Goal: Task Accomplishment & Management: Use online tool/utility

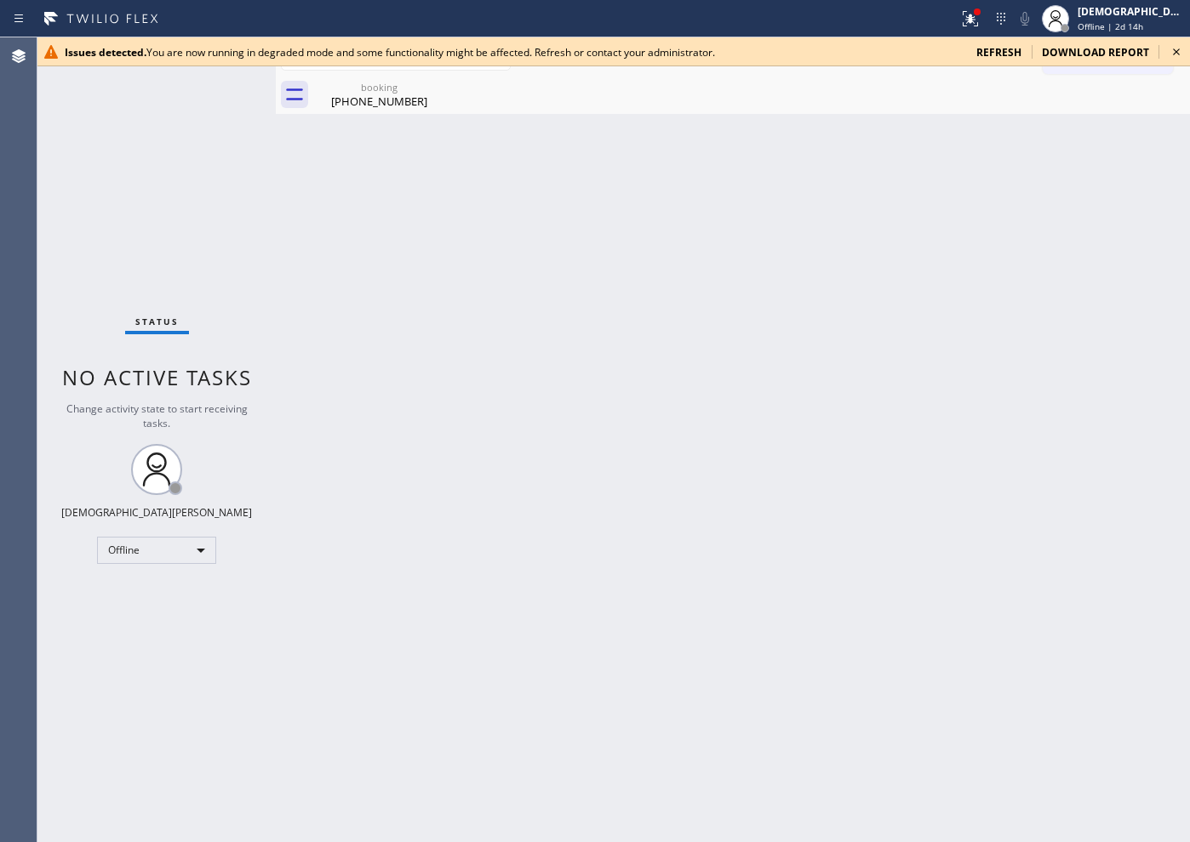
click at [118, 190] on div "Status No active tasks Change activity state to start receiving tasks. Christia…" at bounding box center [156, 439] width 238 height 805
click at [129, 543] on div "Offline" at bounding box center [156, 550] width 119 height 27
click at [159, 589] on li "Available" at bounding box center [156, 595] width 116 height 20
click at [994, 45] on span "refresh" at bounding box center [998, 52] width 45 height 14
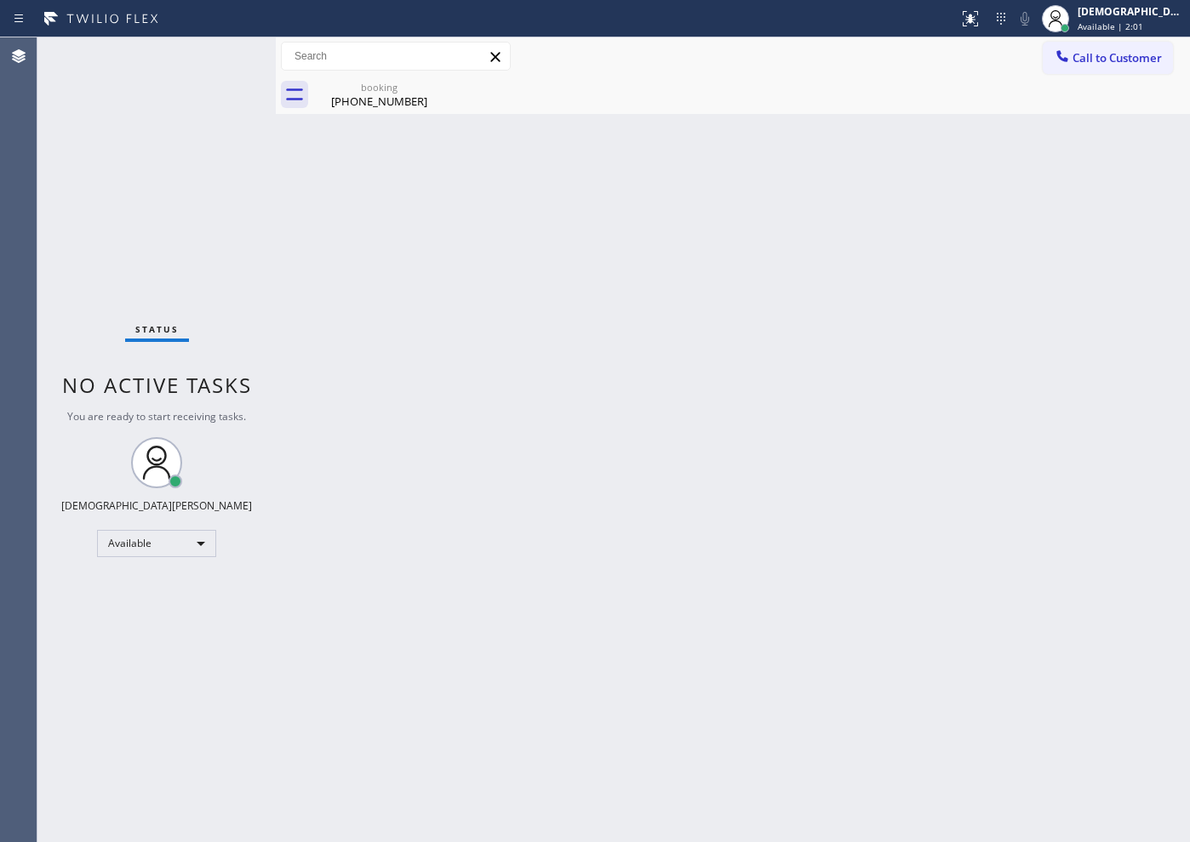
click at [899, 360] on div "Back to Dashboard Change Sender ID Customers Technicians Select a contact Outbo…" at bounding box center [733, 439] width 914 height 805
click at [430, 91] on icon at bounding box center [433, 86] width 15 height 15
click at [168, 216] on div "Status No active tasks You are ready to start receiving tasks. Christian Cinco …" at bounding box center [156, 439] width 238 height 805
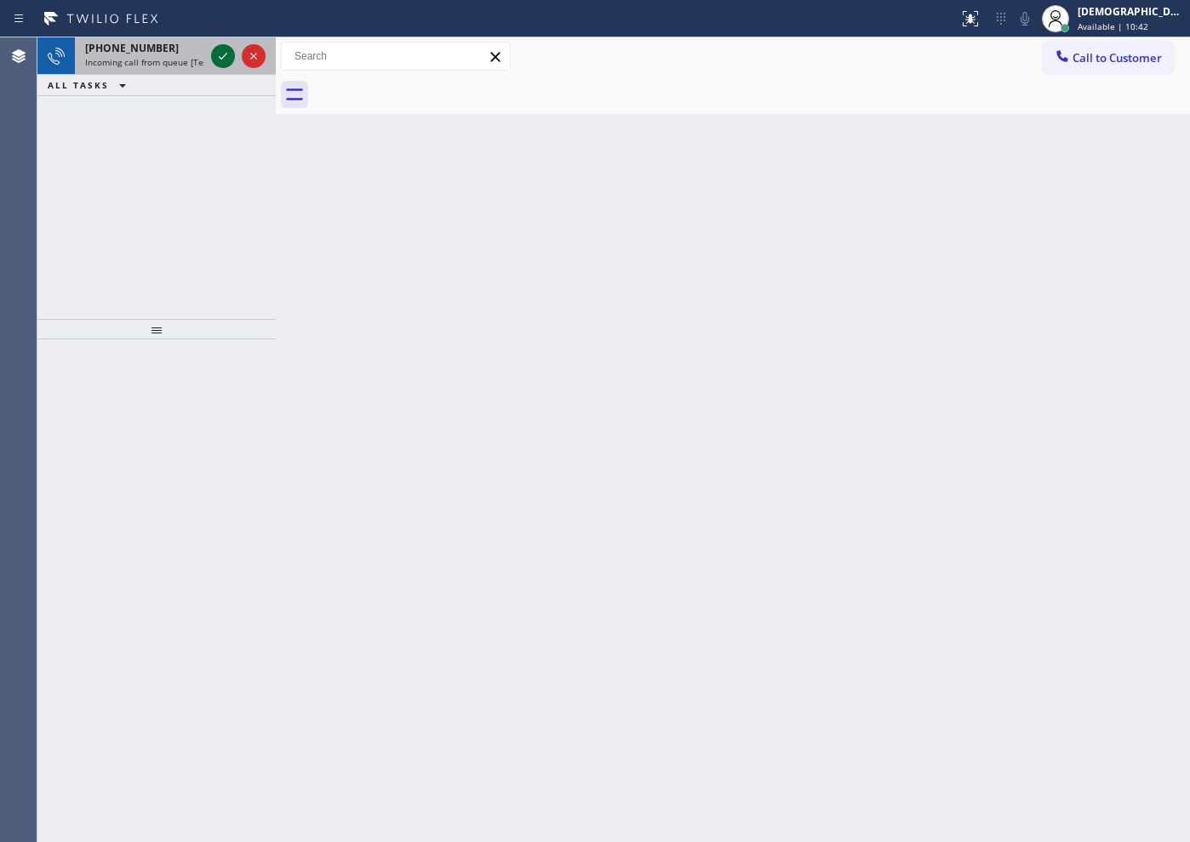
click at [222, 59] on icon at bounding box center [223, 56] width 20 height 20
drag, startPoint x: 226, startPoint y: 53, endPoint x: 223, endPoint y: 63, distance: 10.8
click at [224, 63] on icon at bounding box center [223, 56] width 20 height 20
click at [222, 43] on div at bounding box center [238, 55] width 61 height 37
click at [220, 57] on icon at bounding box center [223, 56] width 20 height 20
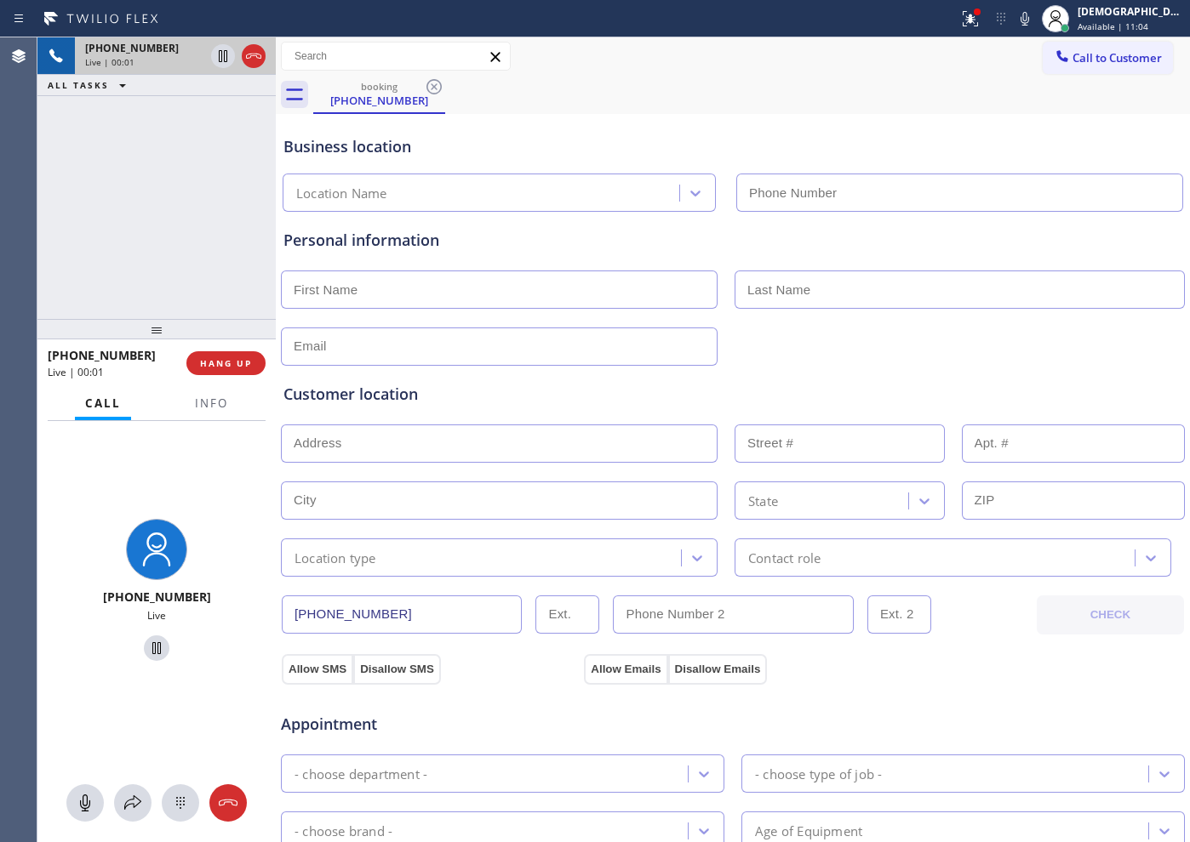
type input "[PHONE_NUMBER]"
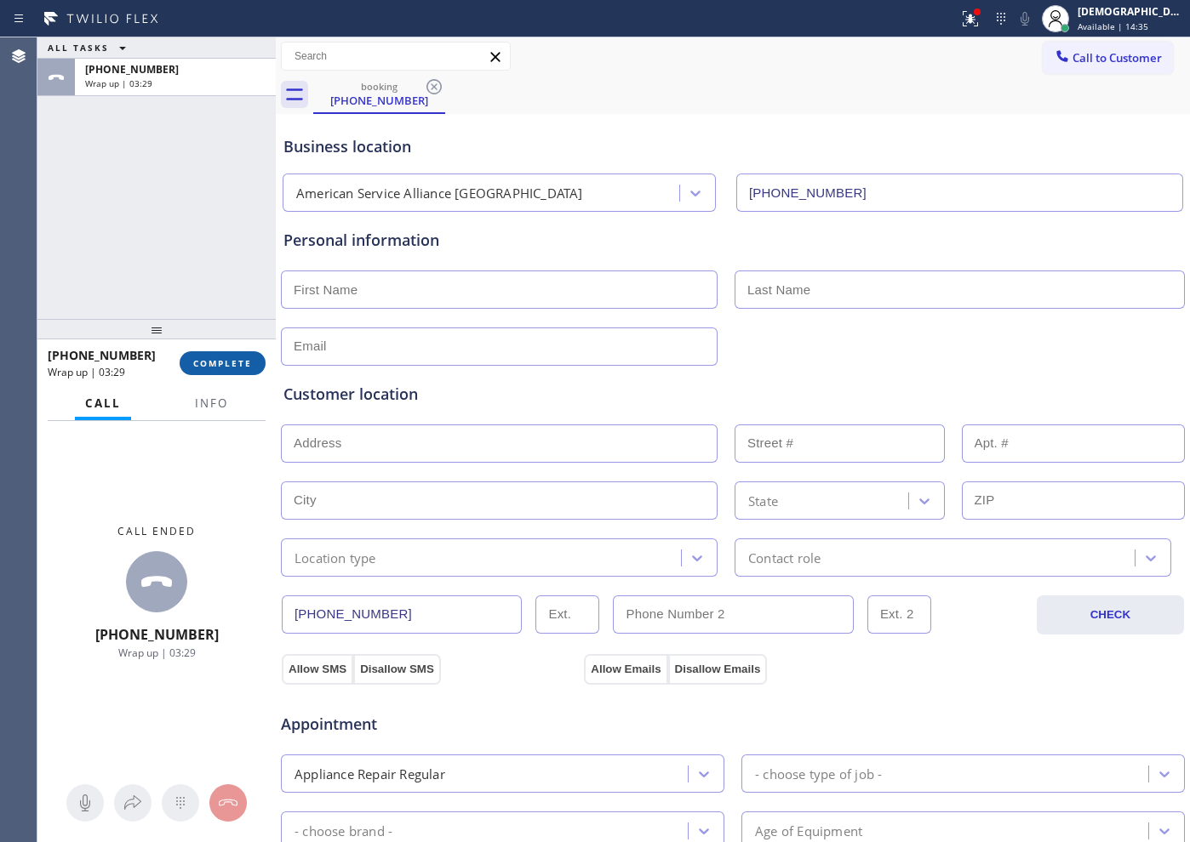
click at [255, 367] on button "COMPLETE" at bounding box center [223, 363] width 86 height 24
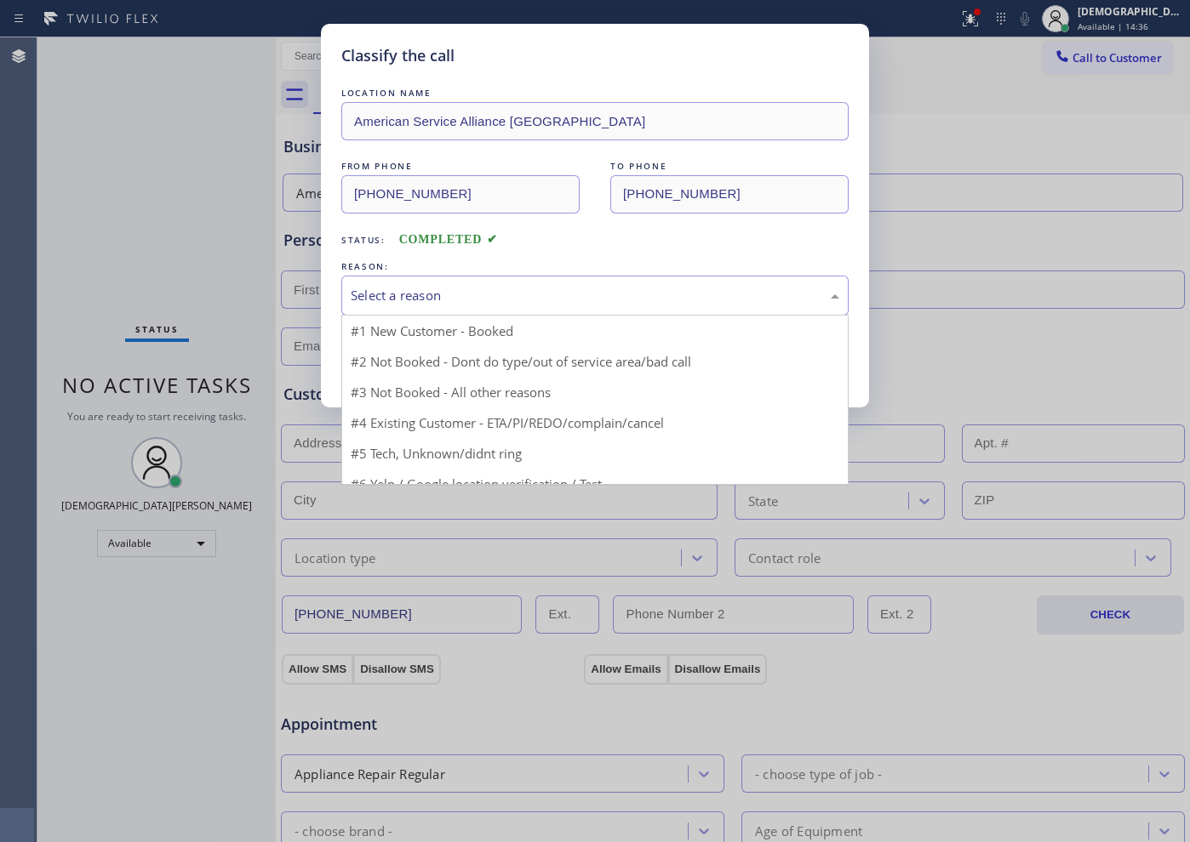
click at [454, 277] on div "Select a reason" at bounding box center [594, 296] width 507 height 40
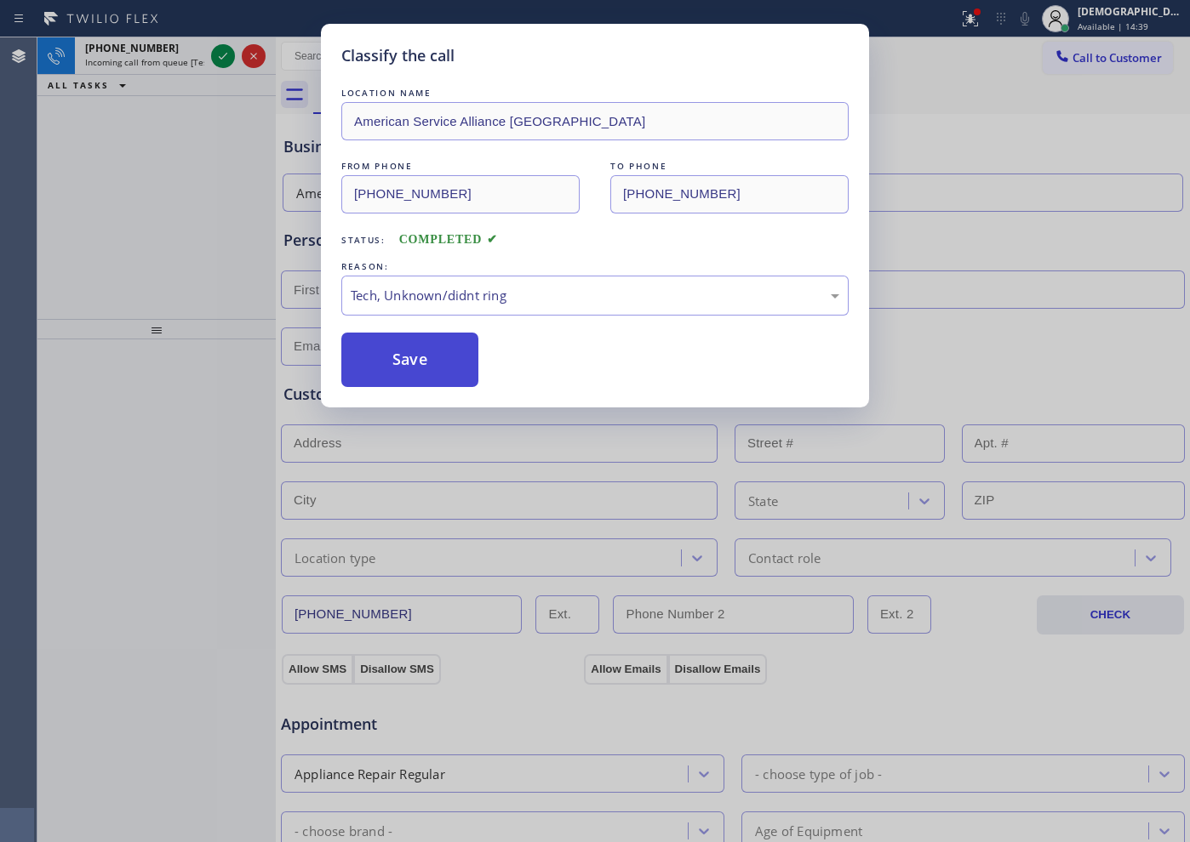
click at [439, 380] on button "Save" at bounding box center [409, 360] width 137 height 54
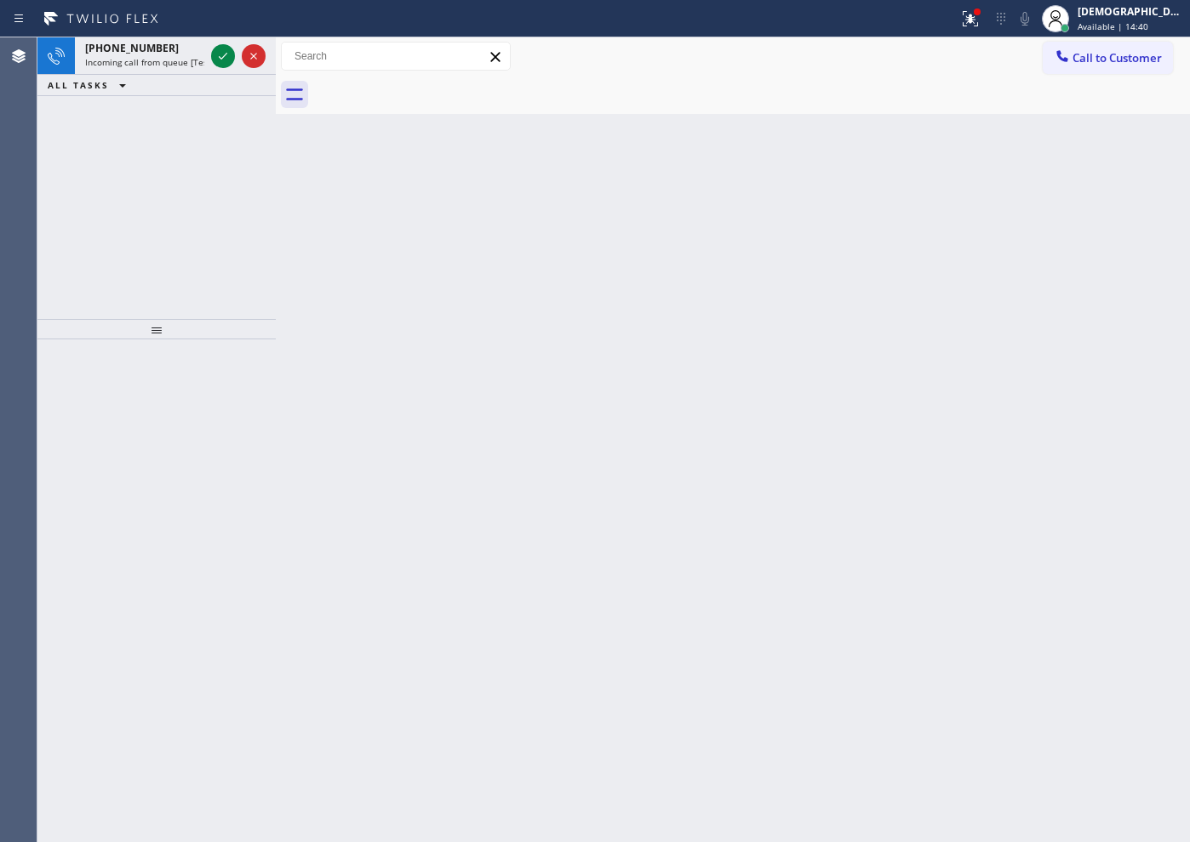
click at [227, 54] on icon at bounding box center [223, 56] width 20 height 20
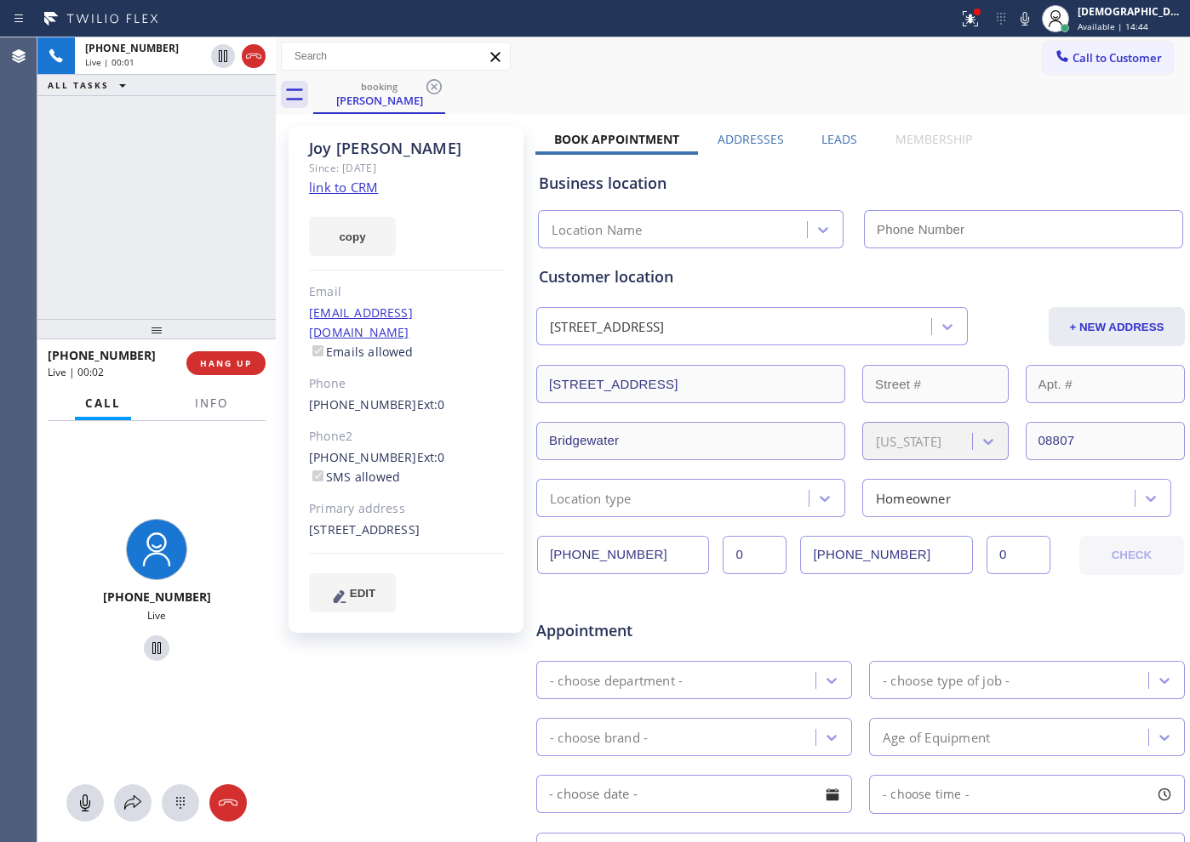
type input "[PHONE_NUMBER]"
click at [372, 187] on link "link to CRM" at bounding box center [343, 187] width 69 height 17
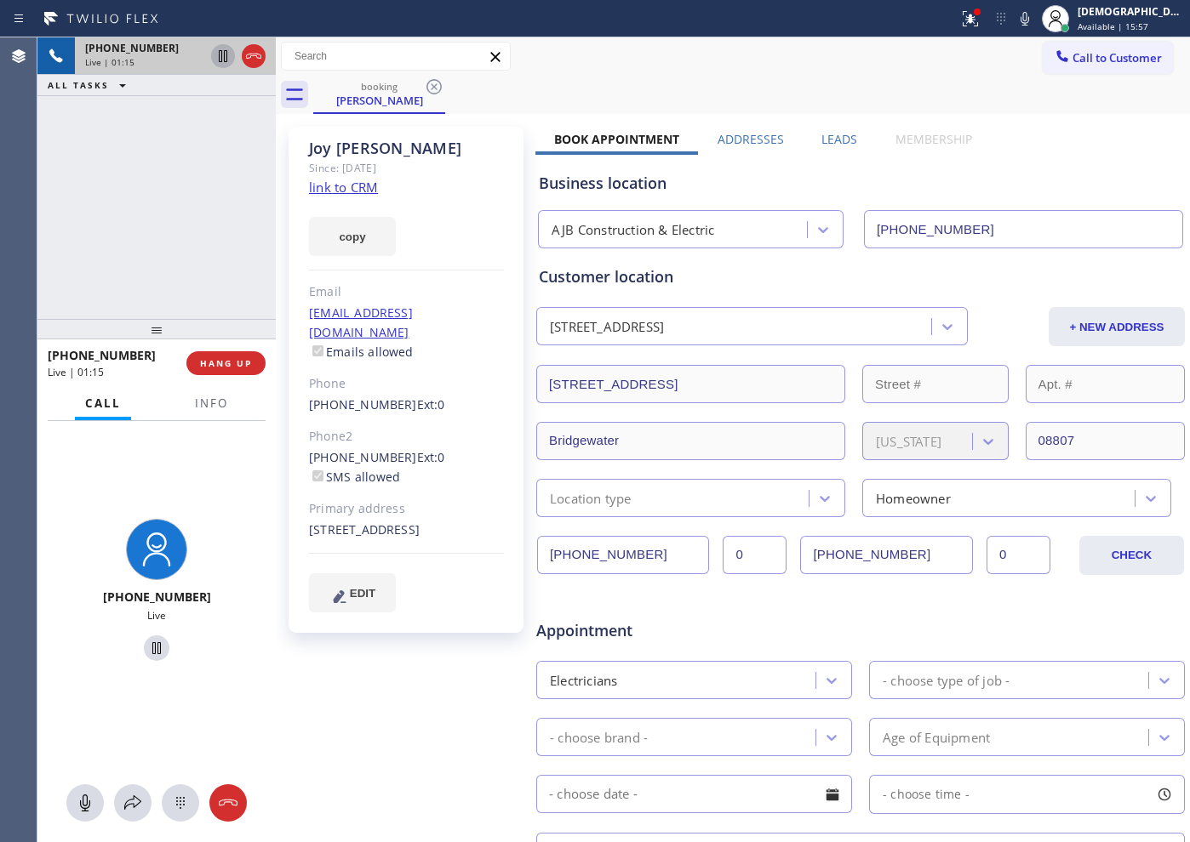
click at [223, 53] on icon at bounding box center [223, 56] width 20 height 20
click at [333, 186] on link "link to CRM" at bounding box center [343, 187] width 69 height 17
click at [196, 403] on span "Info" at bounding box center [211, 403] width 33 height 15
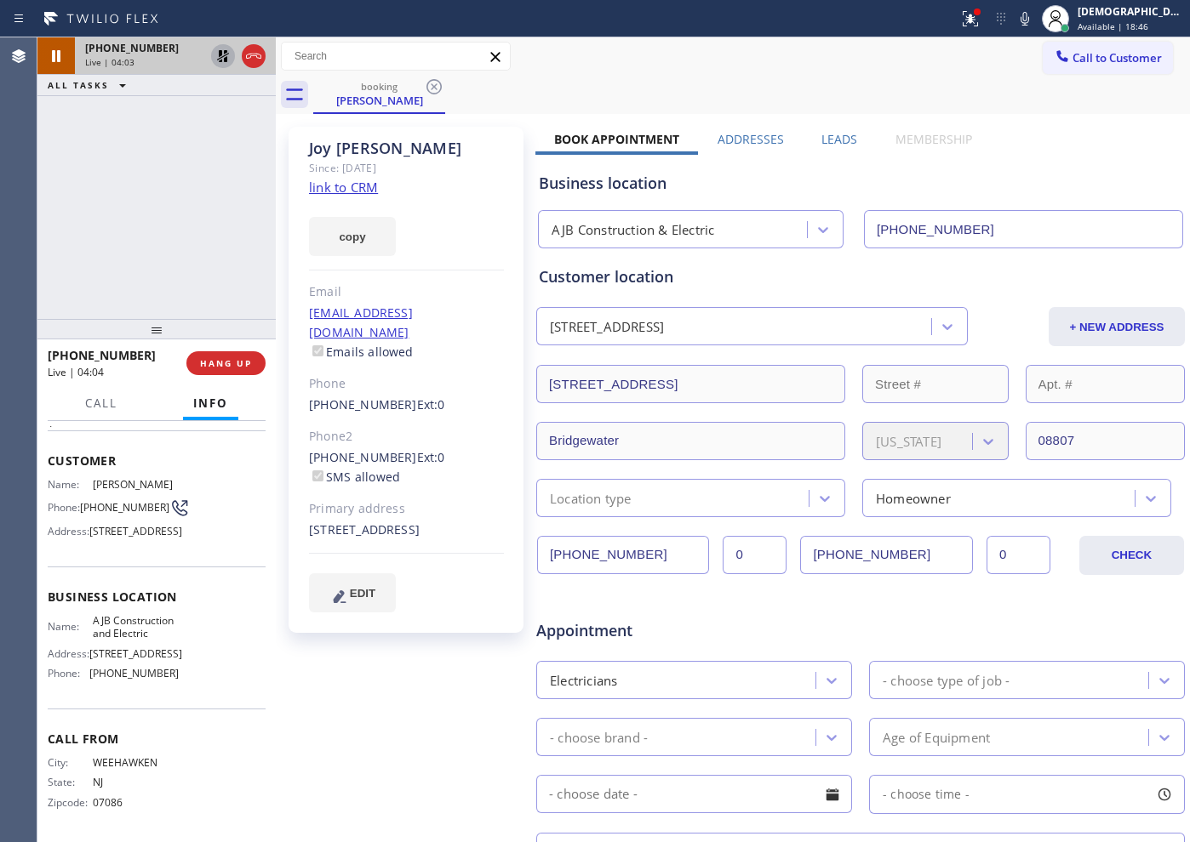
scroll to position [106, 0]
click at [218, 58] on icon at bounding box center [223, 56] width 20 height 20
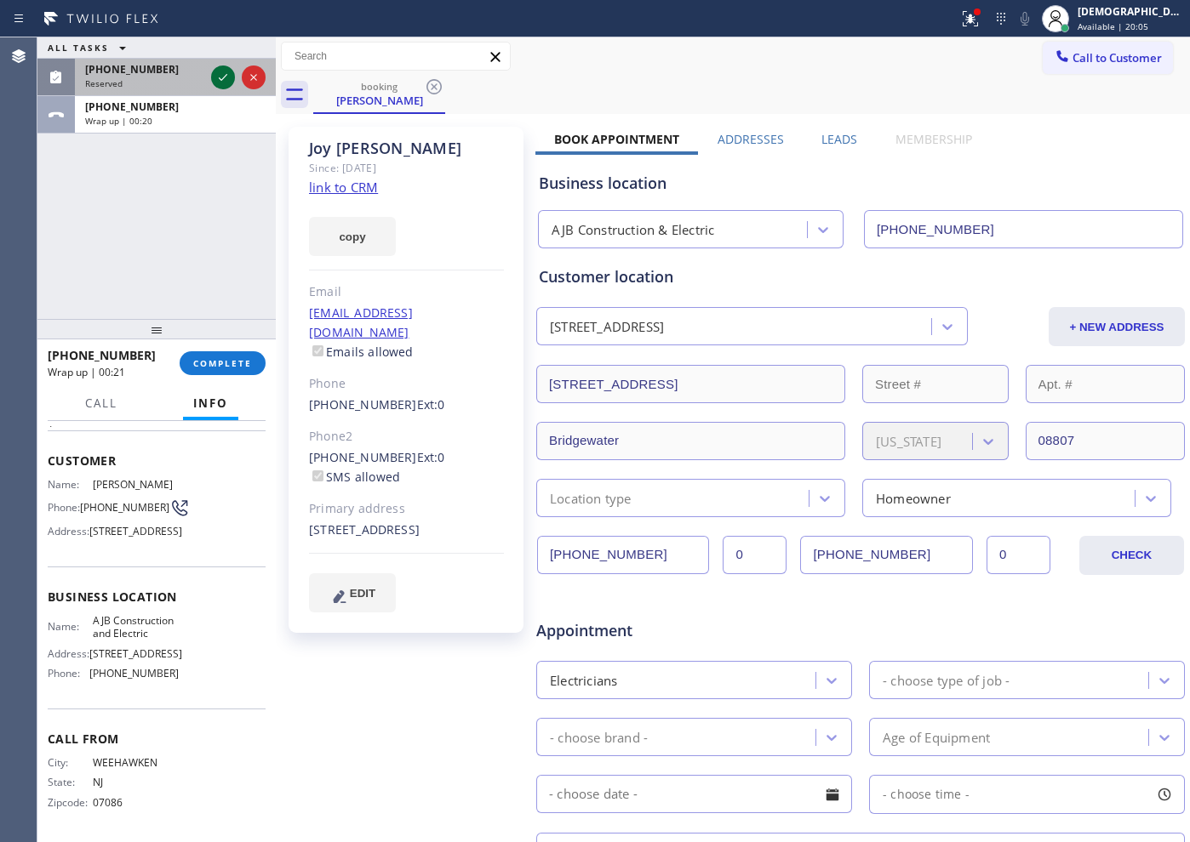
click at [225, 74] on icon at bounding box center [223, 77] width 20 height 20
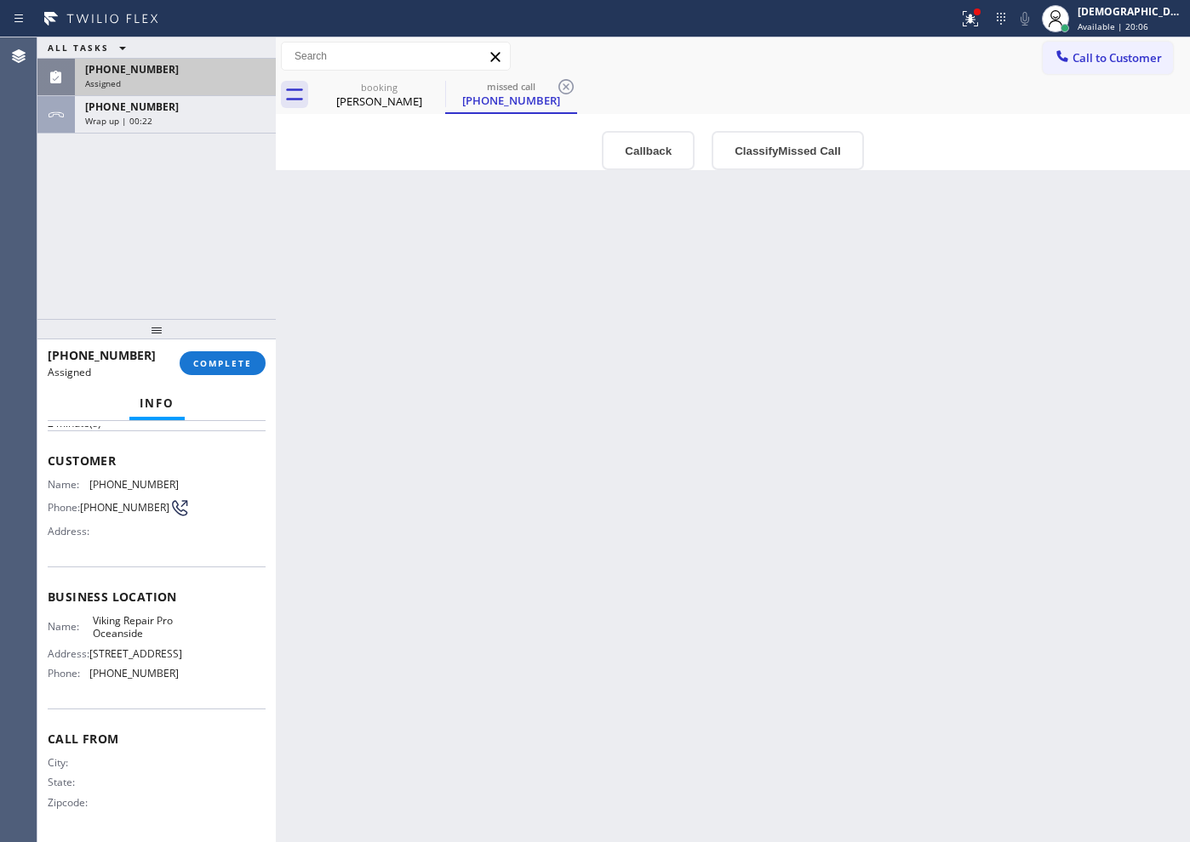
scroll to position [116, 0]
click at [194, 645] on div "Name: Viking Repair Pro Oceanside Address: [STREET_ADDRESS] Phone: [PHONE_NUMBE…" at bounding box center [157, 650] width 218 height 73
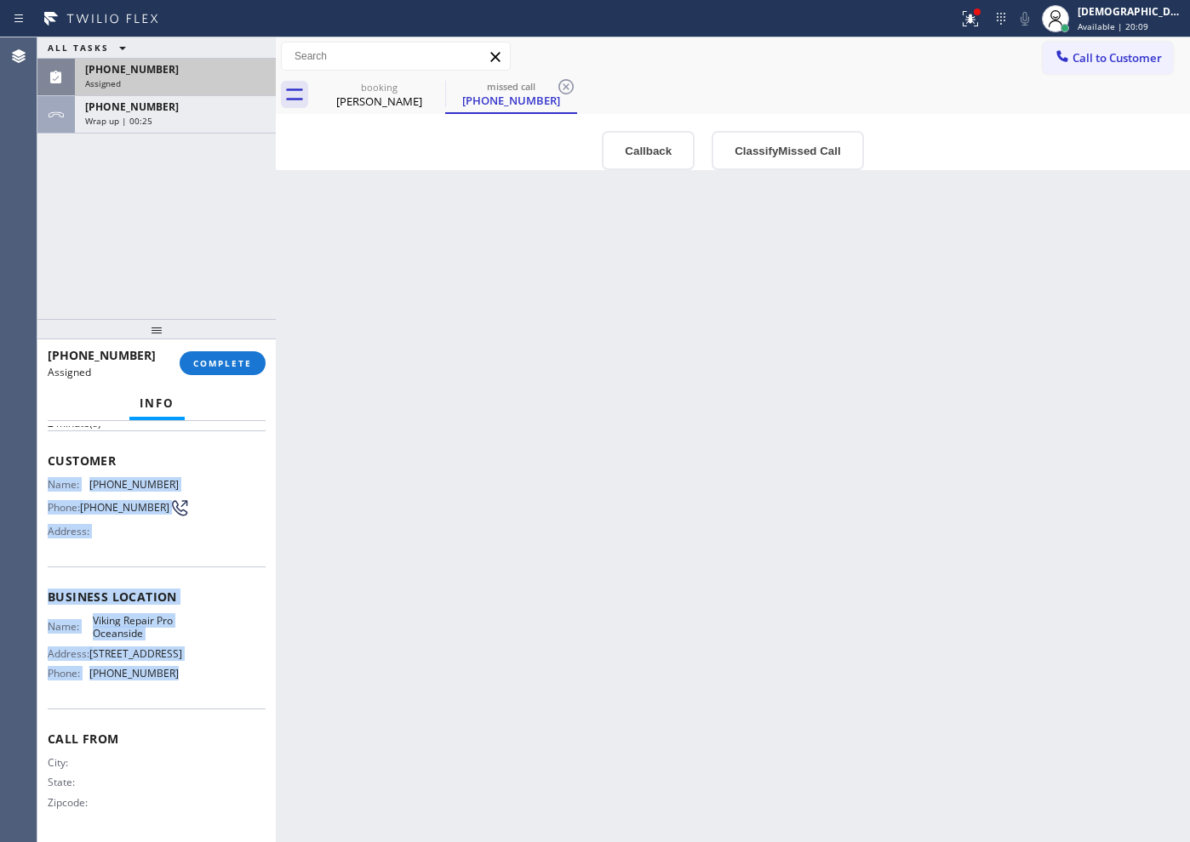
drag, startPoint x: 161, startPoint y: 681, endPoint x: 49, endPoint y: 463, distance: 245.1
click at [49, 463] on div "Context Queue: Appliance Repair High End Priority: 0 Task Age: [DEMOGRAPHIC_DAT…" at bounding box center [157, 583] width 218 height 508
copy div "Name: [PHONE_NUMBER] Phone: [PHONE_NUMBER] Address: Business location Name: Vik…"
click at [240, 360] on span "COMPLETE" at bounding box center [222, 363] width 59 height 12
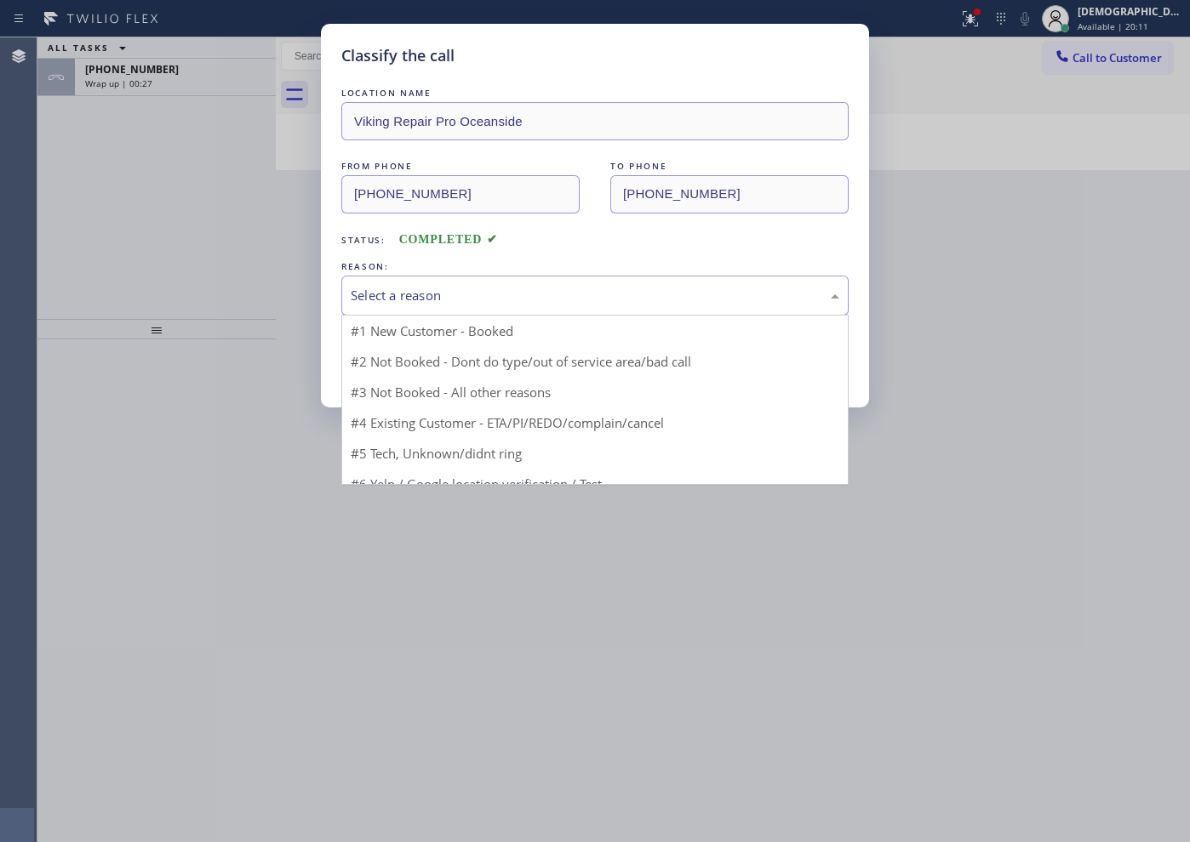
click at [435, 288] on div "Select a reason" at bounding box center [595, 296] width 488 height 20
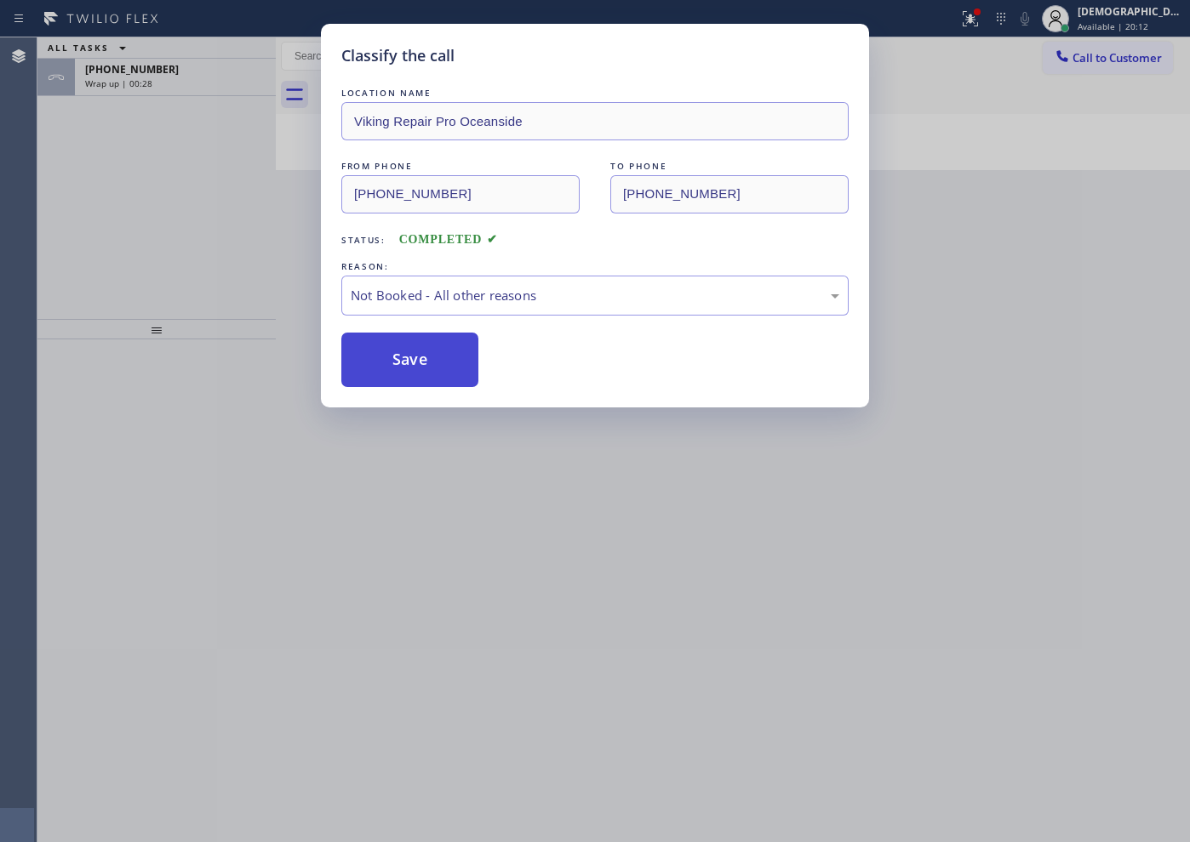
click at [399, 359] on button "Save" at bounding box center [409, 360] width 137 height 54
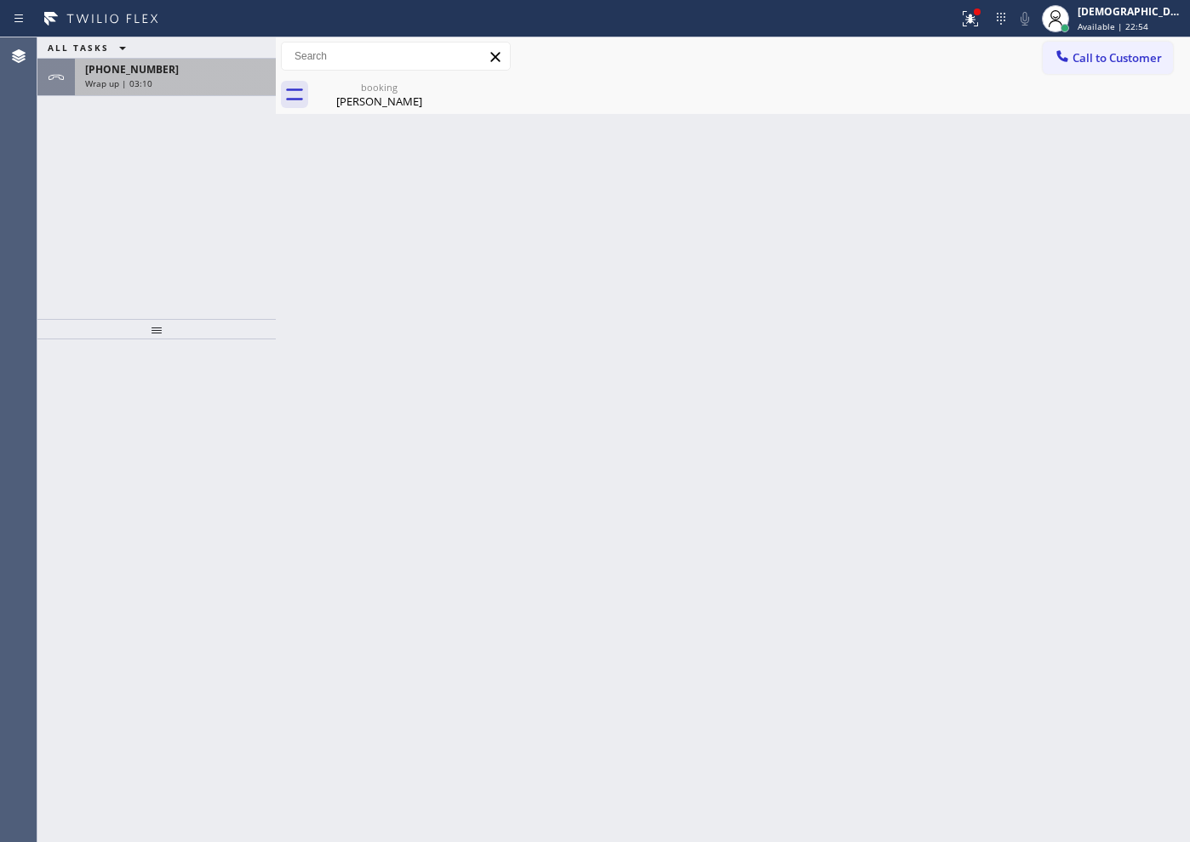
click at [205, 94] on div "[PHONE_NUMBER] Wrap up | 03:10" at bounding box center [156, 77] width 238 height 37
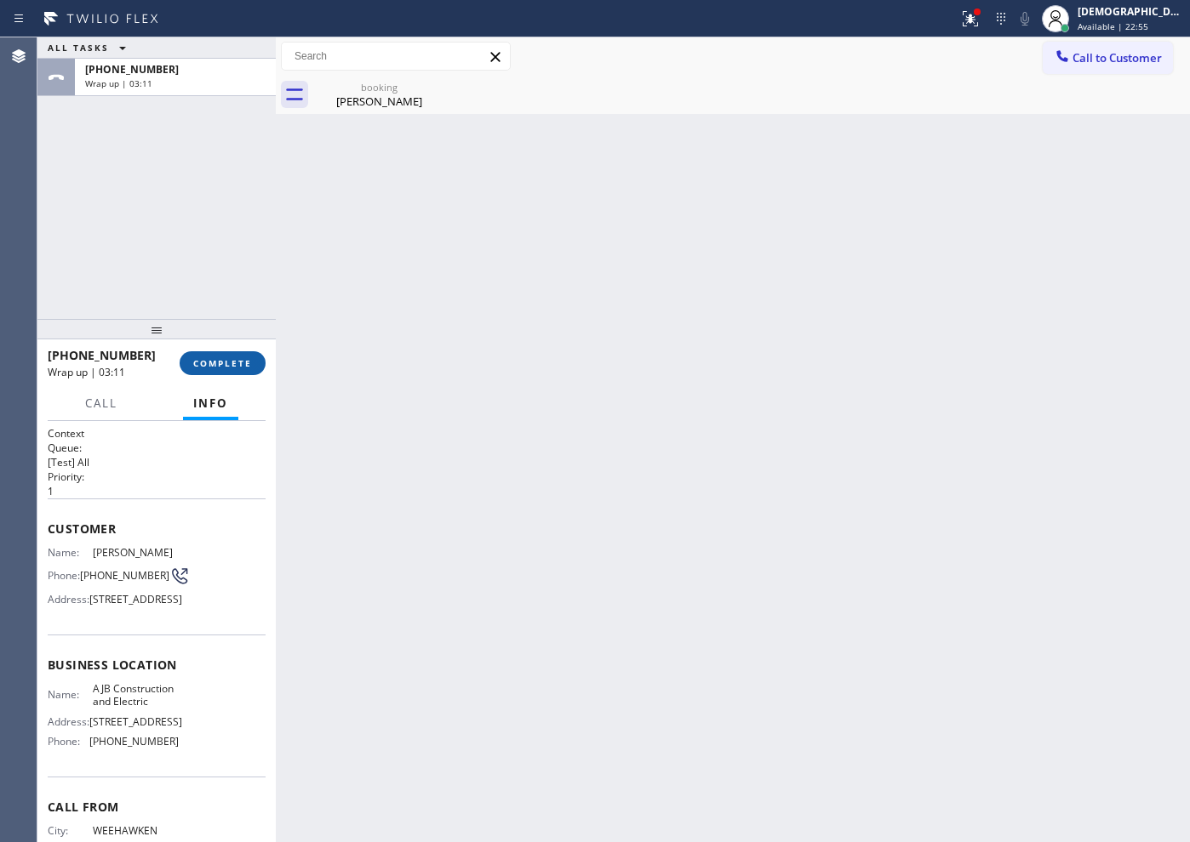
click at [228, 365] on span "COMPLETE" at bounding box center [222, 363] width 59 height 12
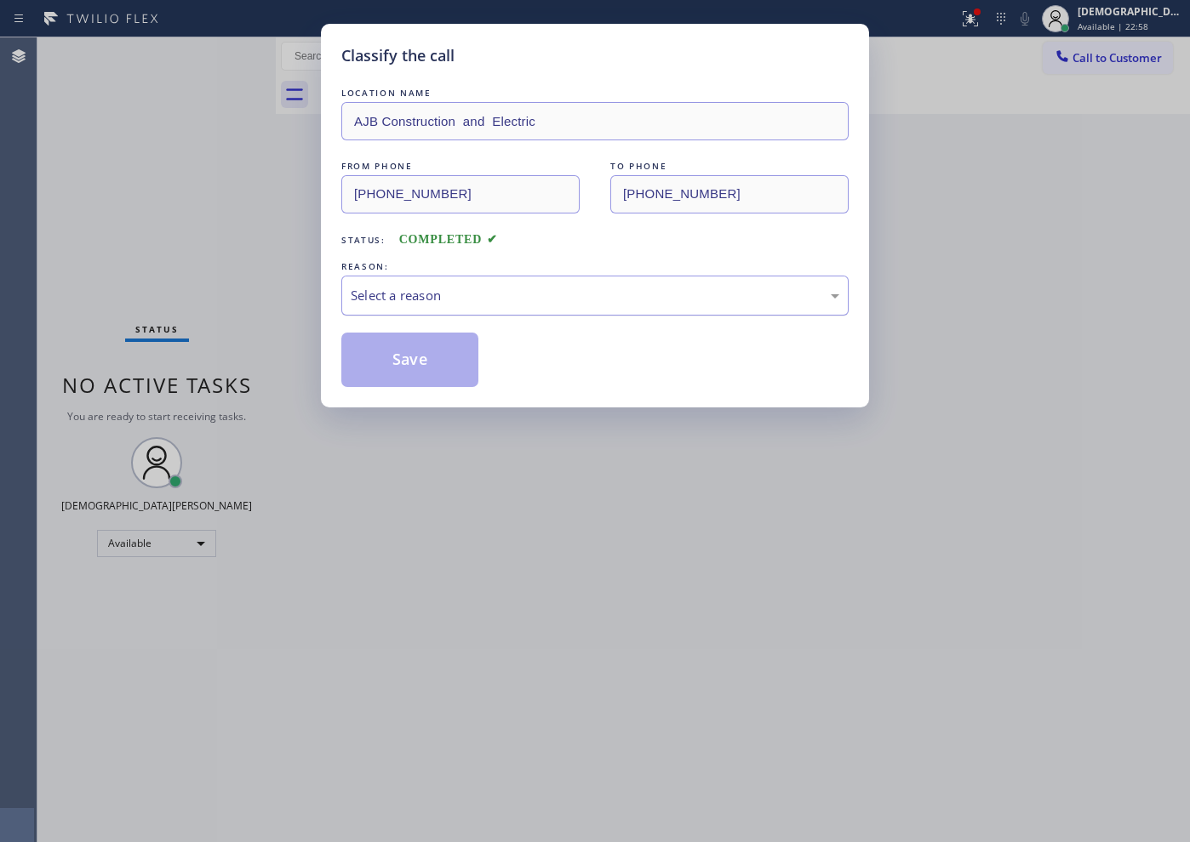
click at [445, 287] on div "Select a reason" at bounding box center [595, 296] width 488 height 20
click at [445, 298] on div "New Customer - Booked" at bounding box center [595, 296] width 488 height 20
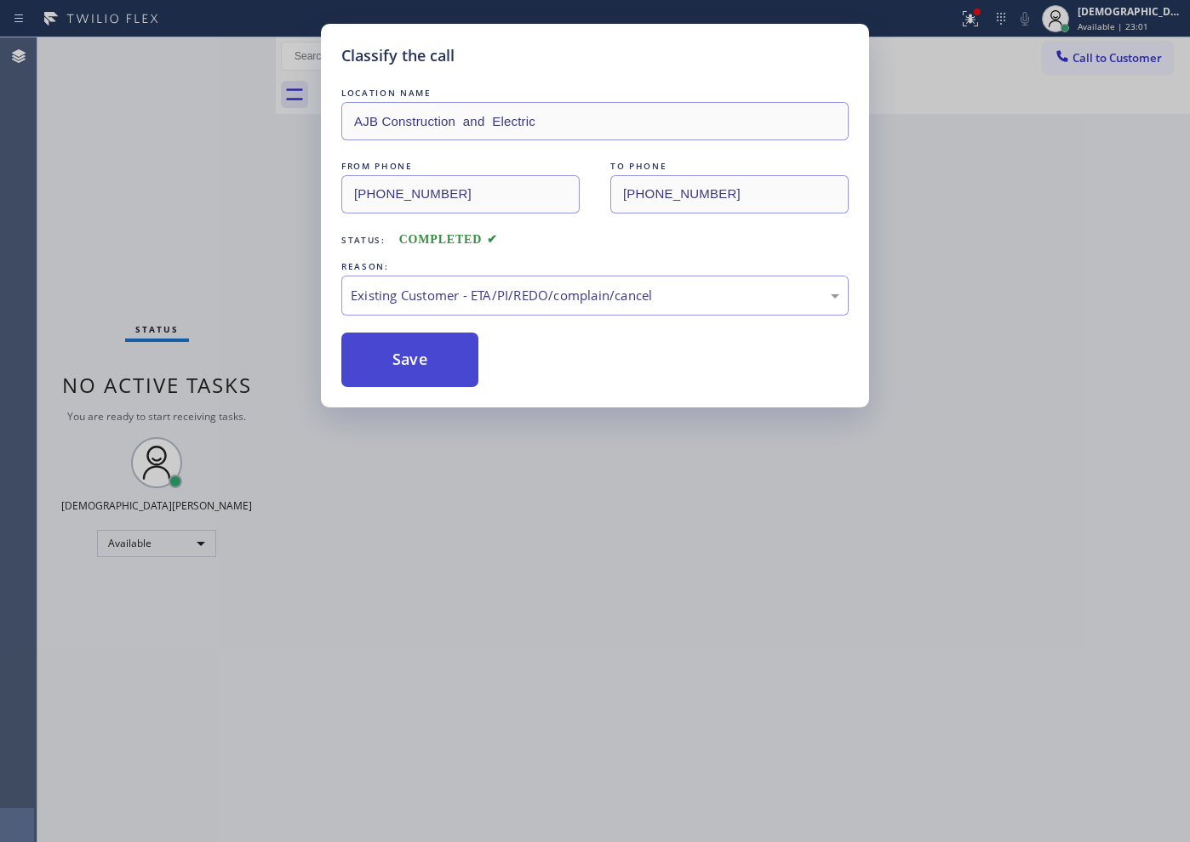
click at [409, 378] on button "Save" at bounding box center [409, 360] width 137 height 54
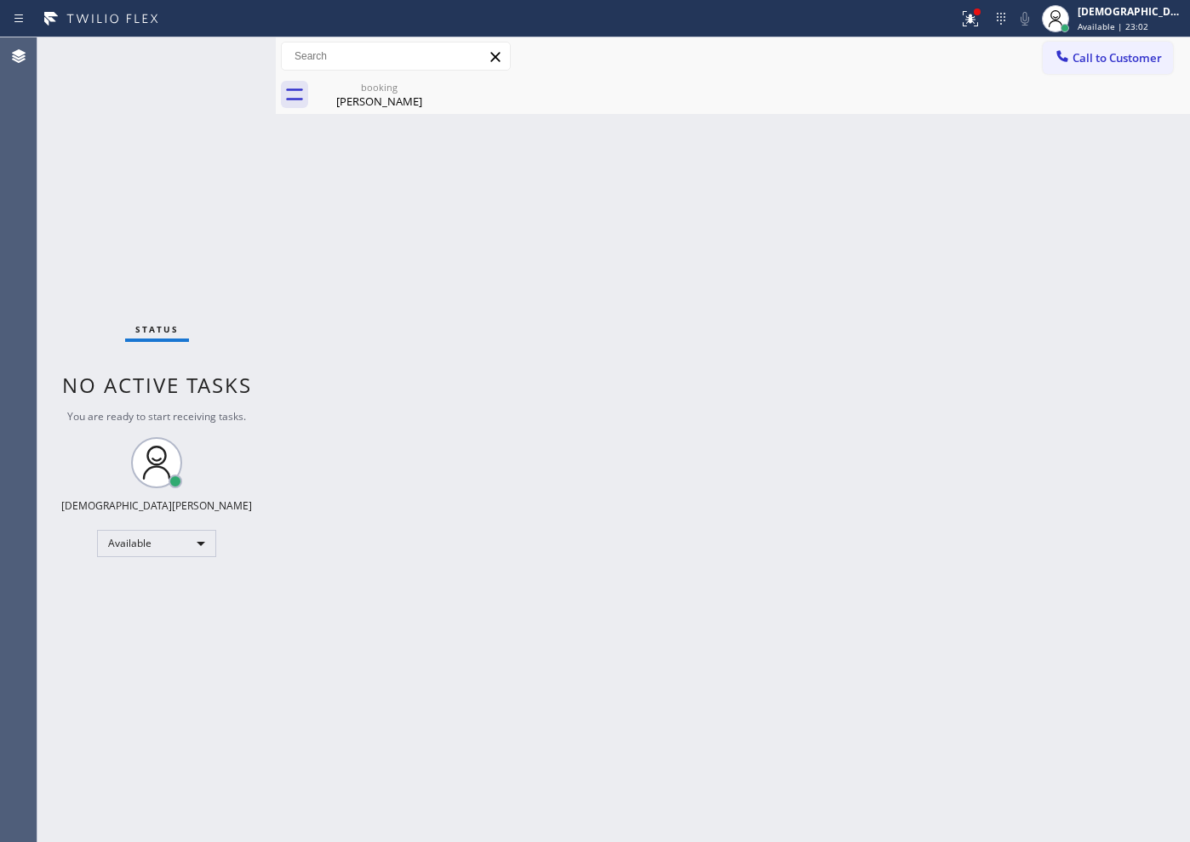
click at [407, 362] on div "Back to Dashboard Change Sender ID Customers Technicians Select a contact Outbo…" at bounding box center [733, 439] width 914 height 805
click at [103, 255] on div "Status No active tasks You are ready to start receiving tasks. Christian Cinco …" at bounding box center [156, 439] width 238 height 805
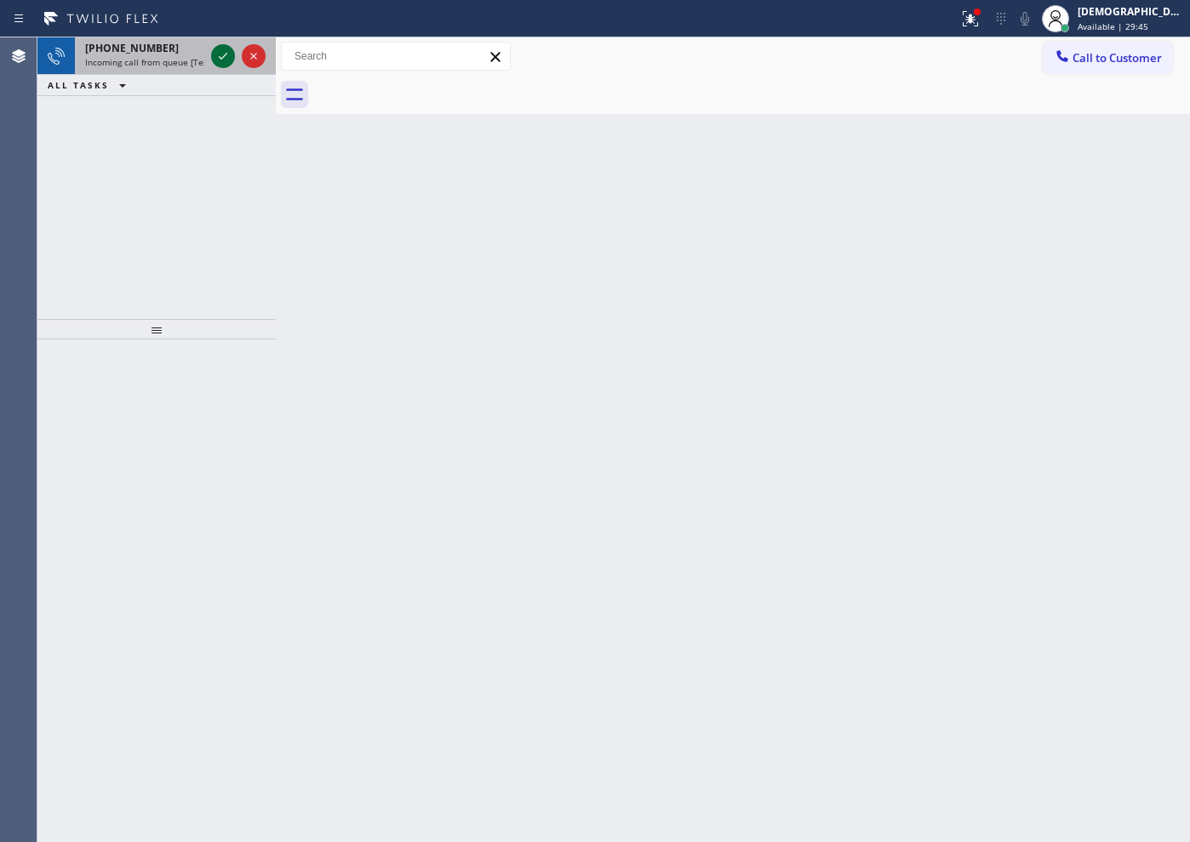
click at [223, 51] on icon at bounding box center [223, 56] width 20 height 20
click at [220, 55] on icon at bounding box center [223, 56] width 20 height 20
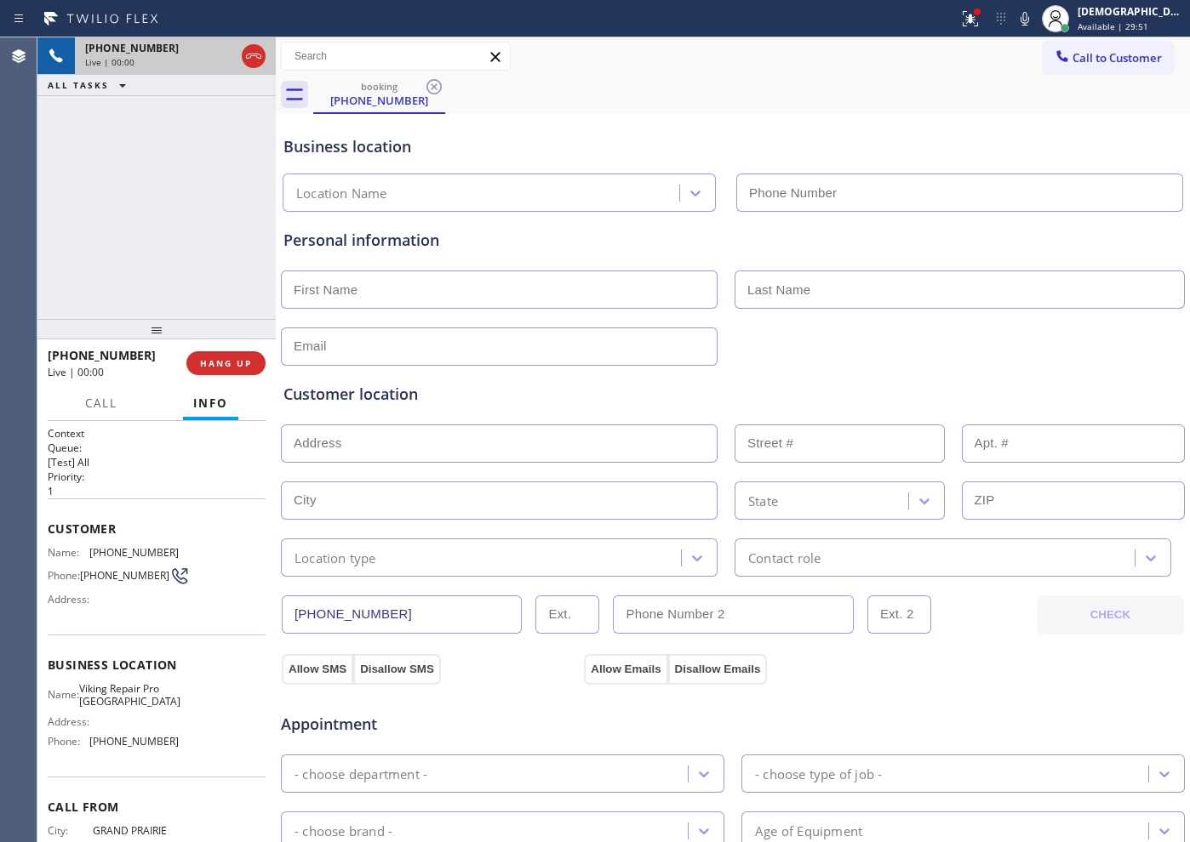
type input "[PHONE_NUMBER]"
click at [225, 58] on icon at bounding box center [223, 56] width 9 height 12
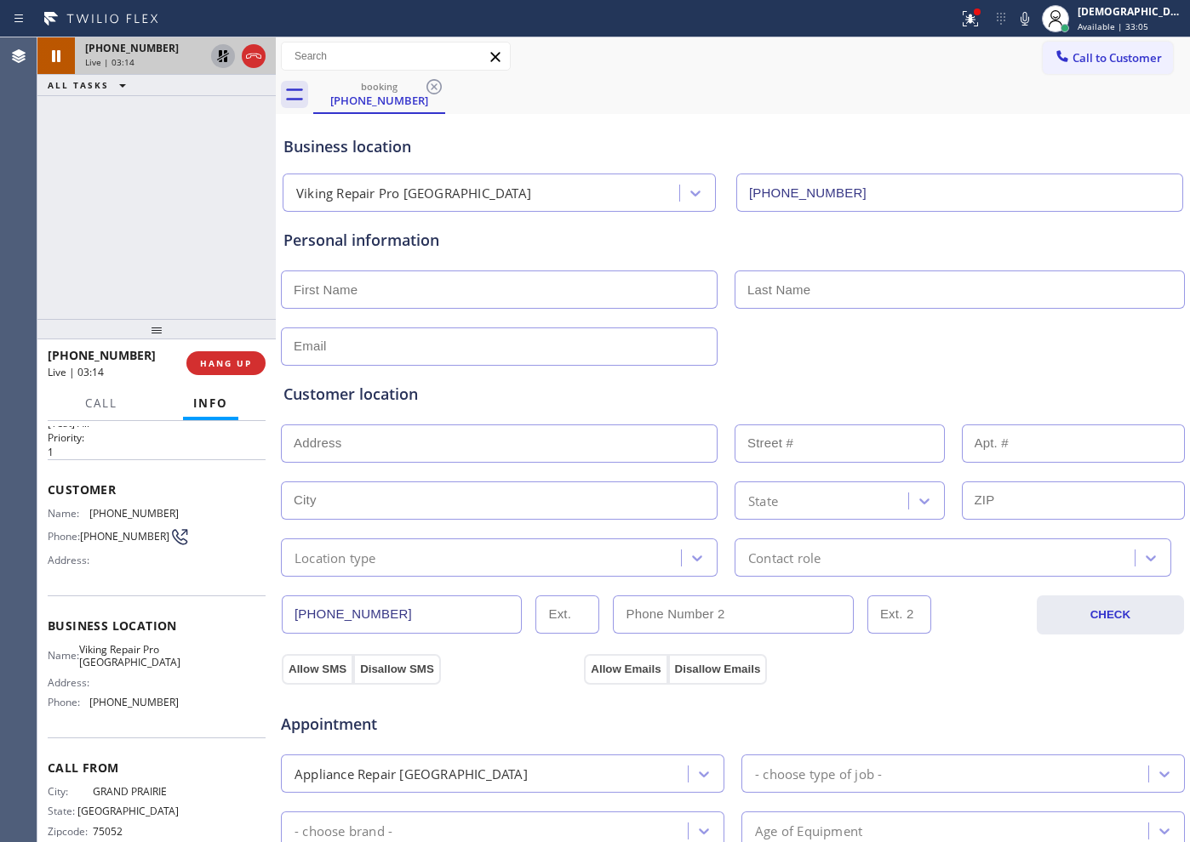
scroll to position [74, 0]
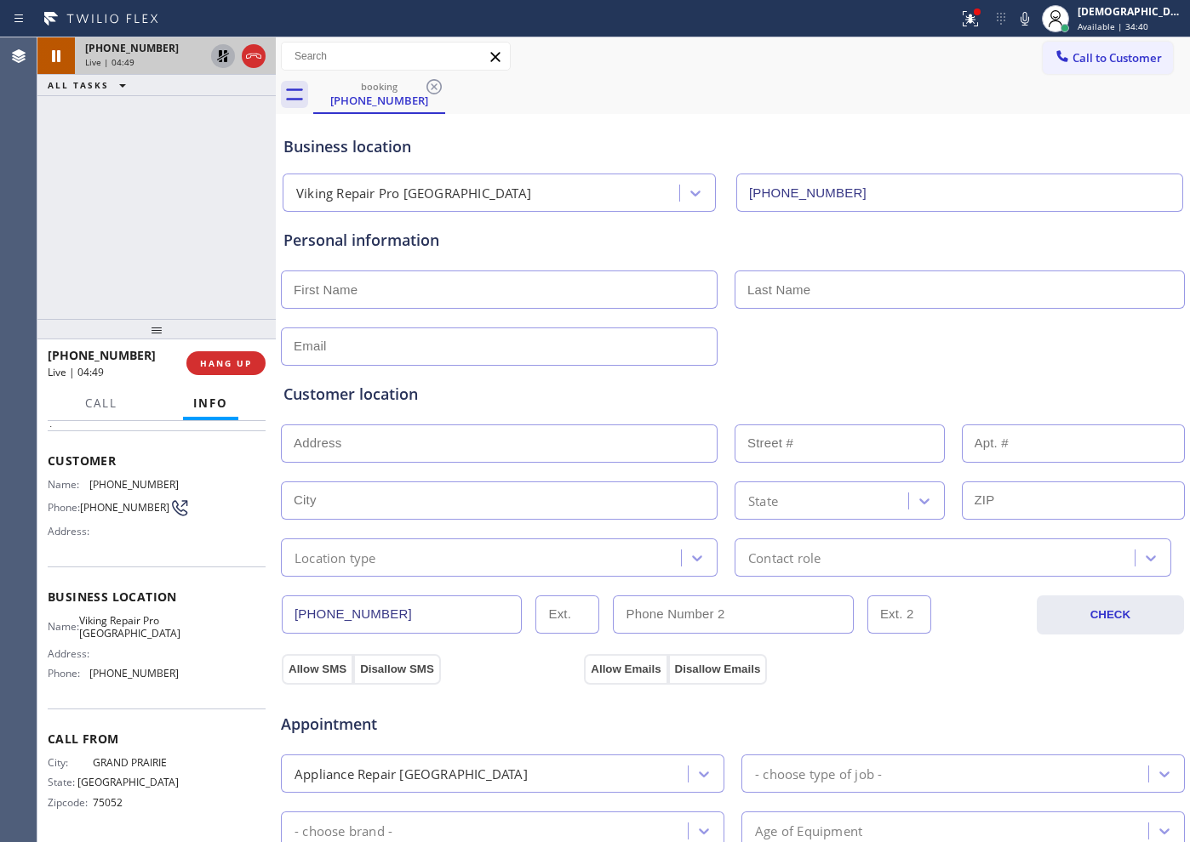
click at [219, 54] on icon at bounding box center [223, 56] width 12 height 12
drag, startPoint x: 397, startPoint y: 617, endPoint x: 277, endPoint y: 615, distance: 119.1
click at [277, 615] on div "[PHONE_NUMBER] Live | 05:13 ALL TASKS ALL TASKS ACTIVE TASKS TASKS IN WRAP UP […" at bounding box center [613, 439] width 1152 height 805
click at [254, 54] on icon at bounding box center [253, 56] width 20 height 20
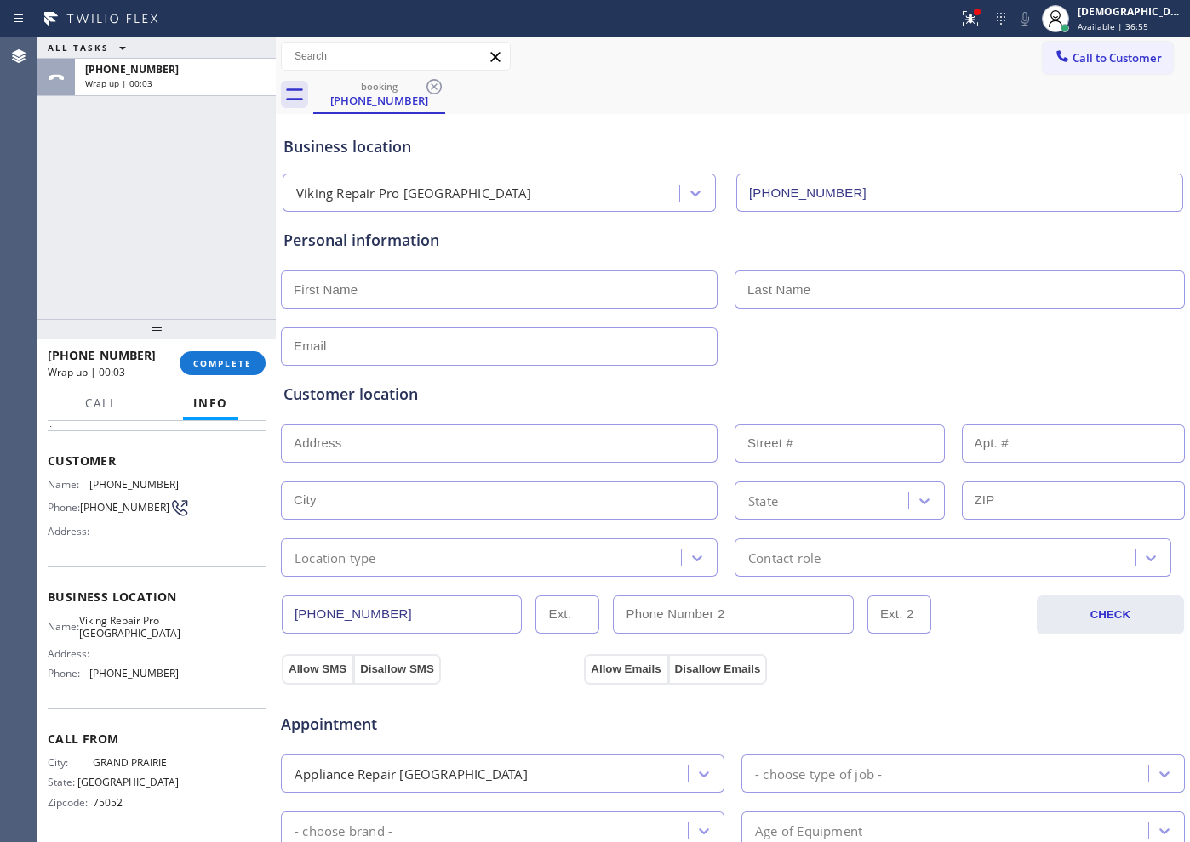
click at [424, 296] on input "text" at bounding box center [499, 290] width 437 height 38
paste input "[PERSON_NAME]"
type input "[PERSON_NAME]"
click at [756, 292] on input "text" at bounding box center [959, 290] width 450 height 38
paste input "[PERSON_NAME]"
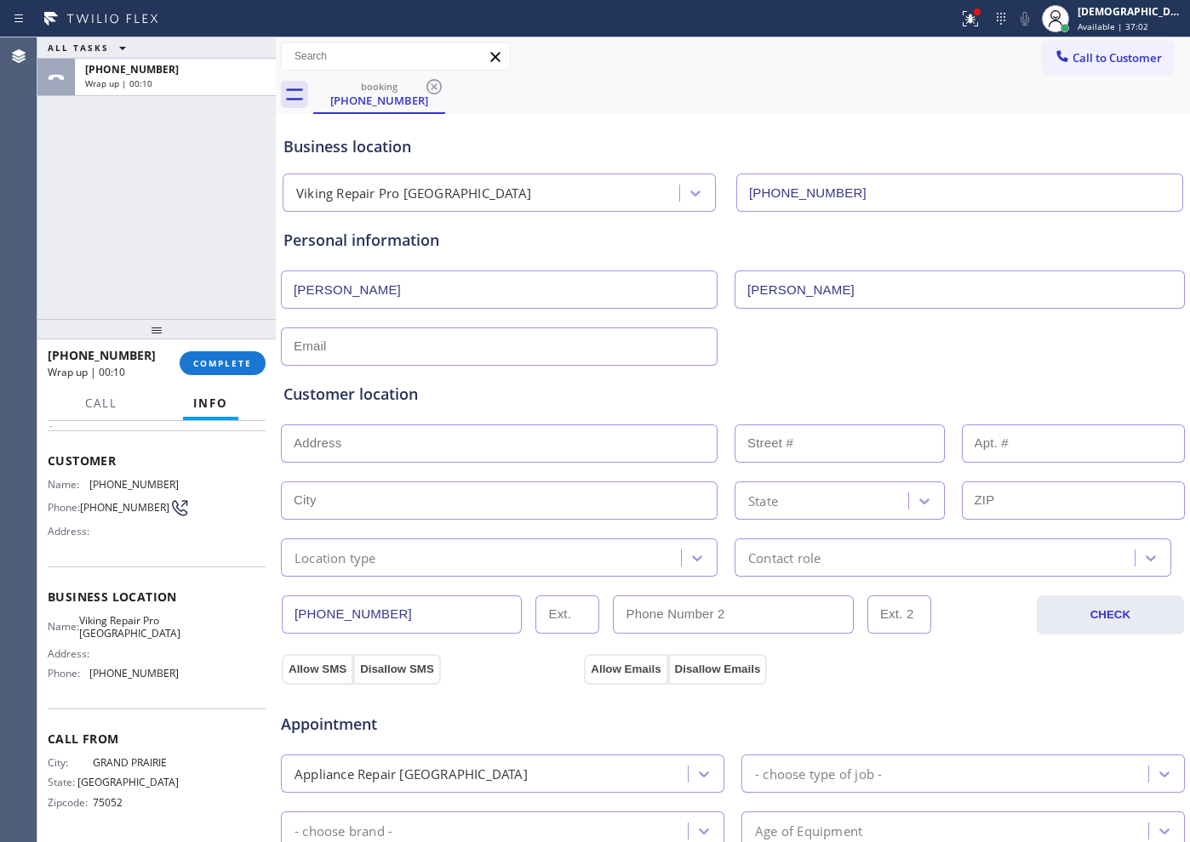
type input "[PERSON_NAME]"
click at [123, 239] on div "ALL TASKS ALL TASKS ACTIVE TASKS TASKS IN WRAP UP [PHONE_NUMBER] Wrap up | 01:20" at bounding box center [156, 178] width 238 height 282
click at [600, 344] on input "text" at bounding box center [499, 347] width 437 height 38
type input "[EMAIL_ADDRESS][DOMAIN_NAME]"
click at [412, 445] on input "text" at bounding box center [499, 444] width 437 height 38
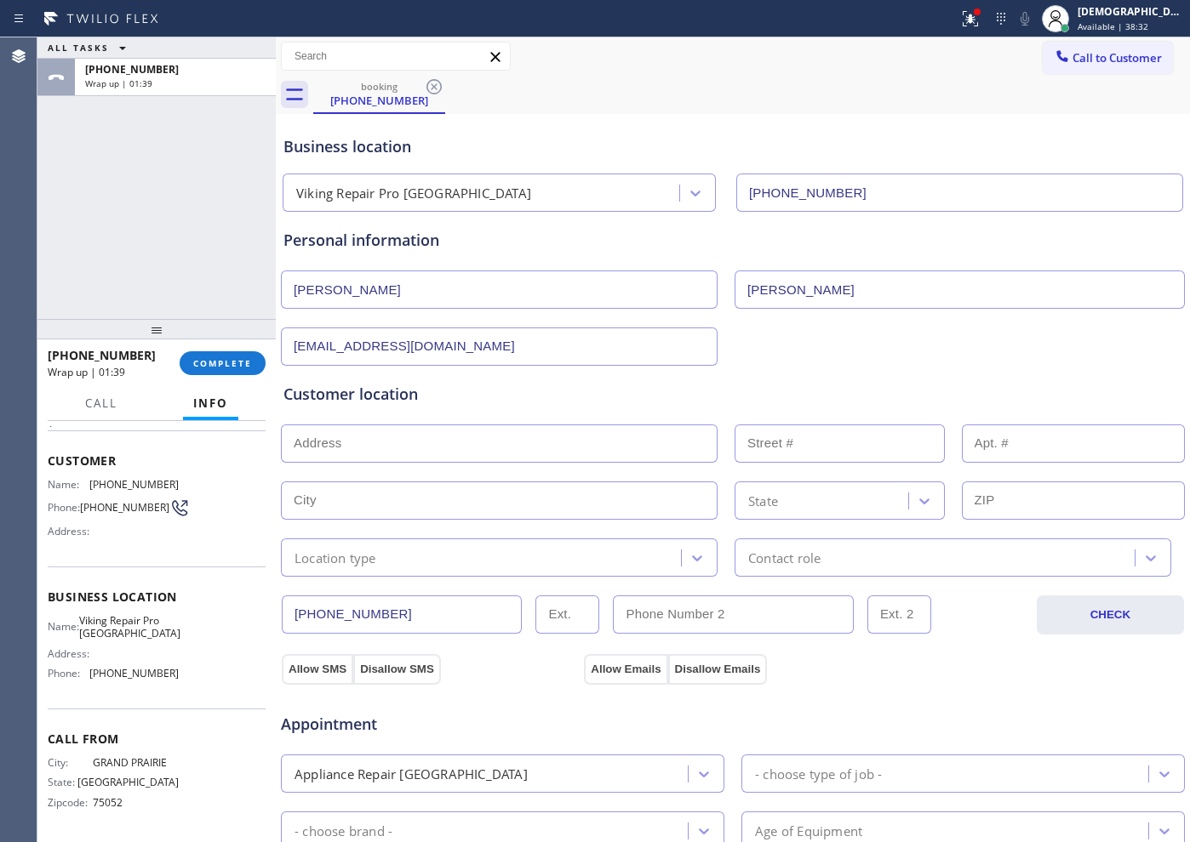
paste input "[STREET_ADDRESS][PERSON_NAME]"
click at [503, 443] on input "[STREET_ADDRESS][PERSON_NAME]" at bounding box center [499, 444] width 437 height 38
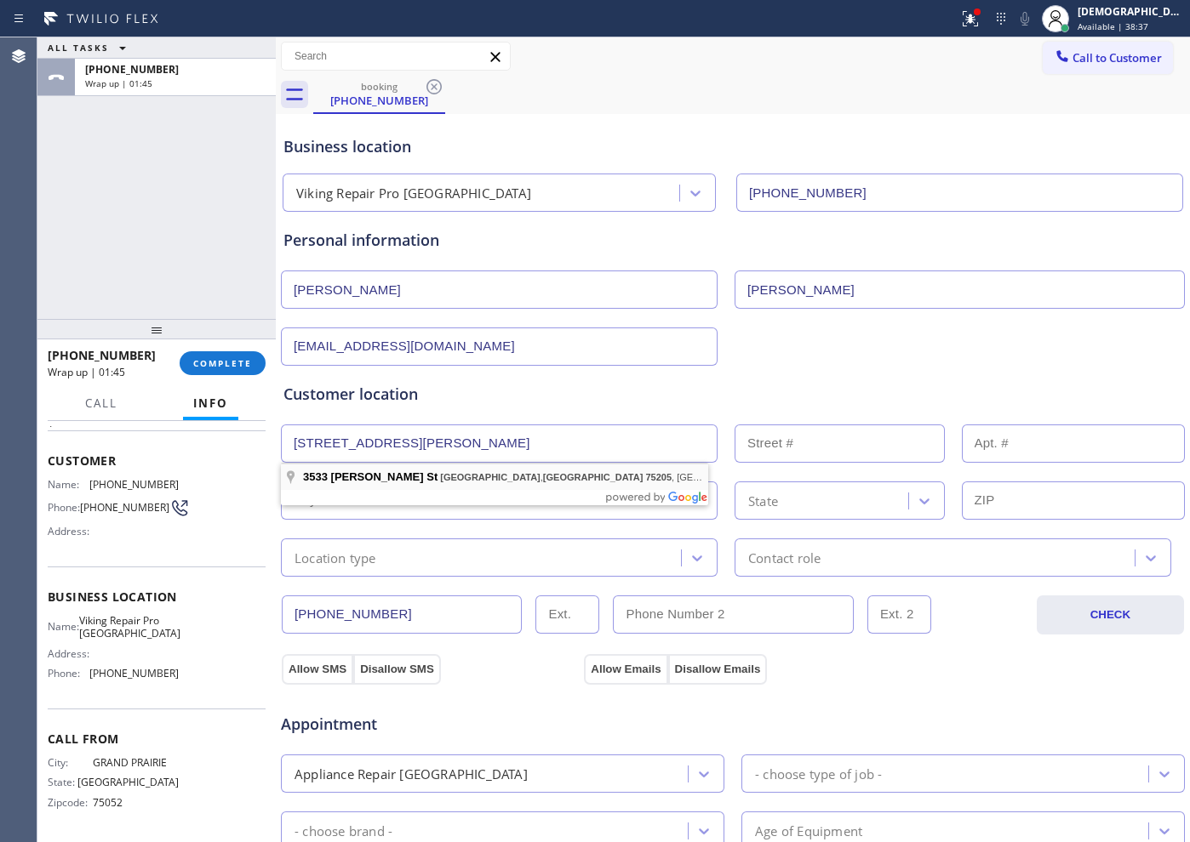
type input "[STREET_ADDRESS][PERSON_NAME]"
type input "3533"
type input "[GEOGRAPHIC_DATA]"
type input "75205"
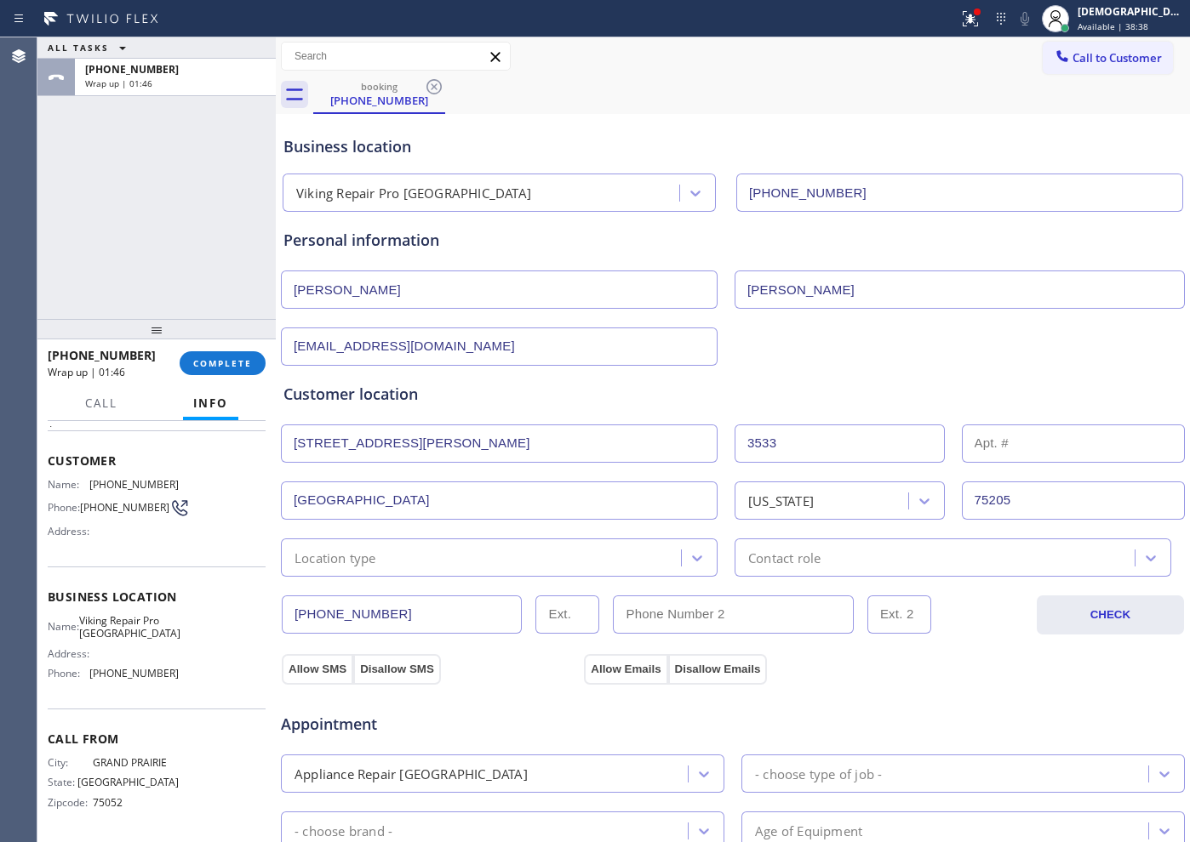
click at [440, 566] on div "Location type" at bounding box center [483, 558] width 395 height 30
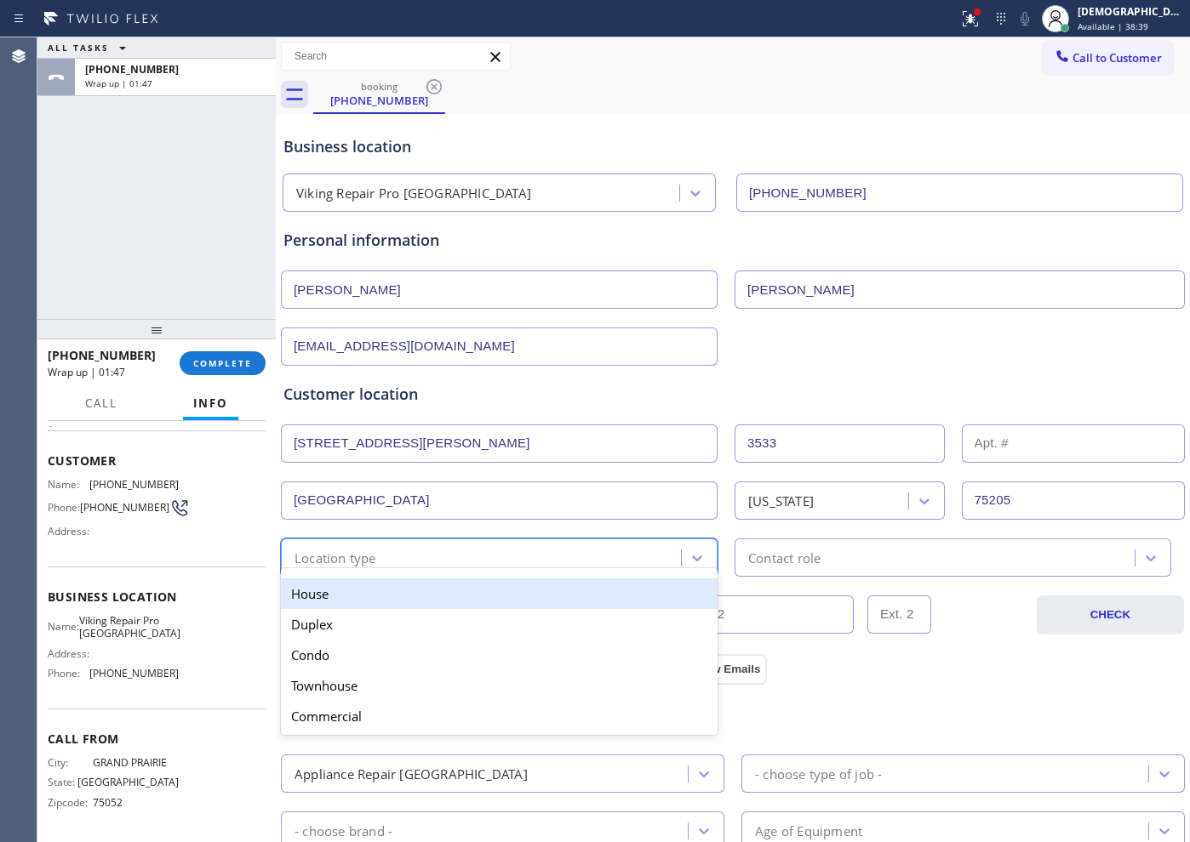
click at [413, 599] on div "House" at bounding box center [499, 594] width 437 height 31
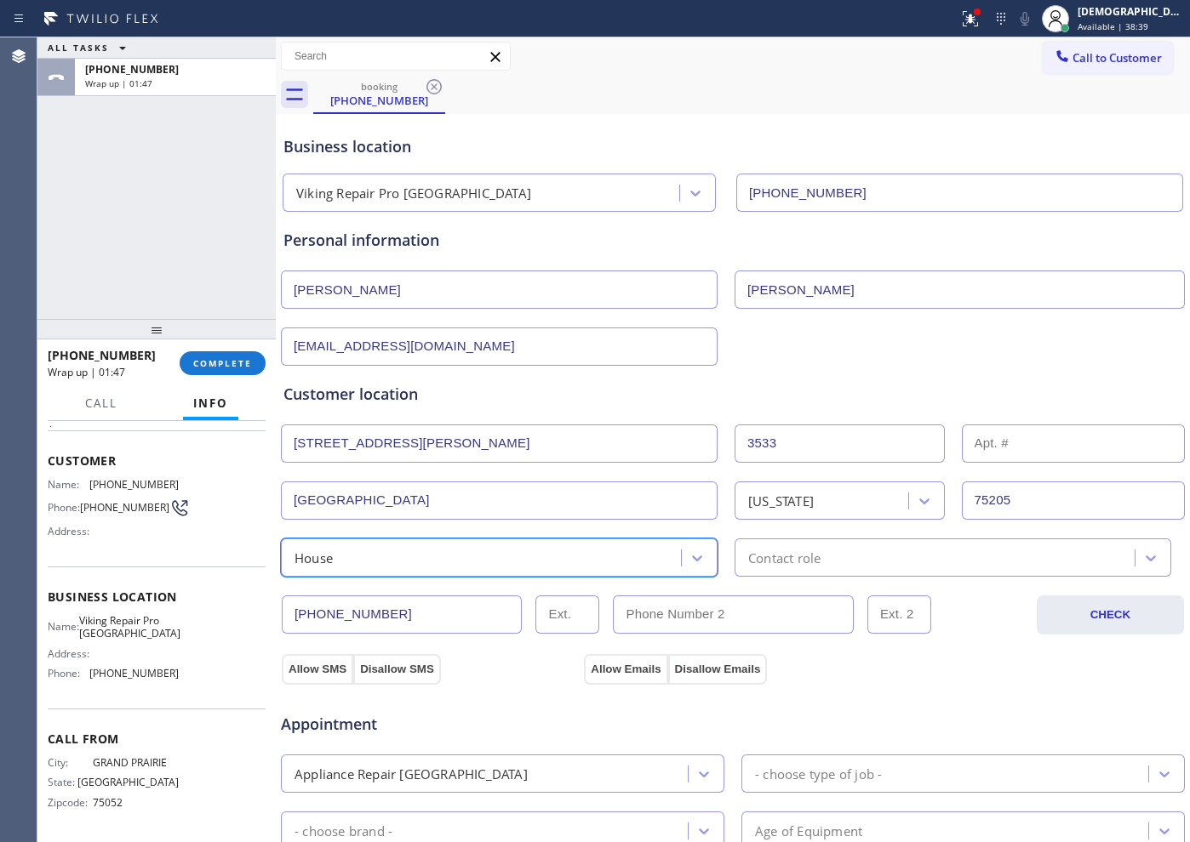
click at [811, 558] on div "Contact role" at bounding box center [784, 558] width 72 height 20
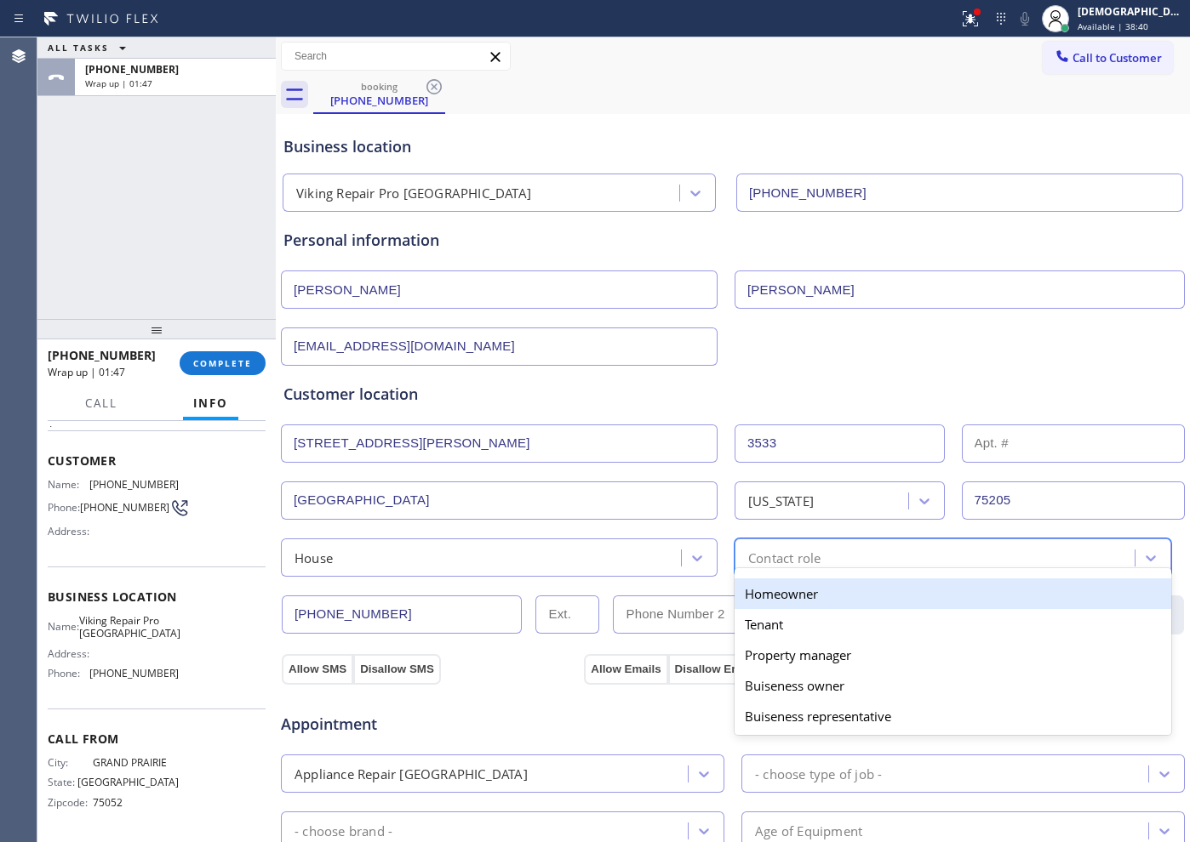
click at [802, 595] on div "Homeowner" at bounding box center [952, 594] width 437 height 31
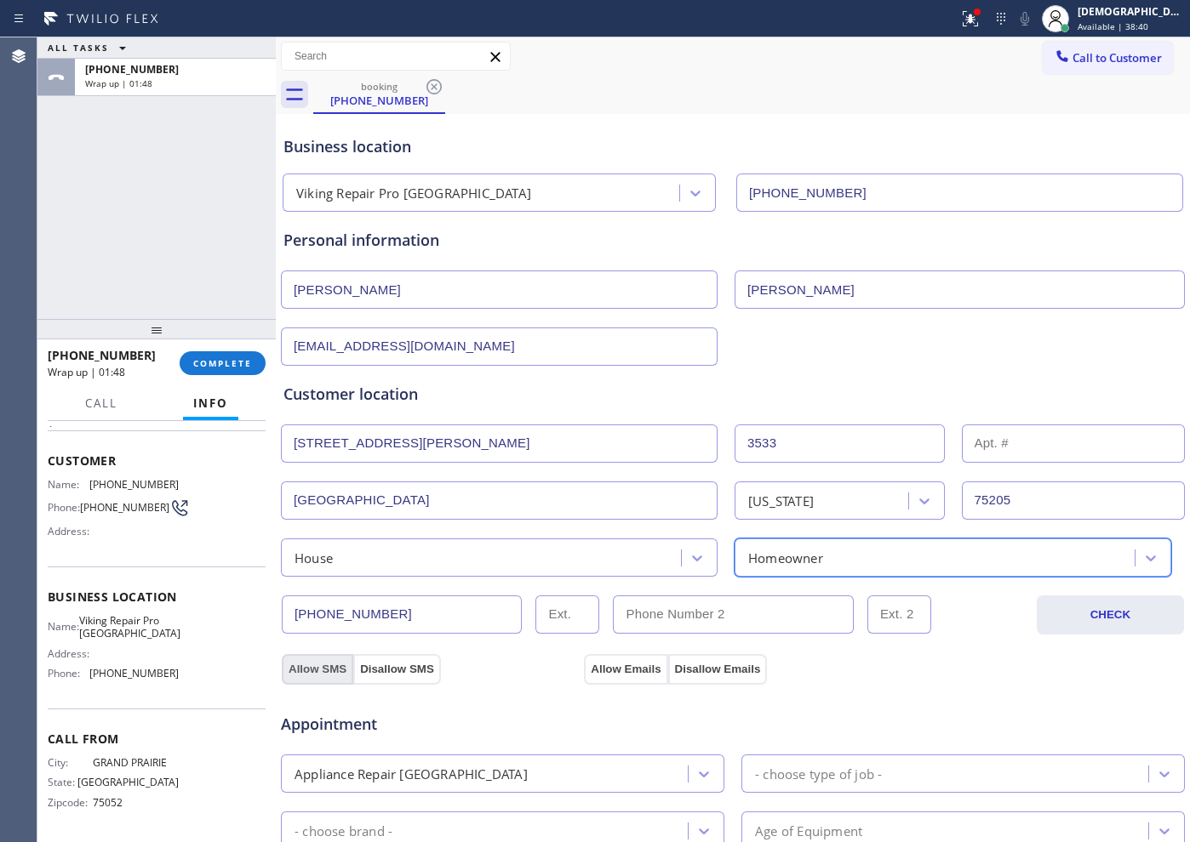
click at [325, 667] on button "Allow SMS" at bounding box center [317, 669] width 71 height 31
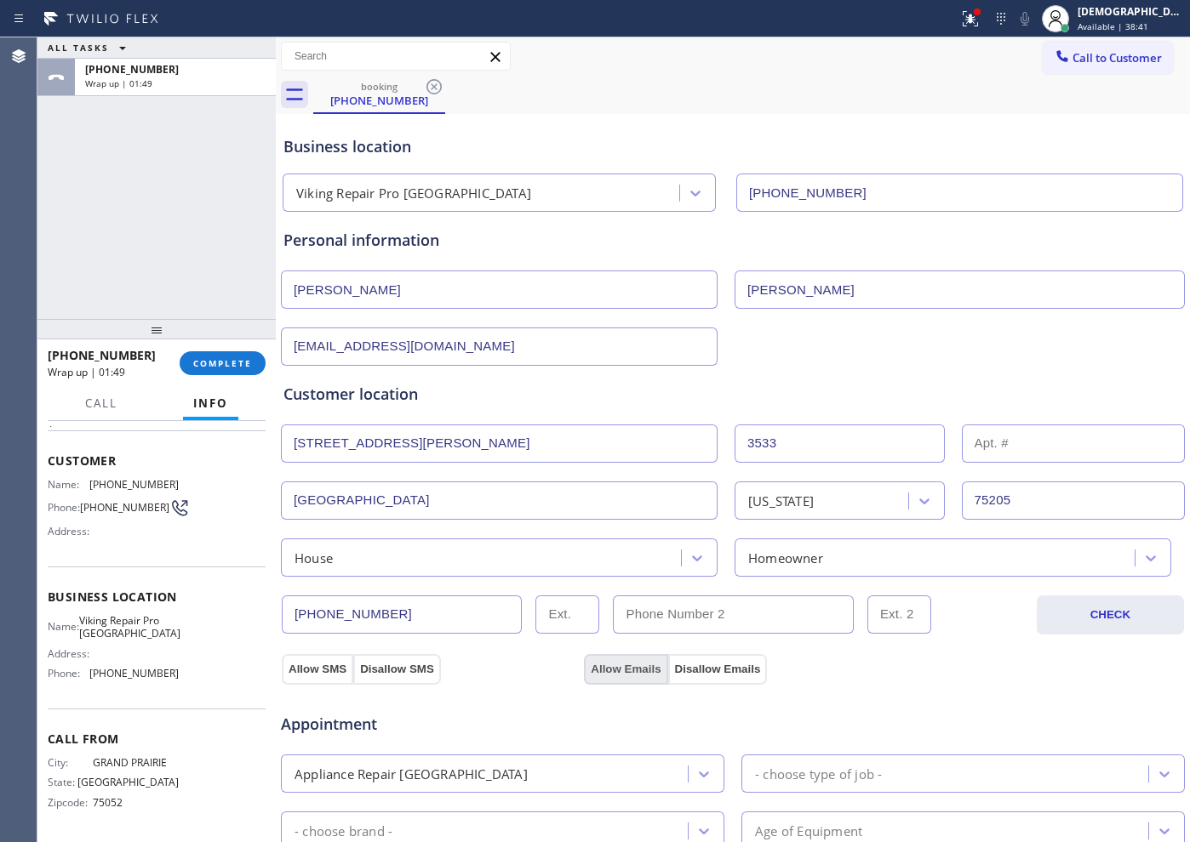
click at [597, 672] on button "Allow Emails" at bounding box center [625, 669] width 83 height 31
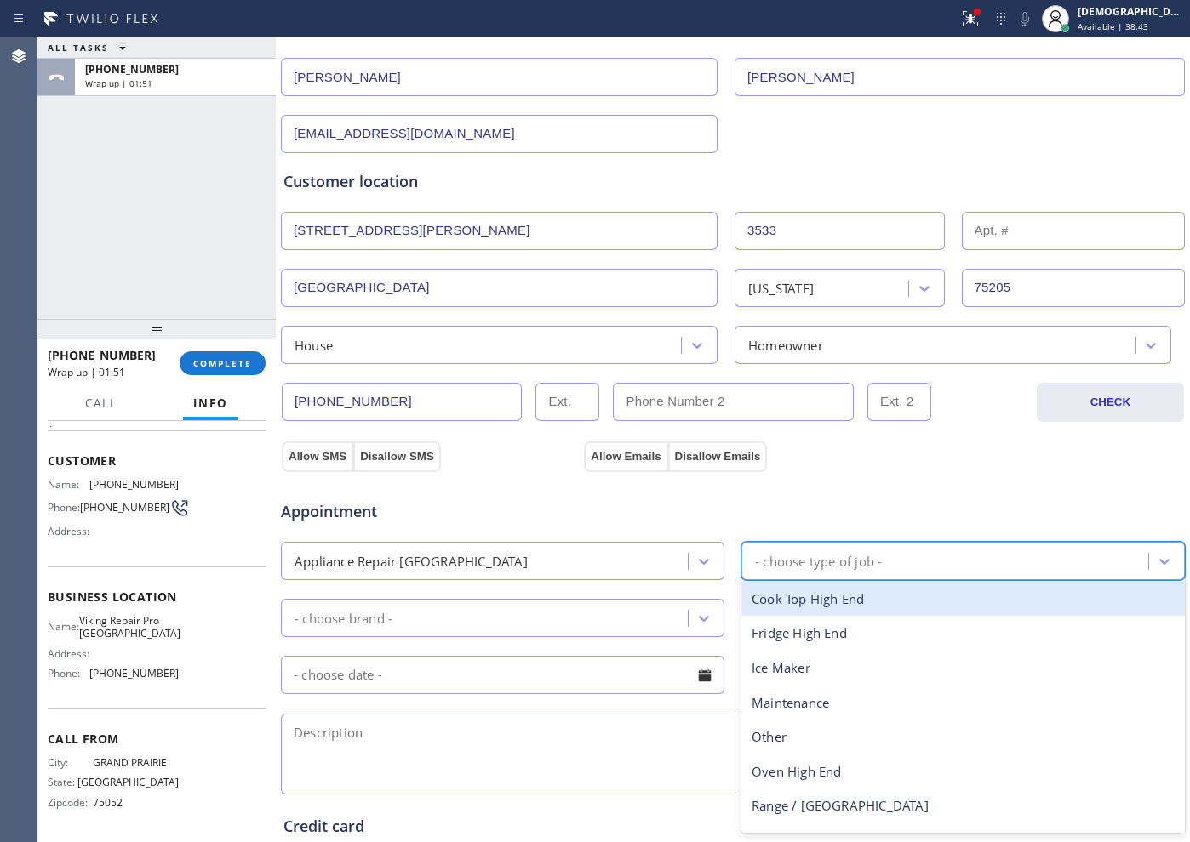
click at [778, 563] on div "- choose type of job -" at bounding box center [818, 561] width 127 height 20
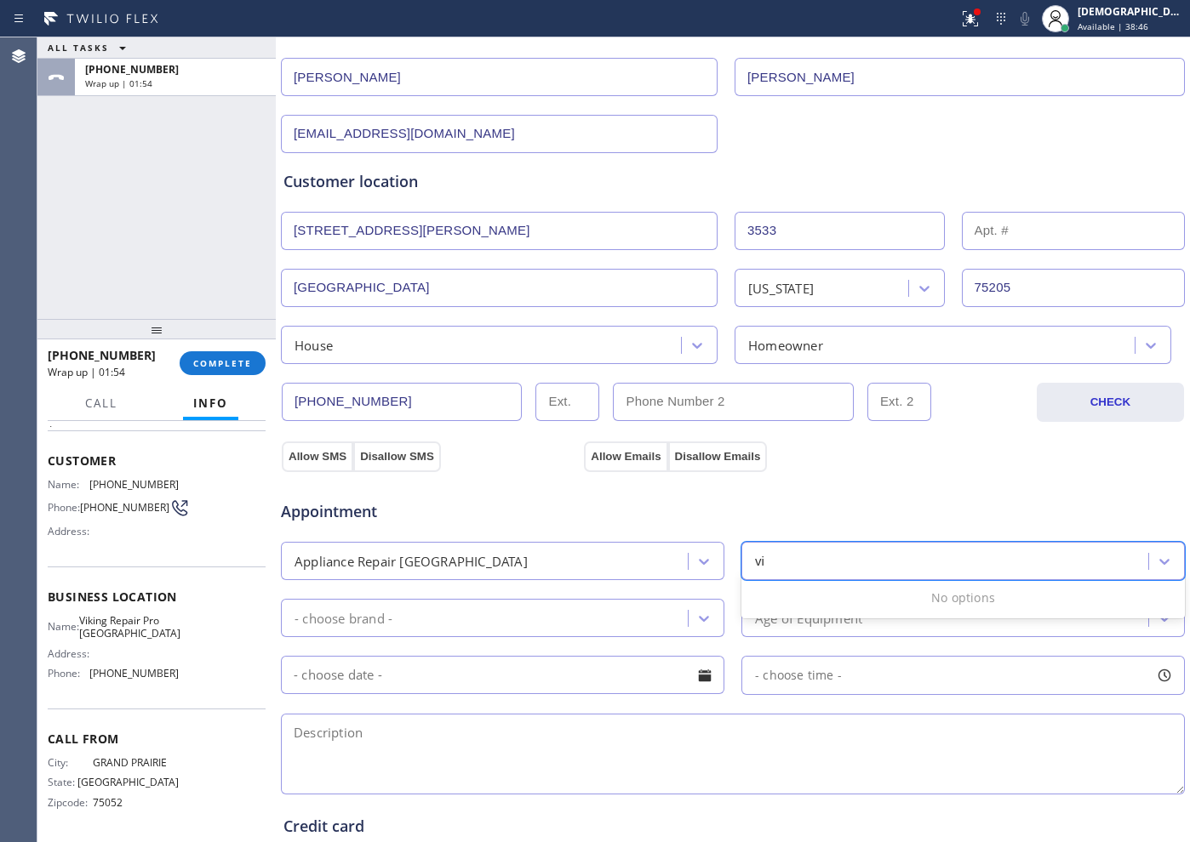
type input "v"
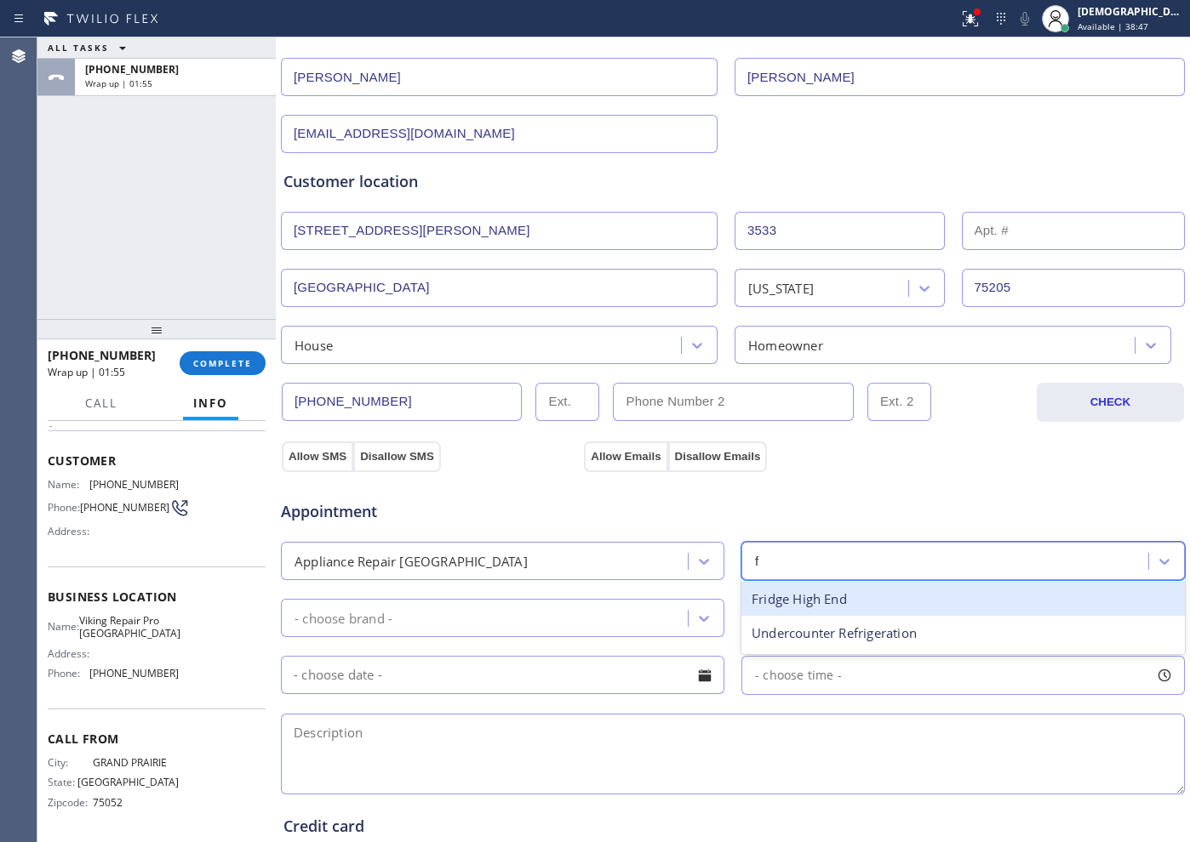
type input "fr"
click at [768, 596] on div "Fridge High End" at bounding box center [962, 599] width 443 height 35
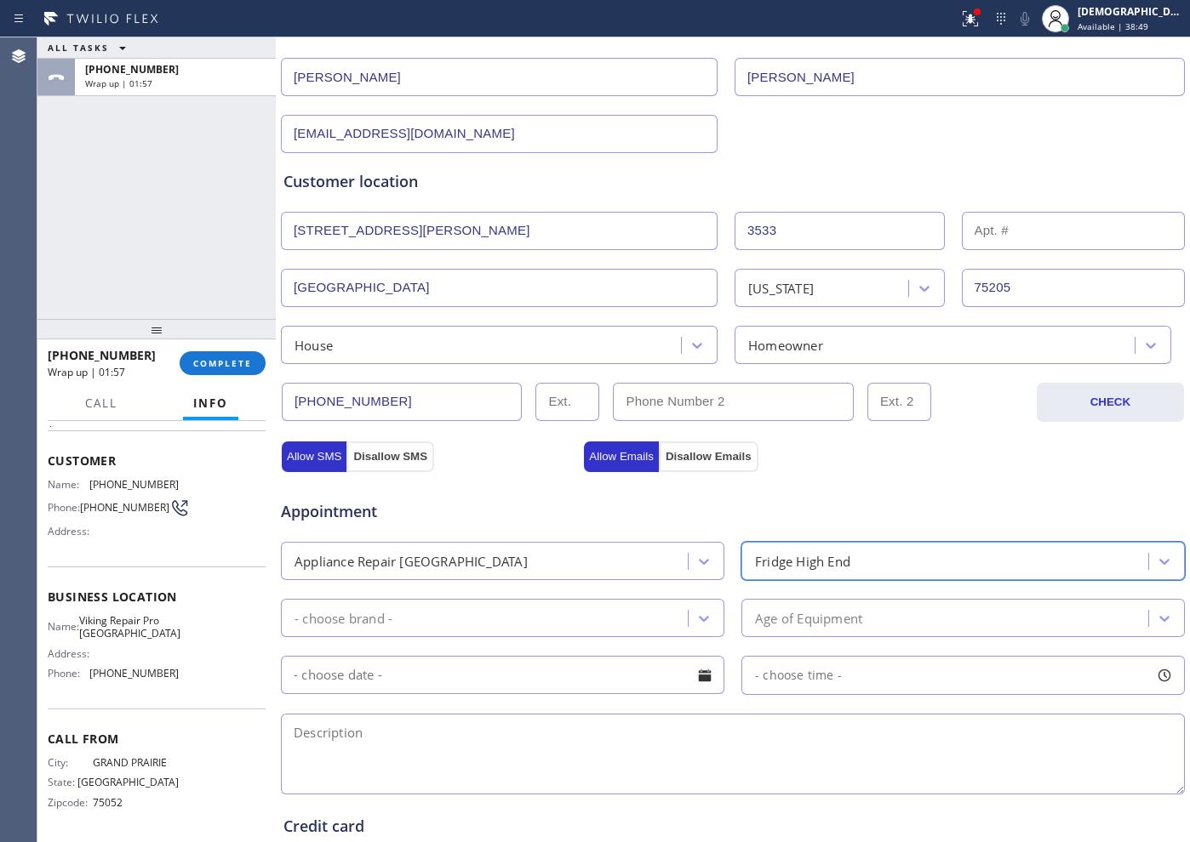
click at [528, 618] on div "- choose brand -" at bounding box center [487, 618] width 402 height 30
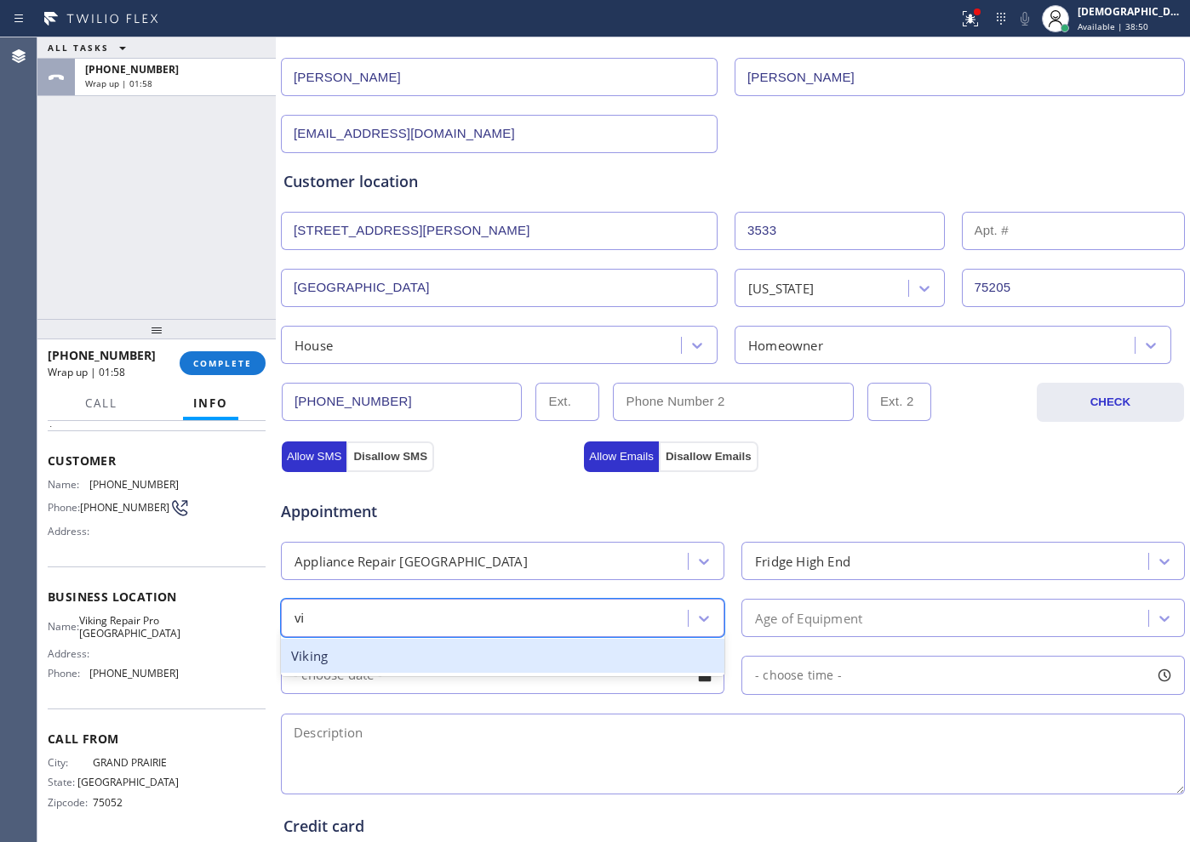
type input "vik"
click at [527, 656] on div "Viking" at bounding box center [502, 656] width 443 height 35
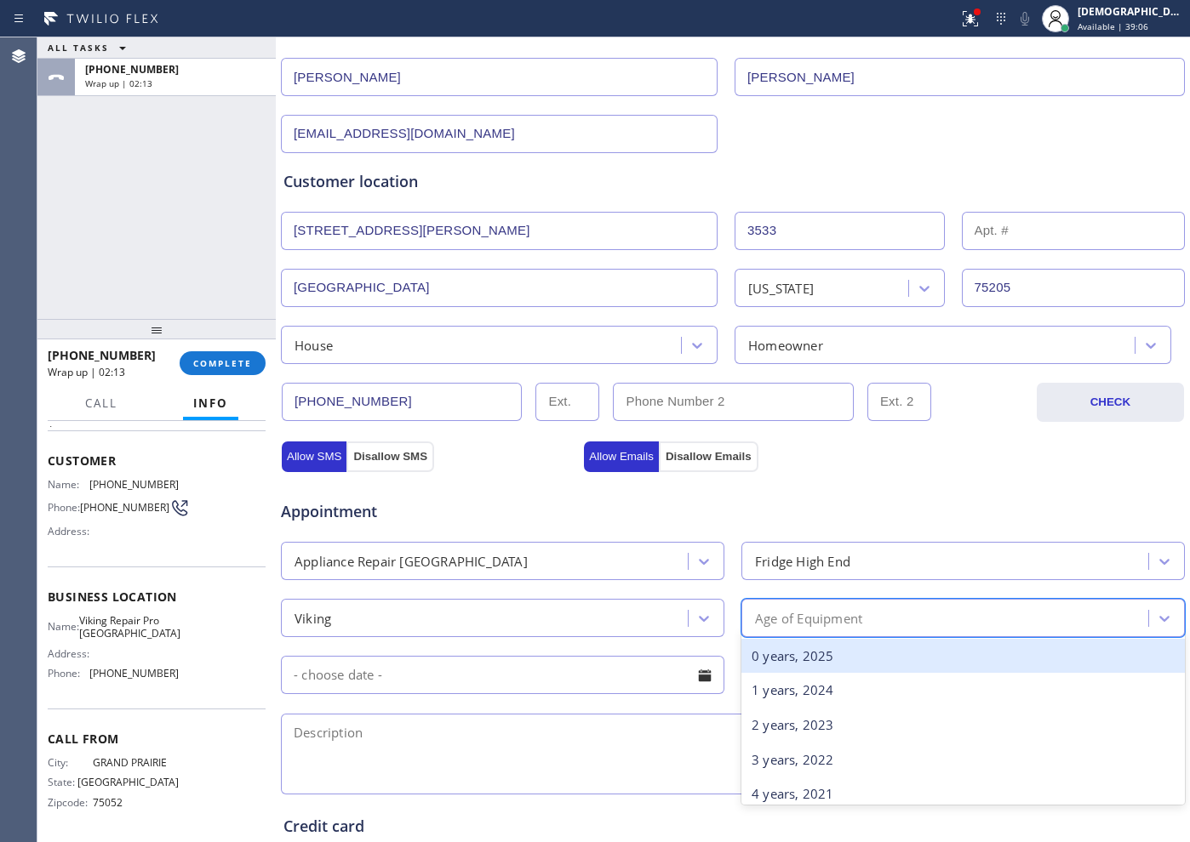
click at [777, 632] on div "Age of Equipment" at bounding box center [947, 618] width 402 height 30
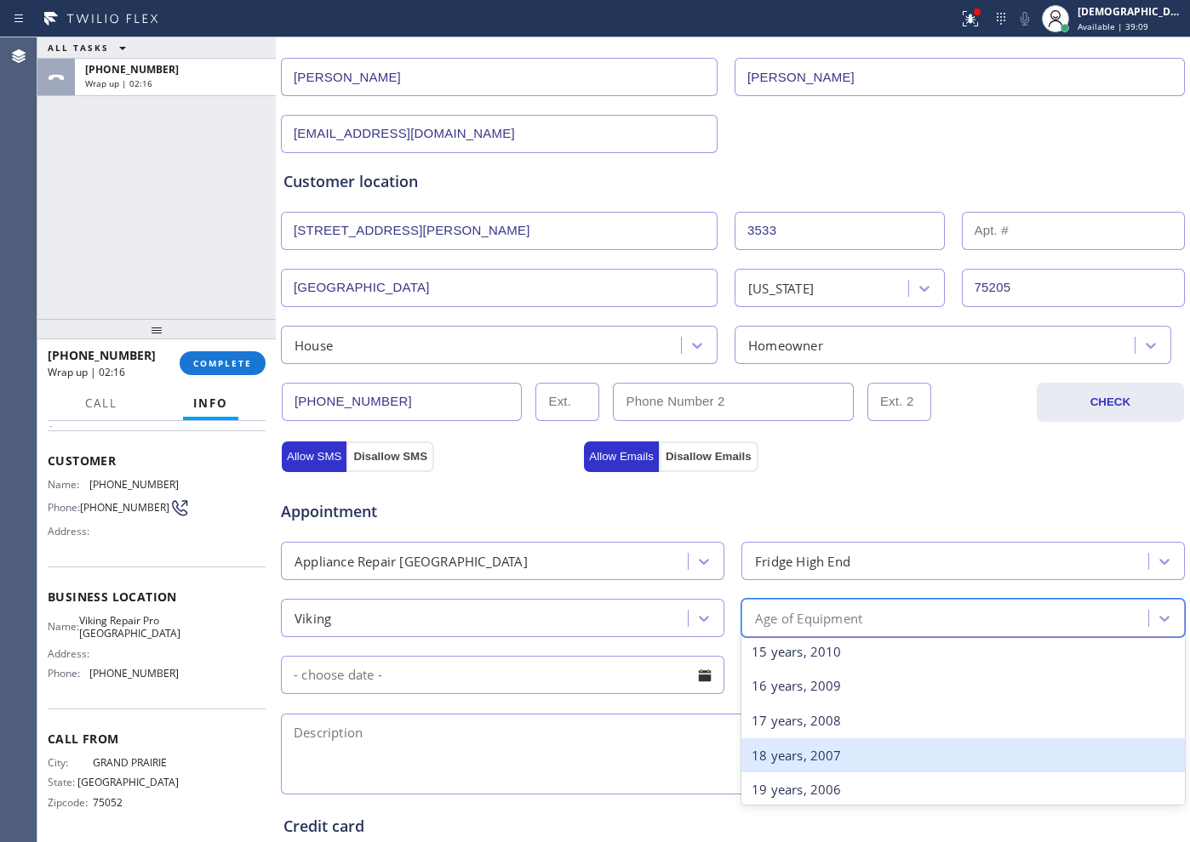
scroll to position [532, 0]
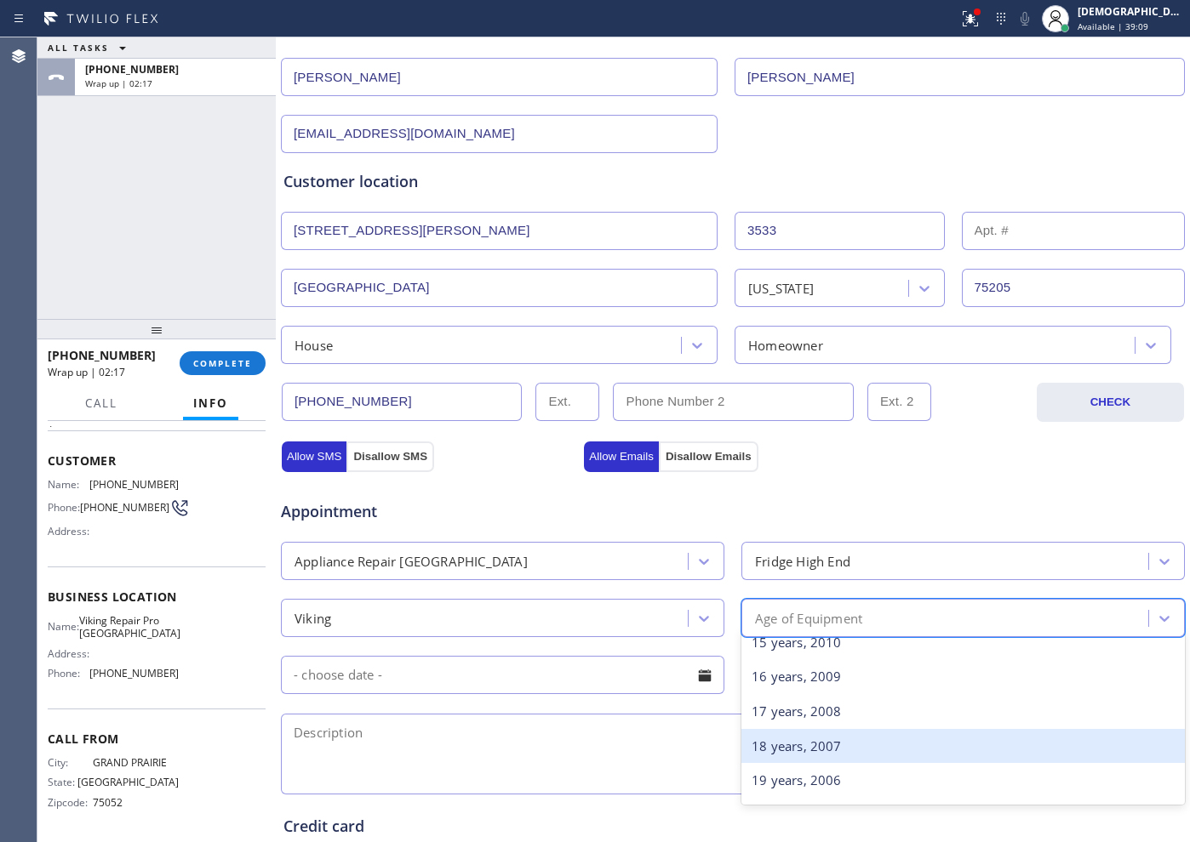
click at [785, 740] on div "18 years, 2007" at bounding box center [962, 746] width 443 height 35
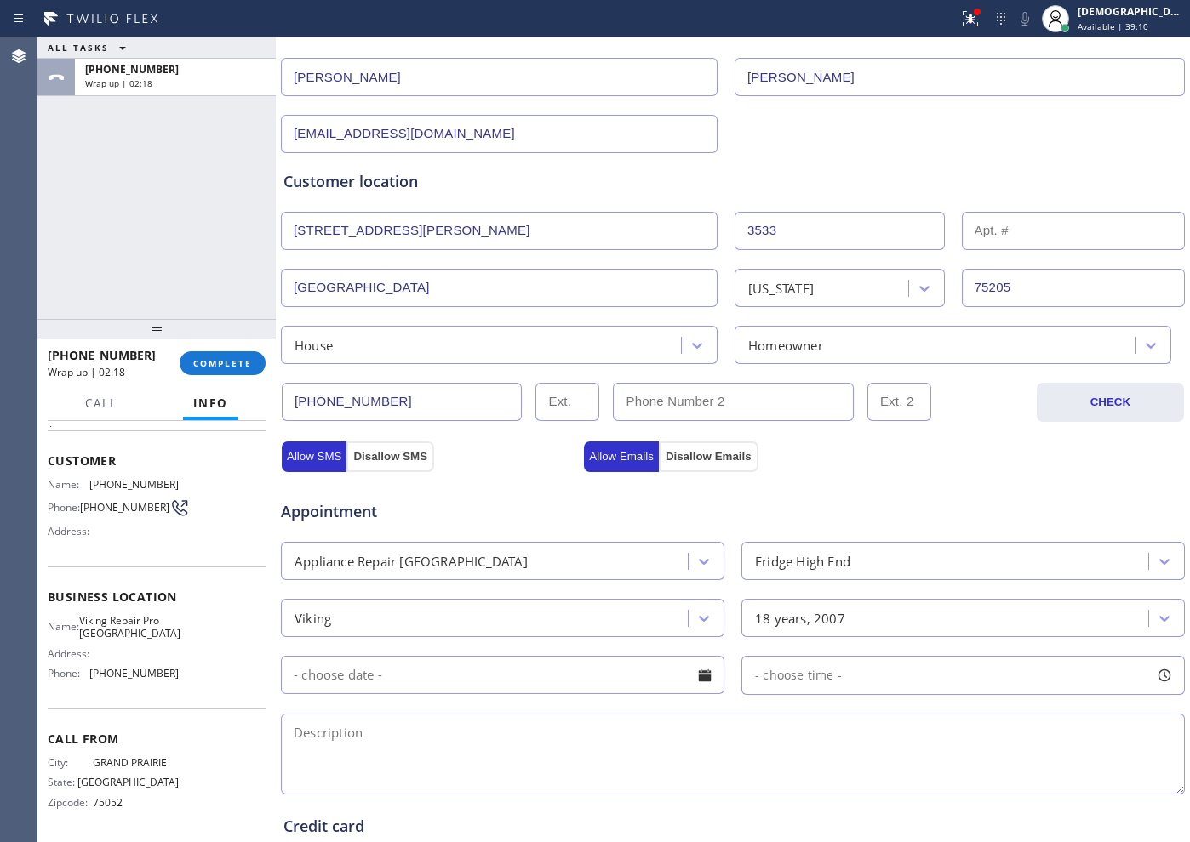
click at [365, 691] on input "text" at bounding box center [502, 675] width 443 height 38
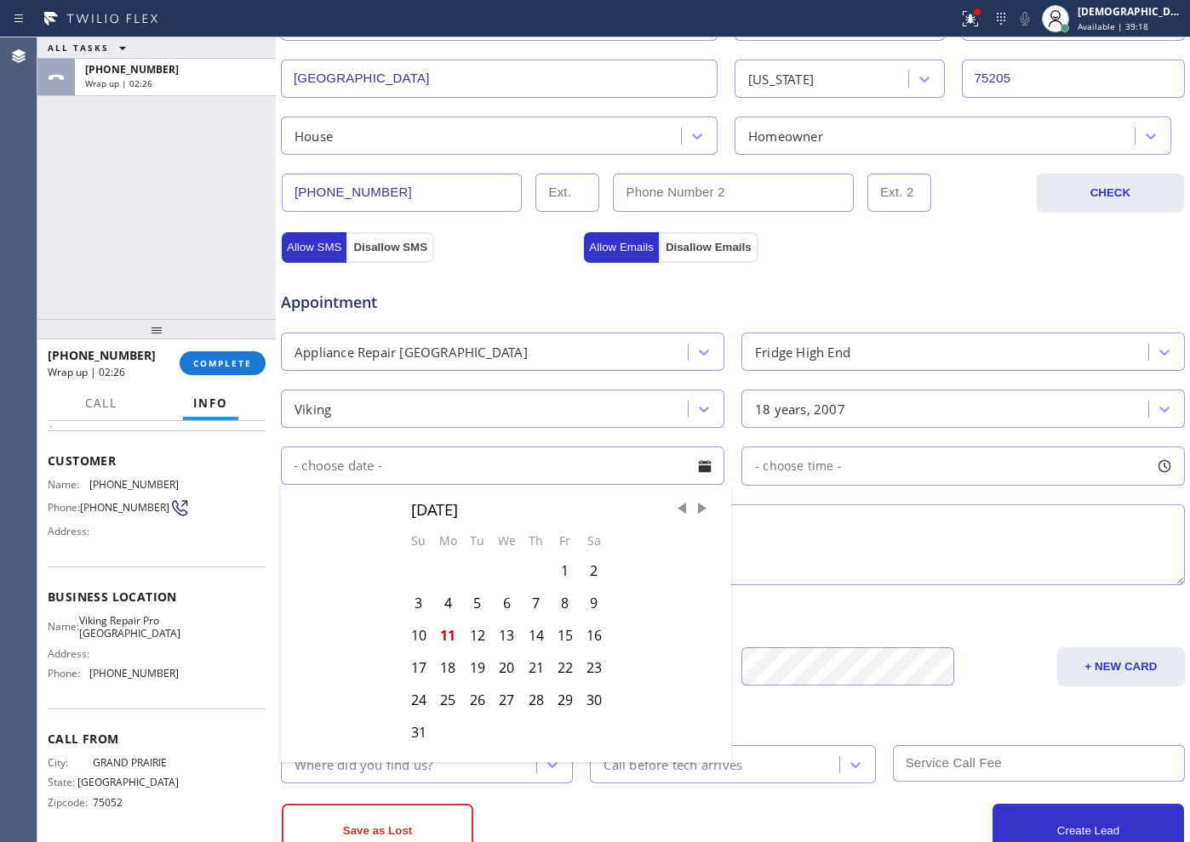
scroll to position [425, 0]
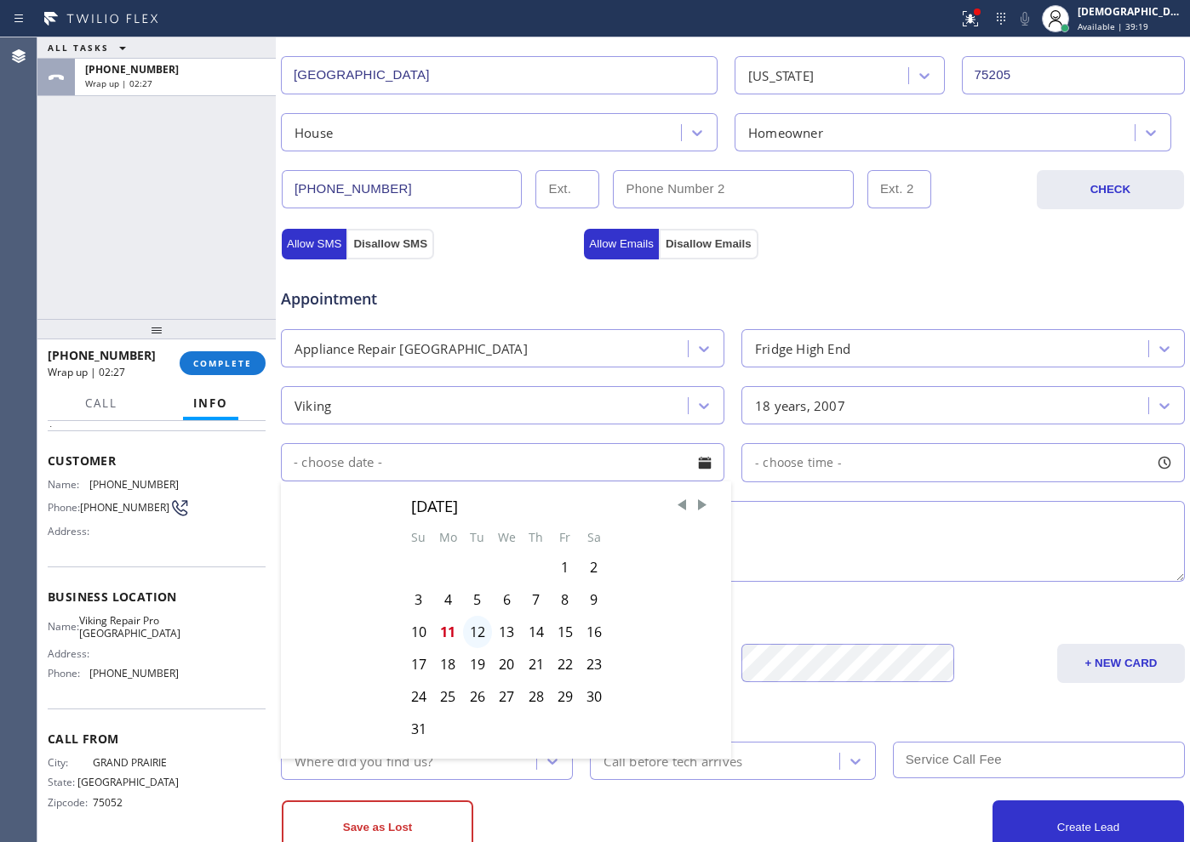
click at [463, 630] on div "12" at bounding box center [477, 632] width 29 height 32
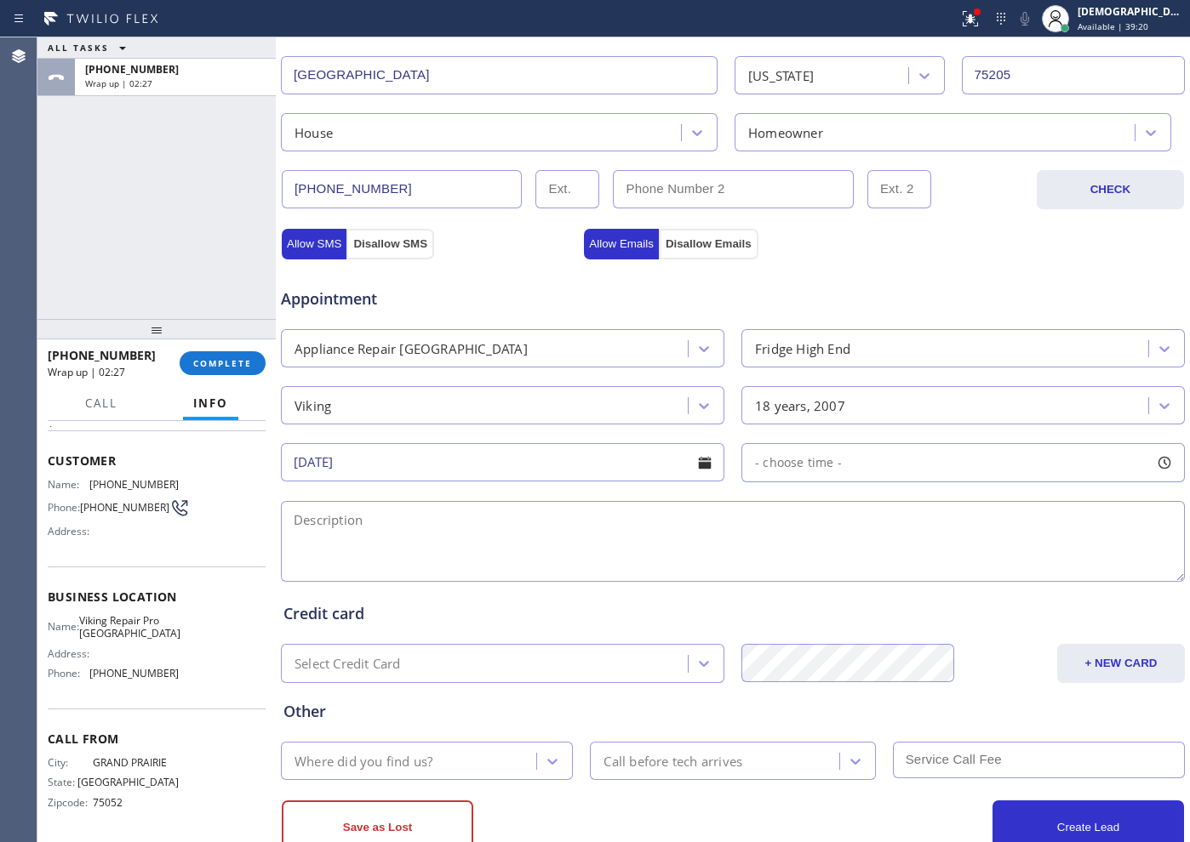
click at [491, 474] on input "[DATE]" at bounding box center [502, 462] width 443 height 38
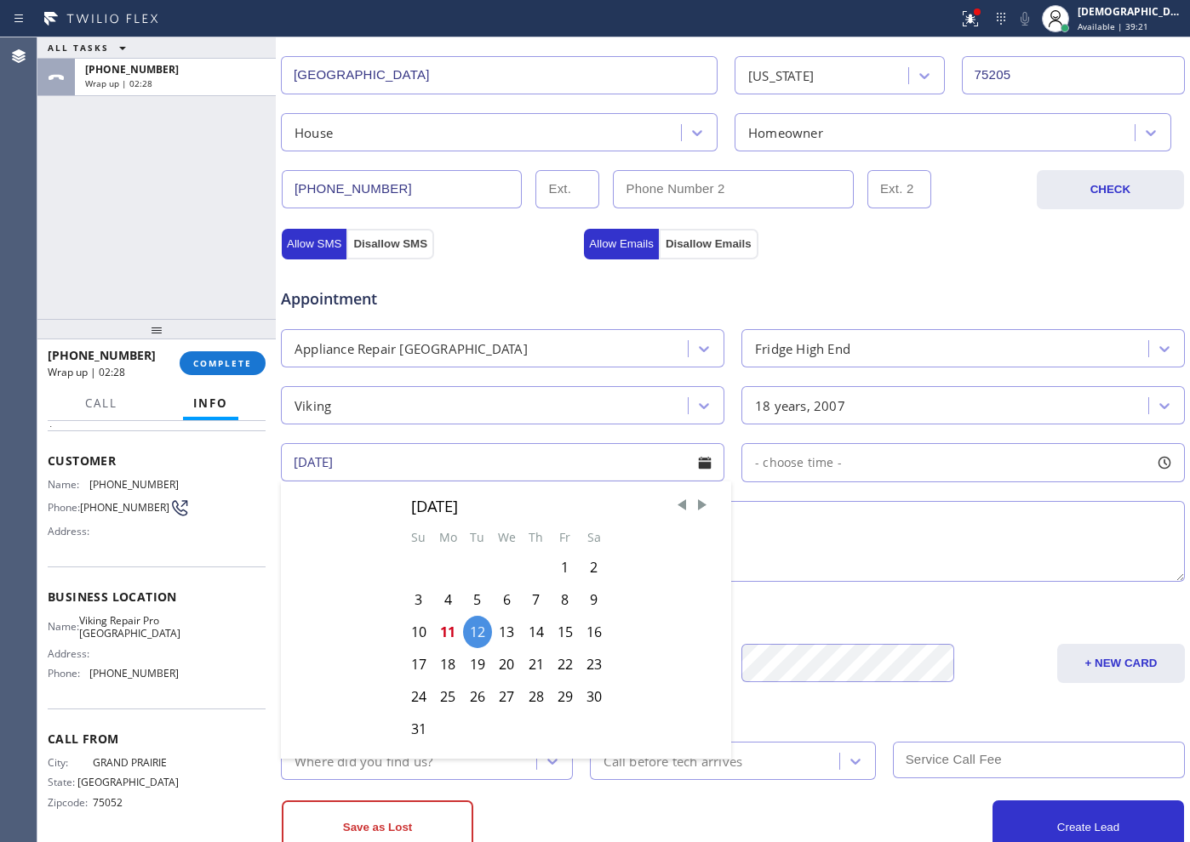
click at [442, 629] on div "11" at bounding box center [448, 632] width 30 height 32
type input "[DATE]"
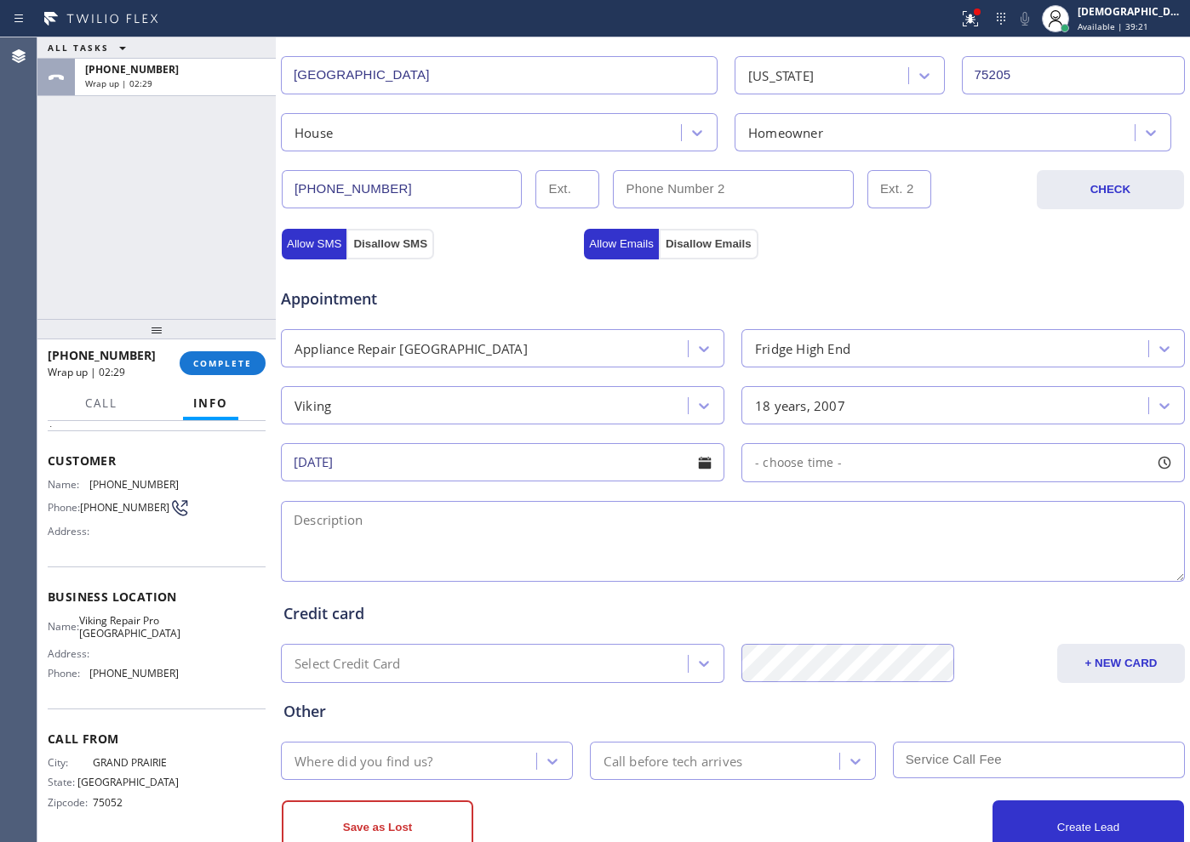
click at [826, 468] on span "- choose time -" at bounding box center [798, 462] width 87 height 16
drag, startPoint x: 754, startPoint y: 565, endPoint x: 969, endPoint y: 570, distance: 215.3
click at [969, 570] on div at bounding box center [979, 567] width 20 height 36
drag, startPoint x: 758, startPoint y: 567, endPoint x: 871, endPoint y: 571, distance: 113.3
click at [875, 571] on div at bounding box center [885, 567] width 20 height 36
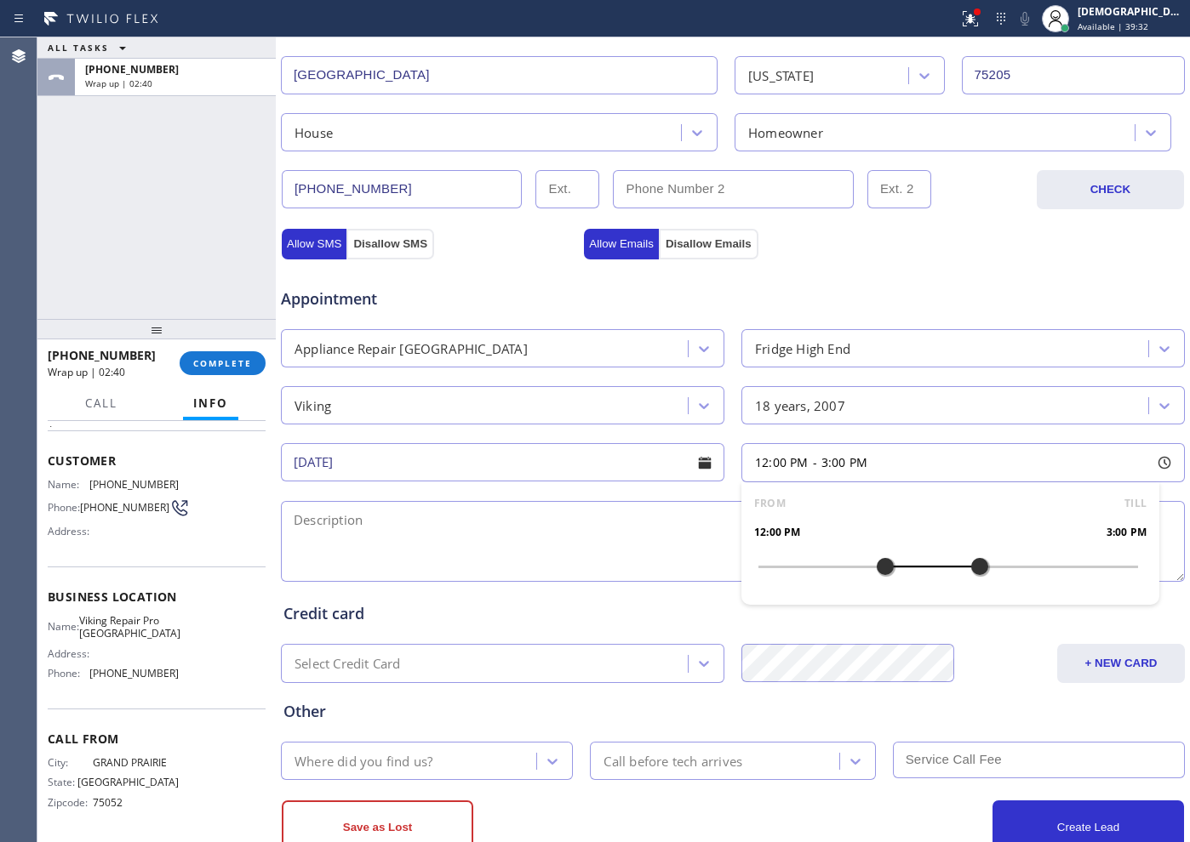
click at [445, 511] on textarea at bounding box center [733, 541] width 904 height 81
click at [516, 515] on textarea "12-3 / $75 /" at bounding box center [733, 541] width 904 height 81
paste textarea "Viking / Fridge / Freezer its defrosting / 2007 /"
click at [686, 522] on textarea "12-3 / $75 / Viking / Fridge / Freezer its defrosting / 2007 /" at bounding box center [733, 541] width 904 height 81
click at [927, 518] on textarea "12-3 / $75 / Viking / Fridge / Freezer its defrosting / 2007 / House HO" at bounding box center [733, 541] width 904 height 81
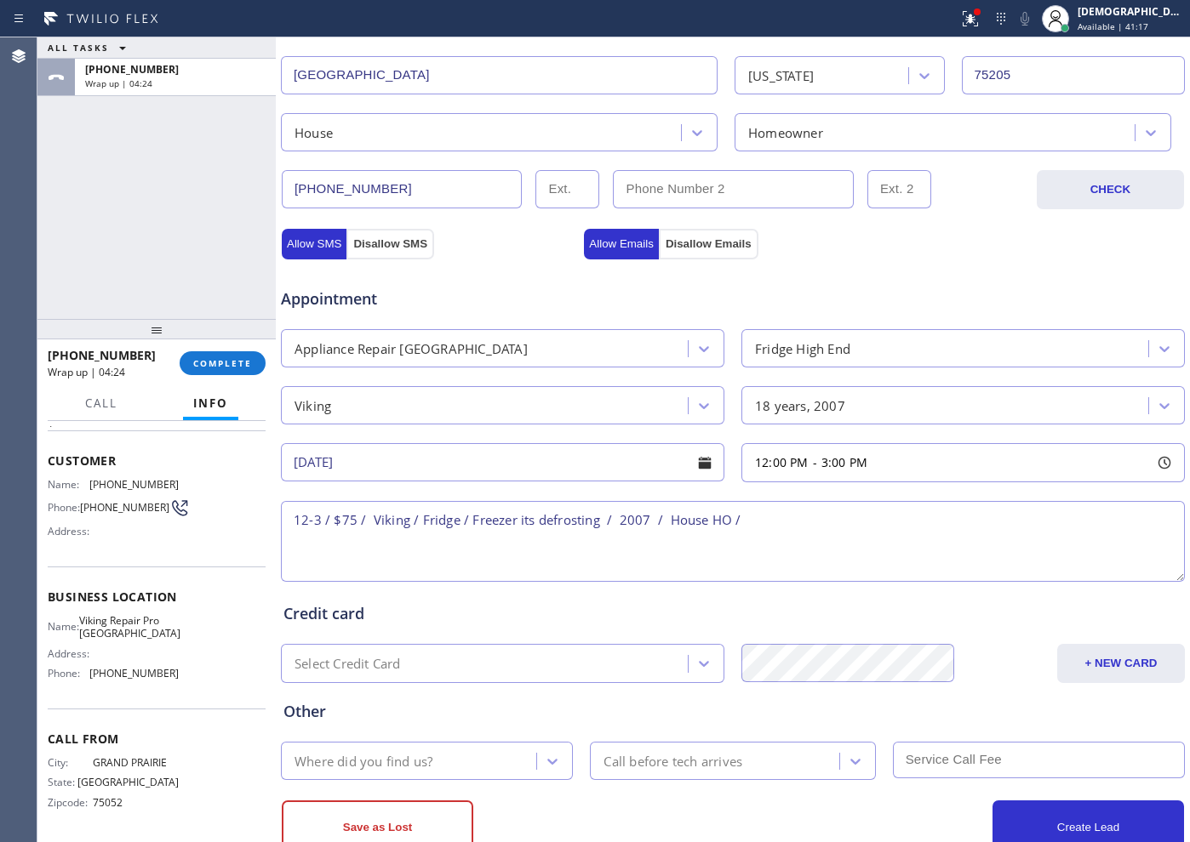
paste textarea "[STREET_ADDRESS][PERSON_NAME]"
click at [830, 517] on textarea "12-3 / $75 / Viking / Fridge / Freezer its defrosting / 2007 / House HO / [STRE…" at bounding box center [733, 541] width 904 height 81
click at [160, 641] on div "Name: Viking Repair Pro Dallas Address: Phone: [PHONE_NUMBER]" at bounding box center [113, 650] width 131 height 73
drag, startPoint x: 144, startPoint y: 639, endPoint x: 92, endPoint y: 620, distance: 55.2
click at [92, 620] on span "Viking Repair Pro [GEOGRAPHIC_DATA]" at bounding box center [129, 627] width 101 height 26
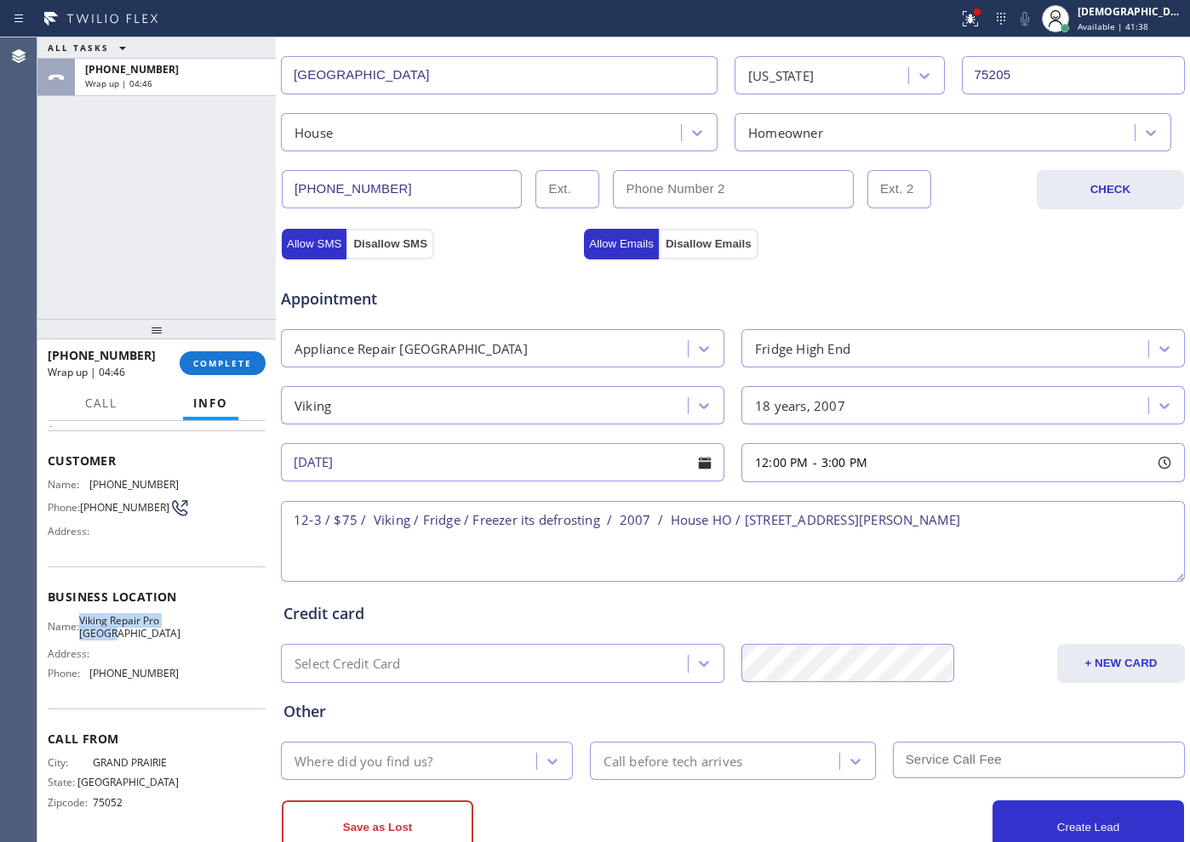
copy span "Viking Repair Pro [GEOGRAPHIC_DATA]"
click at [934, 519] on textarea "12-3 / $75 / Viking / Fridge / Freezer its defrosting / 2007 / House HO / [STRE…" at bounding box center [733, 541] width 904 height 81
paste textarea "Viking Repair Pro [GEOGRAPHIC_DATA]"
drag, startPoint x: 1110, startPoint y: 522, endPoint x: 1114, endPoint y: 531, distance: 9.2
click at [1110, 522] on textarea "12-3 / $75 / Viking / Fridge / Freezer its defrosting / 2007 / House HO / [STRE…" at bounding box center [733, 541] width 904 height 81
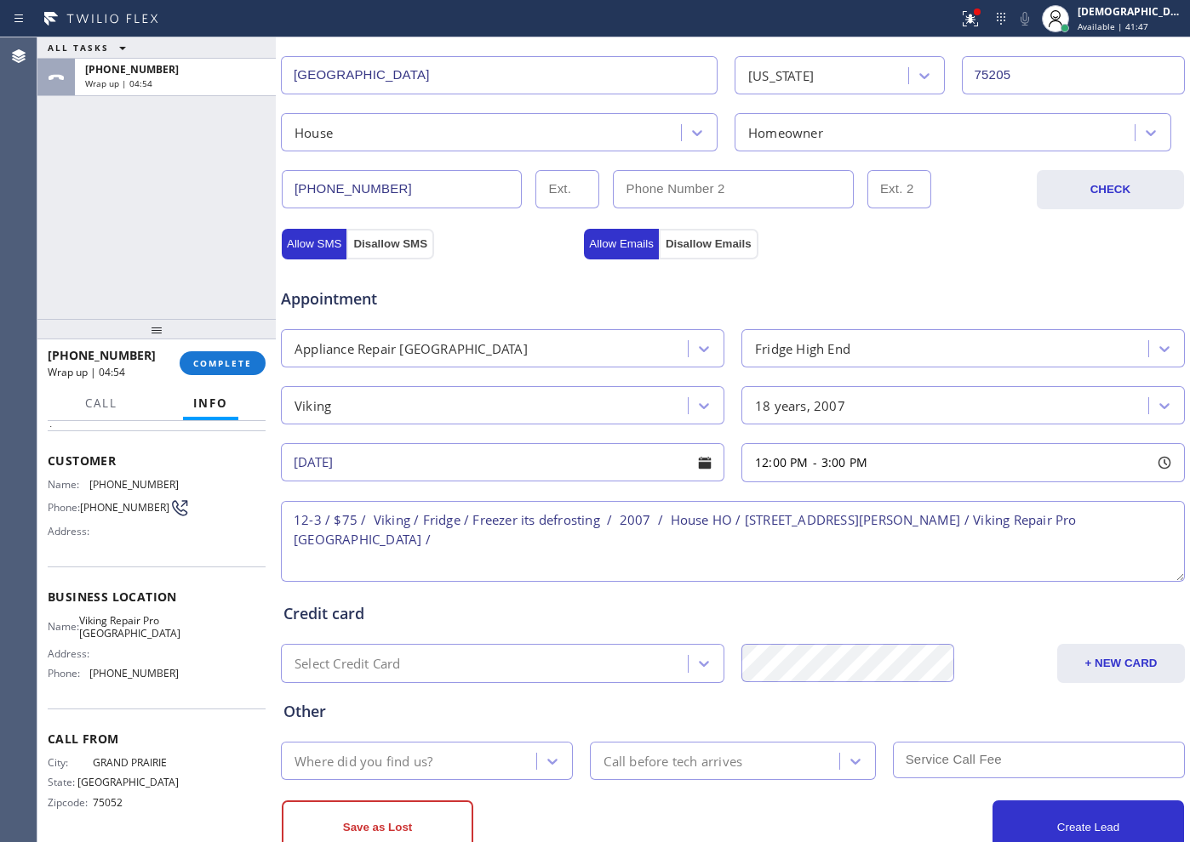
paste textarea "Please call customer 30 minutes prior to arrival"
type textarea "12-3 / $75 / Viking / Fridge / Freezer its defrosting / 2007 / House HO / [STRE…"
click at [730, 537] on textarea "12-3 / $75 / Viking / Fridge / Freezer its defrosting / 2007 / House HO / [STRE…" at bounding box center [733, 541] width 904 height 81
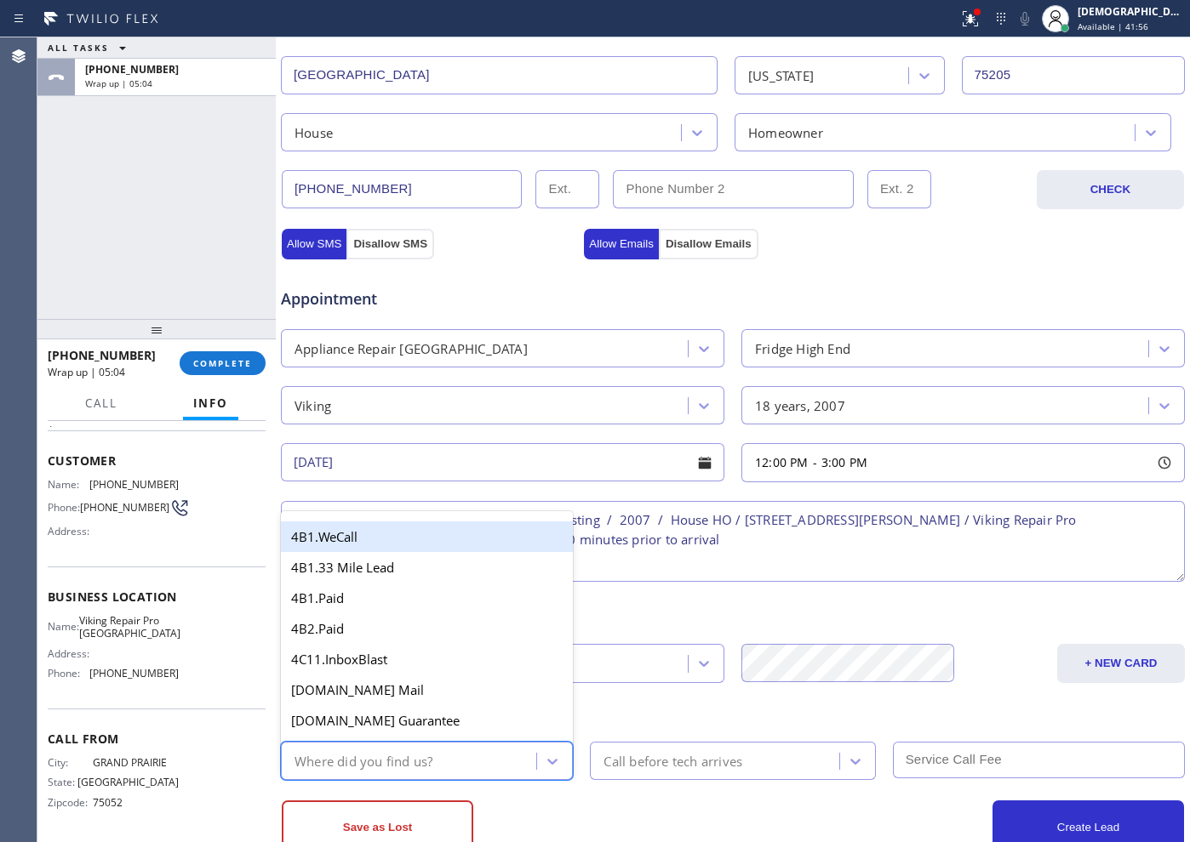
click at [471, 762] on div "Where did you find us?" at bounding box center [411, 761] width 250 height 30
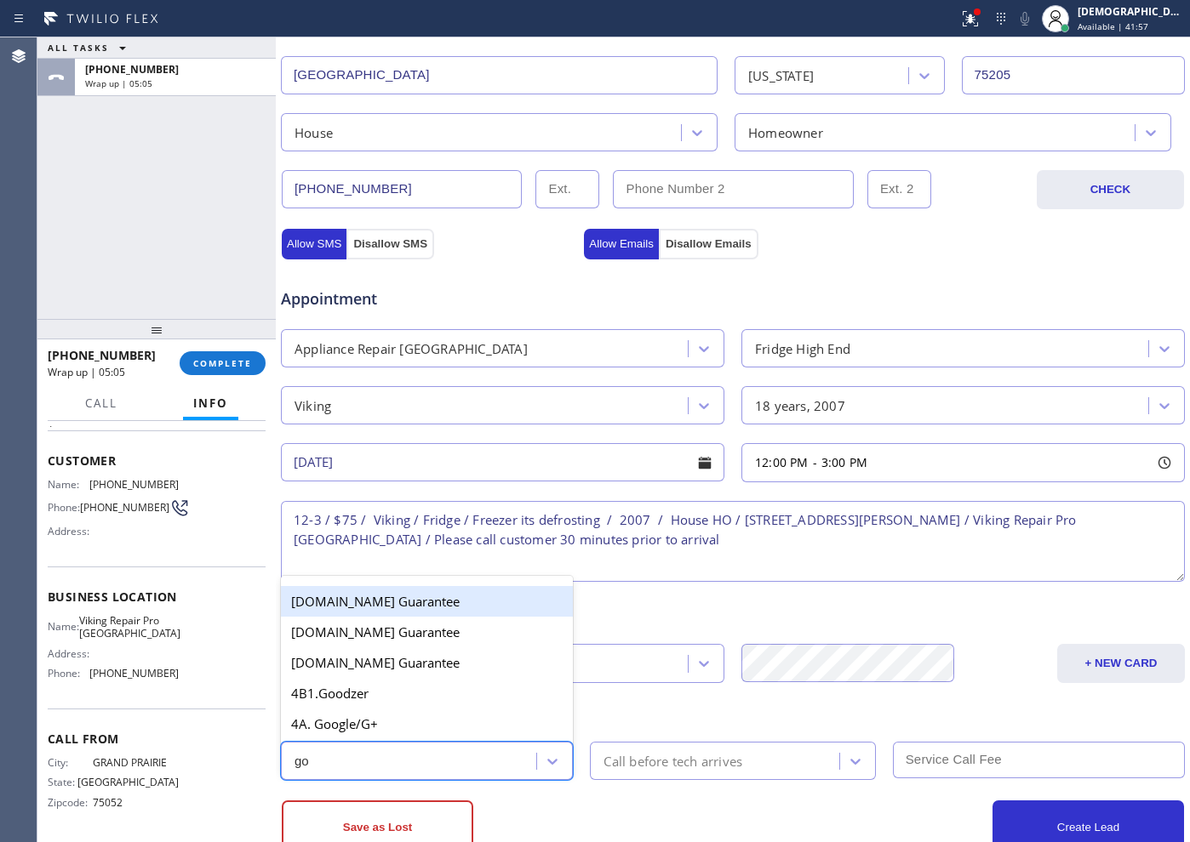
type input "goo"
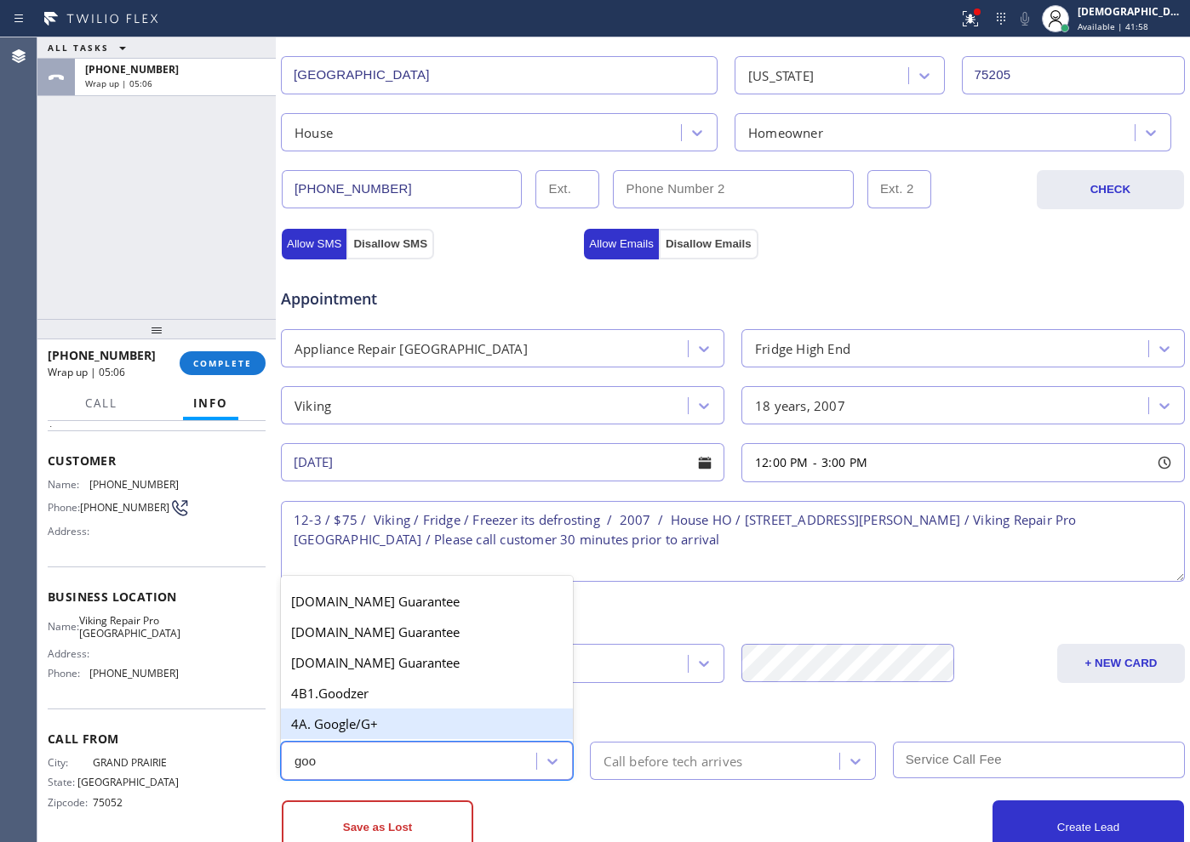
click at [417, 728] on div "4A. Google/G+" at bounding box center [427, 724] width 292 height 31
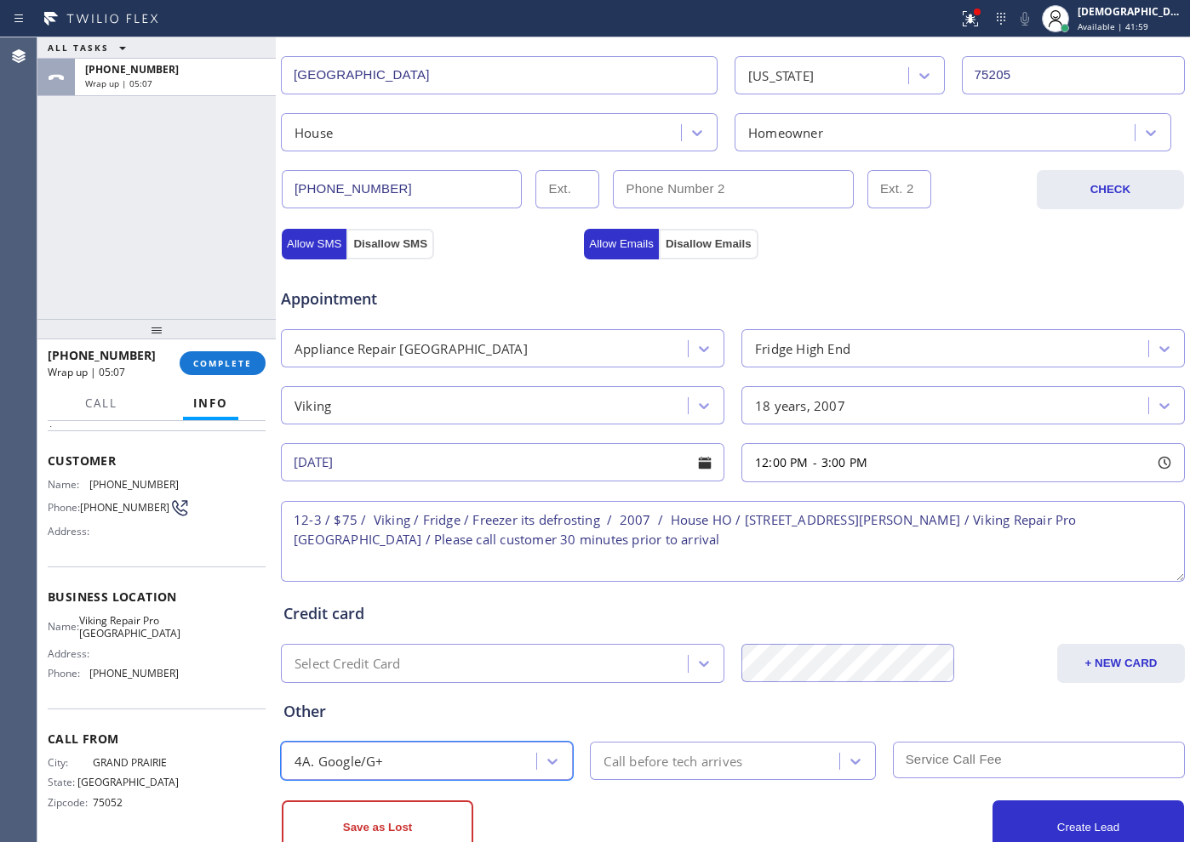
click at [622, 766] on div "Call before tech arrives" at bounding box center [672, 761] width 139 height 20
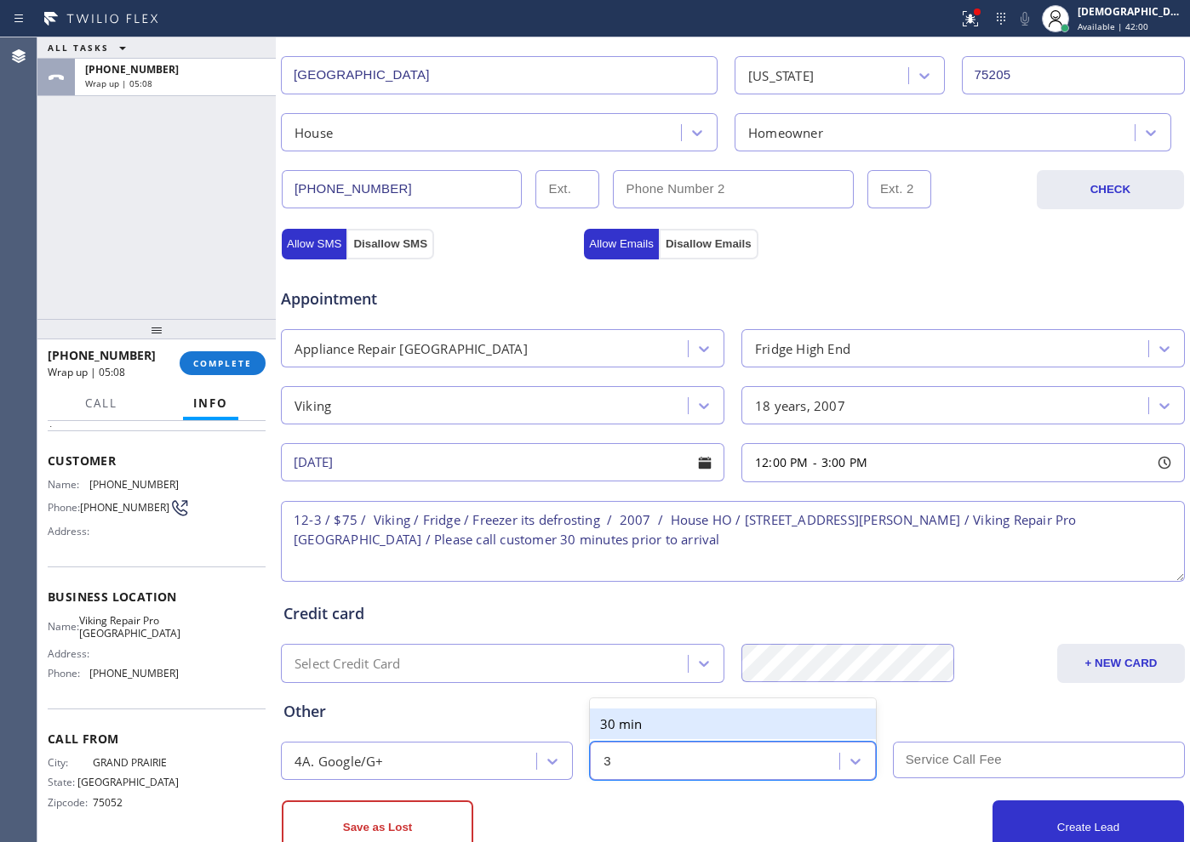
type input "30"
click at [655, 733] on div "30 min" at bounding box center [732, 724] width 285 height 31
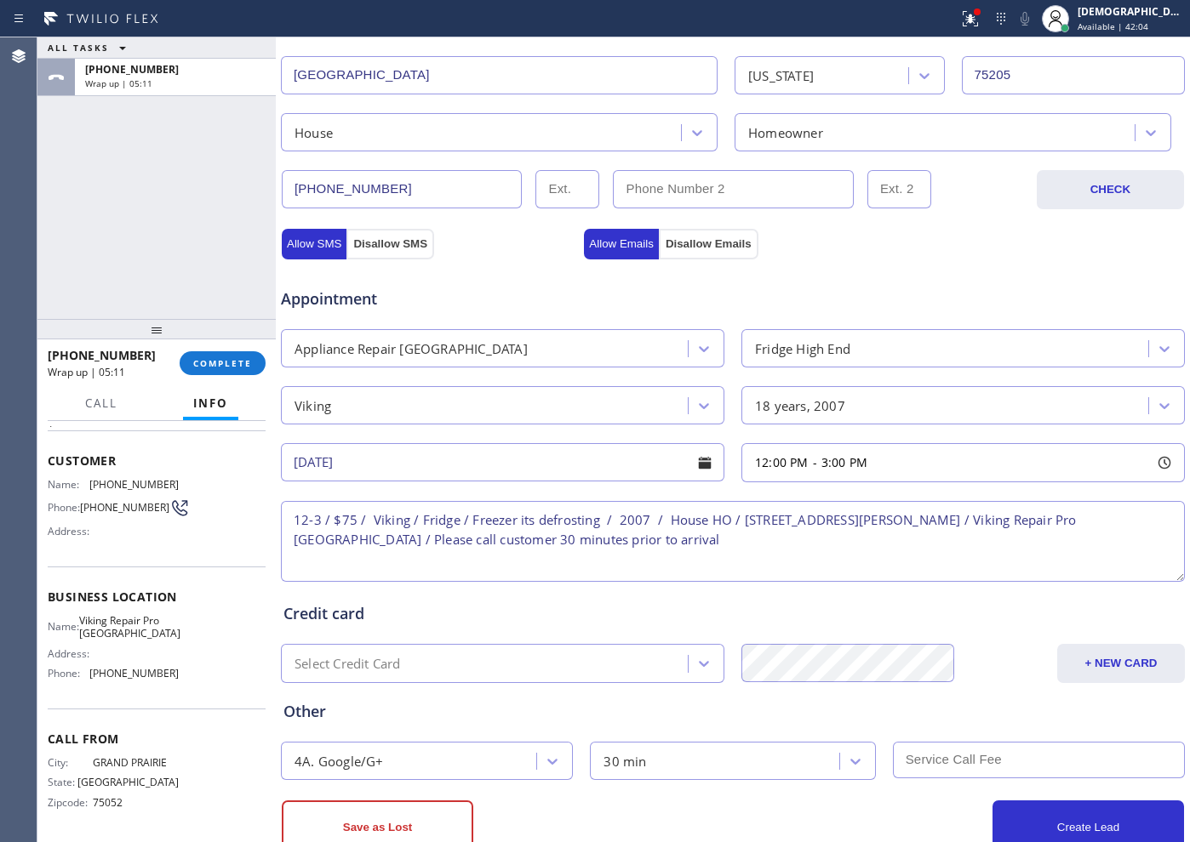
click at [928, 762] on input "text" at bounding box center [1039, 760] width 292 height 37
type input "75"
click at [836, 715] on div "Other" at bounding box center [732, 711] width 899 height 23
click at [1054, 825] on button "Create Lead" at bounding box center [1087, 828] width 191 height 54
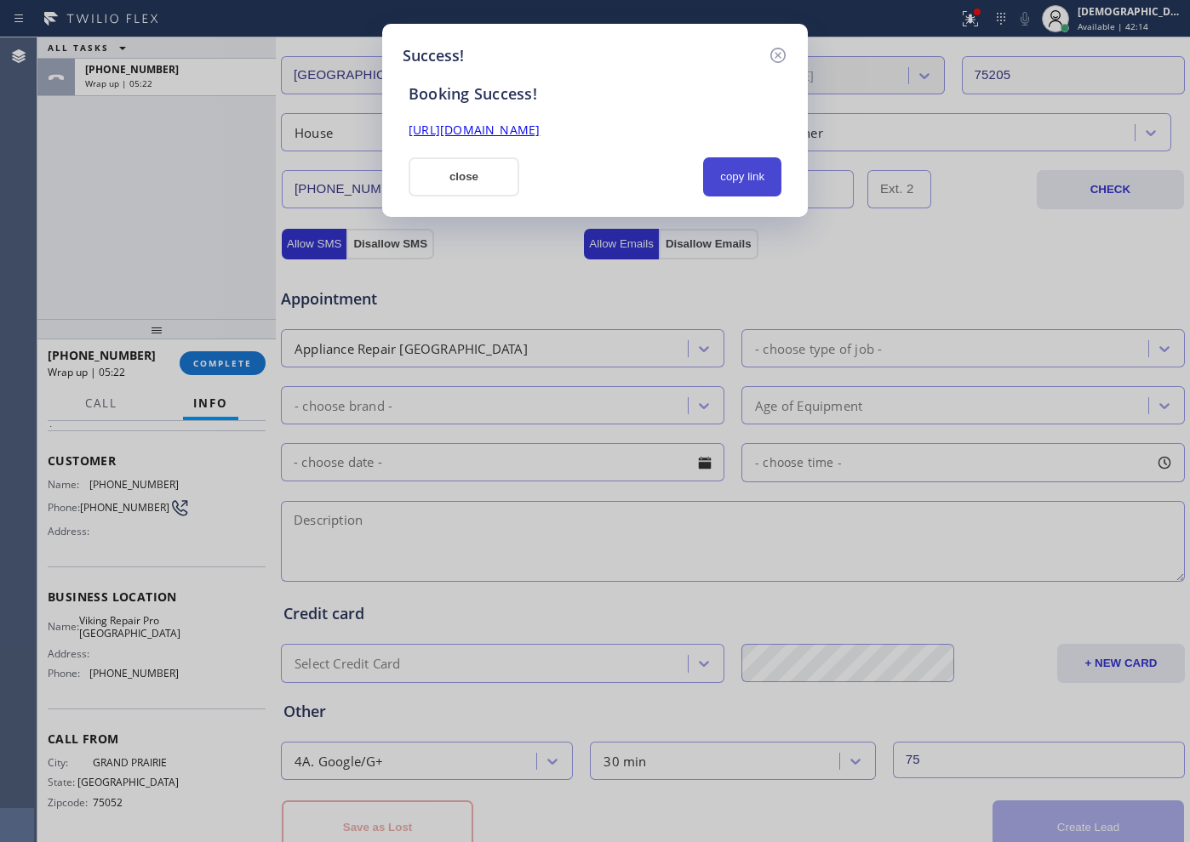
click at [773, 165] on button "copy link" at bounding box center [742, 176] width 78 height 39
click at [539, 127] on link "[URL][DOMAIN_NAME]" at bounding box center [473, 130] width 131 height 16
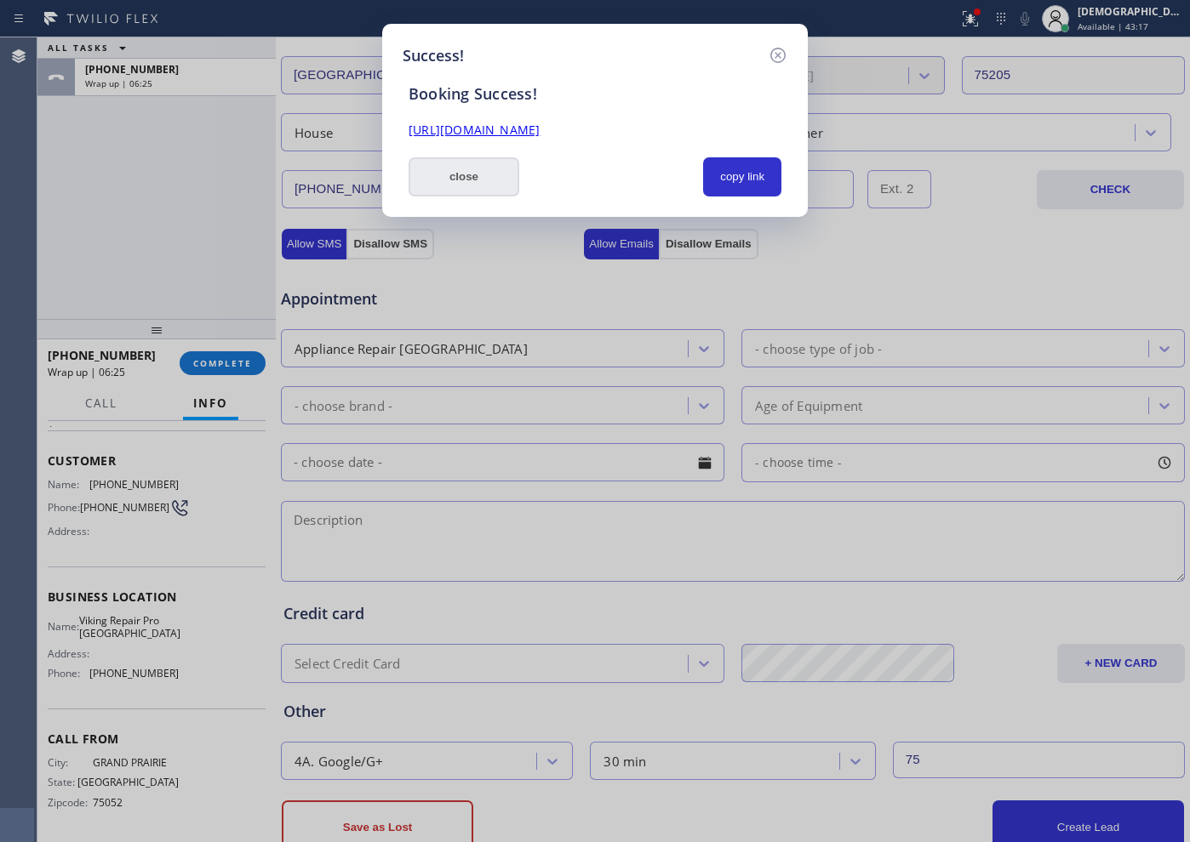
click at [457, 176] on button "close" at bounding box center [463, 176] width 111 height 39
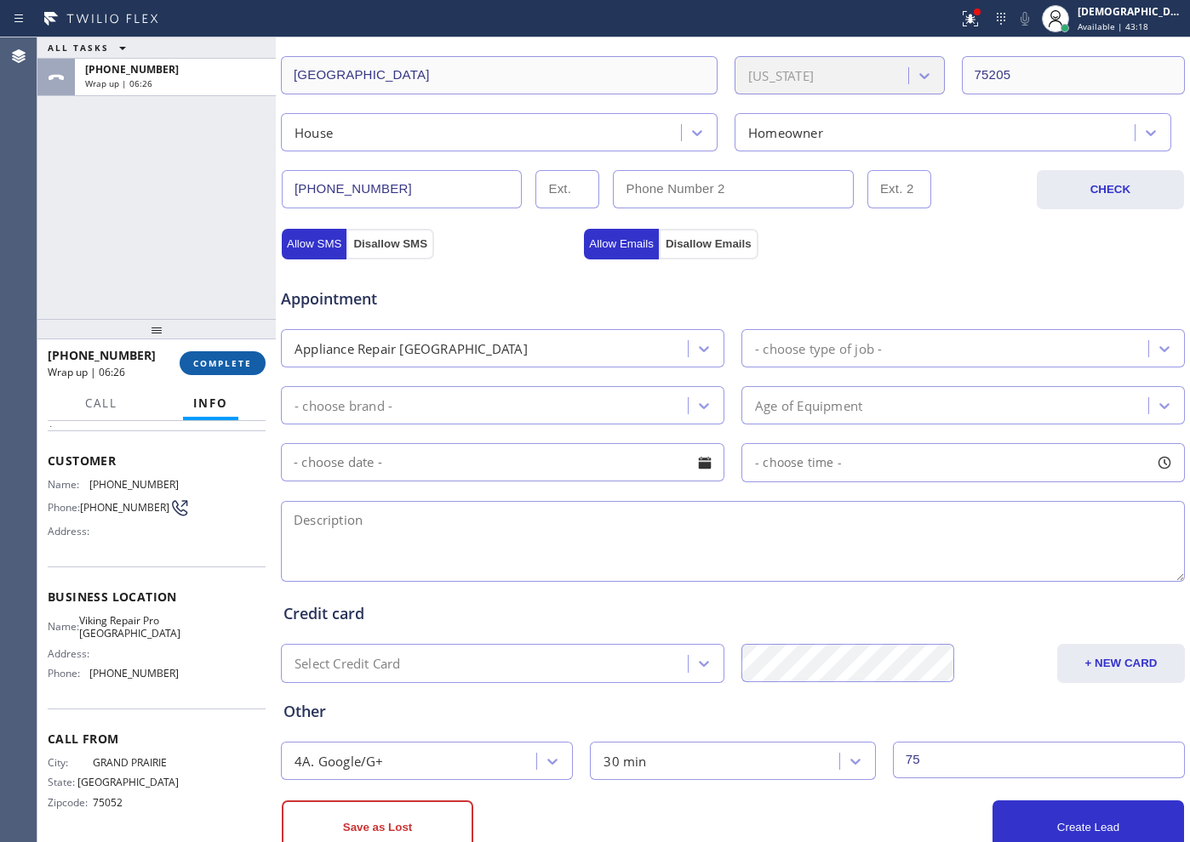
click at [247, 366] on span "COMPLETE" at bounding box center [222, 363] width 59 height 12
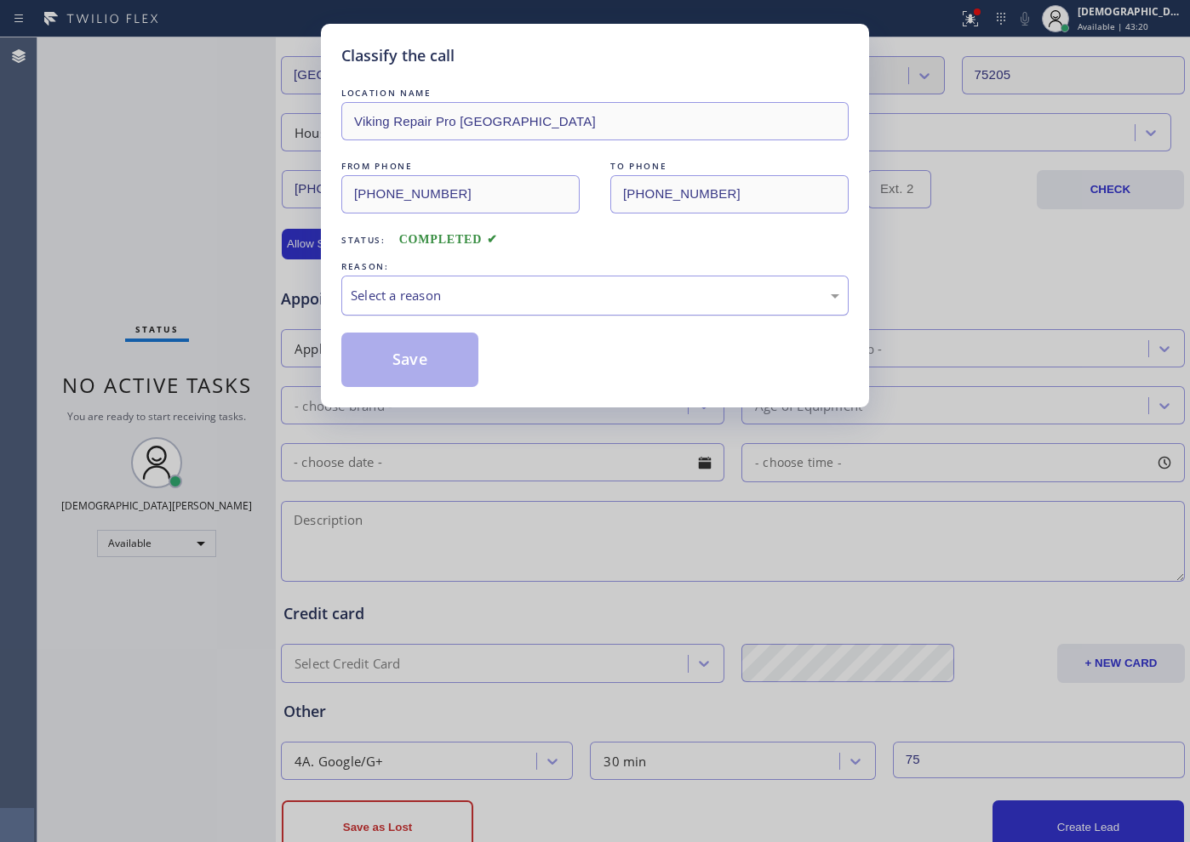
click at [520, 306] on div "Select a reason" at bounding box center [594, 296] width 507 height 40
click at [444, 352] on button "Save" at bounding box center [409, 360] width 137 height 54
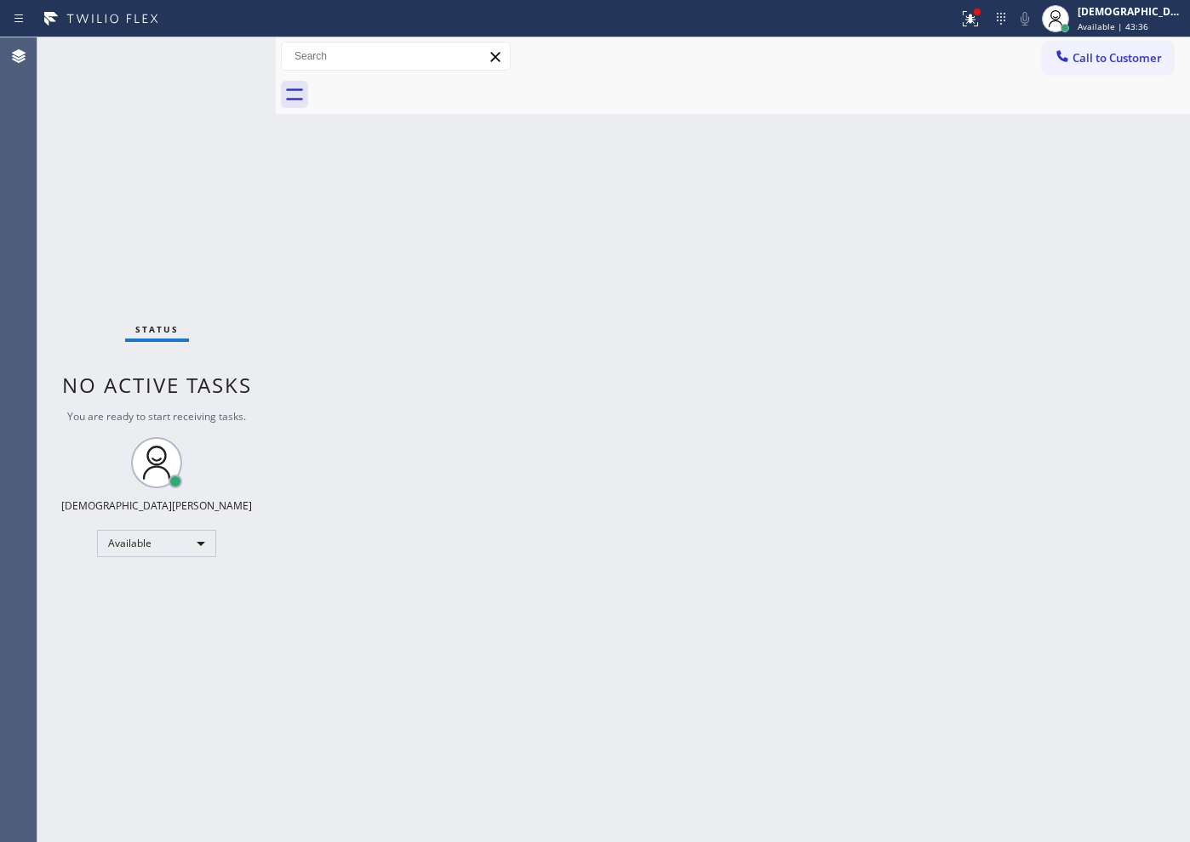
click at [217, 54] on div "Status No active tasks You are ready to start receiving tasks. Christian Cinco …" at bounding box center [156, 439] width 238 height 805
click at [982, 17] on div at bounding box center [969, 19] width 37 height 20
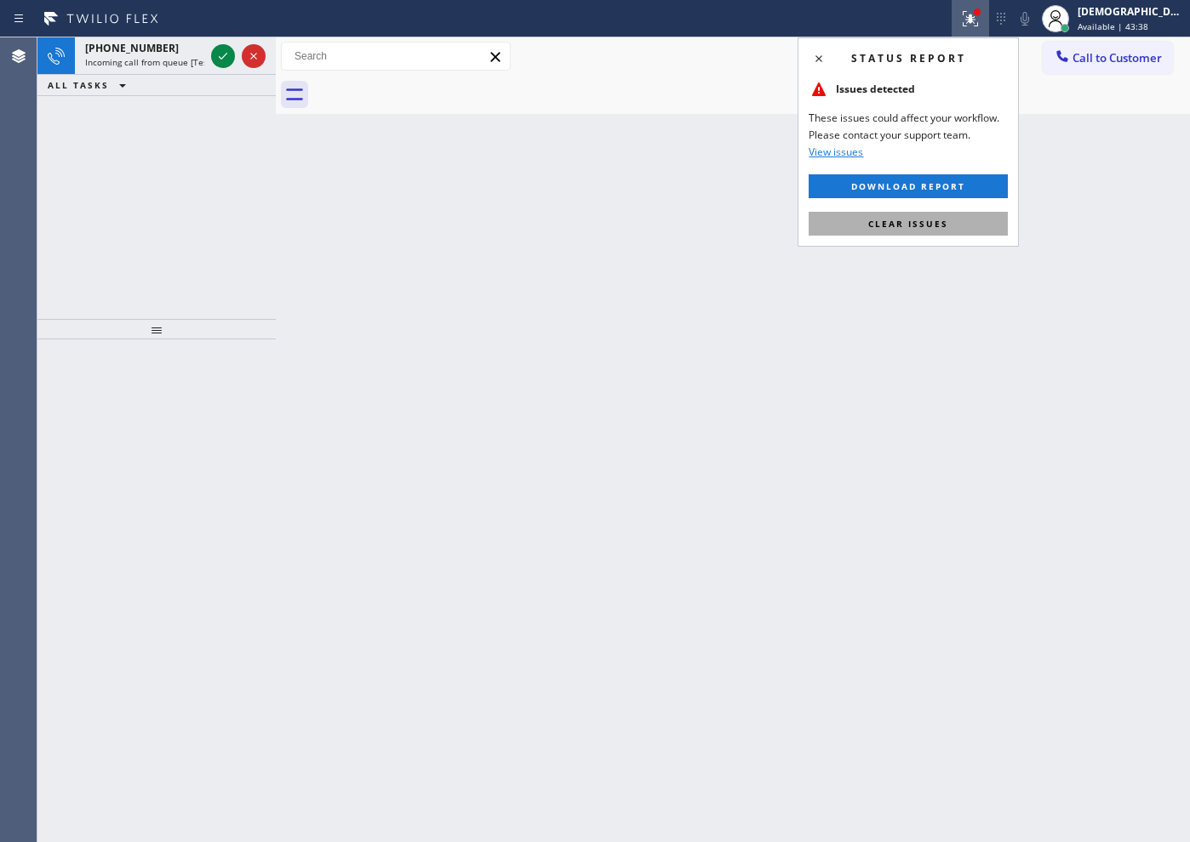
click at [927, 231] on button "Clear issues" at bounding box center [907, 224] width 199 height 24
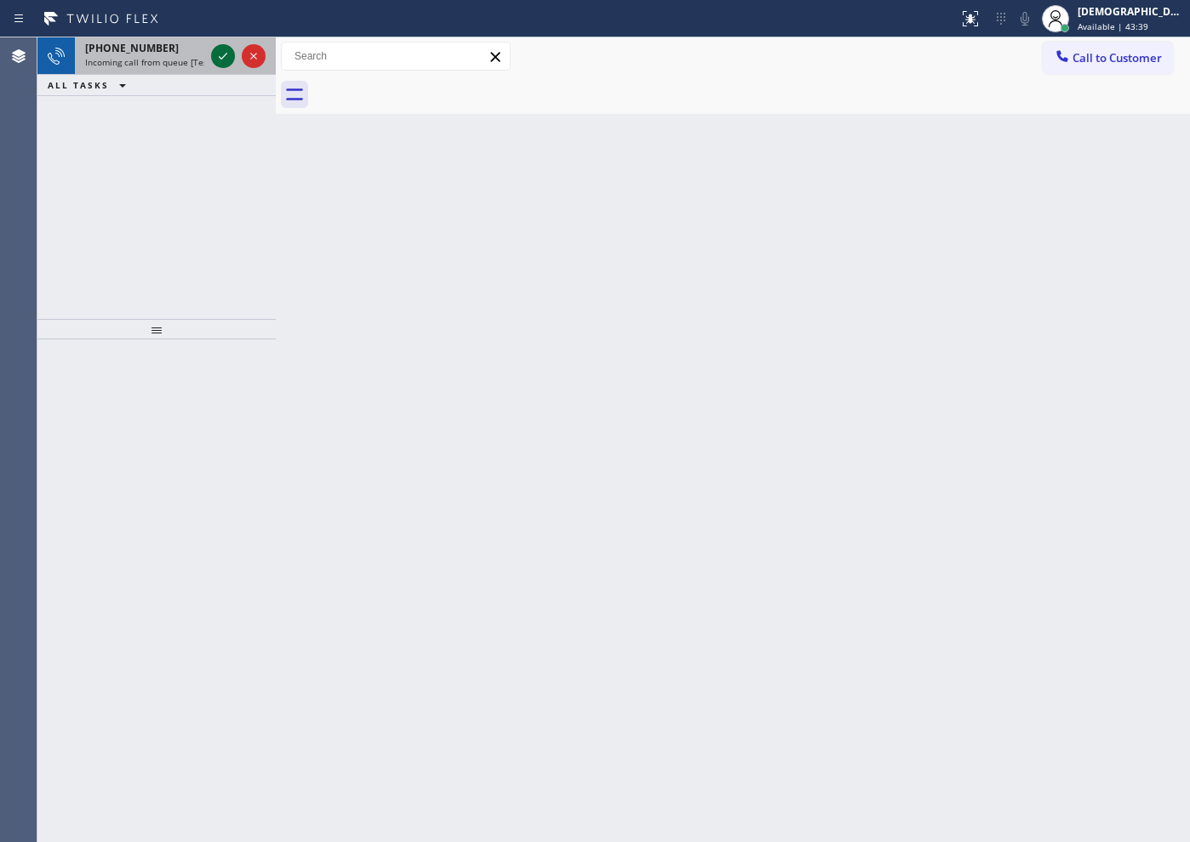
click at [223, 49] on icon at bounding box center [223, 56] width 20 height 20
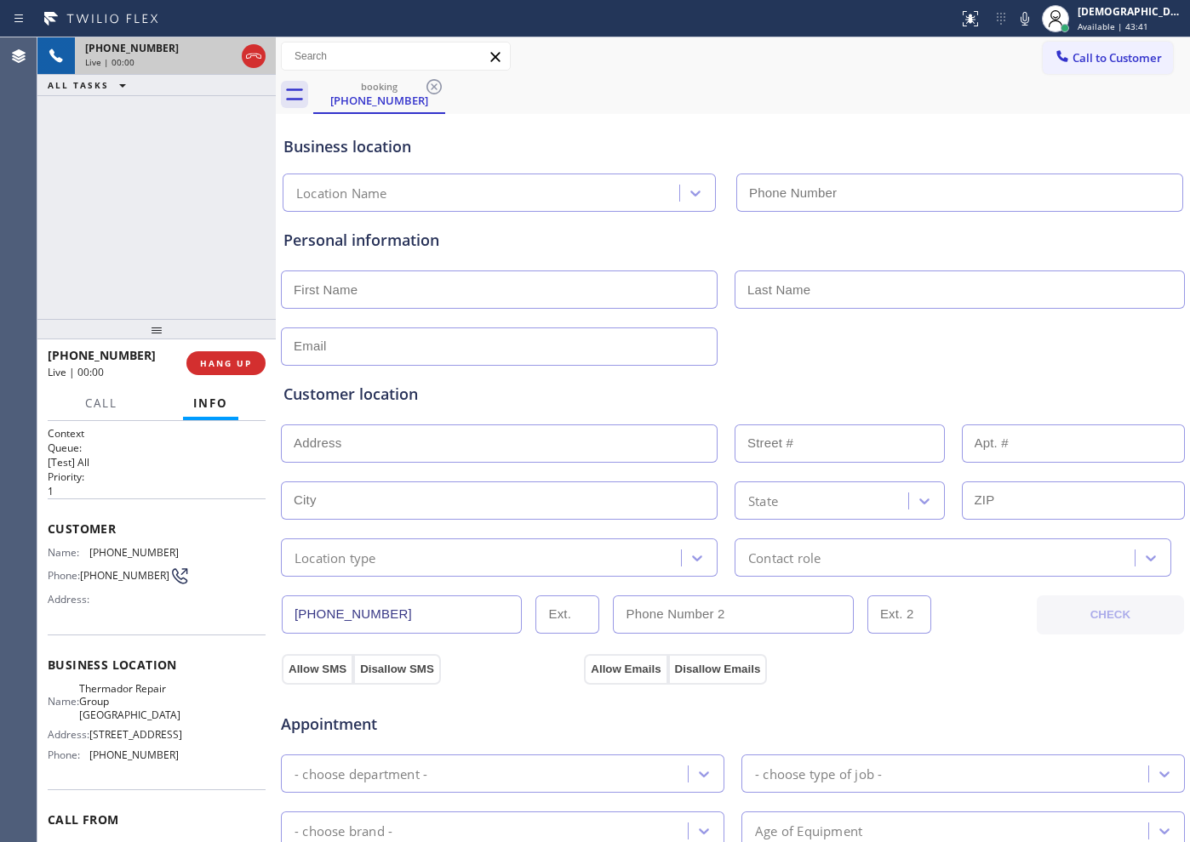
type input "[PHONE_NUMBER]"
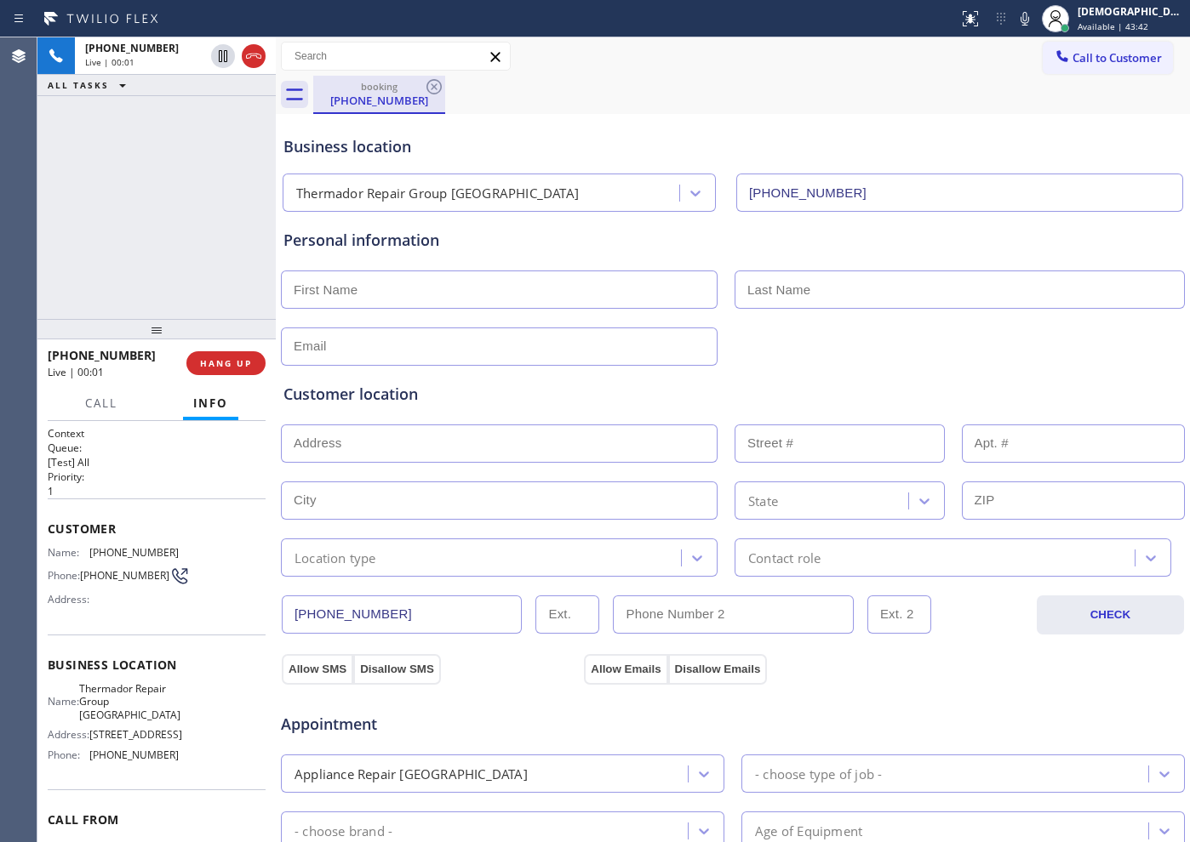
click at [254, 57] on icon at bounding box center [253, 56] width 20 height 20
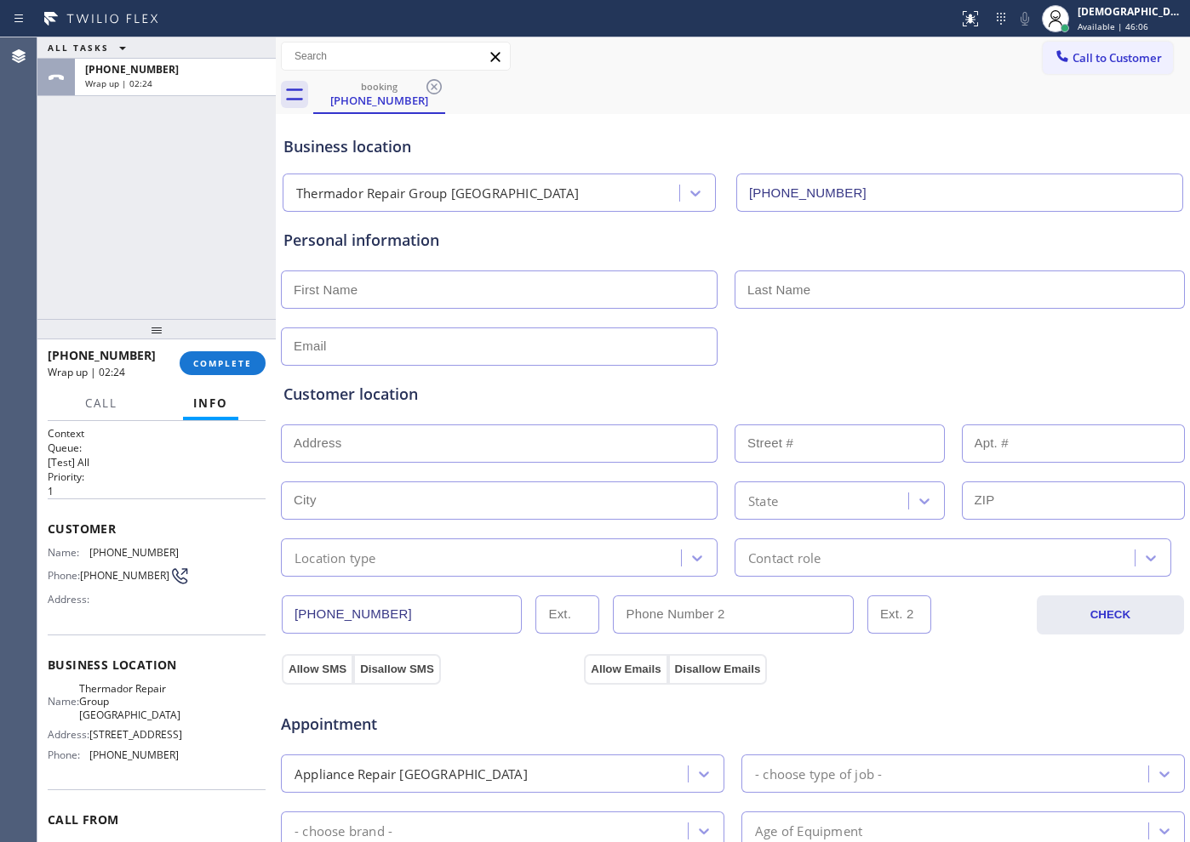
click at [220, 377] on div "[PHONE_NUMBER] Wrap up | 02:24 COMPLETE" at bounding box center [157, 363] width 218 height 44
click at [221, 362] on span "COMPLETE" at bounding box center [222, 363] width 59 height 12
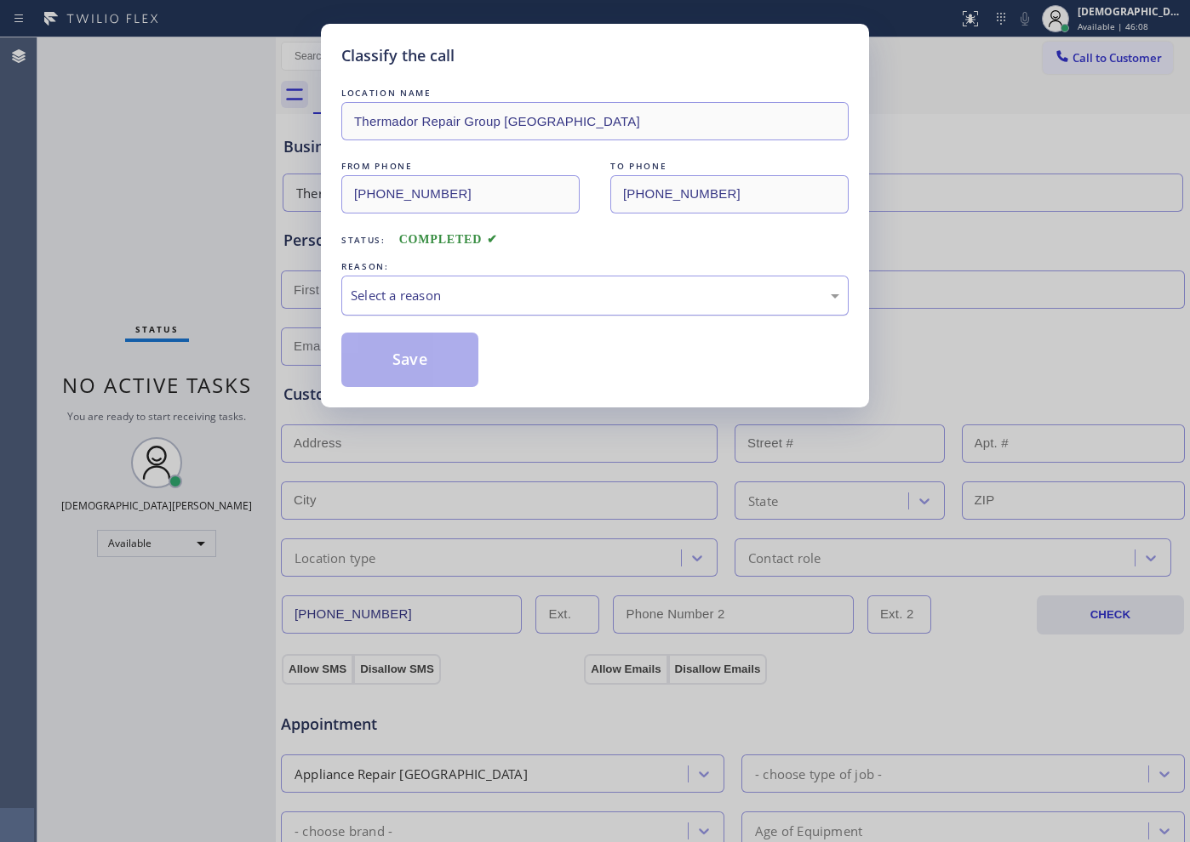
click at [443, 305] on div "Select a reason" at bounding box center [594, 296] width 507 height 40
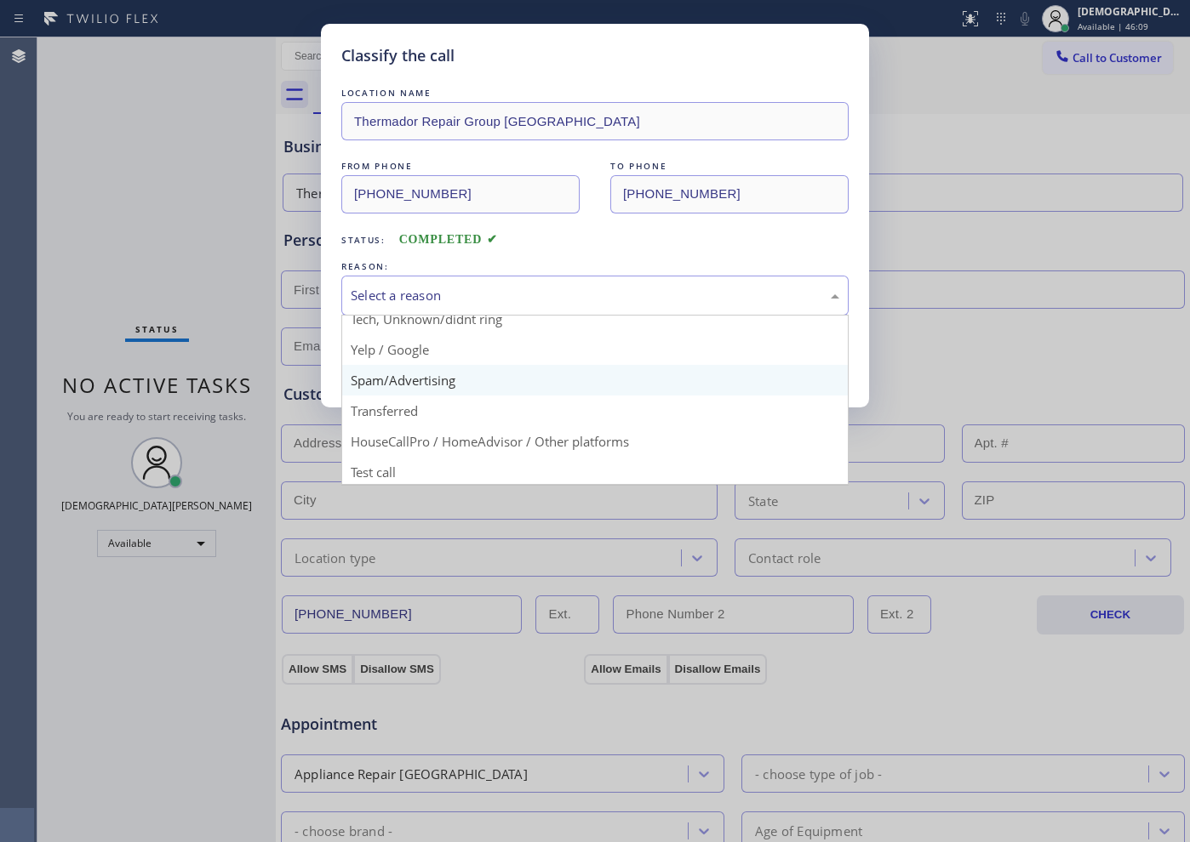
scroll to position [107, 0]
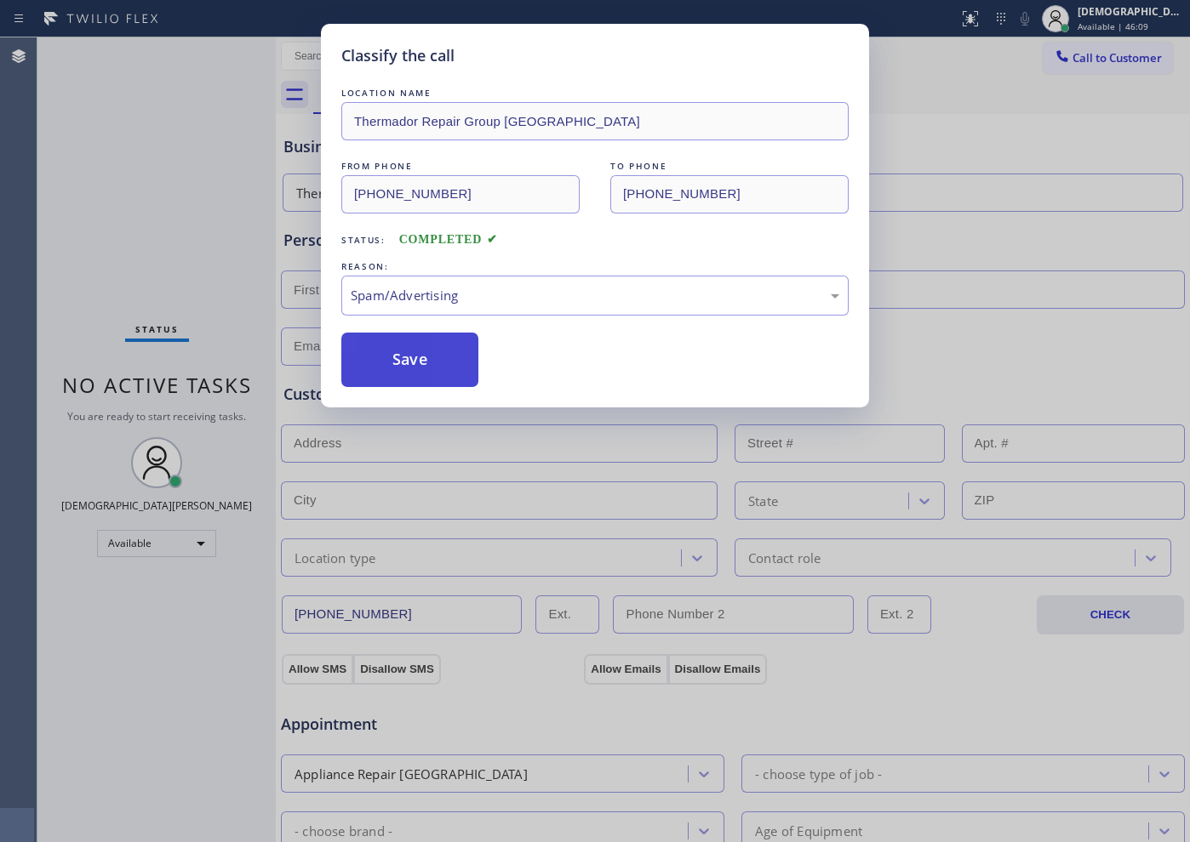
click at [420, 373] on button "Save" at bounding box center [409, 360] width 137 height 54
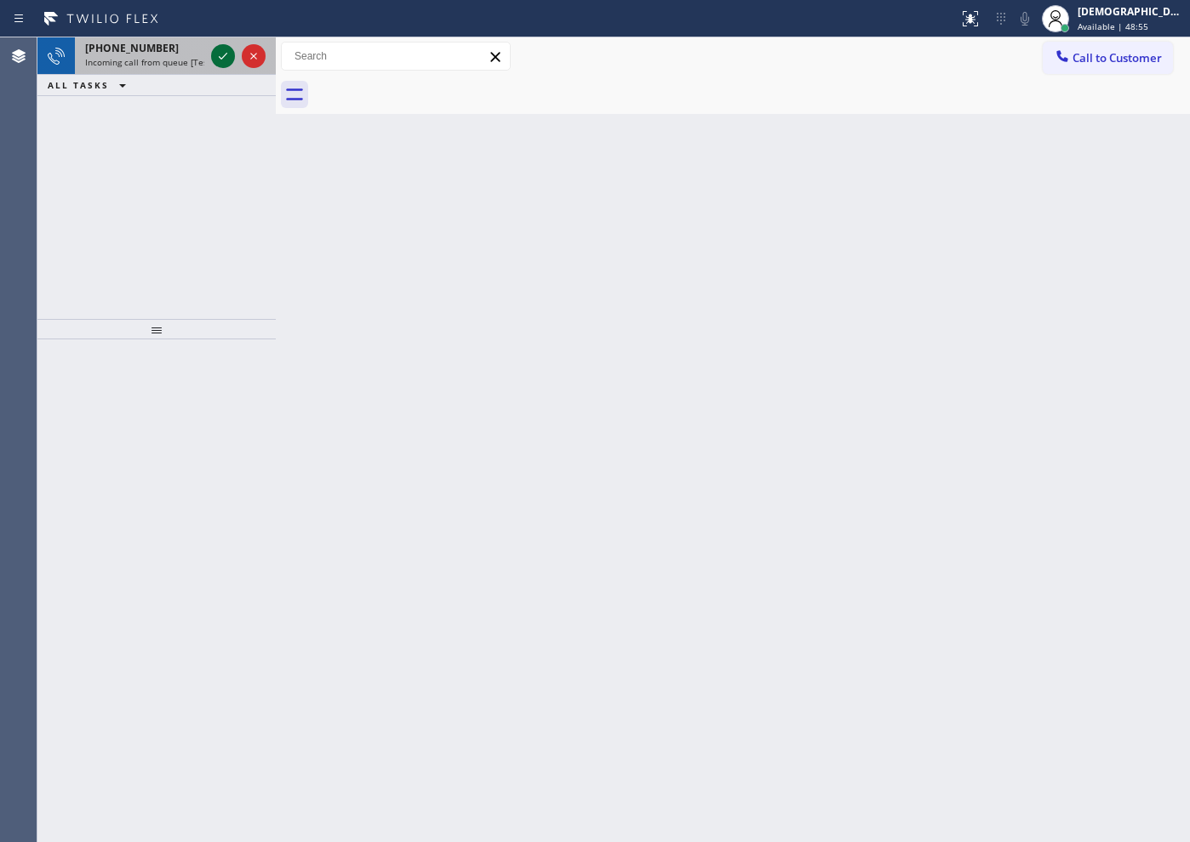
click at [224, 51] on icon at bounding box center [223, 56] width 20 height 20
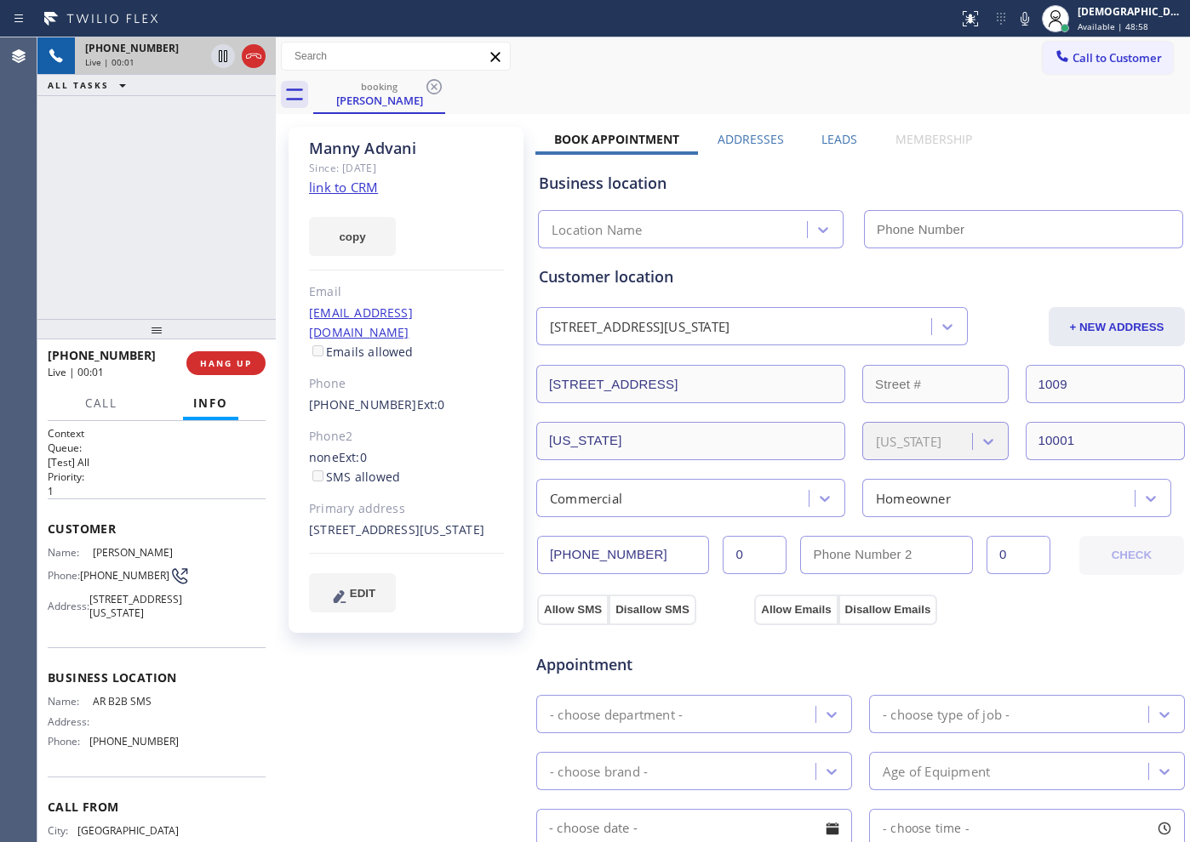
type input "[PHONE_NUMBER]"
click at [365, 191] on link "link to CRM" at bounding box center [343, 187] width 69 height 17
click at [222, 57] on icon at bounding box center [223, 56] width 9 height 12
click at [217, 56] on icon at bounding box center [223, 56] width 20 height 20
click at [416, 175] on div "Since: [DATE]" at bounding box center [406, 168] width 195 height 20
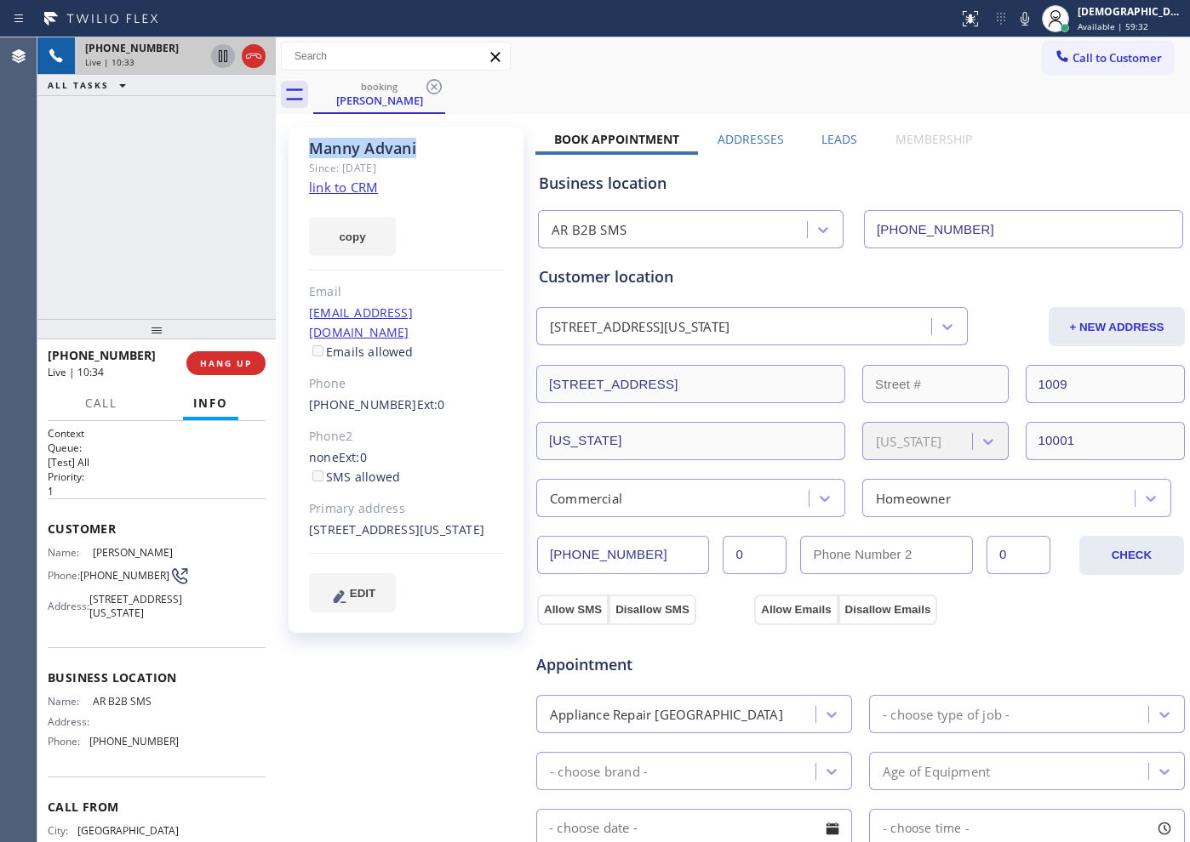
drag, startPoint x: 425, startPoint y: 148, endPoint x: 311, endPoint y: 152, distance: 114.1
click at [311, 152] on div "[PERSON_NAME]" at bounding box center [406, 149] width 195 height 20
copy div "[PERSON_NAME]"
click at [222, 204] on div "[PHONE_NUMBER] Live | 11:54 ALL TASKS ALL TASKS ACTIVE TASKS TASKS IN WRAP UP" at bounding box center [156, 178] width 238 height 282
drag, startPoint x: 471, startPoint y: 311, endPoint x: 303, endPoint y: 317, distance: 168.6
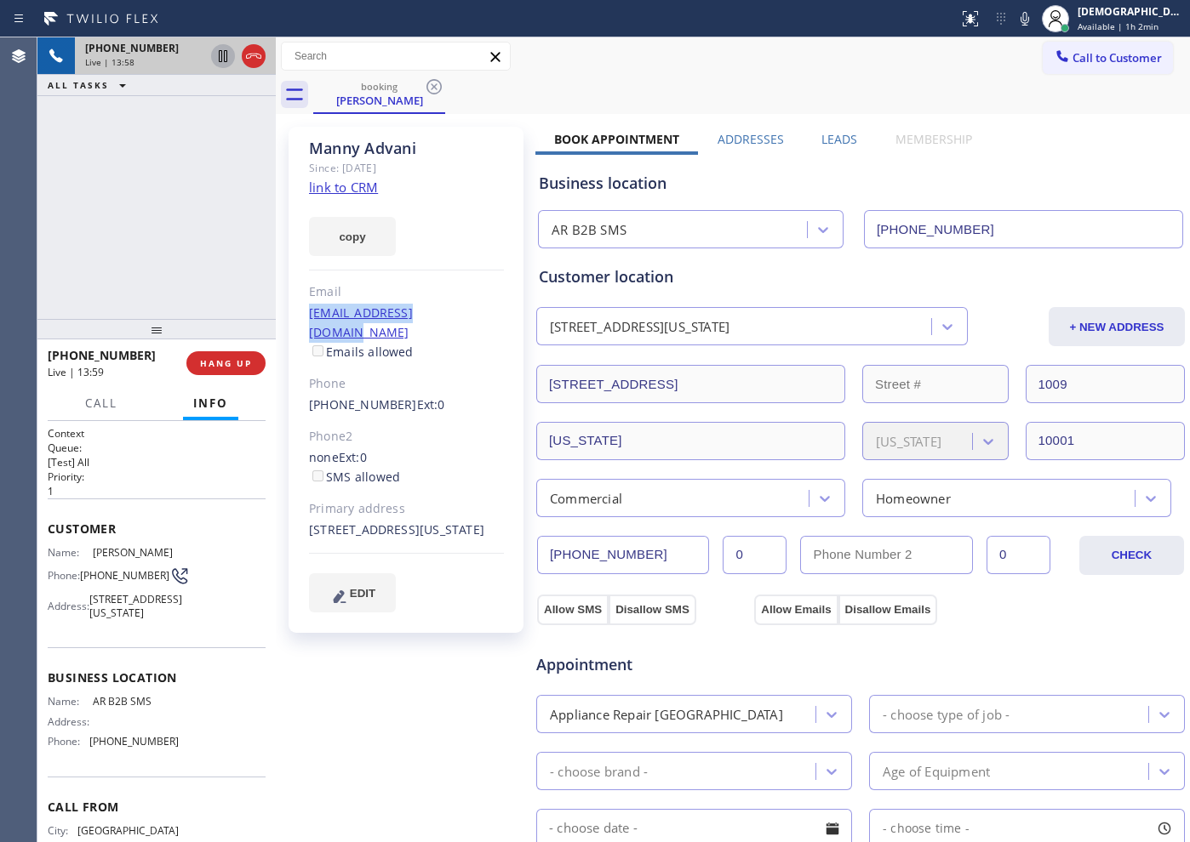
click at [303, 317] on div "[PERSON_NAME] Since: [DATE] link to CRM copy Email [EMAIL_ADDRESS][DOMAIN_NAME]…" at bounding box center [405, 380] width 235 height 506
copy link "[EMAIL_ADDRESS][DOMAIN_NAME]"
drag, startPoint x: 255, startPoint y: 57, endPoint x: 1188, endPoint y: 85, distance: 933.0
click at [255, 57] on icon at bounding box center [253, 56] width 20 height 20
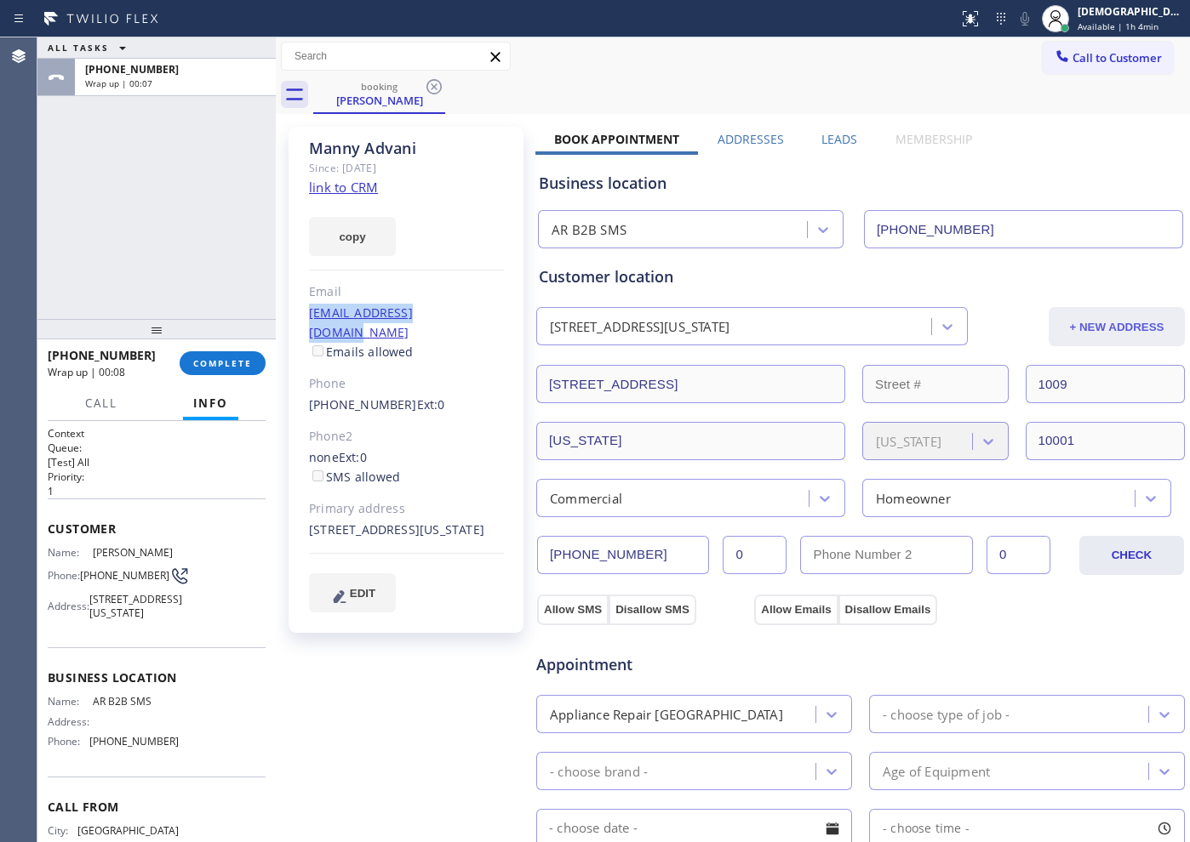
click at [1070, 329] on button "+ NEW ADDRESS" at bounding box center [1116, 326] width 136 height 39
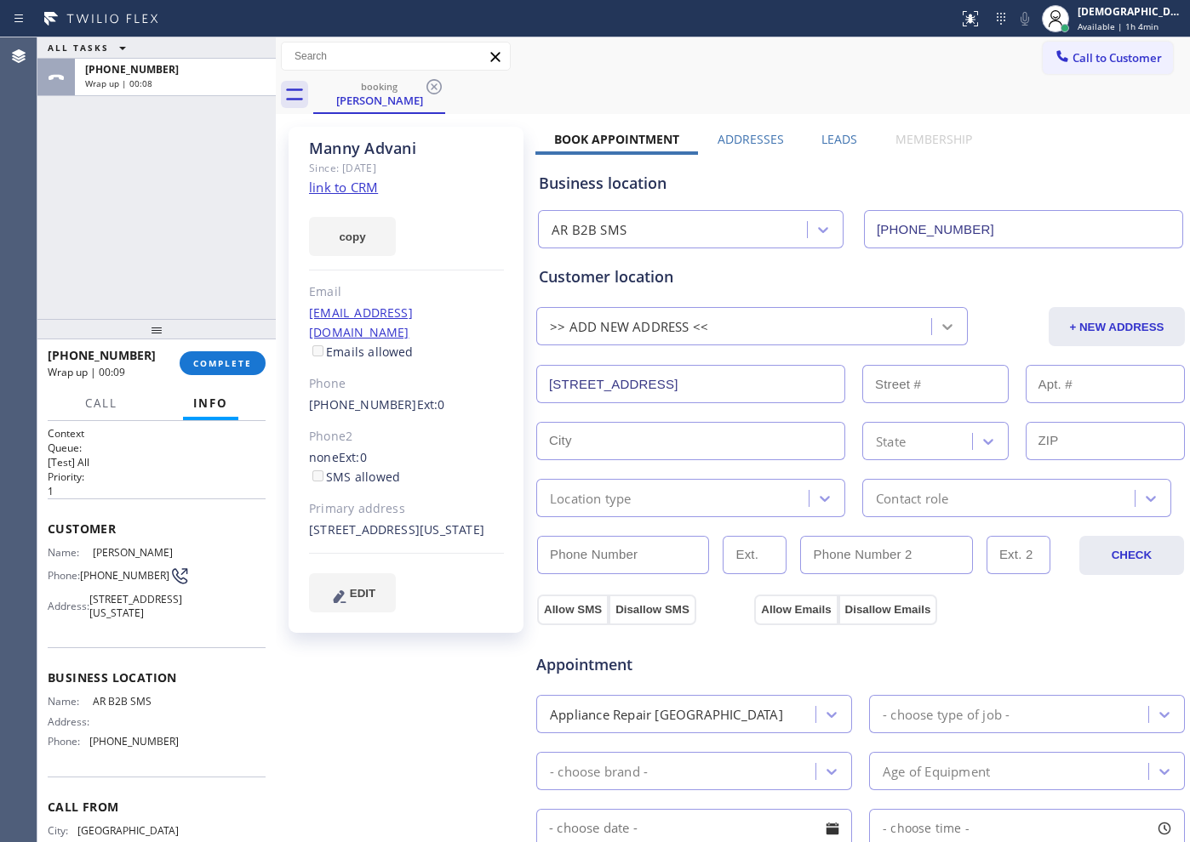
click at [939, 330] on icon at bounding box center [947, 326] width 17 height 17
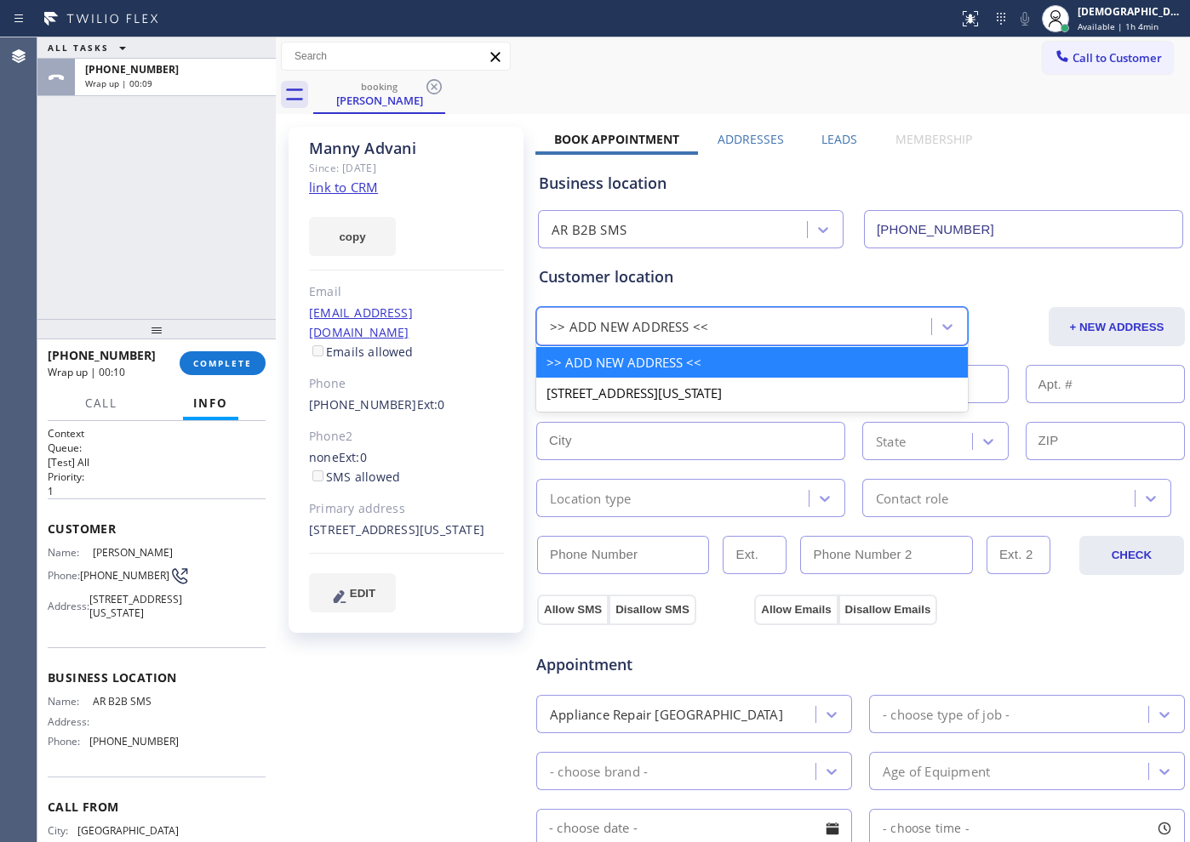
click at [1074, 265] on div "Customer location" at bounding box center [860, 276] width 643 height 23
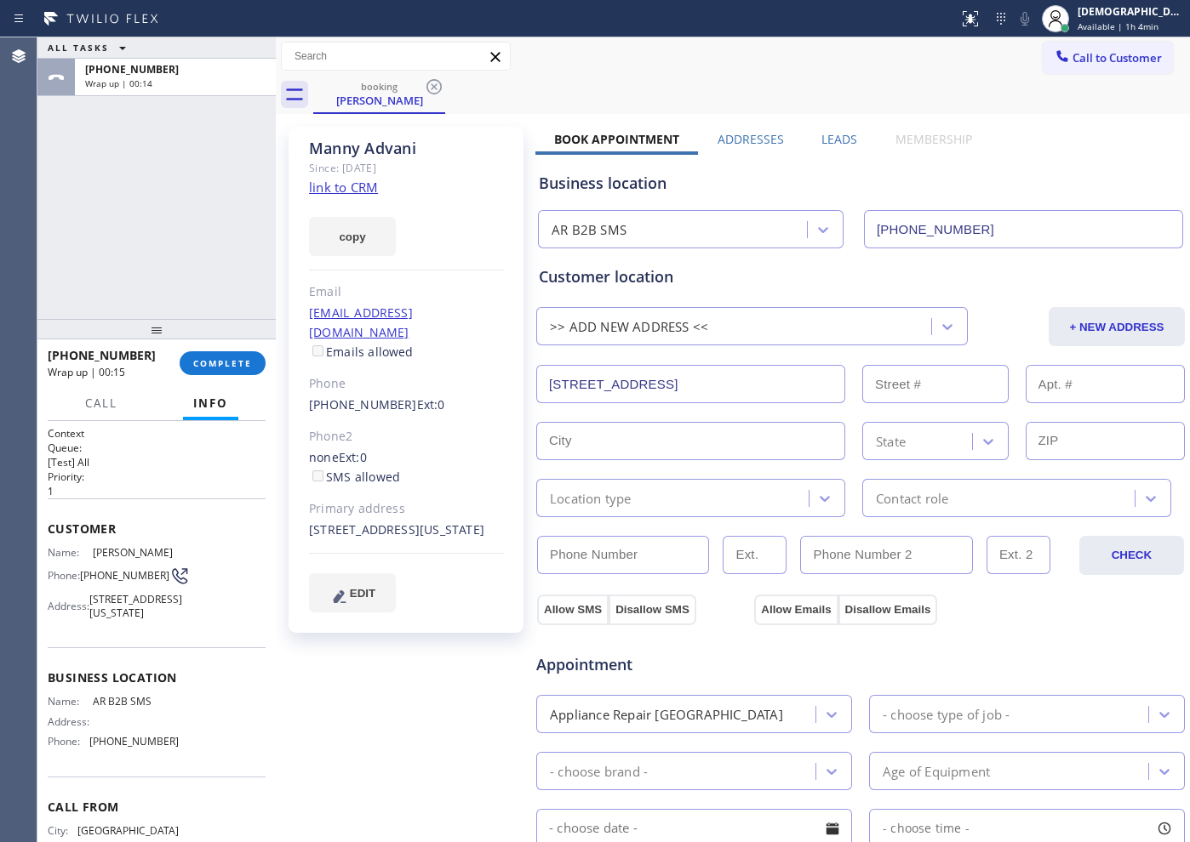
click at [652, 333] on div ">> ADD NEW ADDRESS <<" at bounding box center [629, 327] width 158 height 20
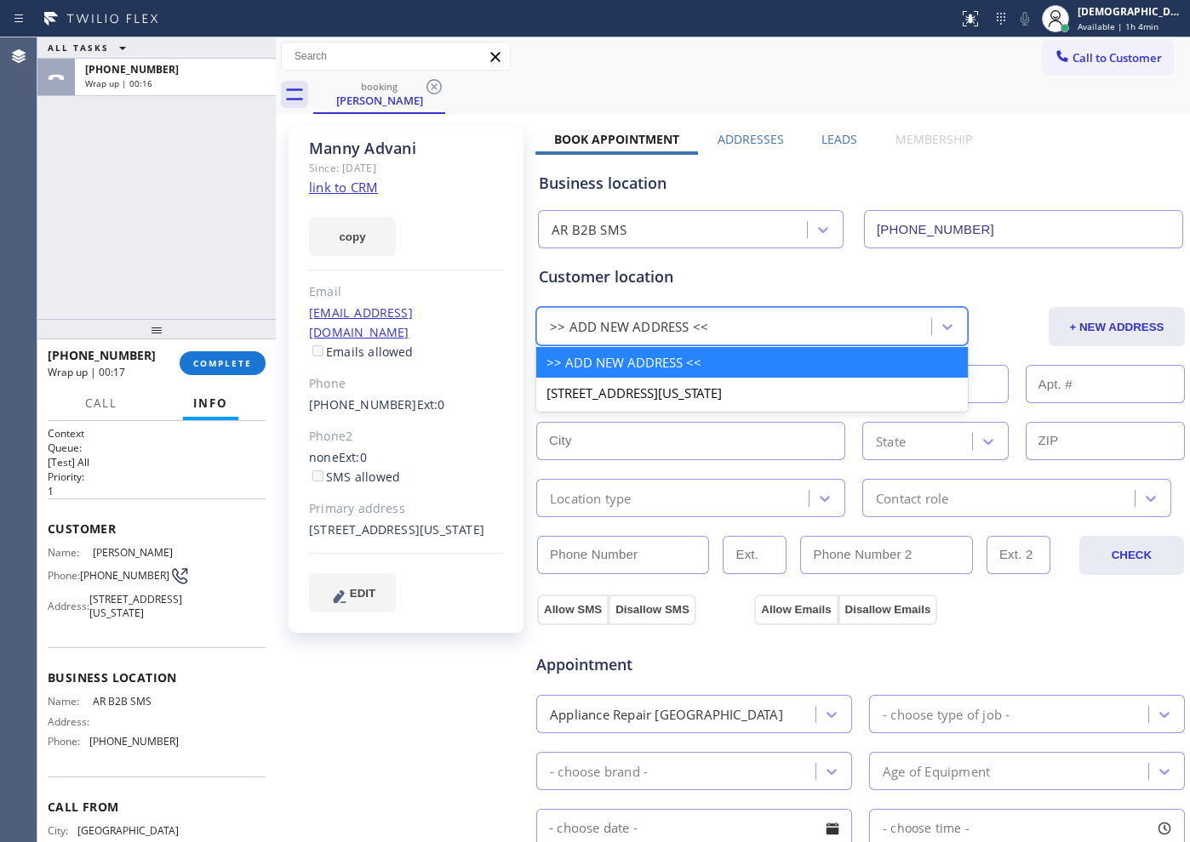
click at [802, 265] on div "Customer location" at bounding box center [860, 276] width 643 height 23
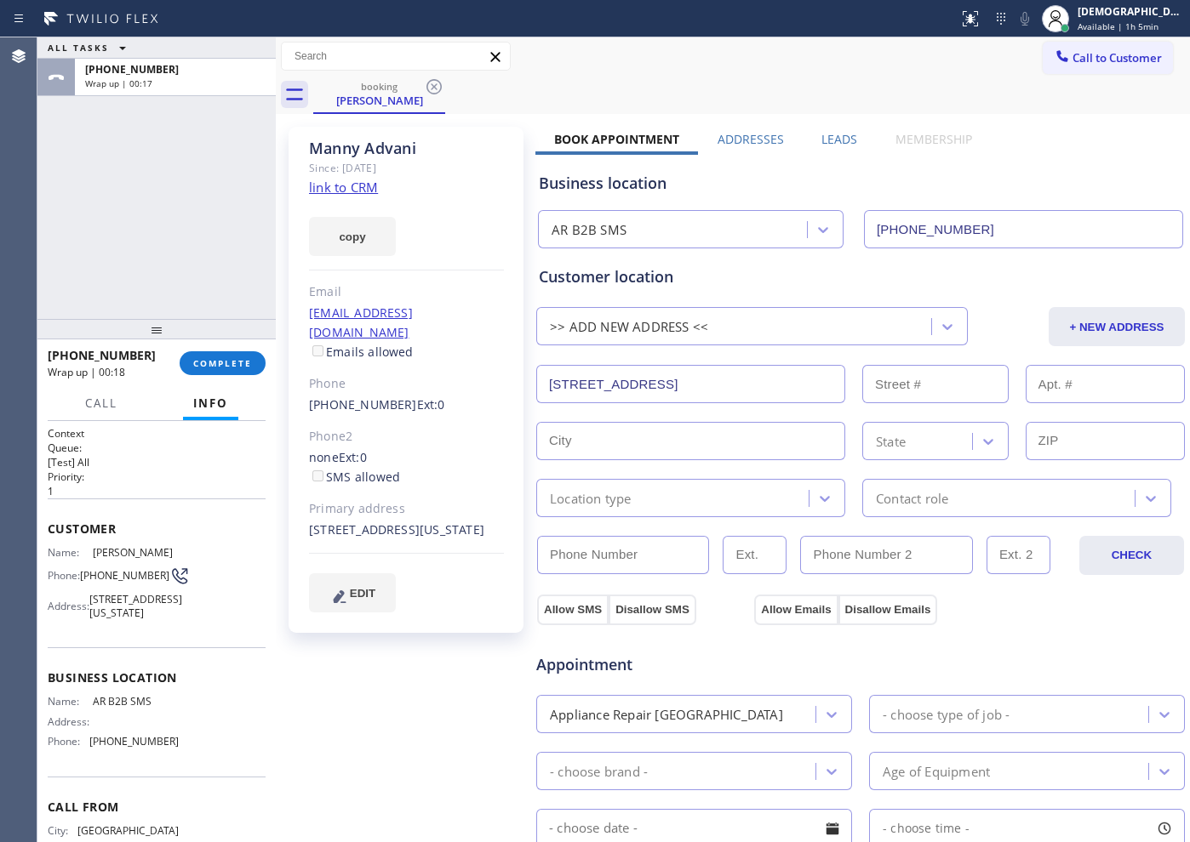
drag, startPoint x: 676, startPoint y: 374, endPoint x: 513, endPoint y: 387, distance: 163.9
click at [513, 387] on div "[PERSON_NAME] Since: [DATE] link to CRM copy Email [EMAIL_ADDRESS][DOMAIN_NAME]…" at bounding box center [732, 686] width 905 height 1137
paste input "[STREET_ADDRESS]"
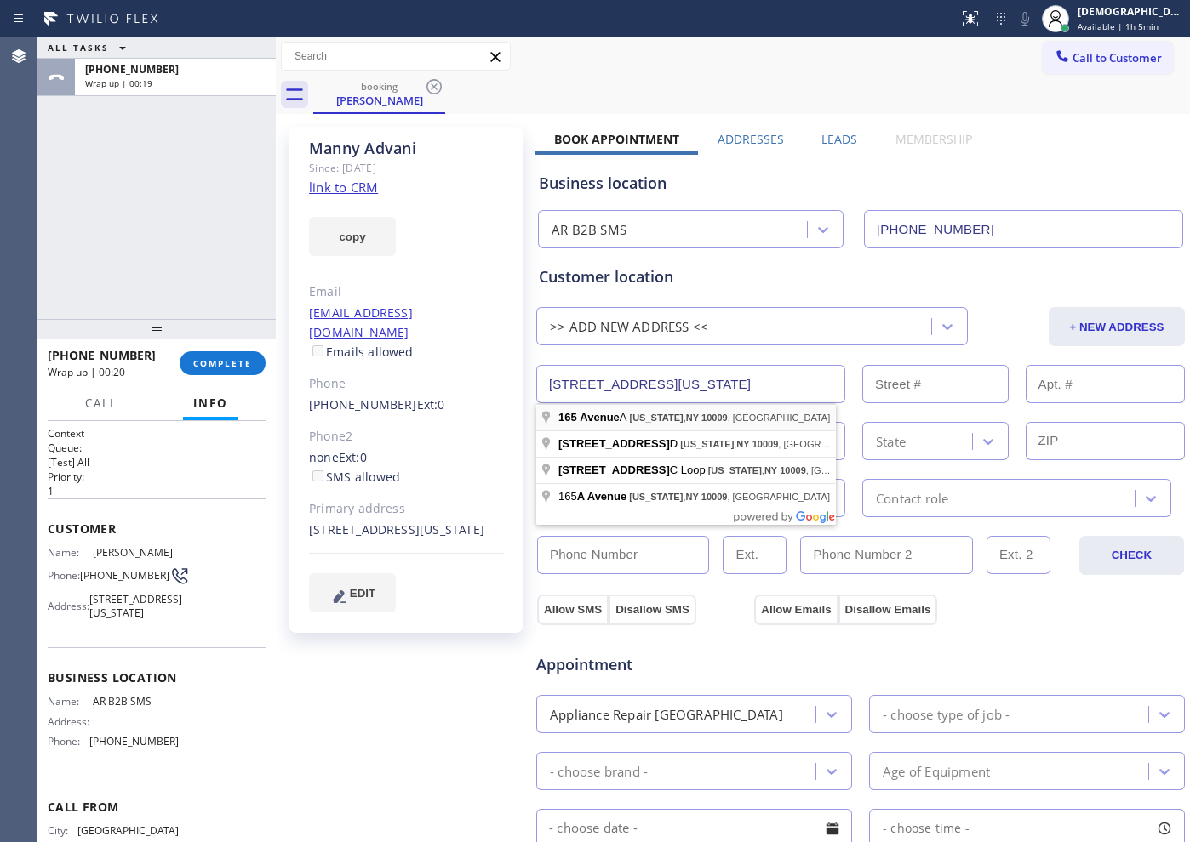
type input "[STREET_ADDRESS]"
type input "165"
type input "[US_STATE]"
type input "10009"
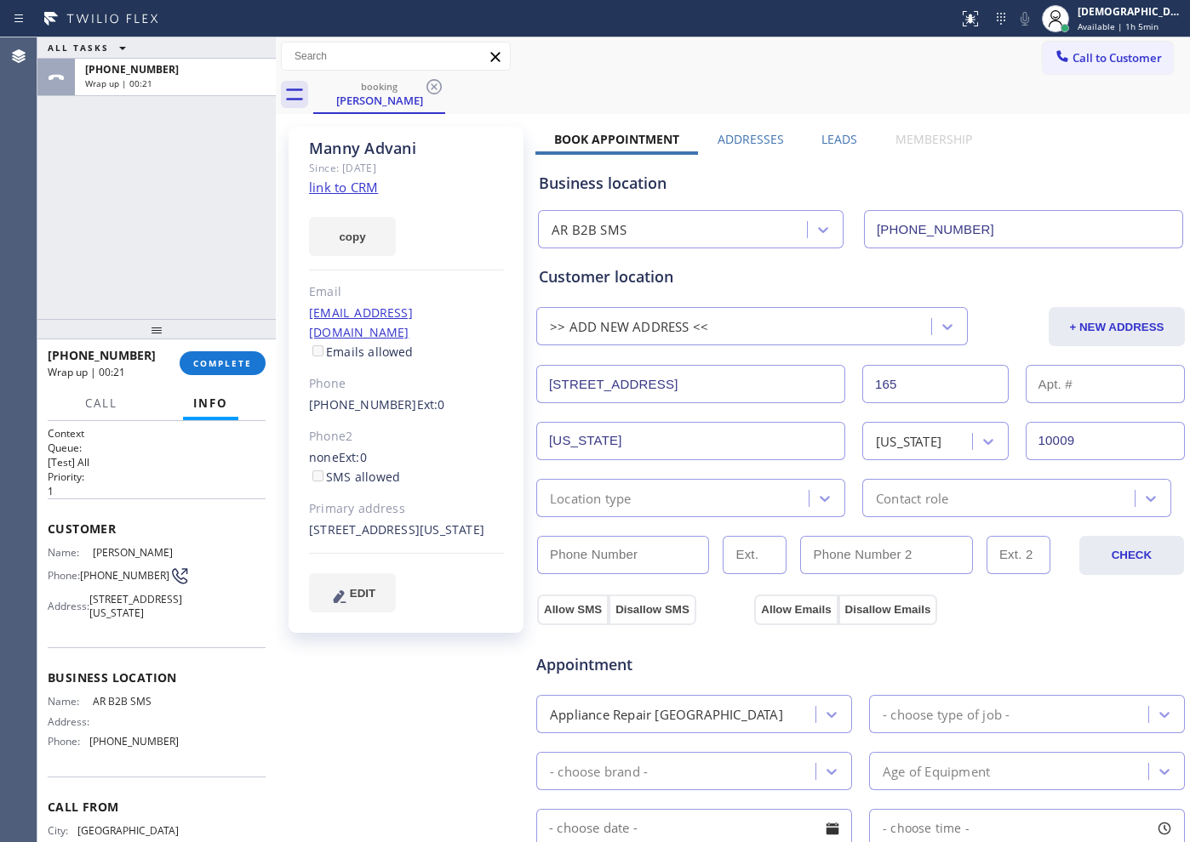
click at [686, 503] on div "Location type" at bounding box center [674, 498] width 267 height 30
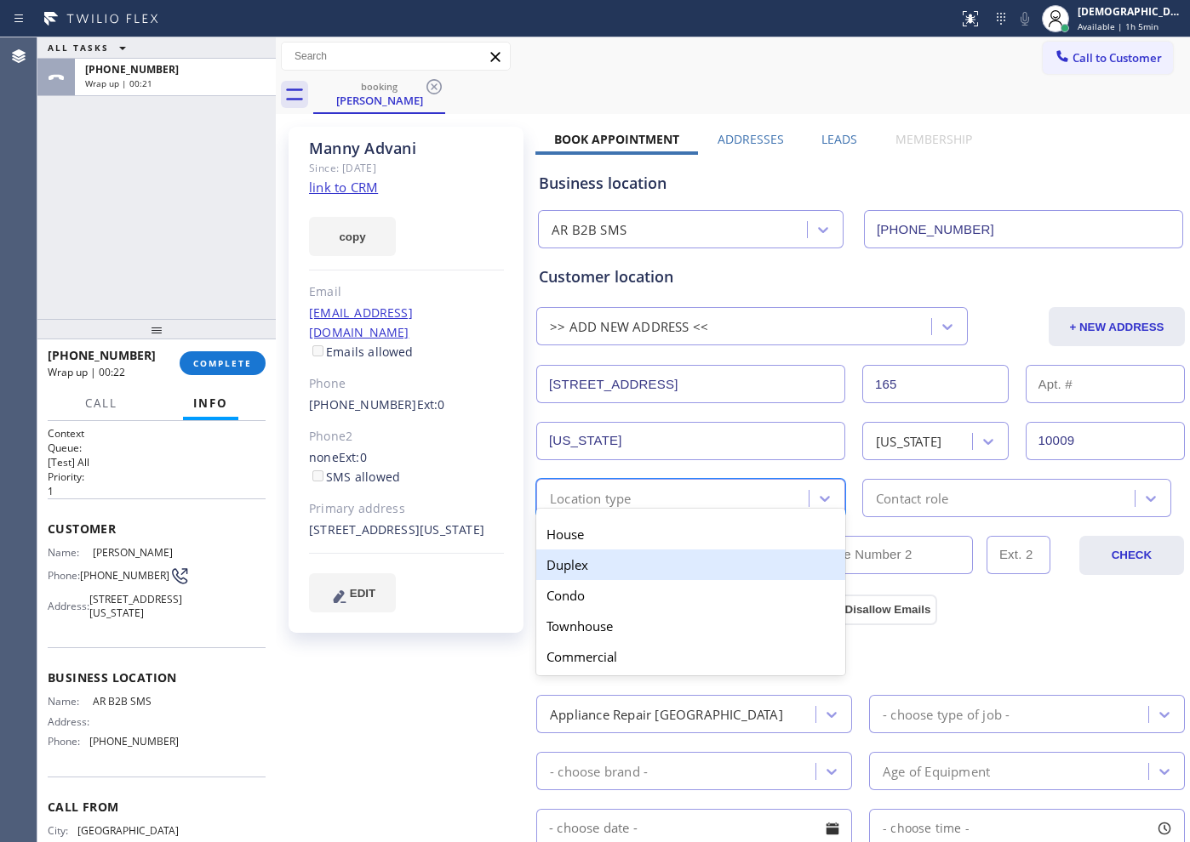
click at [636, 550] on div "Duplex" at bounding box center [690, 565] width 309 height 31
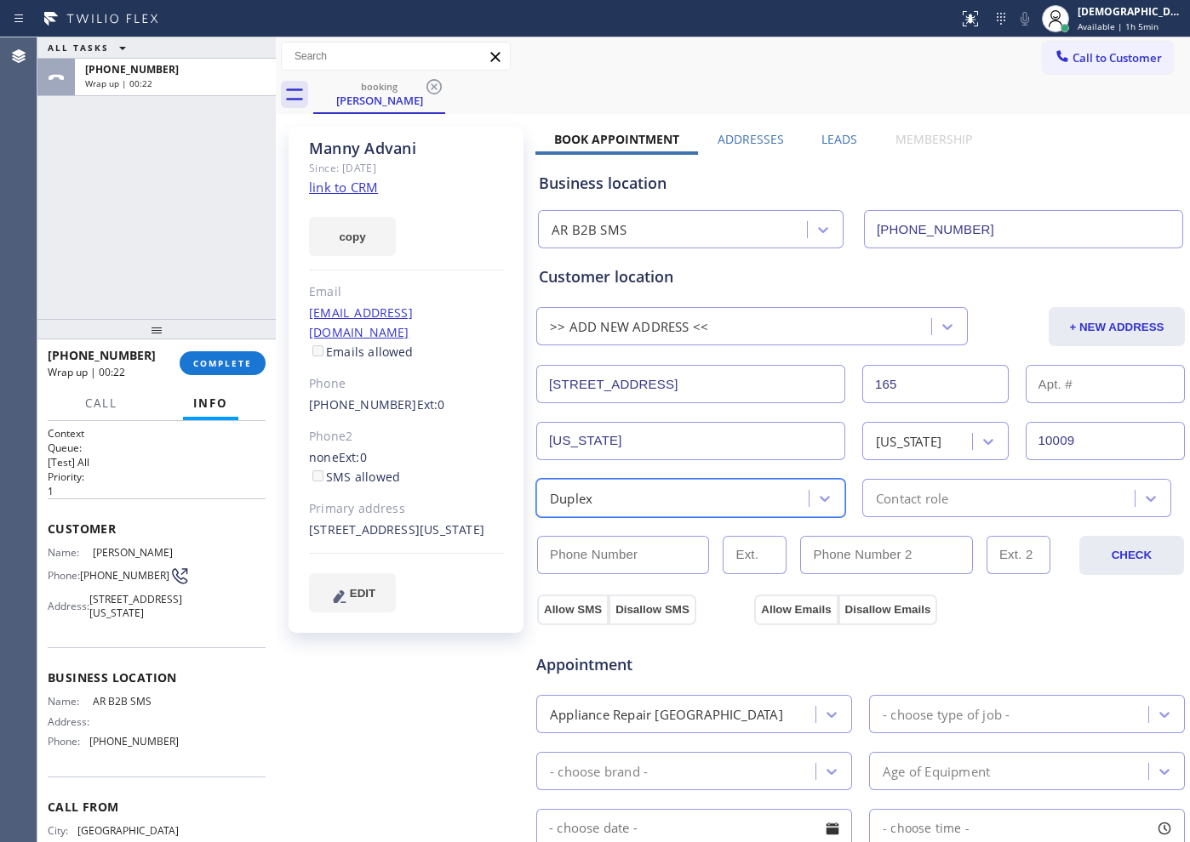
click at [637, 493] on div "Duplex" at bounding box center [674, 498] width 267 height 30
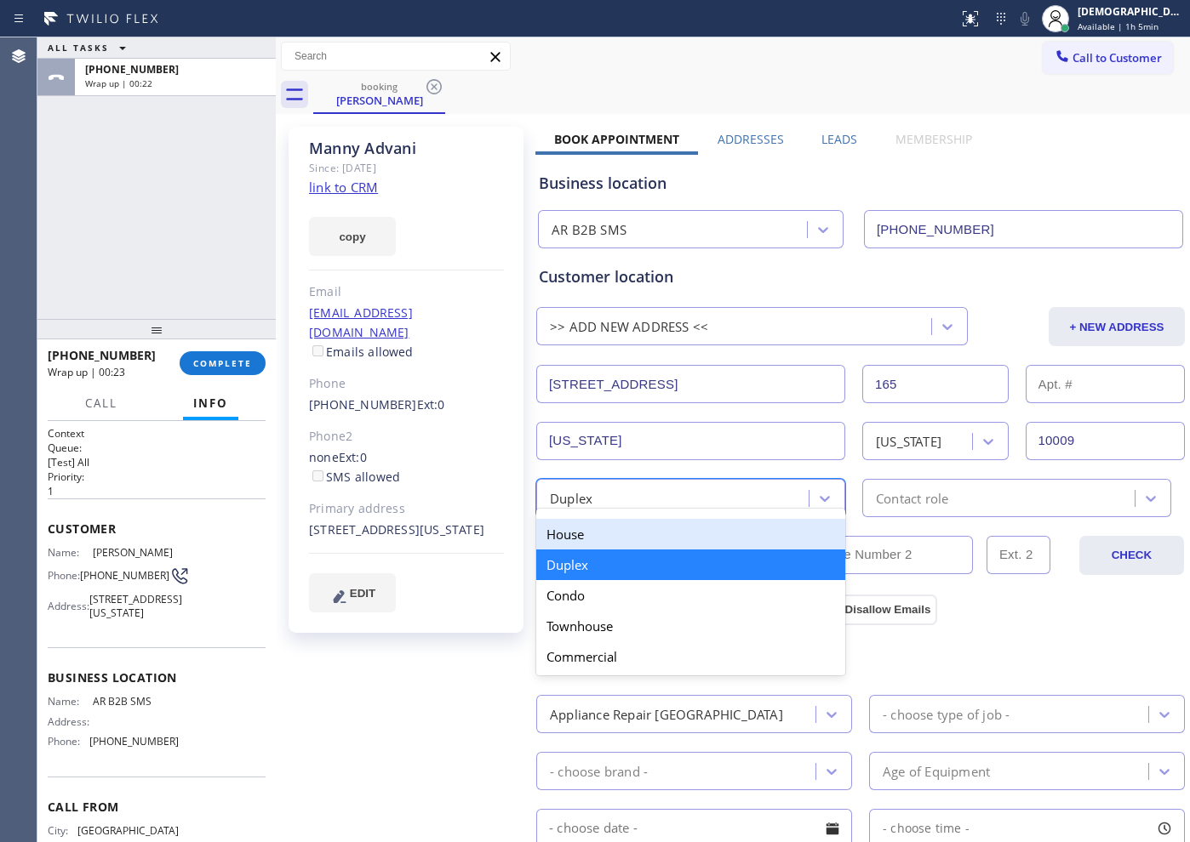
drag, startPoint x: 617, startPoint y: 539, endPoint x: 928, endPoint y: 533, distance: 310.6
click at [618, 539] on div "House" at bounding box center [690, 534] width 309 height 31
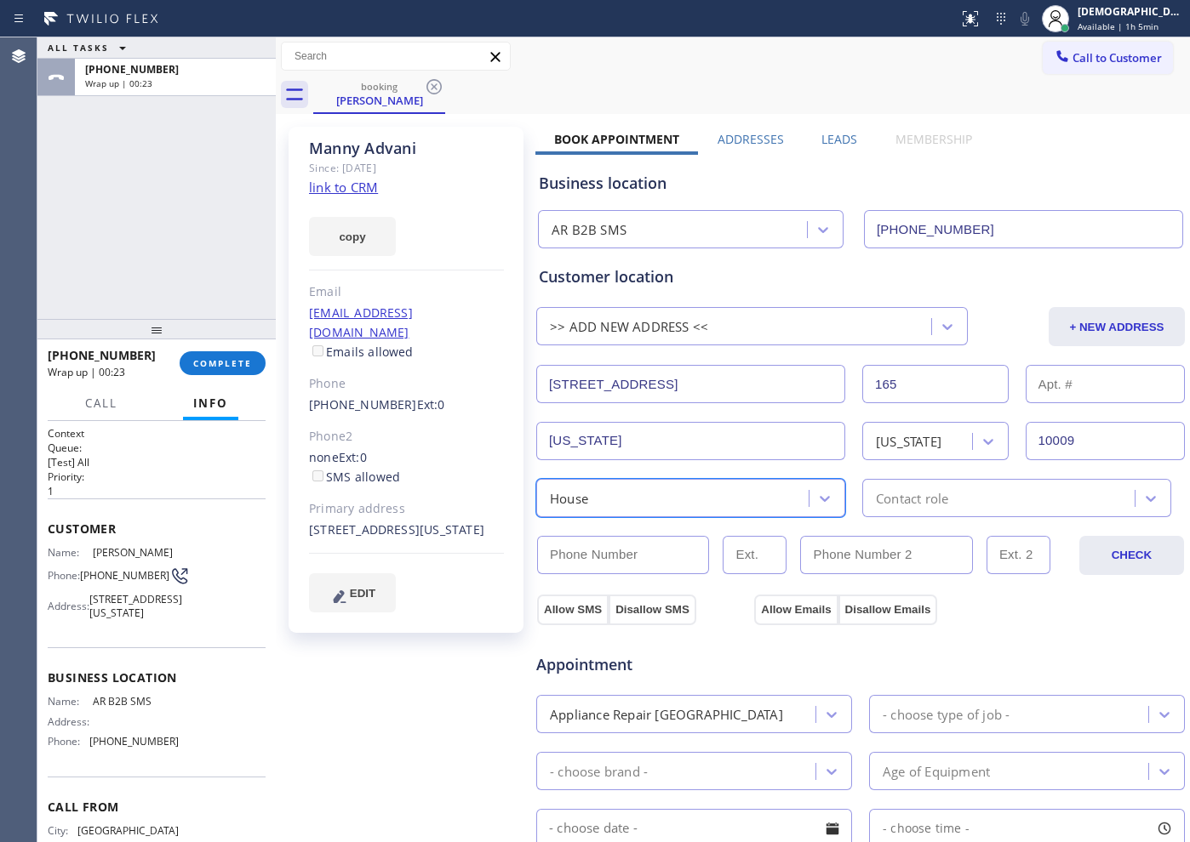
click at [944, 505] on div "Contact role" at bounding box center [1000, 498] width 267 height 30
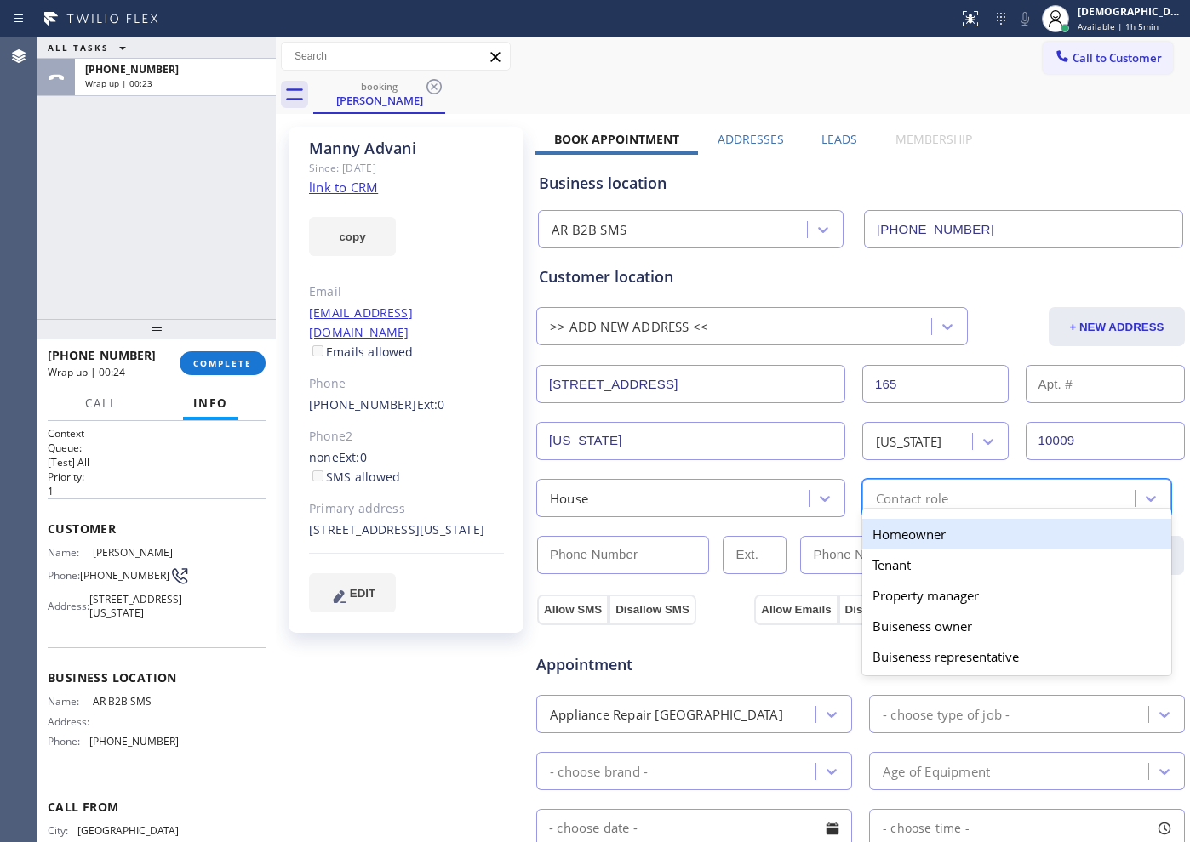
click at [928, 539] on div "Homeowner" at bounding box center [1016, 534] width 309 height 31
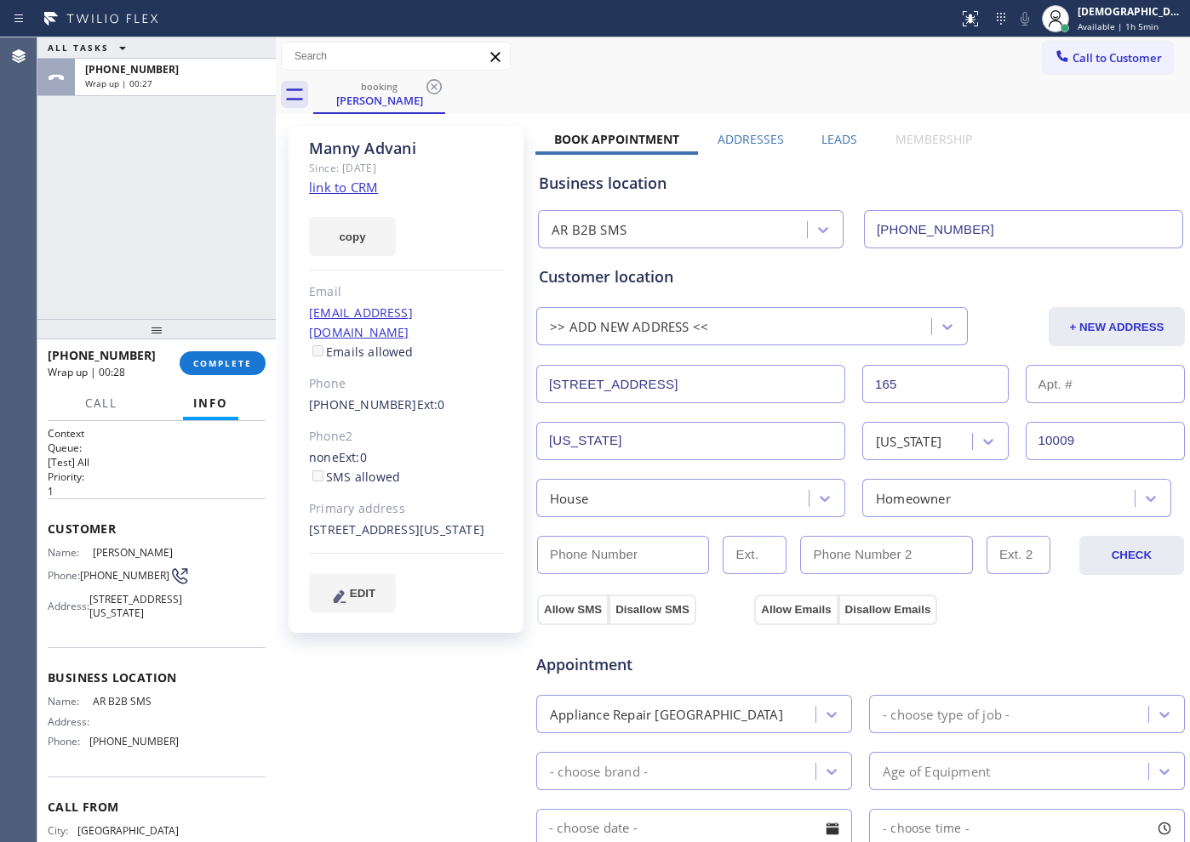
click at [704, 372] on input "[STREET_ADDRESS]" at bounding box center [690, 384] width 309 height 38
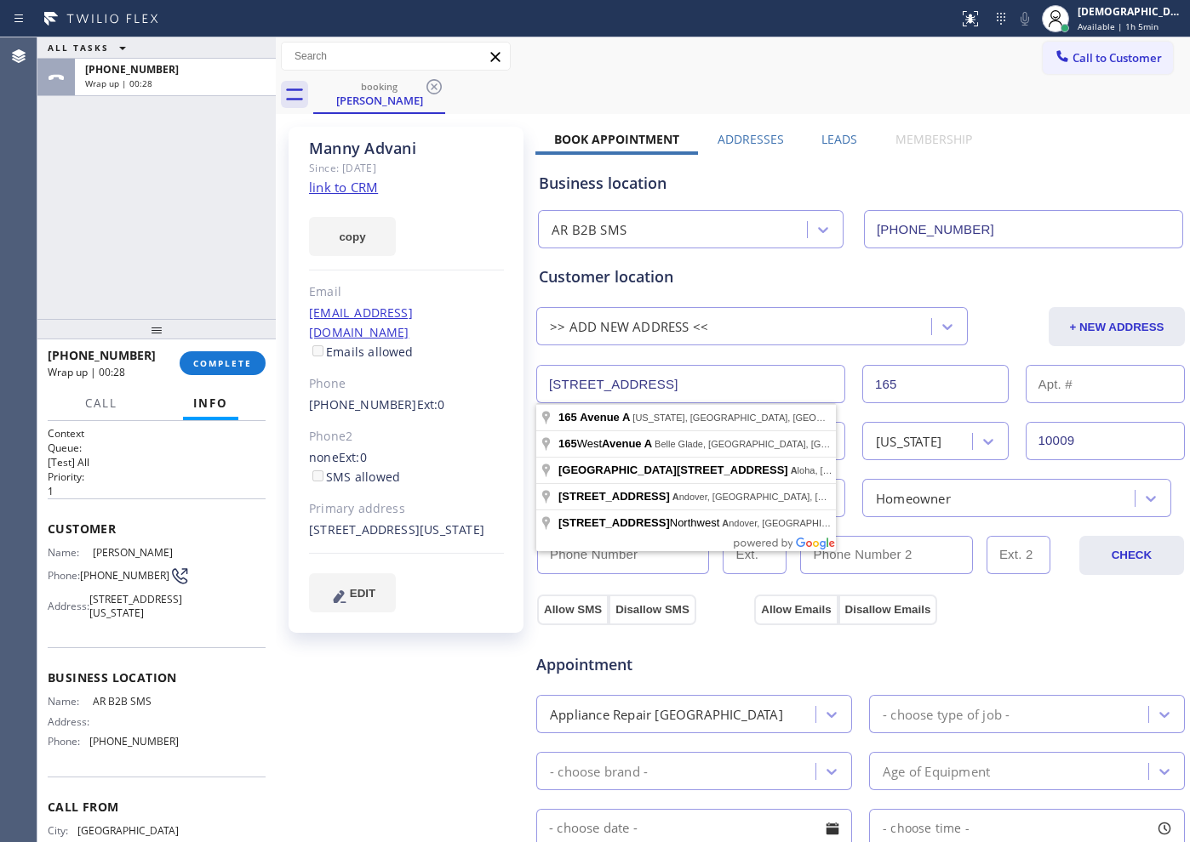
click at [703, 373] on input "[STREET_ADDRESS]" at bounding box center [690, 384] width 309 height 38
paste input "[GEOGRAPHIC_DATA]"
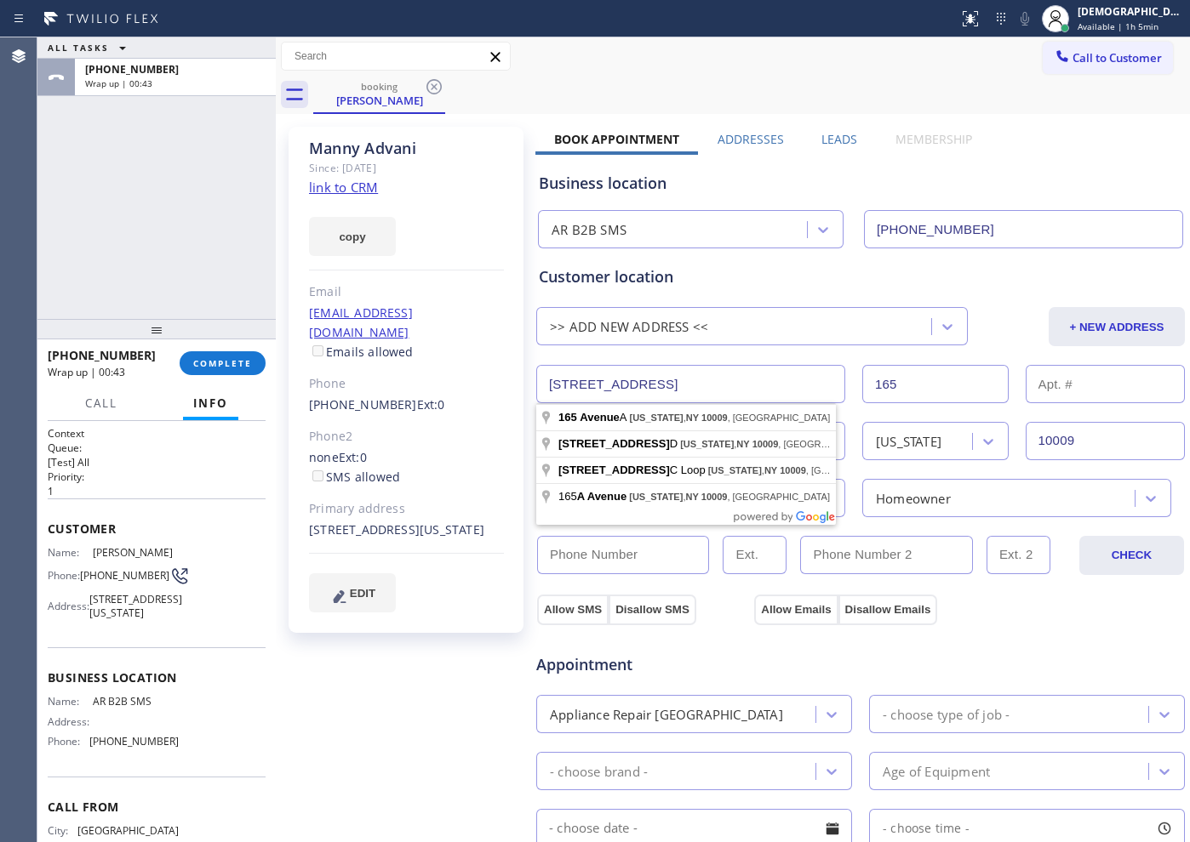
type input "[STREET_ADDRESS]"
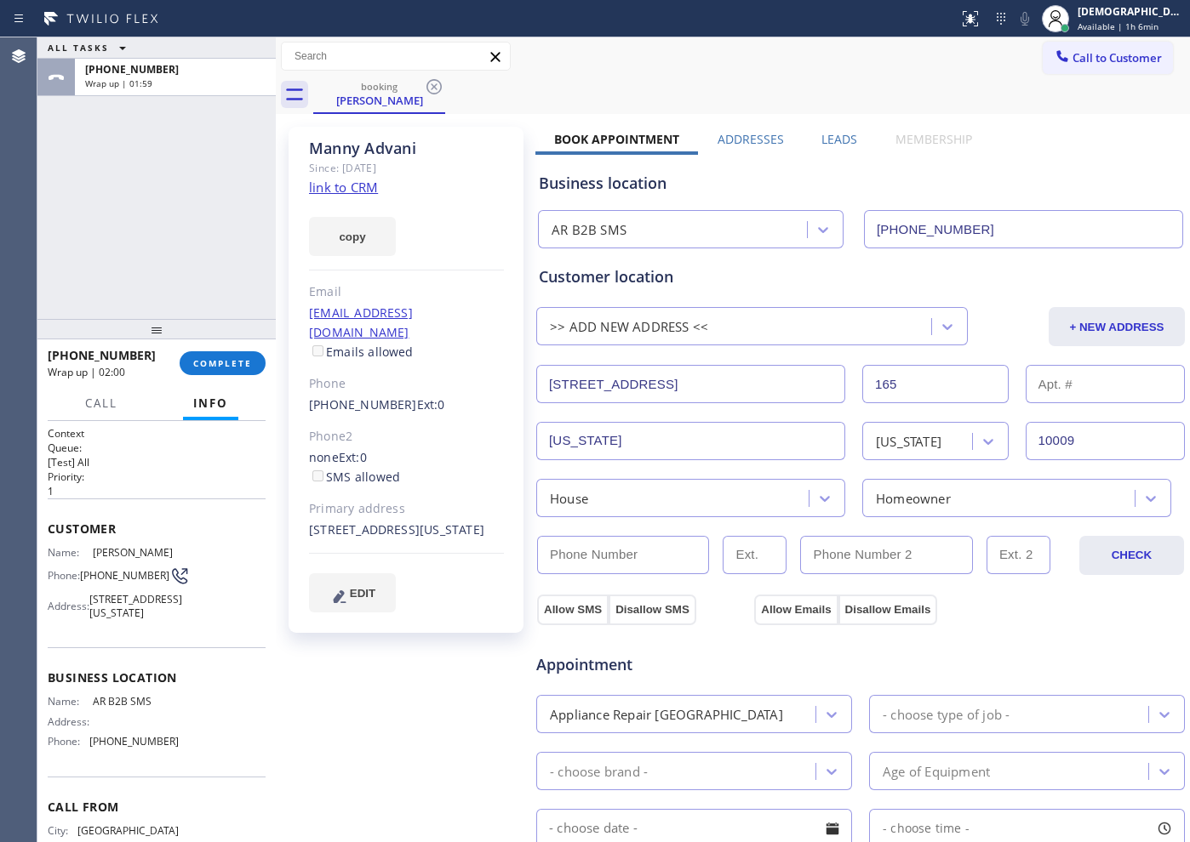
click at [825, 253] on div "Customer location >> ADD NEW ADDRESS << + NEW ADDRESS [STREET_ADDRESS][GEOGRAPH…" at bounding box center [860, 382] width 650 height 269
click at [435, 448] on div "none Ext: 0 SMS allowed" at bounding box center [406, 467] width 195 height 39
drag, startPoint x: 307, startPoint y: 386, endPoint x: 393, endPoint y: 391, distance: 86.0
click at [393, 391] on div "[PERSON_NAME] Since: [DATE] link to CRM copy Email [EMAIL_ADDRESS][DOMAIN_NAME]…" at bounding box center [405, 380] width 235 height 506
copy link "[PHONE_NUMBER]"
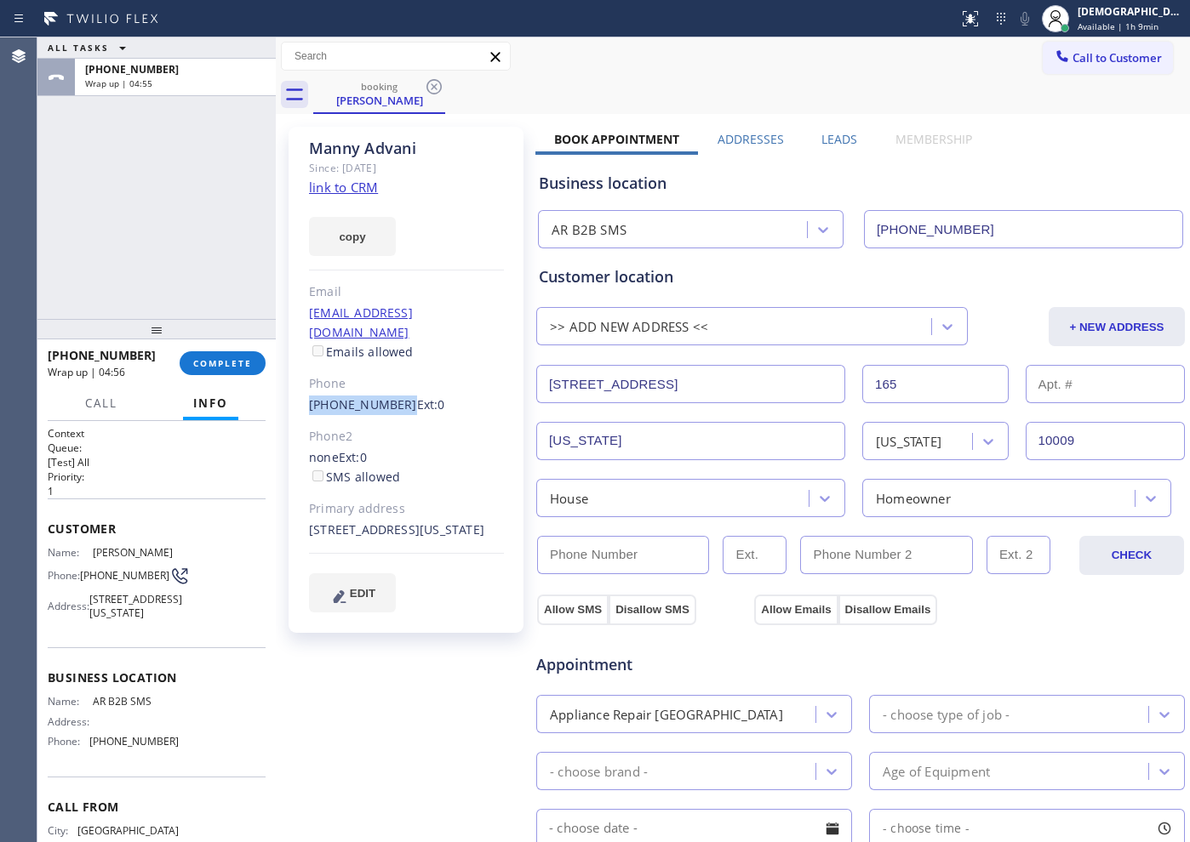
click at [922, 244] on div "Customer location >> ADD NEW ADDRESS << + NEW ADDRESS [STREET_ADDRESS][GEOGRAPH…" at bounding box center [860, 380] width 650 height 276
click at [915, 224] on input "[PHONE_NUMBER]" at bounding box center [1023, 229] width 319 height 38
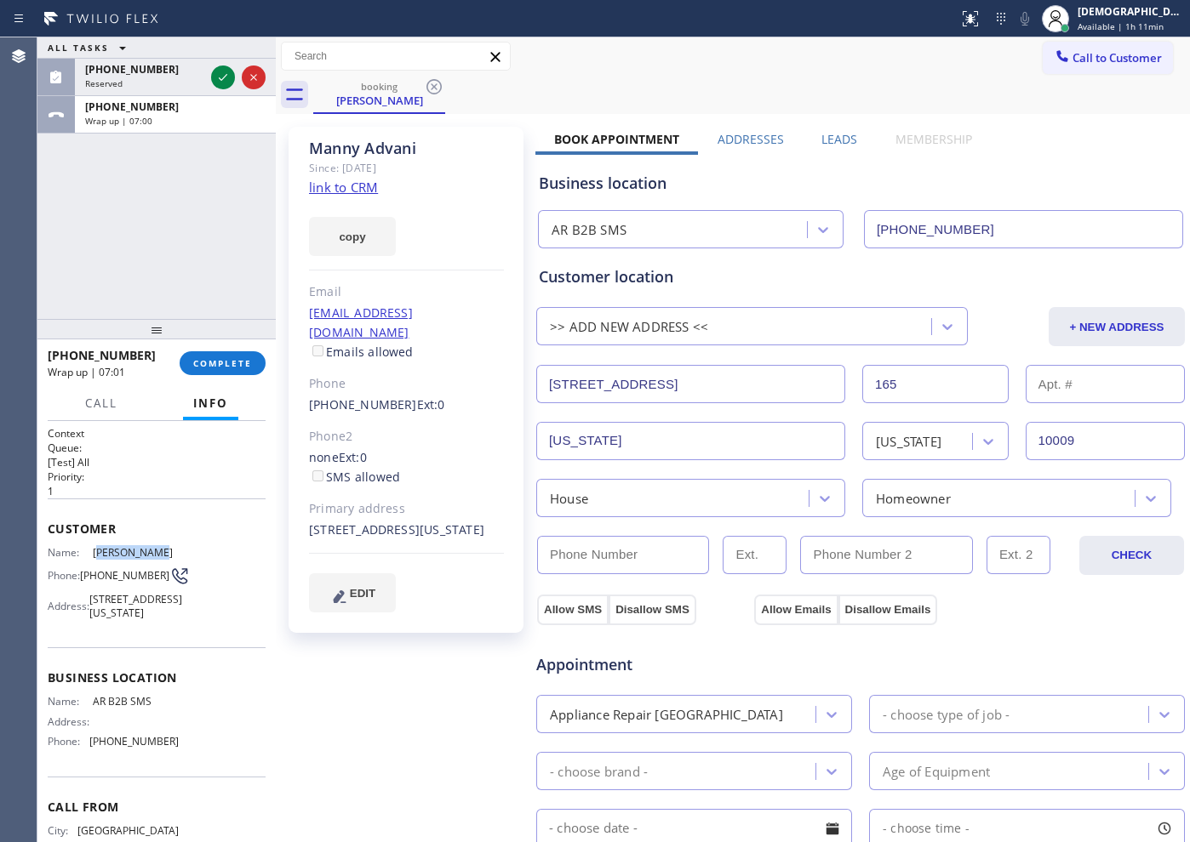
drag, startPoint x: 168, startPoint y: 551, endPoint x: 98, endPoint y: 554, distance: 70.7
click at [98, 554] on span "[PERSON_NAME]" at bounding box center [135, 552] width 85 height 13
drag, startPoint x: 155, startPoint y: 717, endPoint x: 90, endPoint y: 716, distance: 64.7
click at [93, 708] on span "AR B2B SMS" at bounding box center [135, 701] width 85 height 13
copy span "AR B2B SMS"
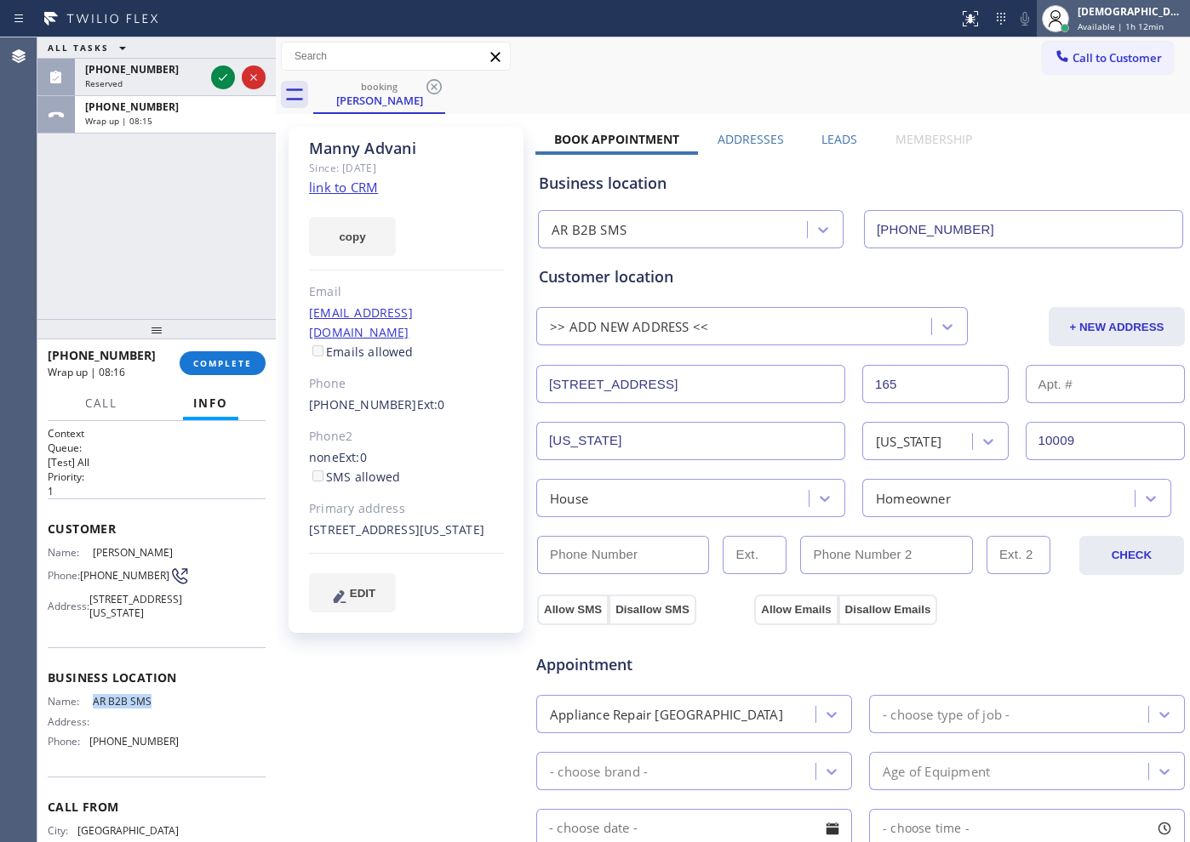
click at [1134, 19] on div "[DEMOGRAPHIC_DATA] Cinco Available | 1h 12min" at bounding box center [1132, 18] width 116 height 30
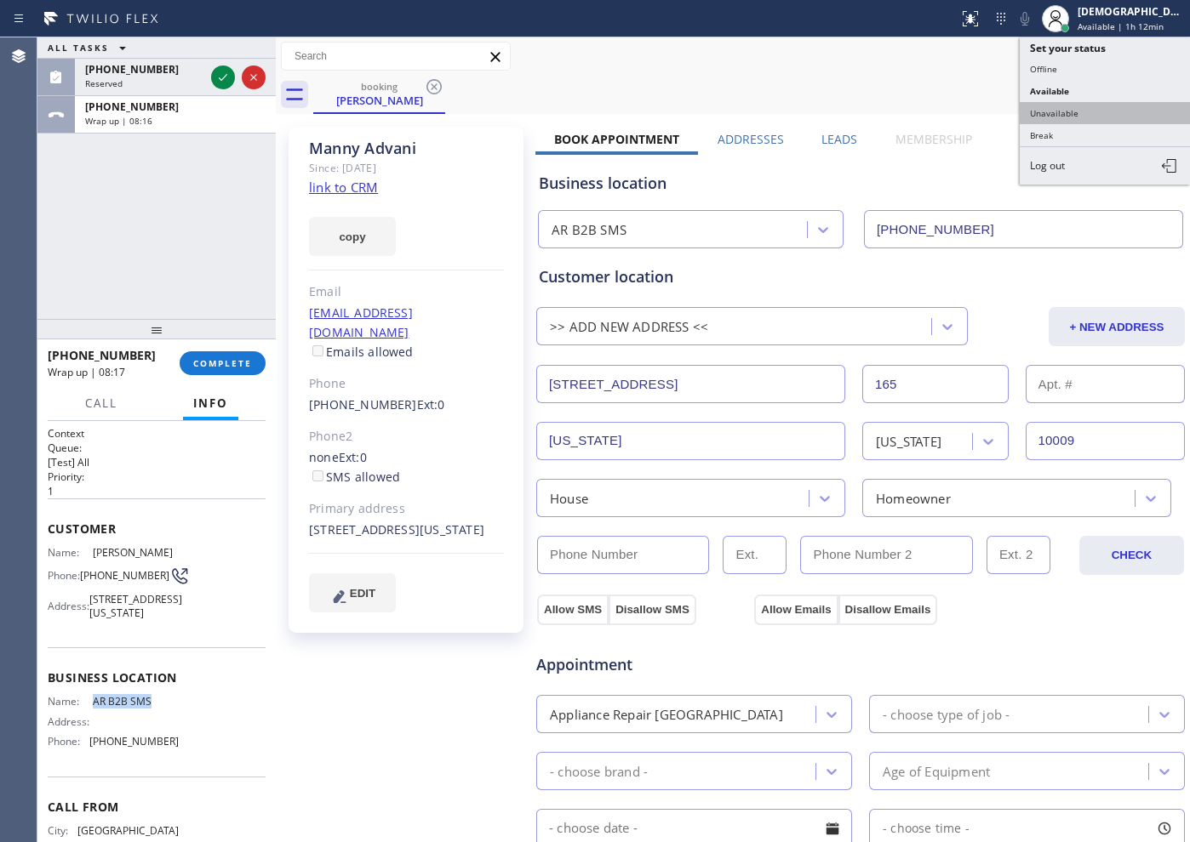
click at [1090, 120] on button "Unavailable" at bounding box center [1104, 113] width 170 height 22
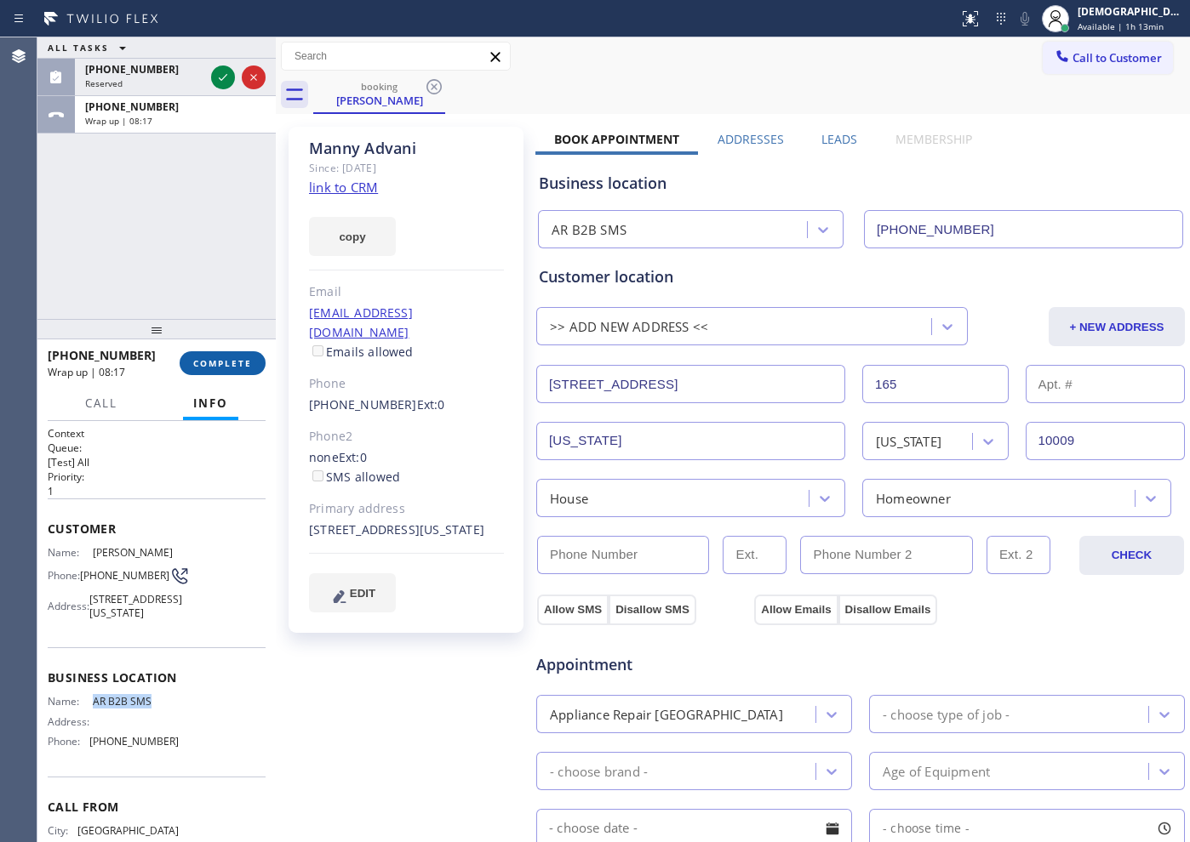
click at [242, 364] on span "COMPLETE" at bounding box center [222, 363] width 59 height 12
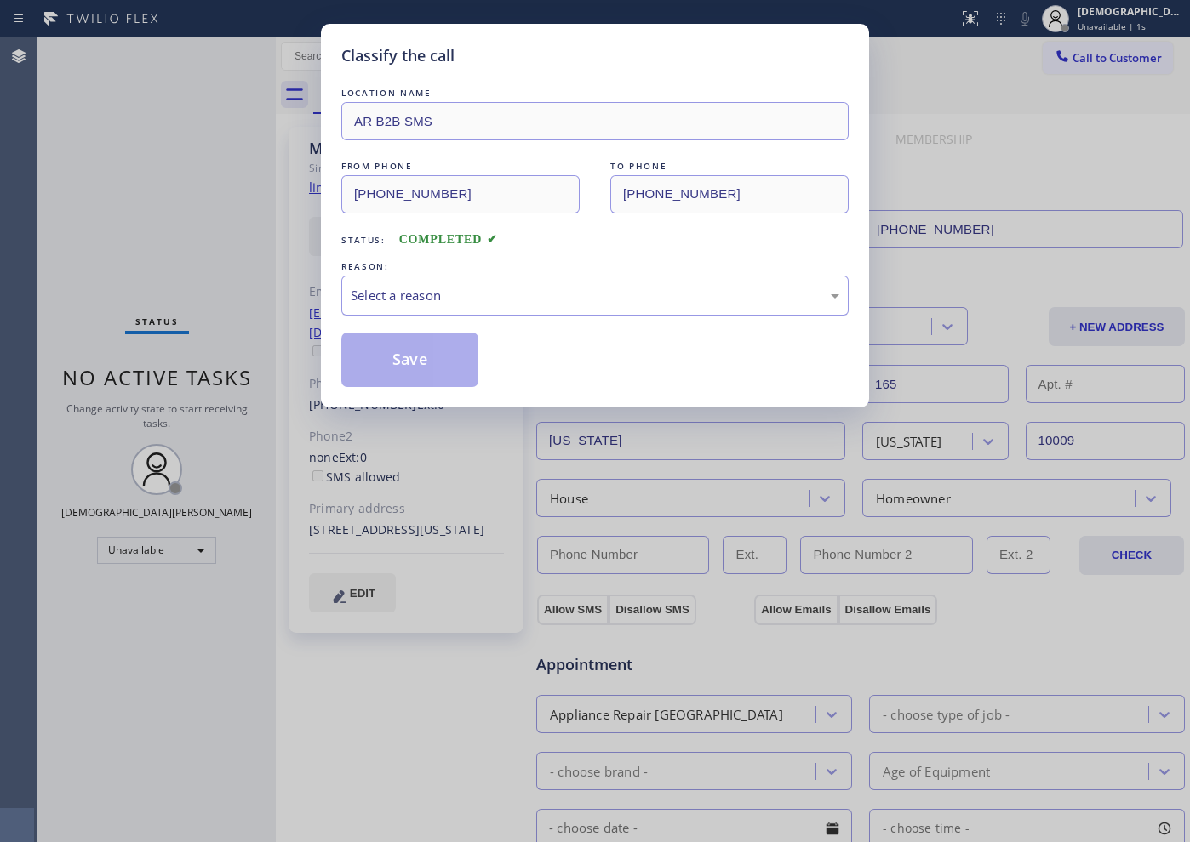
click at [522, 294] on div "Select a reason" at bounding box center [595, 296] width 488 height 20
click at [464, 368] on button "Save" at bounding box center [409, 360] width 137 height 54
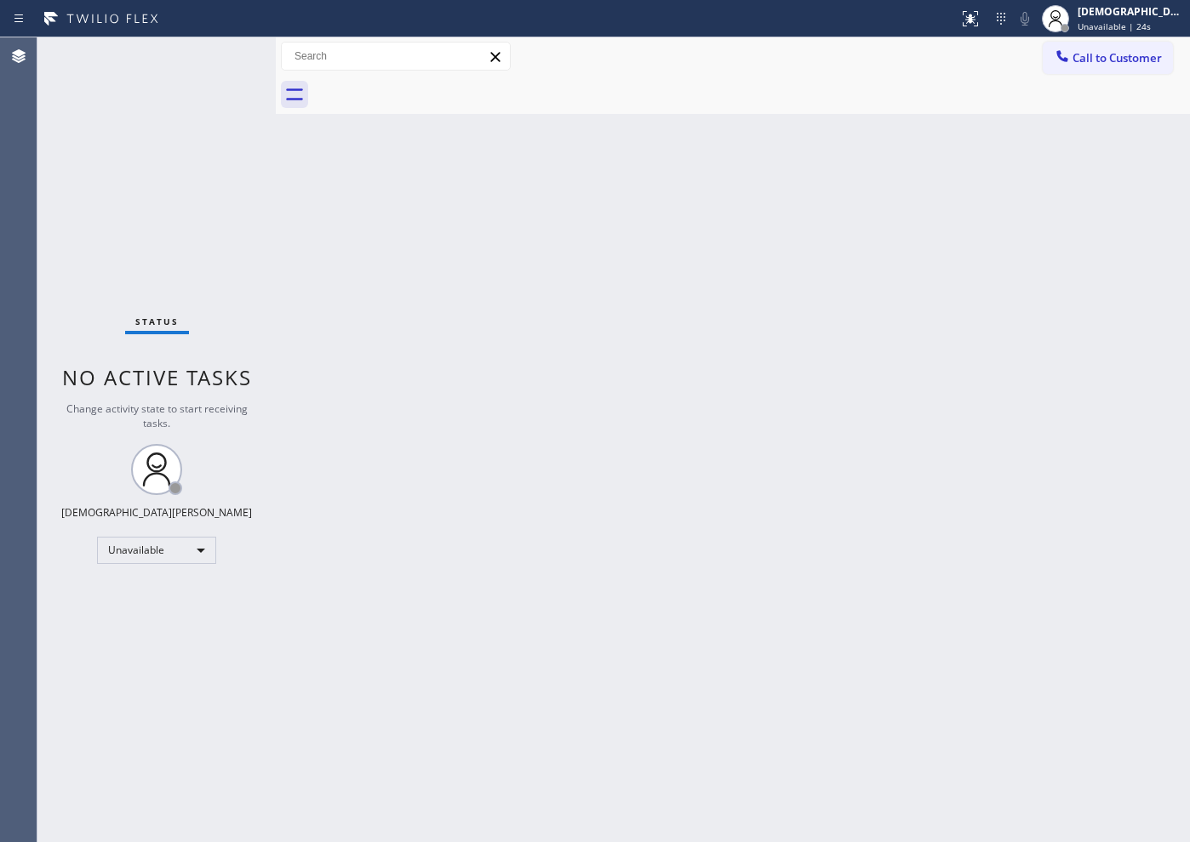
click at [54, 219] on div "Status No active tasks Change activity state to start receiving tasks. [PERSON_…" at bounding box center [156, 439] width 238 height 805
click at [1154, 25] on span "Unavailable | 6:05" at bounding box center [1115, 26] width 77 height 12
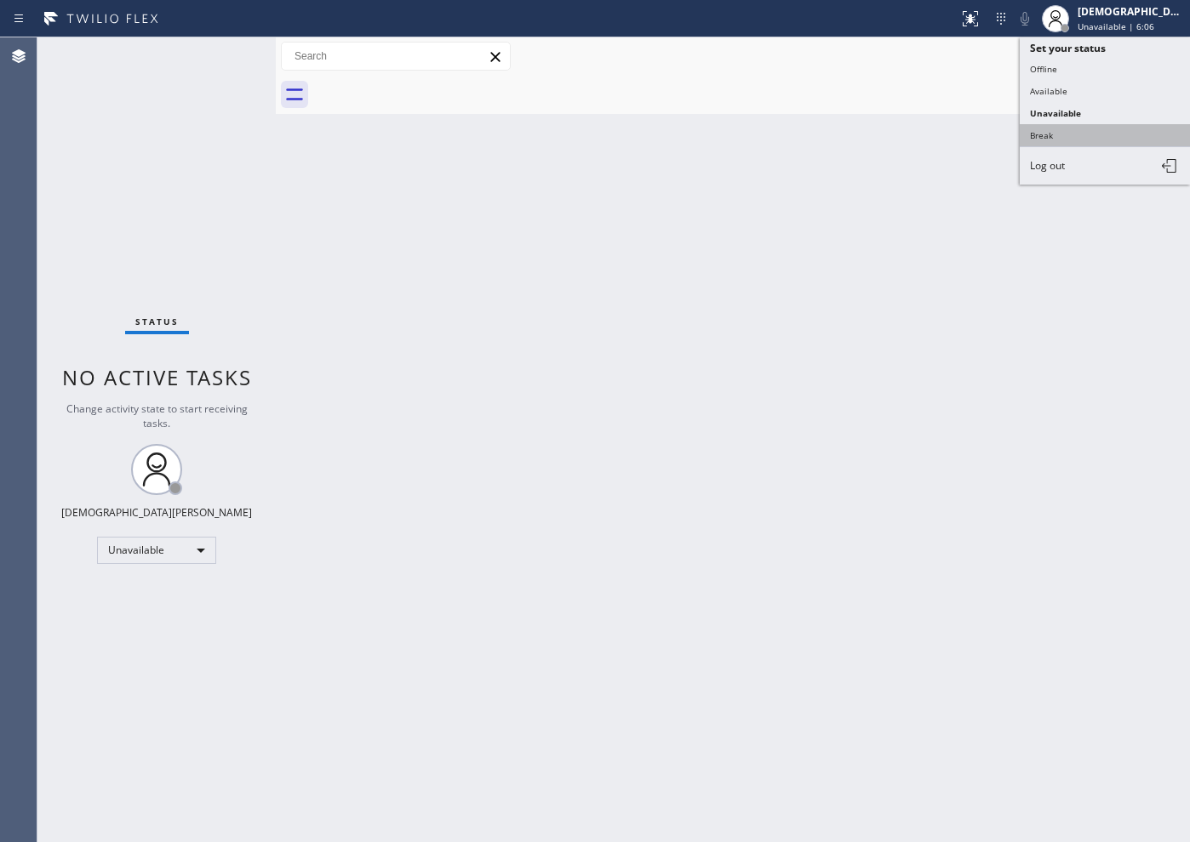
click at [1082, 134] on button "Break" at bounding box center [1104, 135] width 170 height 22
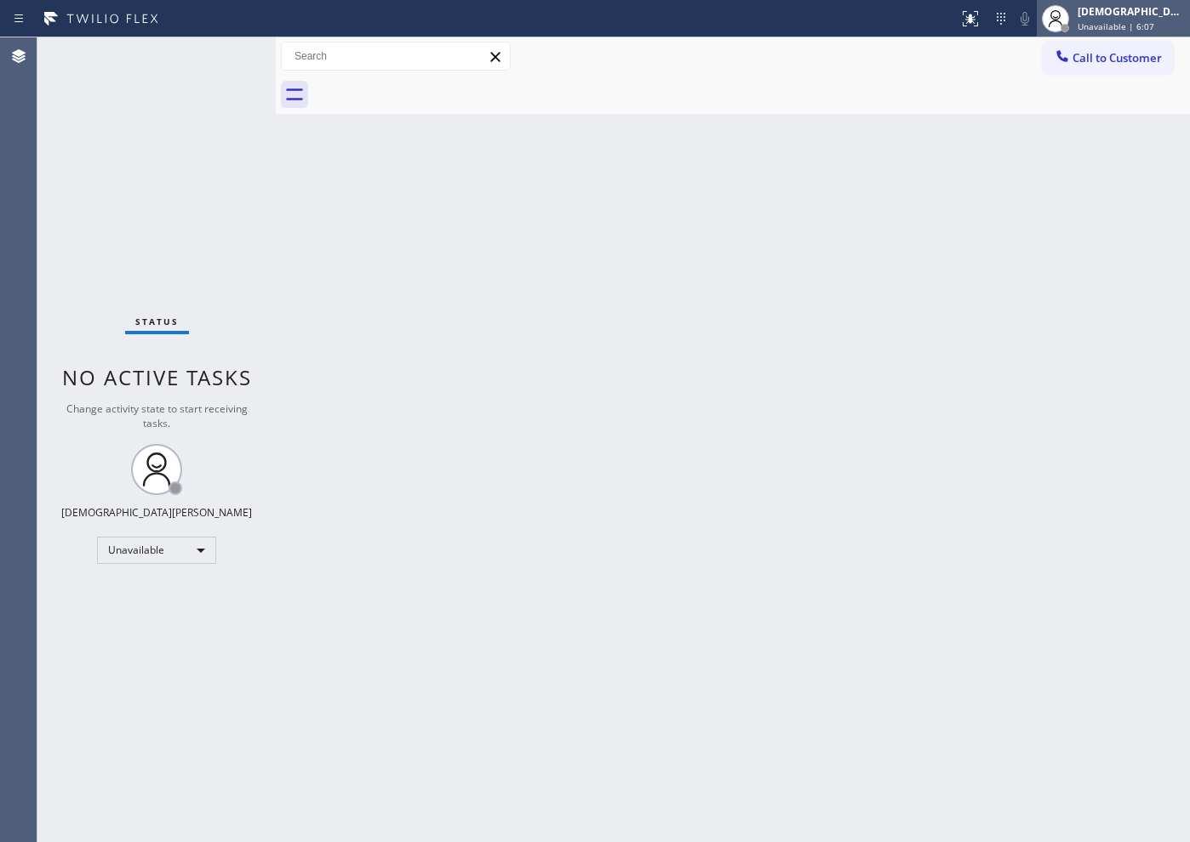
click at [1155, 16] on div "[DEMOGRAPHIC_DATA][PERSON_NAME]" at bounding box center [1130, 11] width 107 height 14
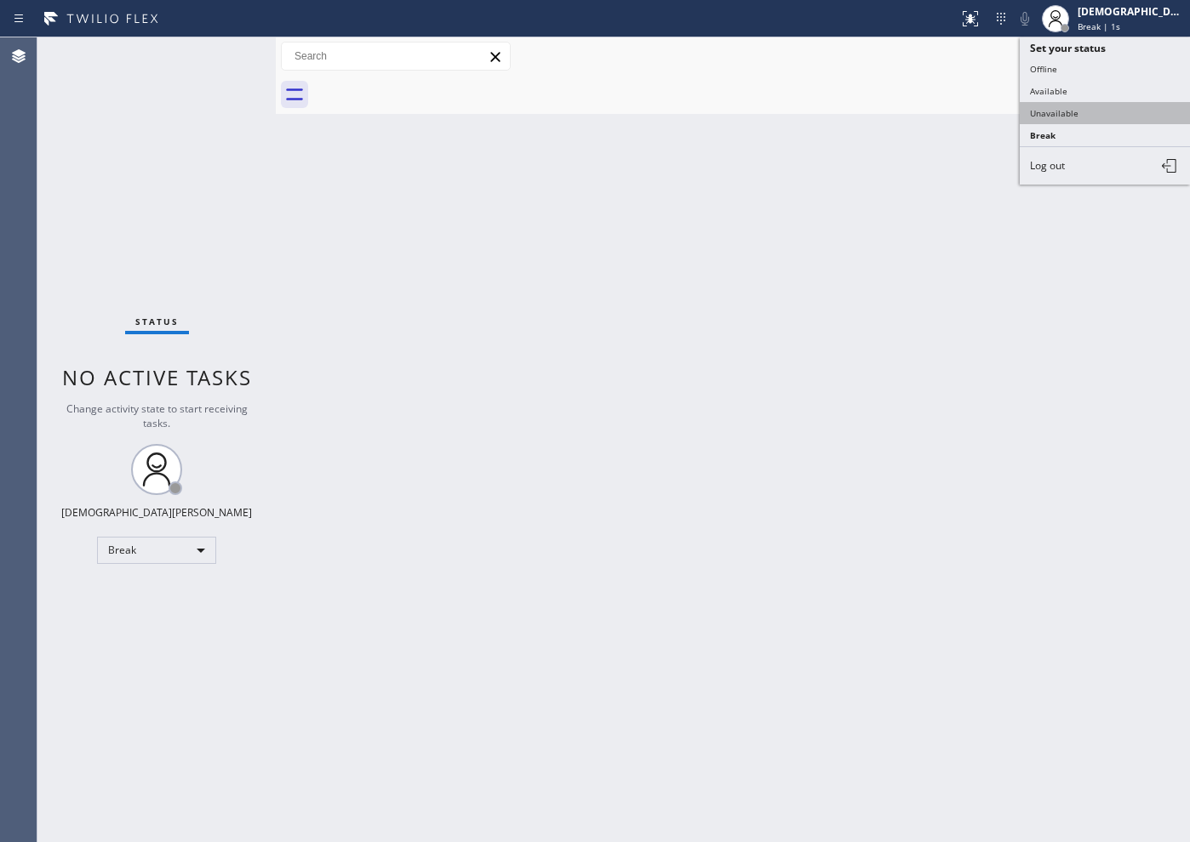
click at [1111, 110] on button "Unavailable" at bounding box center [1104, 113] width 170 height 22
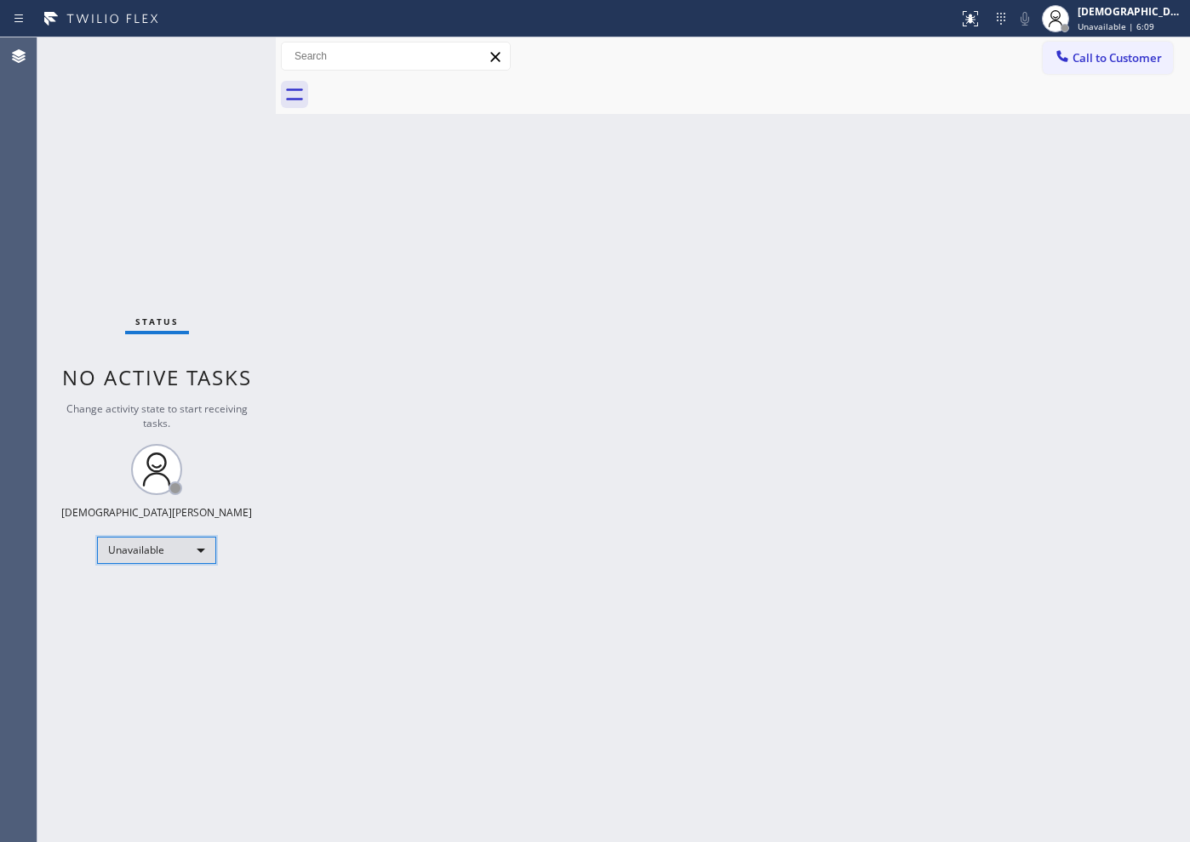
click at [148, 547] on div "Unavailable" at bounding box center [156, 550] width 119 height 27
click at [148, 594] on li "Available" at bounding box center [156, 595] width 116 height 20
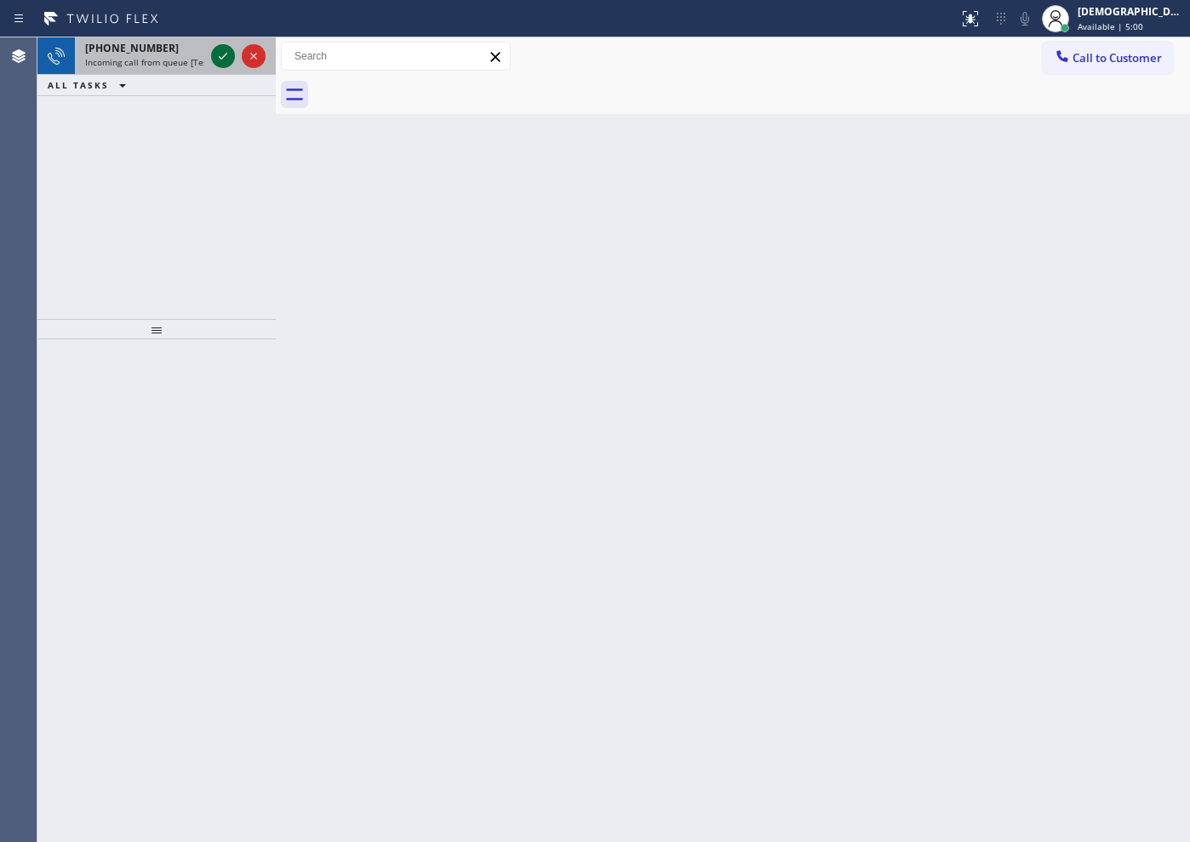
click at [225, 59] on icon at bounding box center [223, 56] width 20 height 20
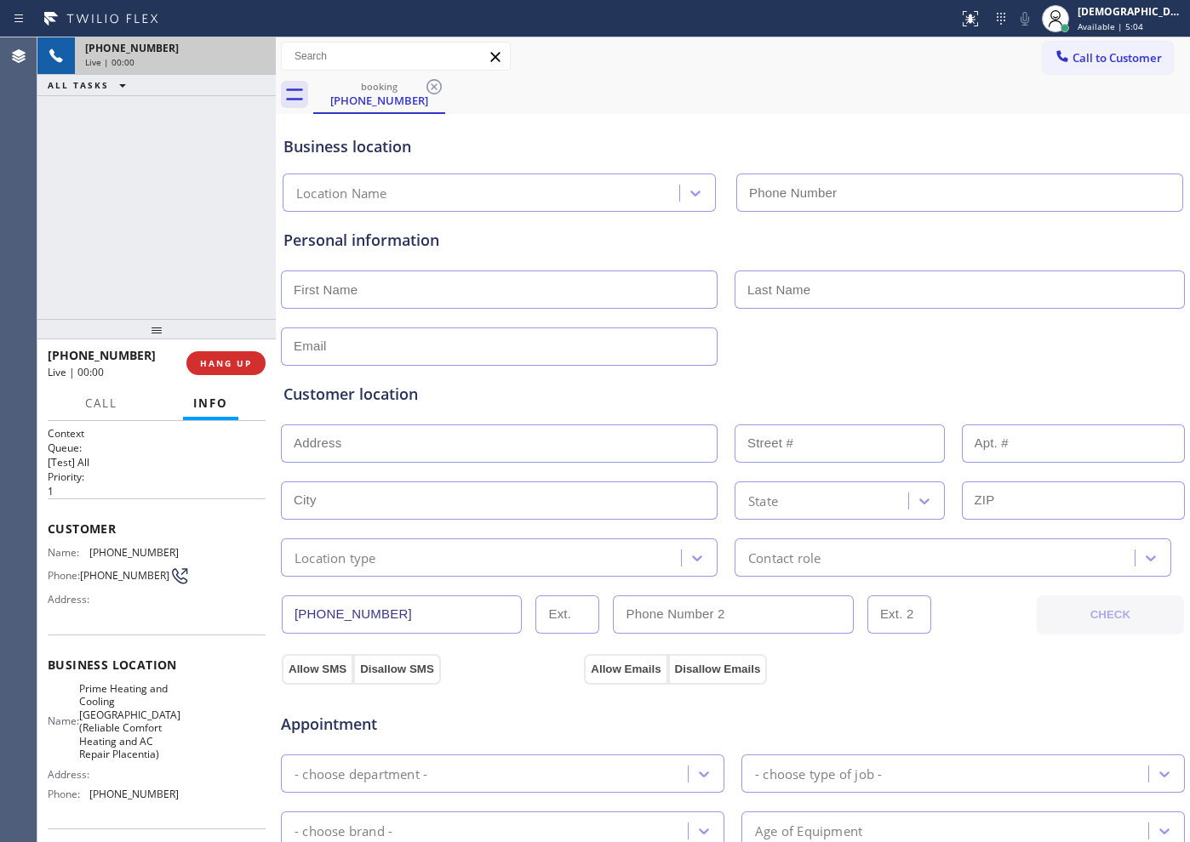
type input "[PHONE_NUMBER]"
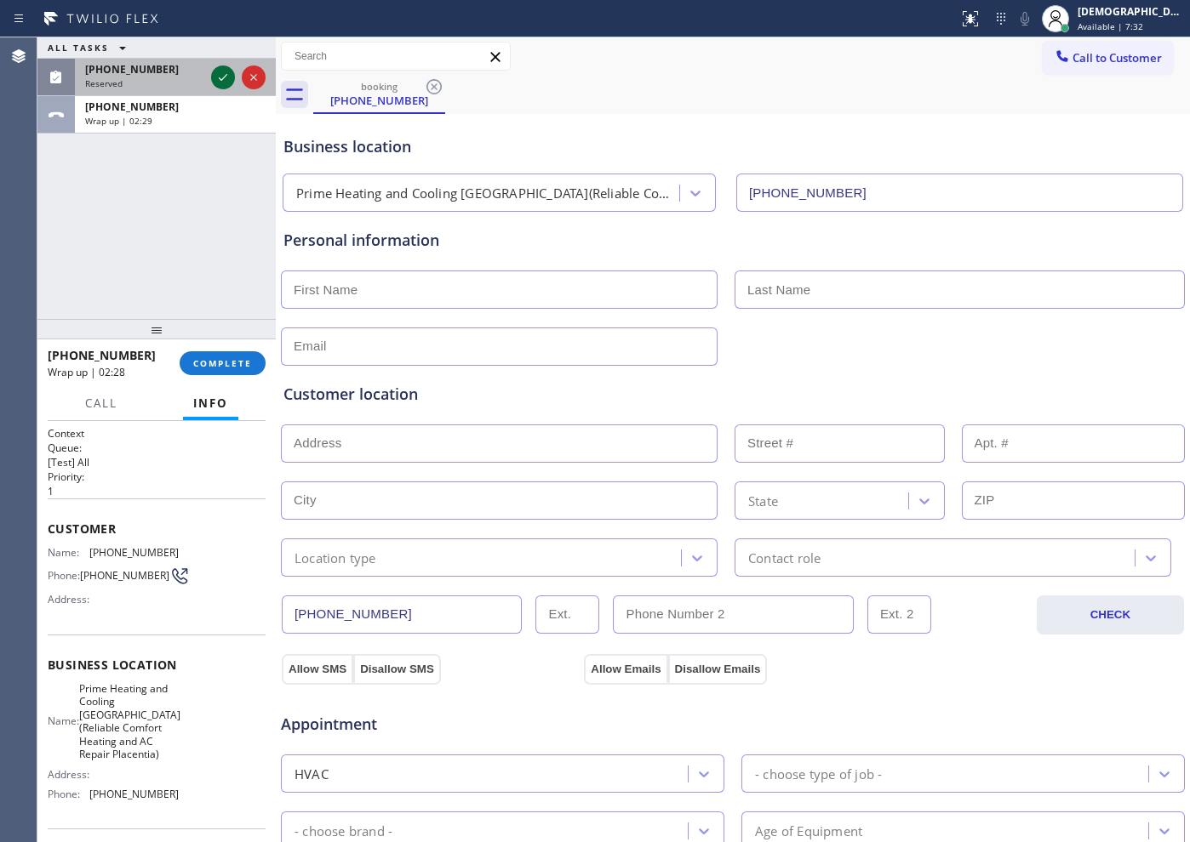
click at [213, 74] on icon at bounding box center [223, 77] width 20 height 20
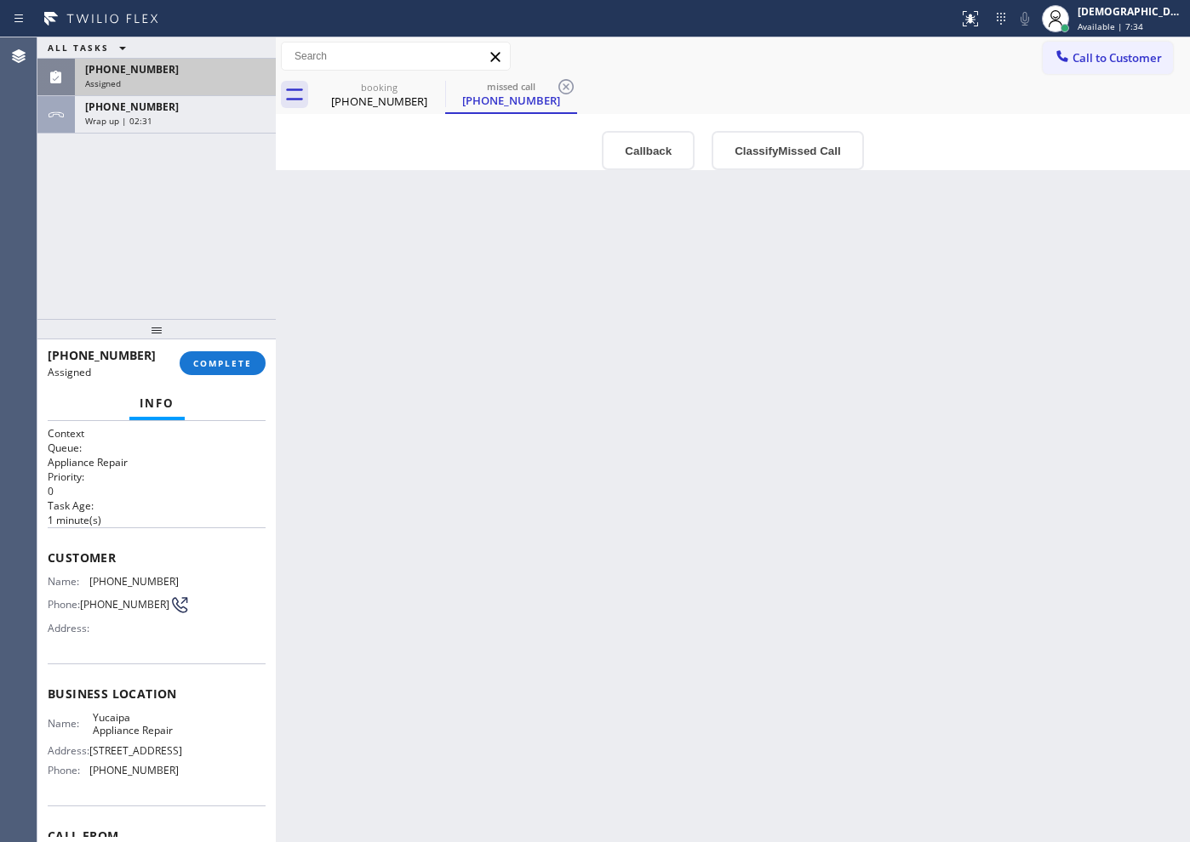
scroll to position [106, 0]
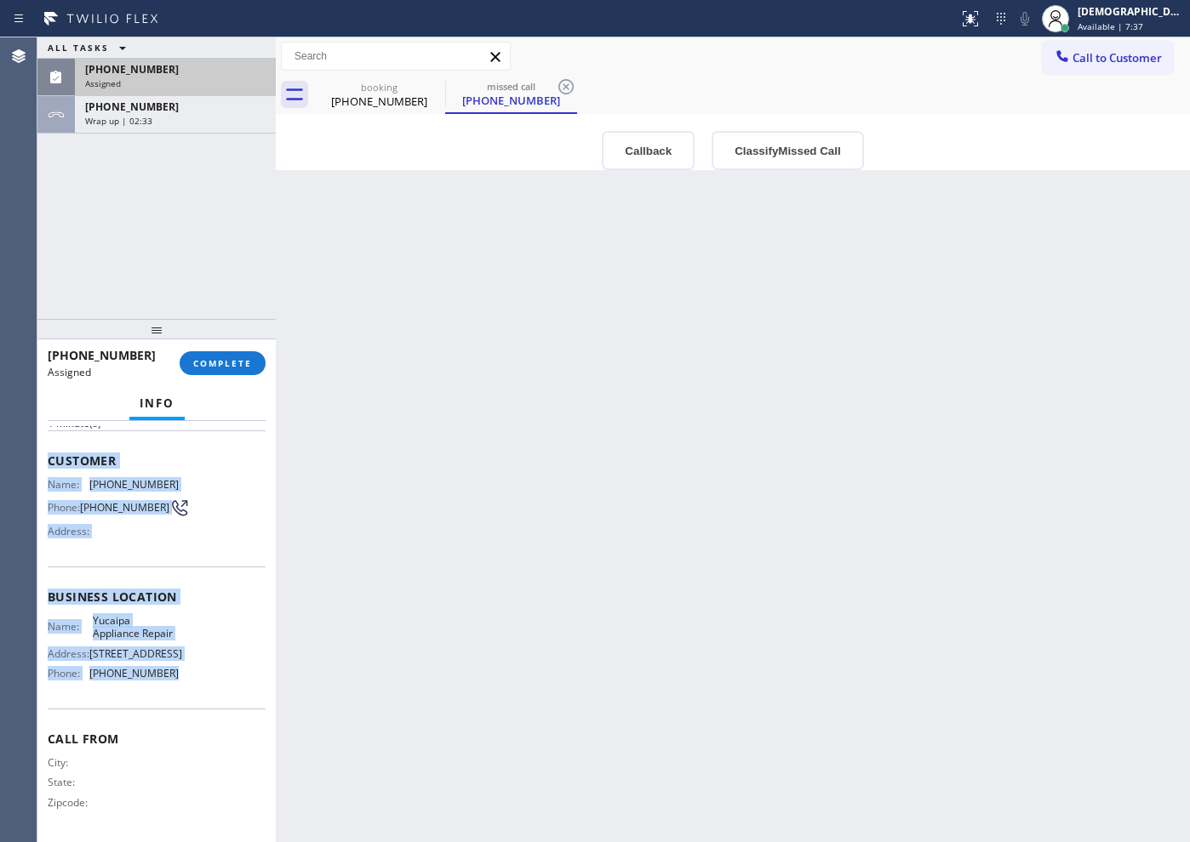
drag, startPoint x: 180, startPoint y: 693, endPoint x: 44, endPoint y: 456, distance: 272.5
click at [44, 456] on div "Context Queue: Appliance Repair Priority: 0 Task Age: [DEMOGRAPHIC_DATA] minute…" at bounding box center [156, 631] width 238 height 421
copy div "Customer Name: [PHONE_NUMBER] Phone: [PHONE_NUMBER] Address: Business location …"
click at [223, 354] on button "COMPLETE" at bounding box center [223, 363] width 86 height 24
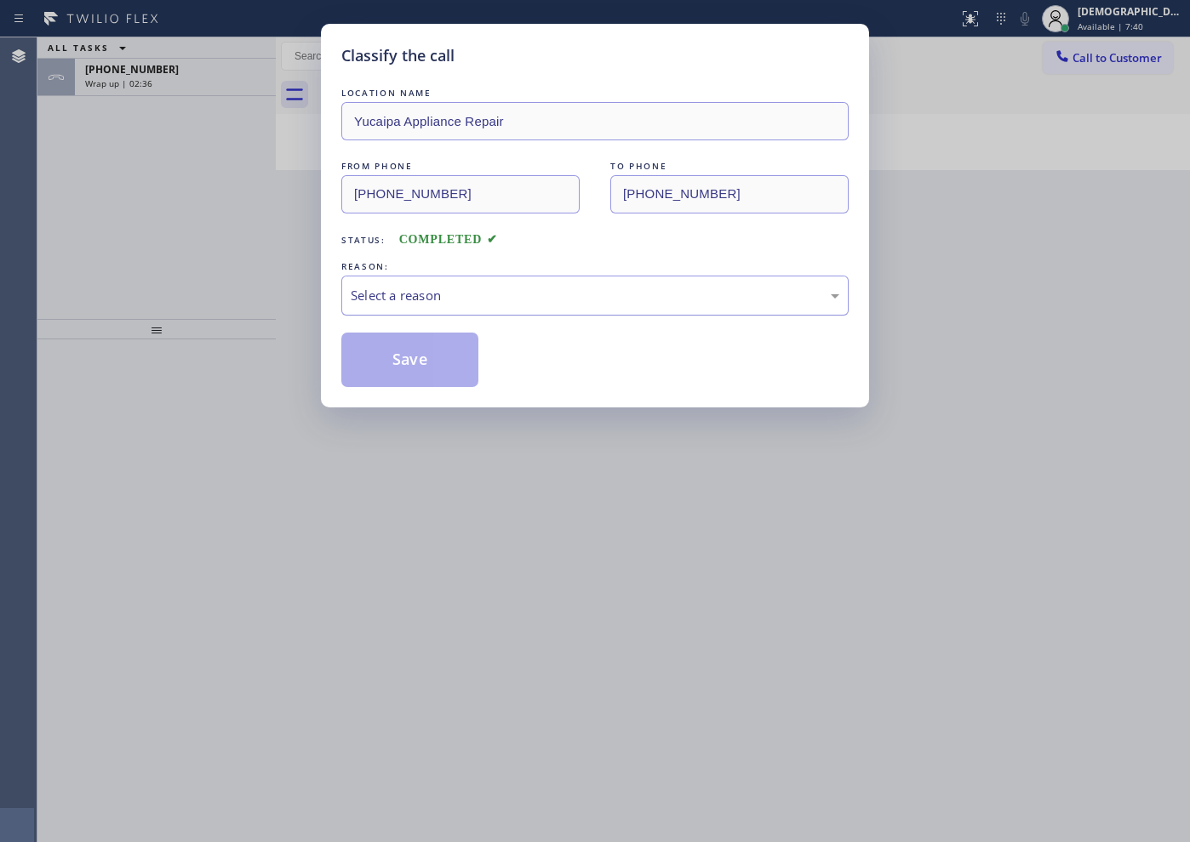
click at [377, 300] on div "Select a reason" at bounding box center [595, 296] width 488 height 20
click at [384, 365] on button "Save" at bounding box center [409, 360] width 137 height 54
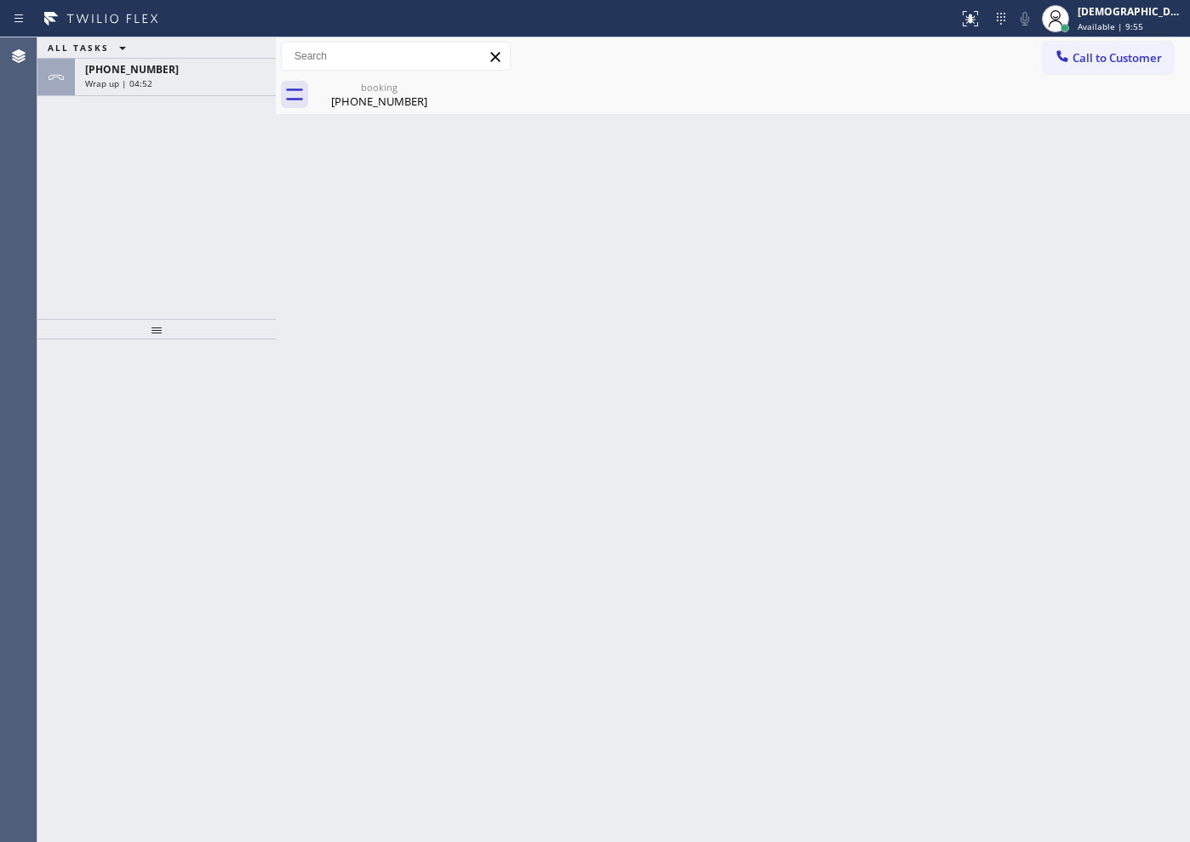
drag, startPoint x: 83, startPoint y: 246, endPoint x: 125, endPoint y: 248, distance: 42.6
click at [83, 246] on div "ALL TASKS ALL TASKS ACTIVE TASKS TASKS IN WRAP UP [PHONE_NUMBER] Wrap up | 04:52" at bounding box center [156, 178] width 238 height 282
click at [214, 80] on div "Wrap up | 04:52" at bounding box center [175, 83] width 180 height 12
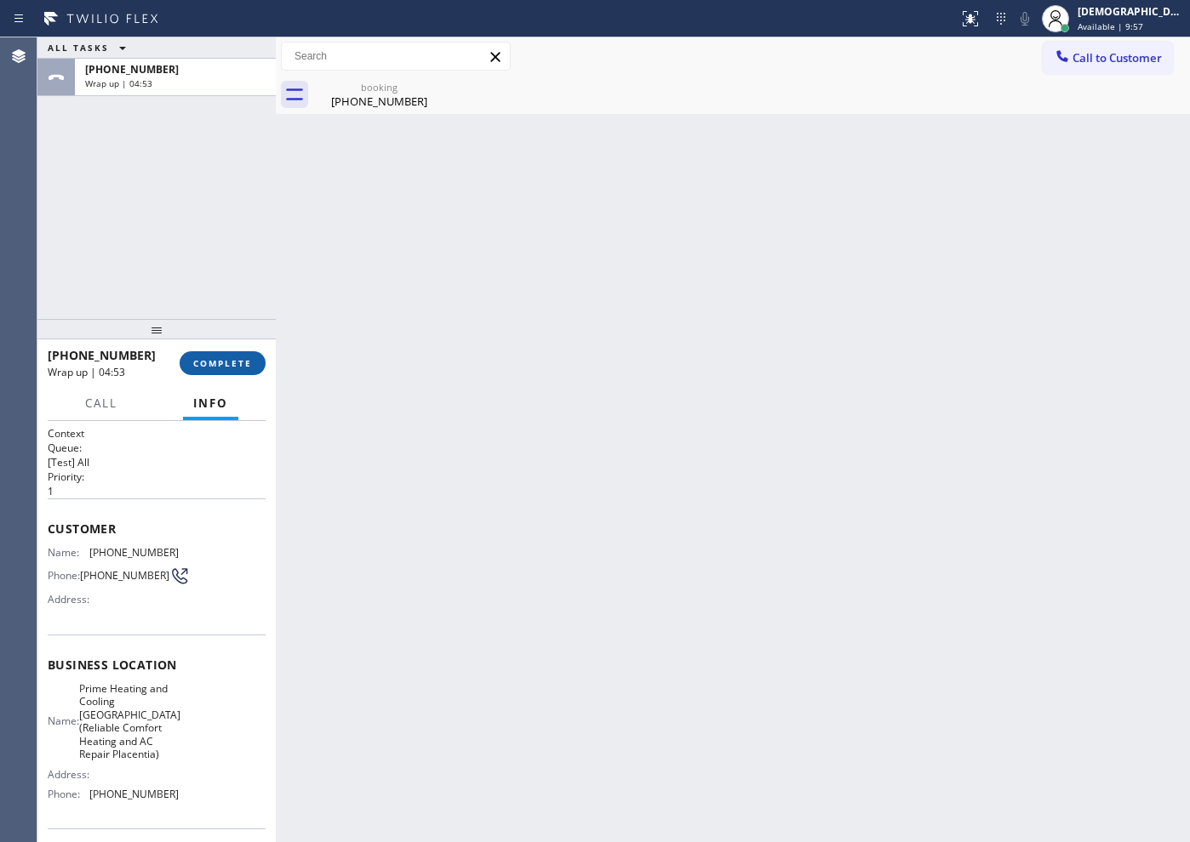
click at [228, 362] on span "COMPLETE" at bounding box center [222, 363] width 59 height 12
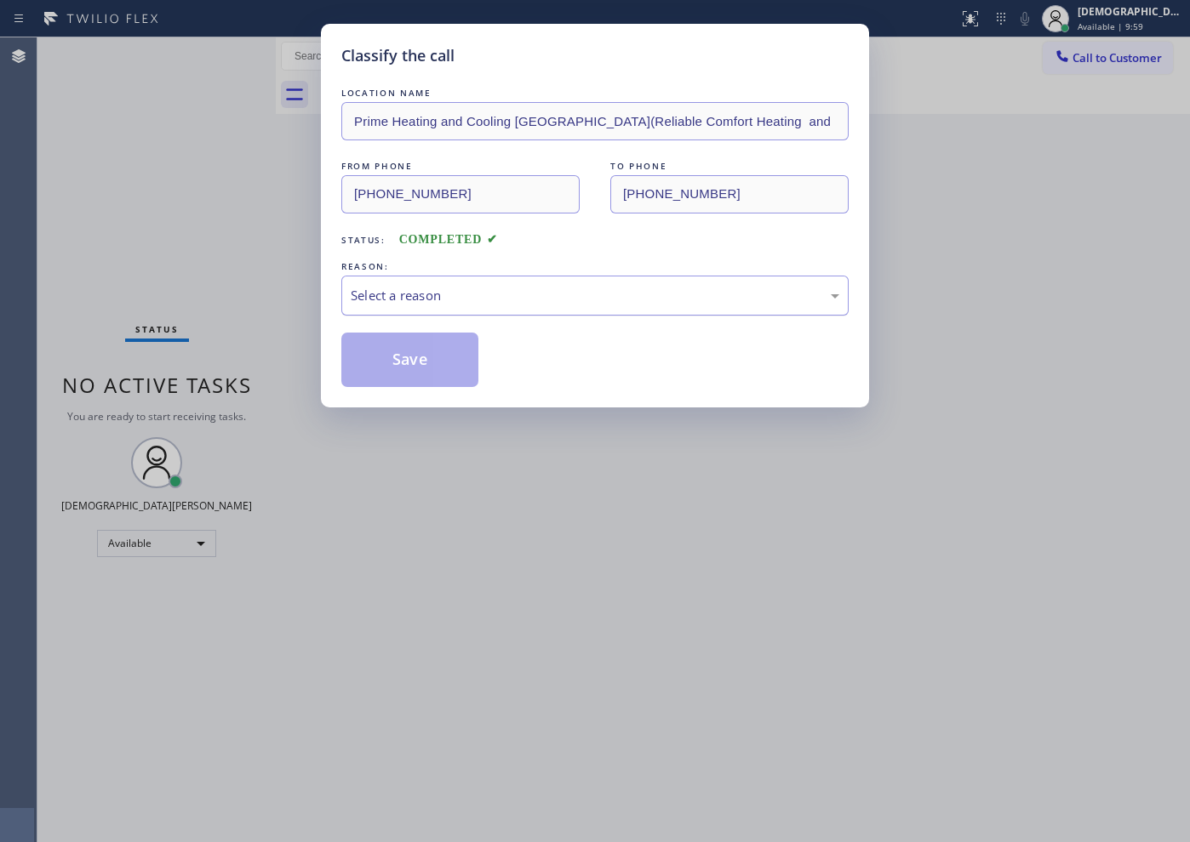
click at [433, 291] on div "Select a reason" at bounding box center [595, 296] width 488 height 20
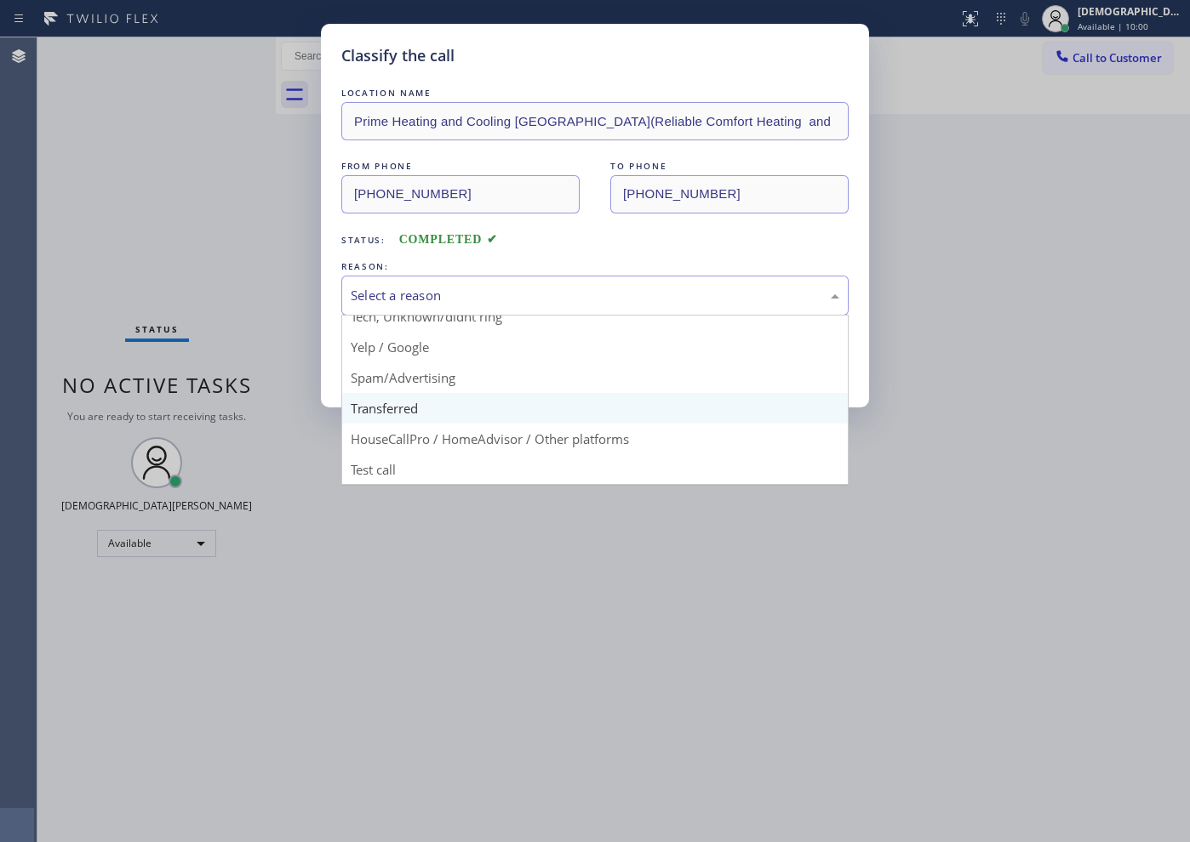
scroll to position [107, 0]
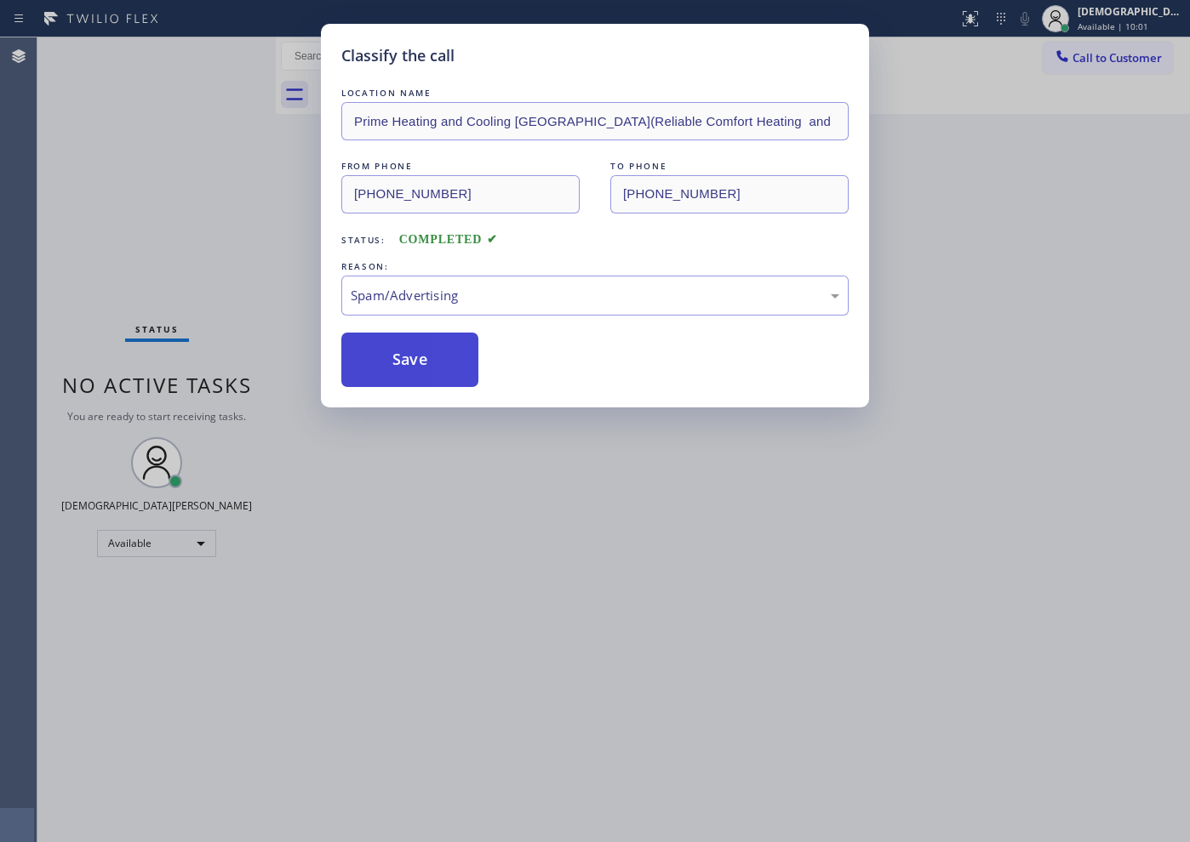
click at [428, 374] on button "Save" at bounding box center [409, 360] width 137 height 54
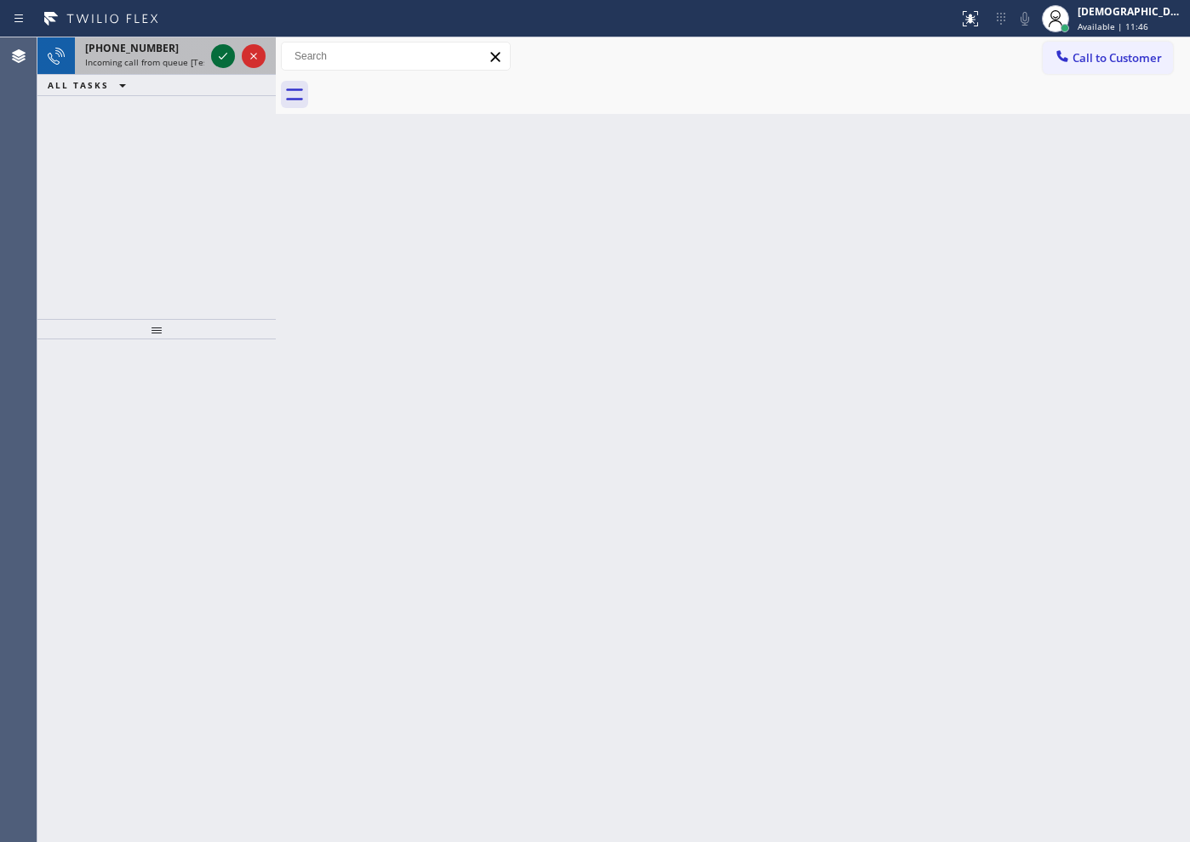
click at [225, 64] on icon at bounding box center [223, 56] width 20 height 20
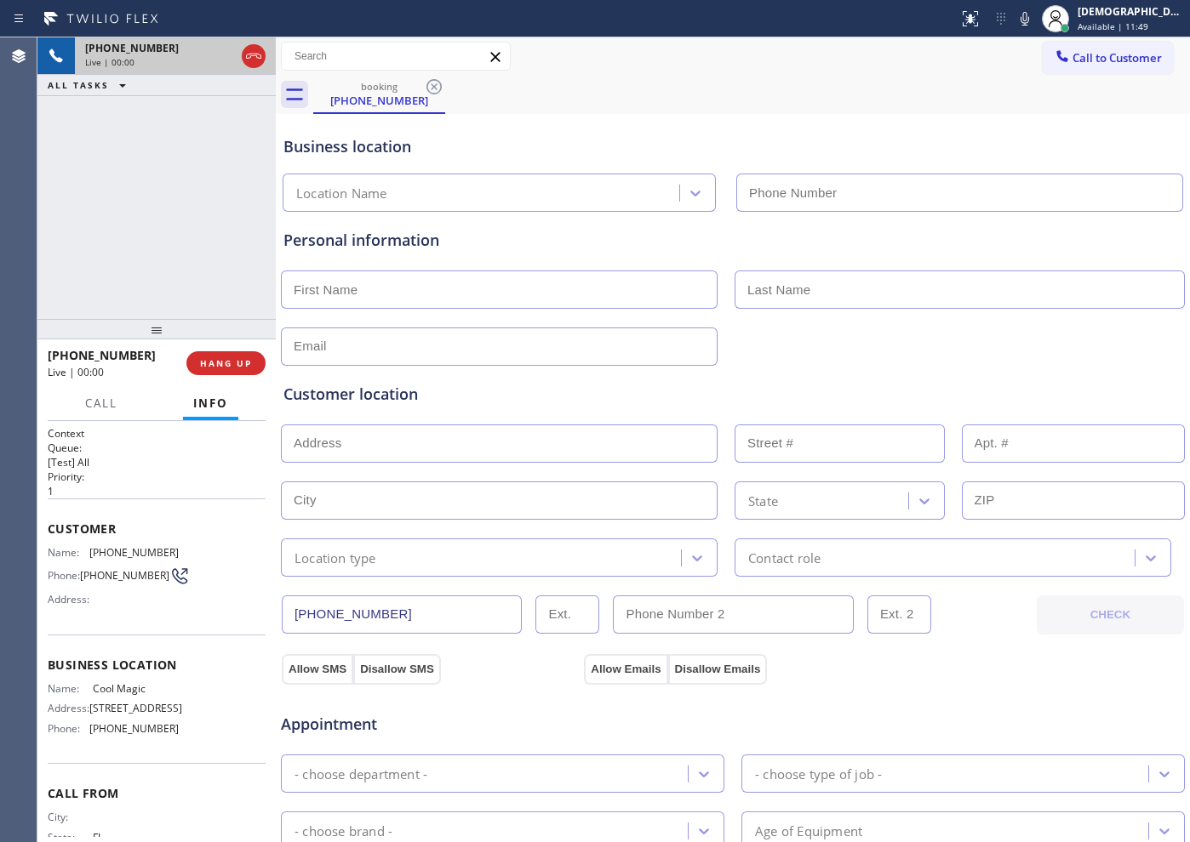
type input "[PHONE_NUMBER]"
click at [234, 354] on button "HANG UP" at bounding box center [225, 363] width 79 height 24
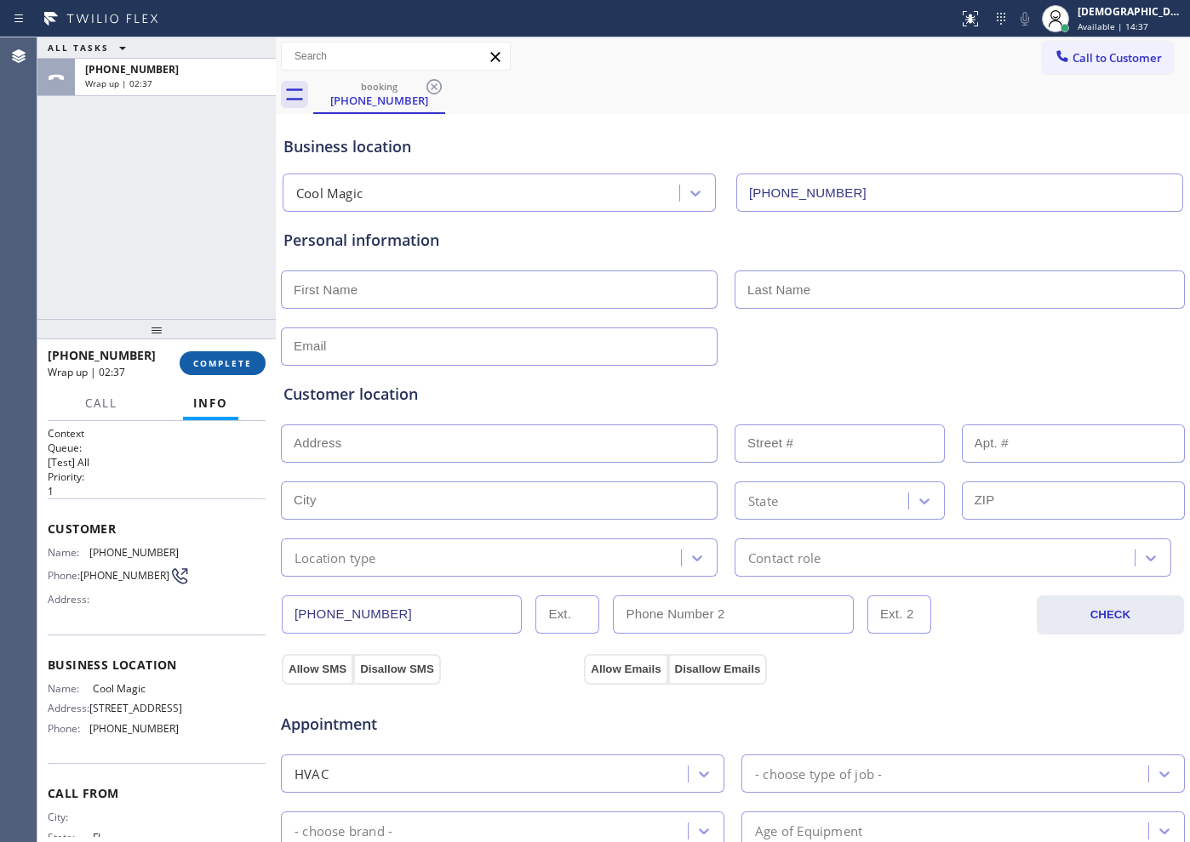
click at [203, 363] on span "COMPLETE" at bounding box center [222, 363] width 59 height 12
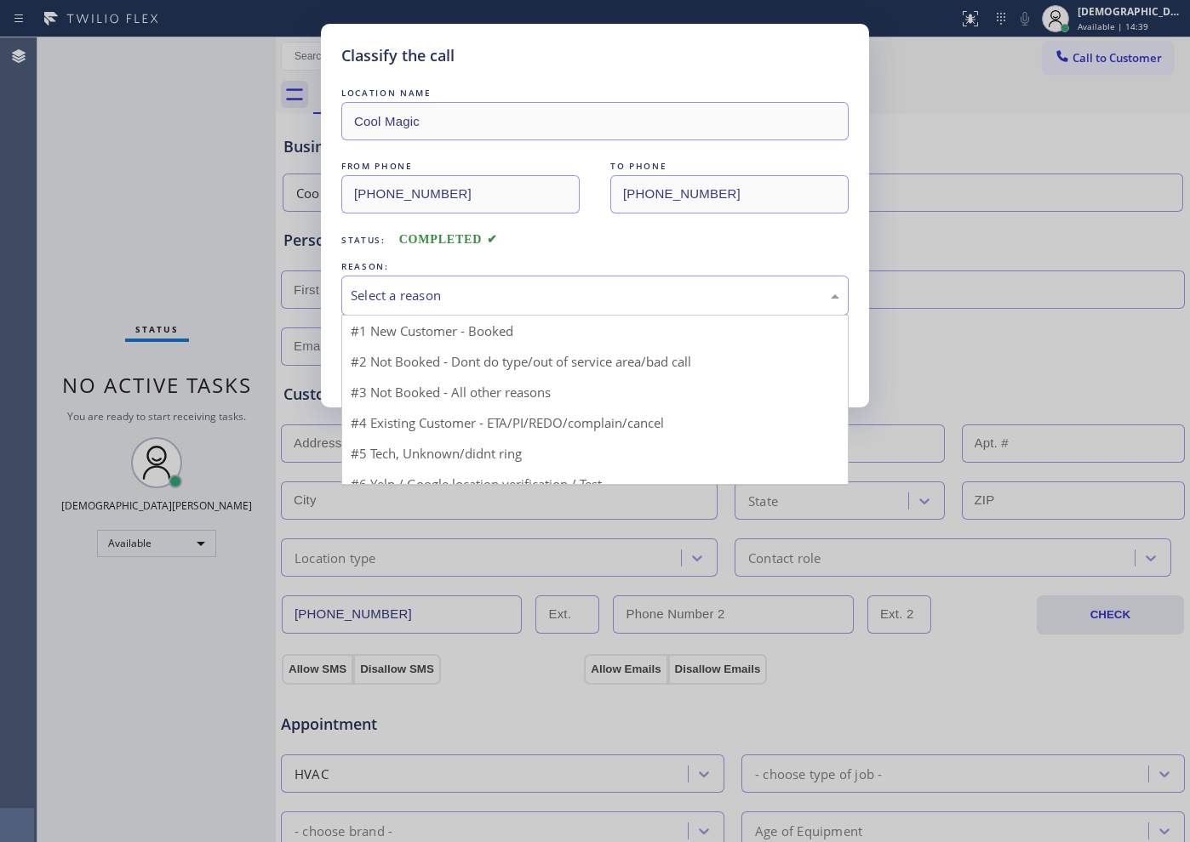
click at [454, 294] on div "Select a reason" at bounding box center [595, 296] width 488 height 20
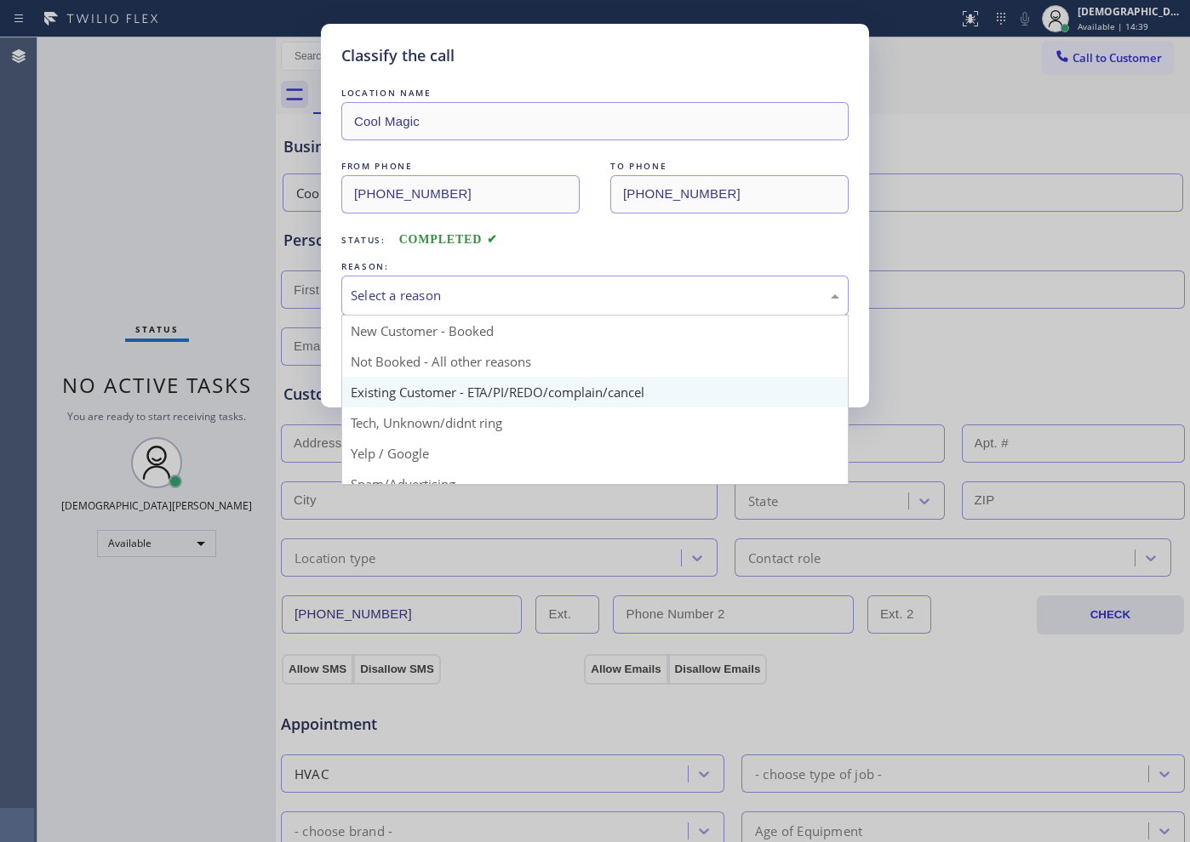
scroll to position [106, 0]
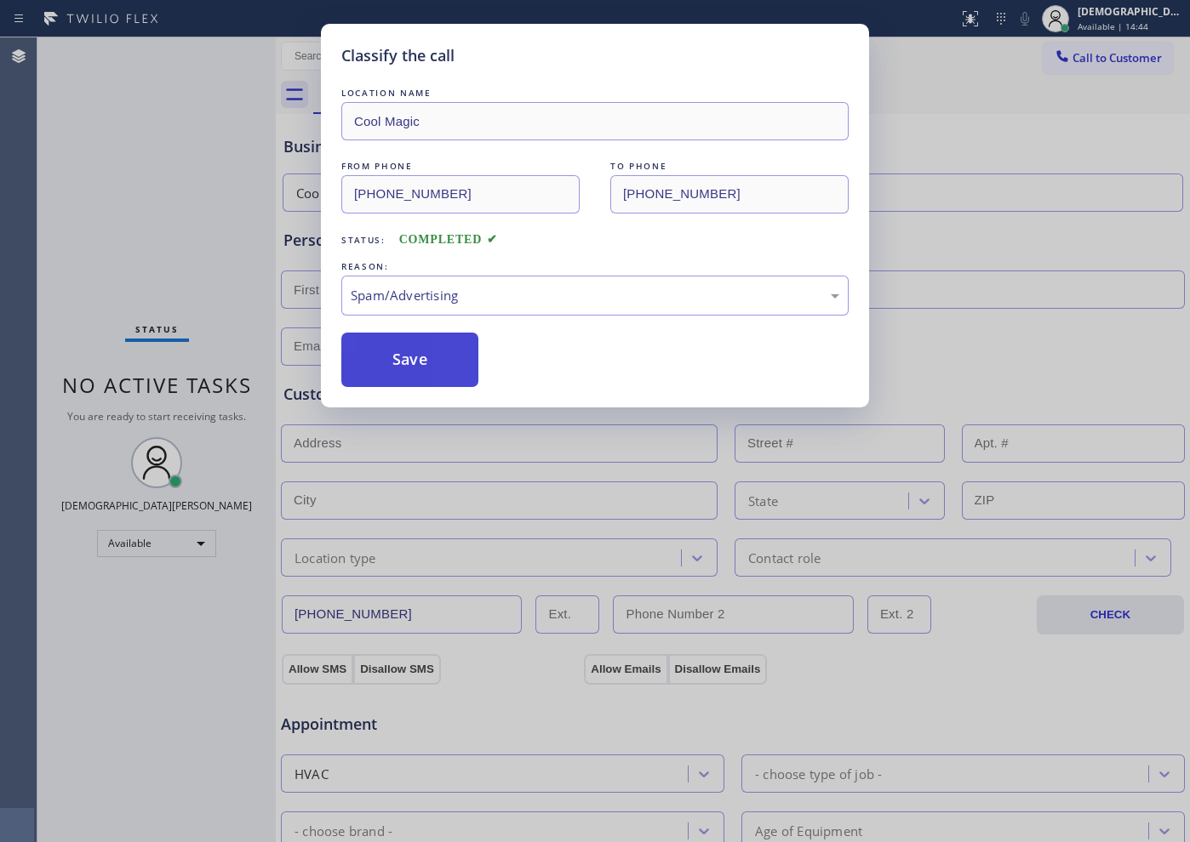
click at [431, 367] on button "Save" at bounding box center [409, 360] width 137 height 54
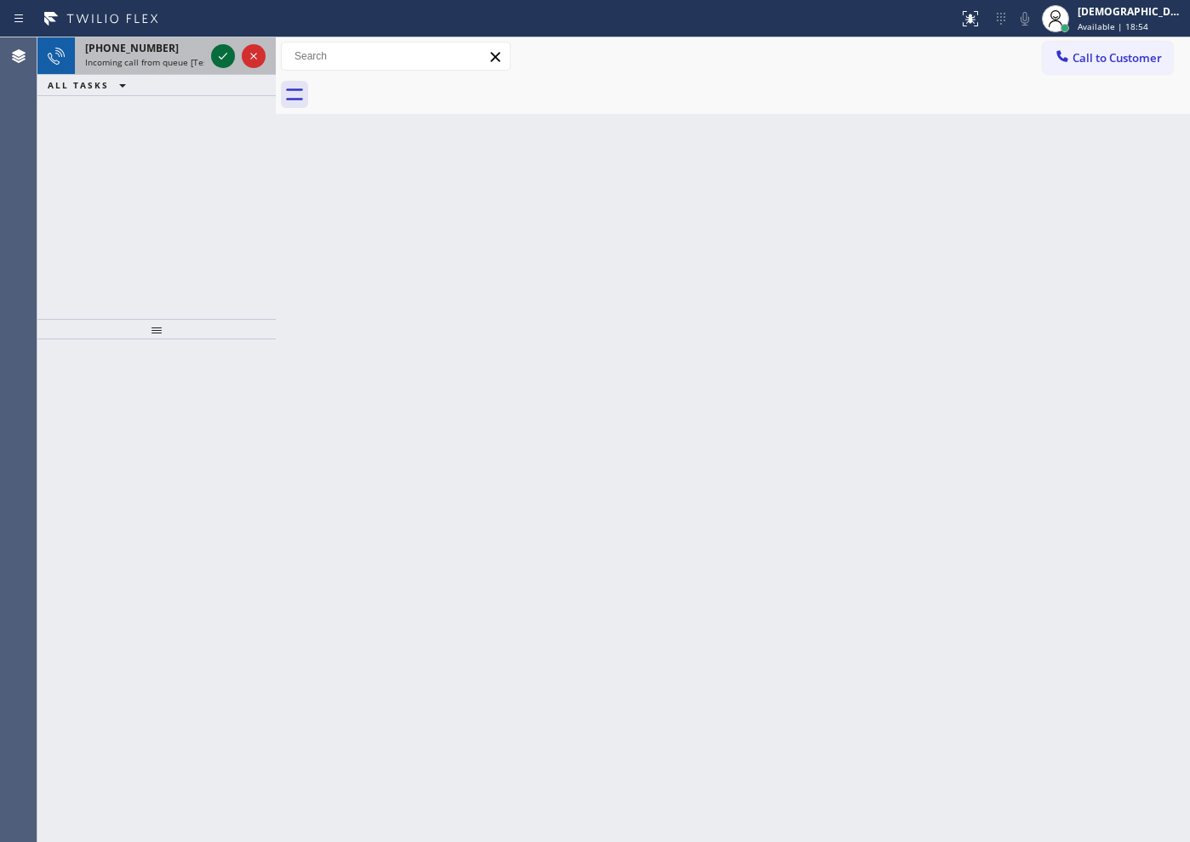
click at [223, 55] on icon at bounding box center [223, 56] width 20 height 20
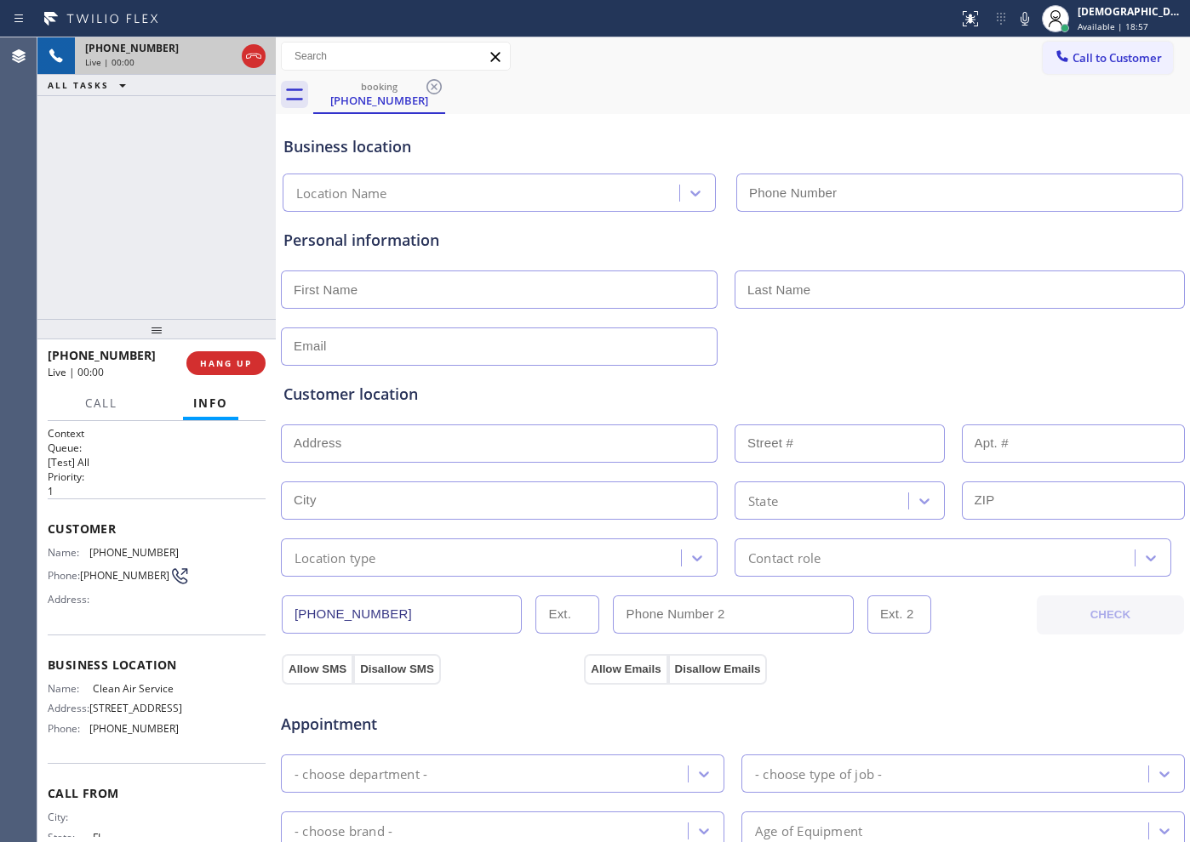
type input "[PHONE_NUMBER]"
click at [255, 62] on icon at bounding box center [253, 56] width 20 height 20
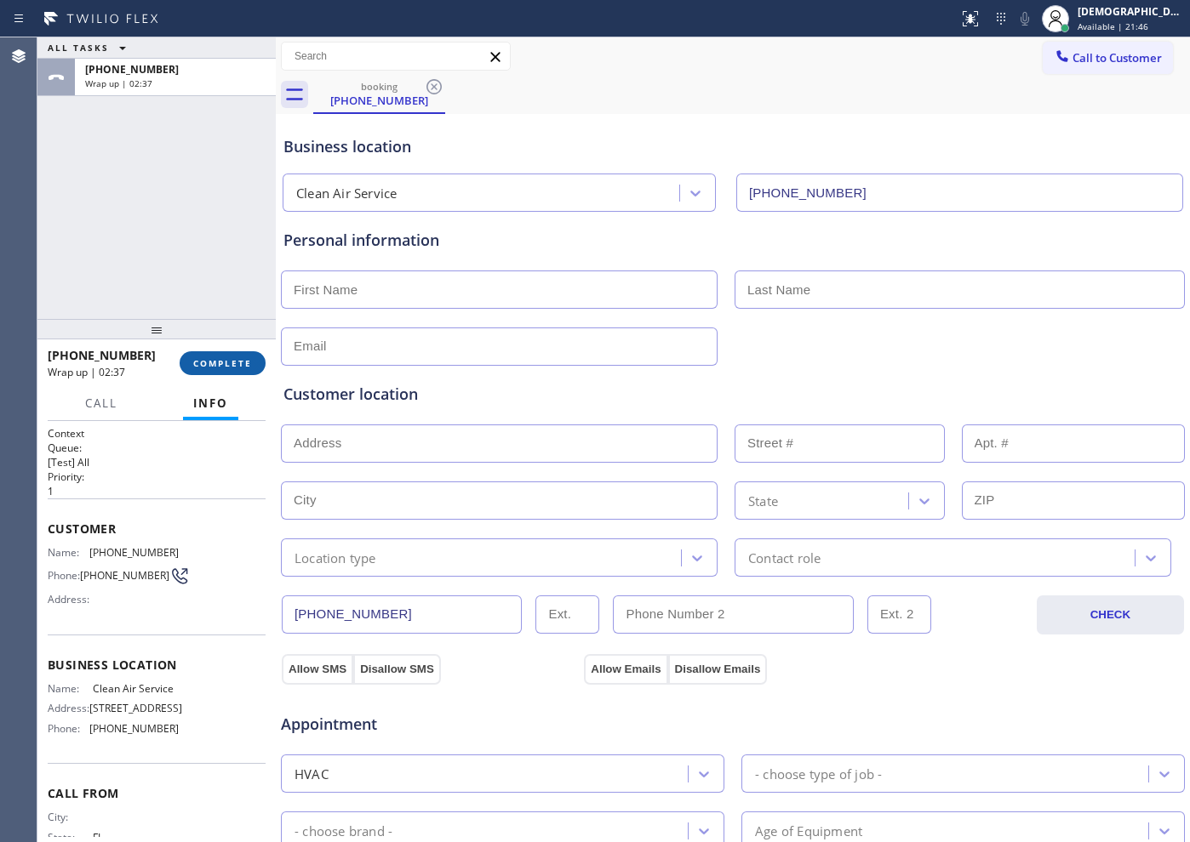
click at [220, 351] on button "COMPLETE" at bounding box center [223, 363] width 86 height 24
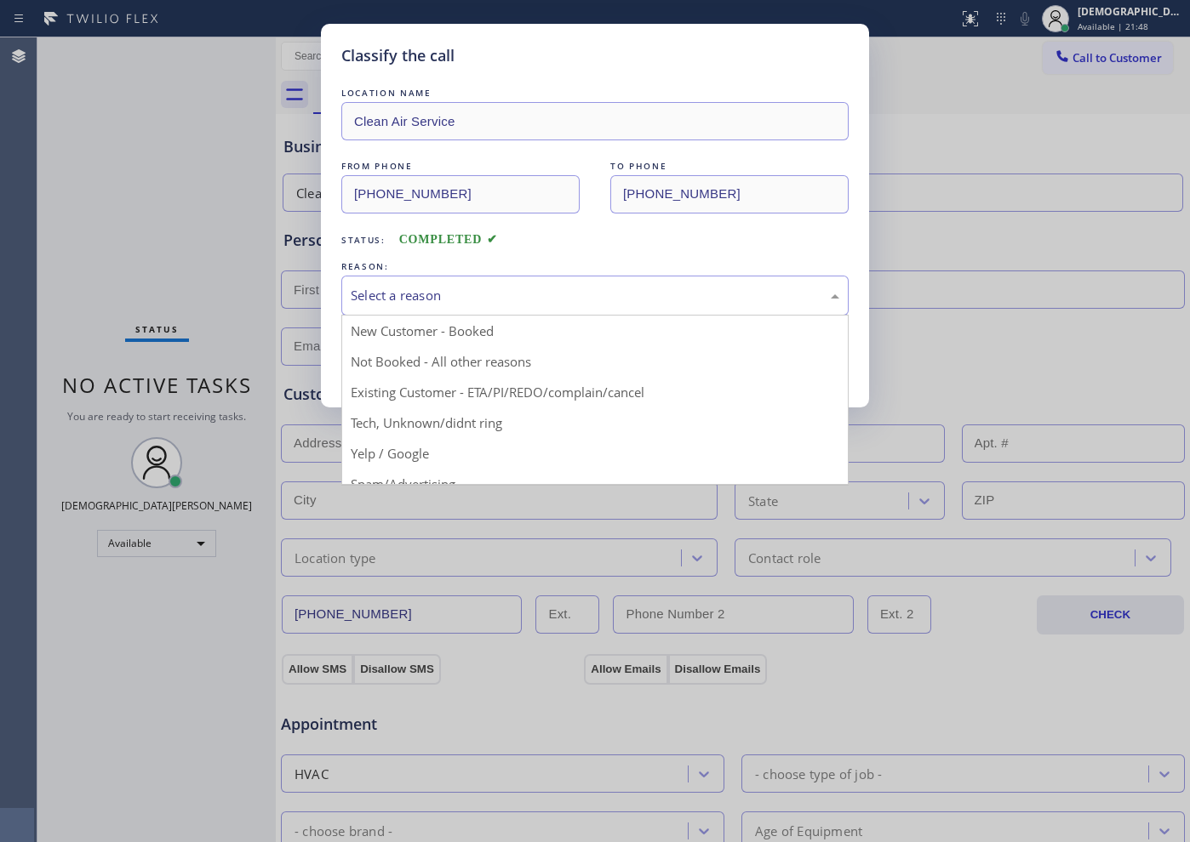
click at [473, 288] on div "Select a reason" at bounding box center [595, 296] width 488 height 20
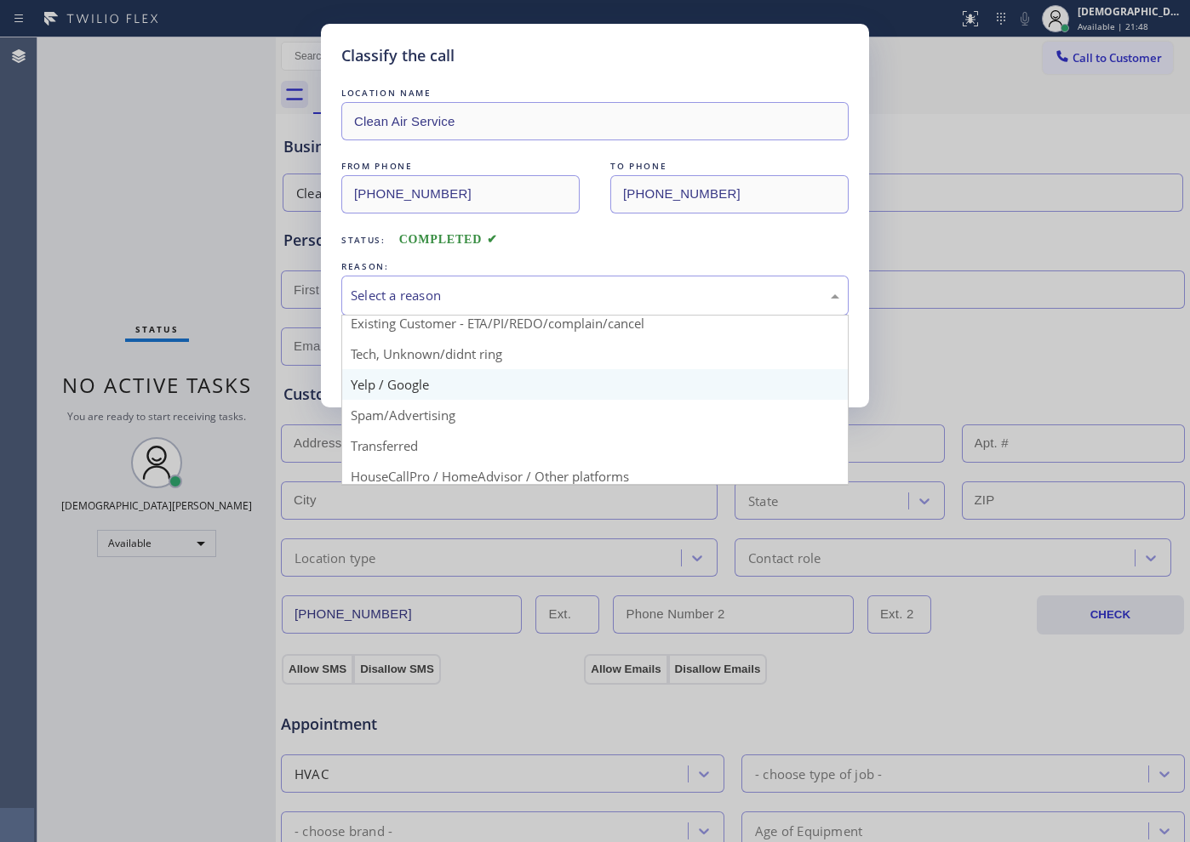
scroll to position [106, 0]
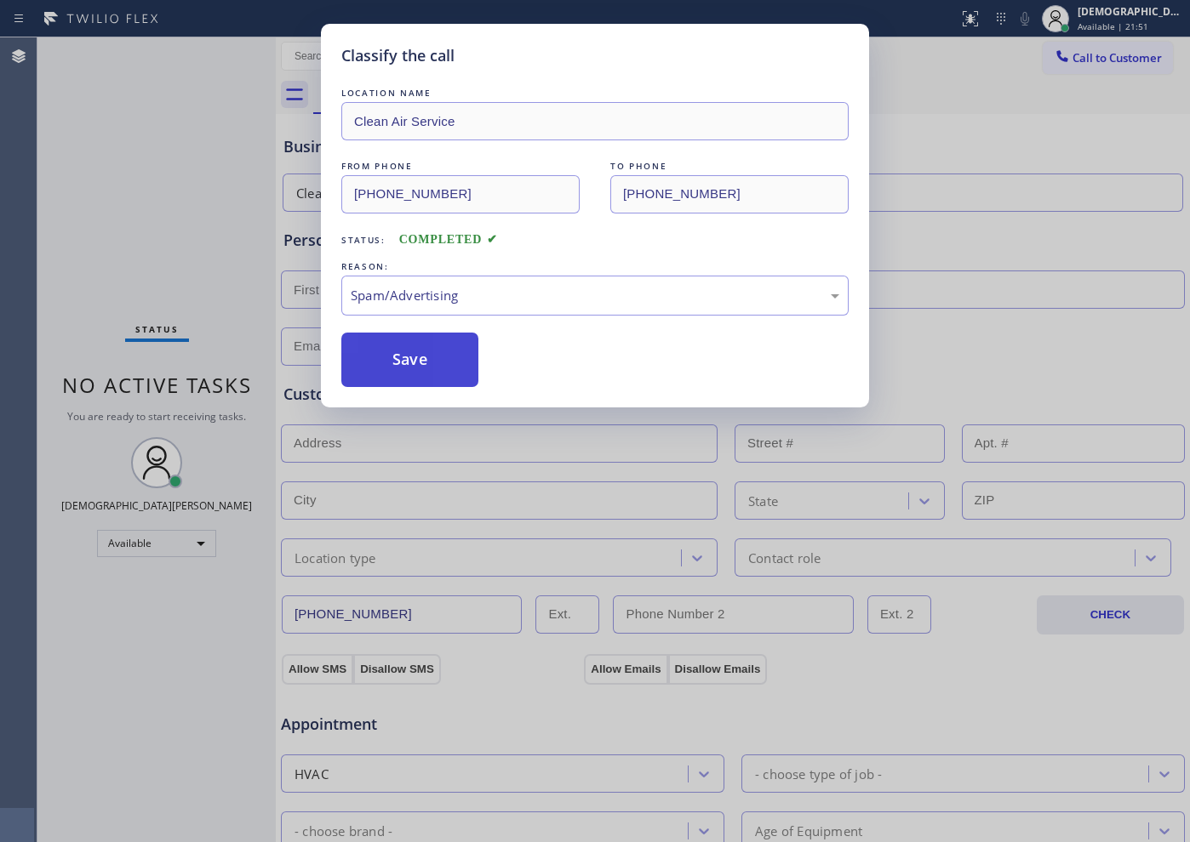
click at [466, 379] on button "Save" at bounding box center [409, 360] width 137 height 54
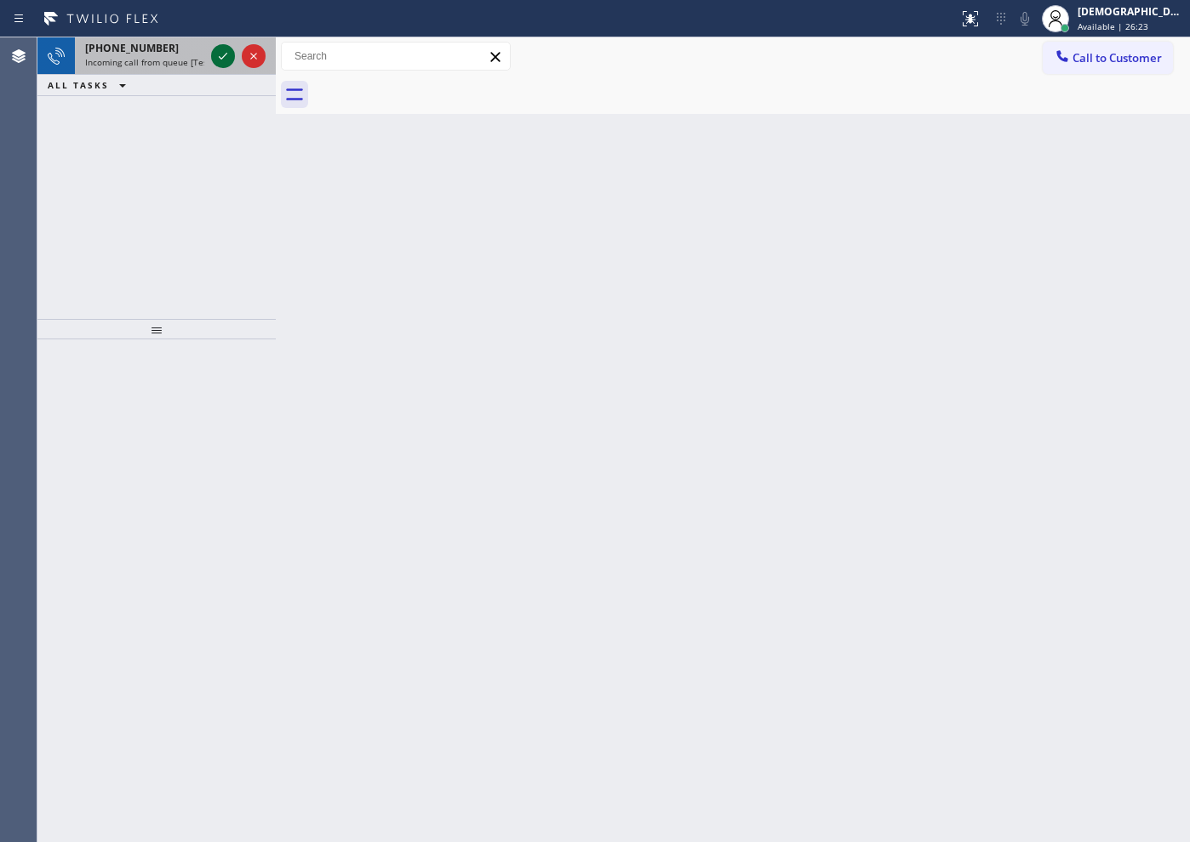
click at [225, 50] on icon at bounding box center [223, 56] width 20 height 20
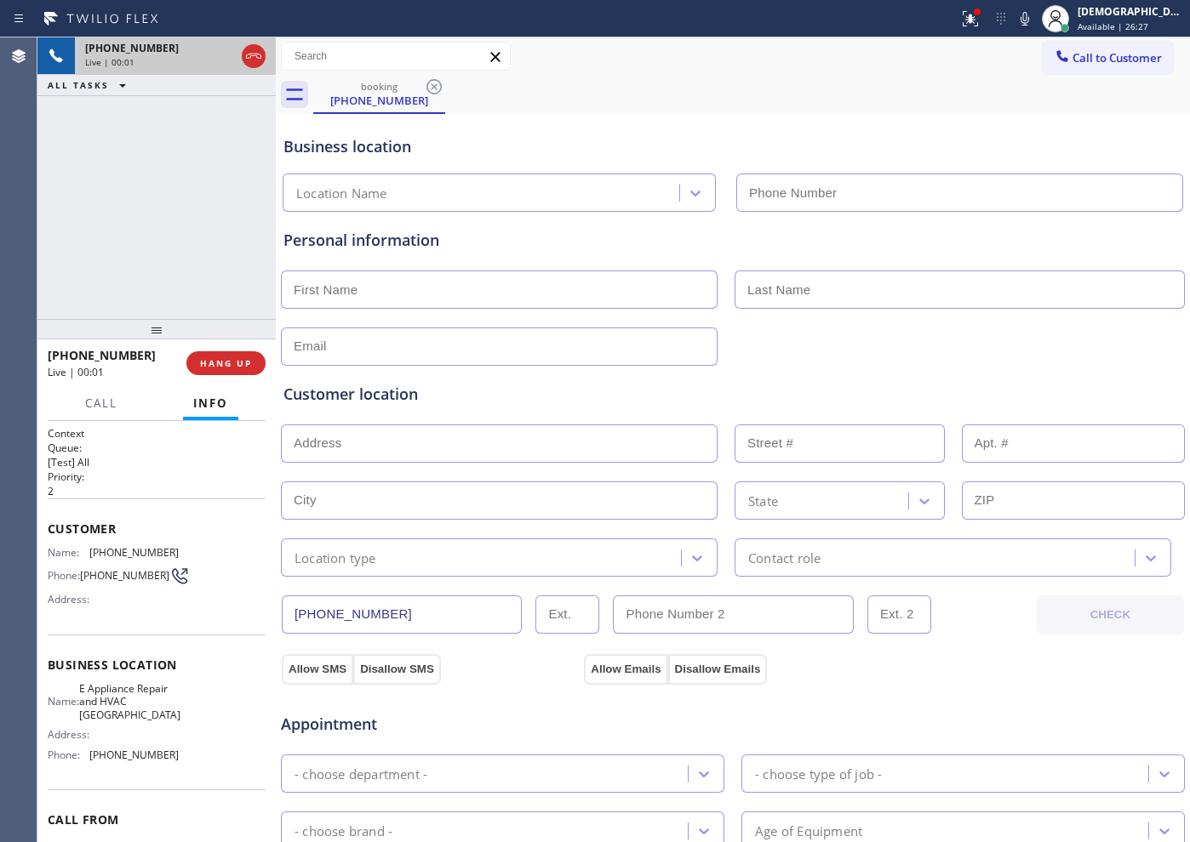
type input "[PHONE_NUMBER]"
click at [257, 58] on icon at bounding box center [253, 56] width 20 height 20
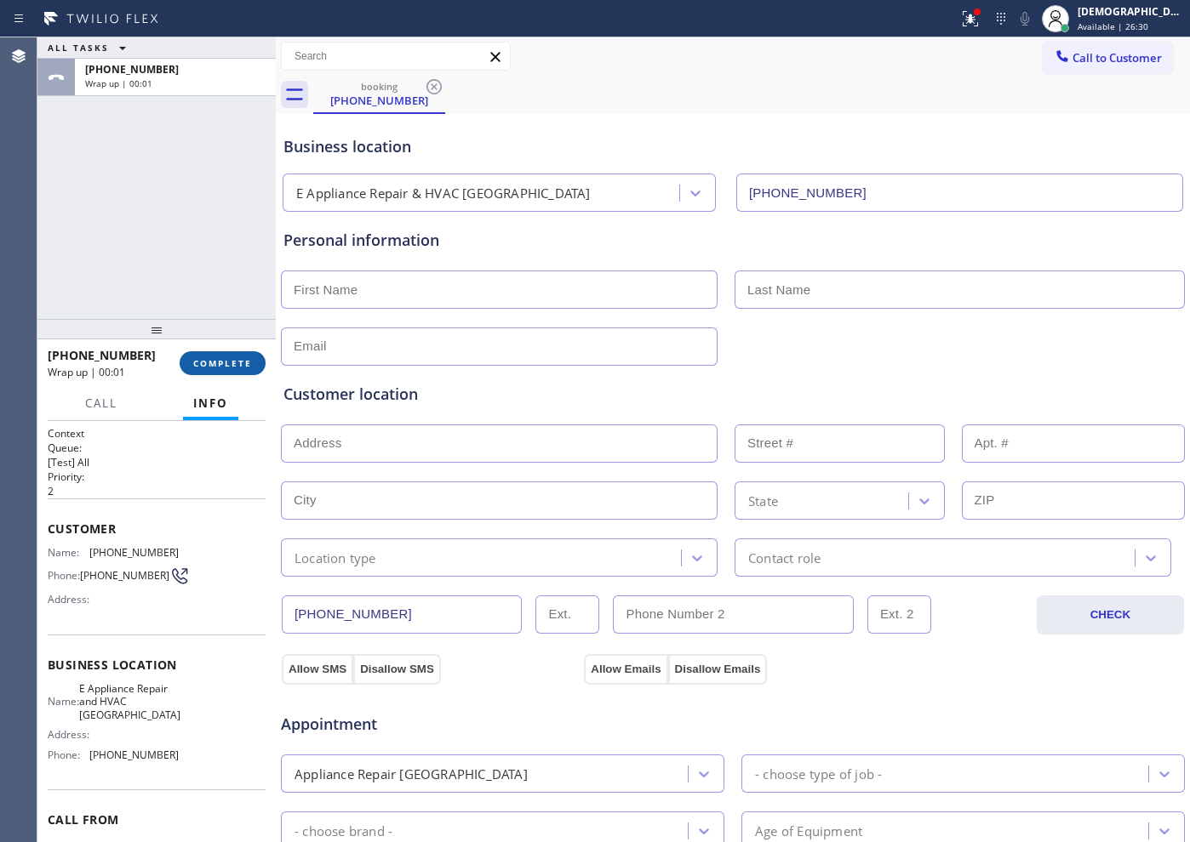
click at [227, 354] on button "COMPLETE" at bounding box center [223, 363] width 86 height 24
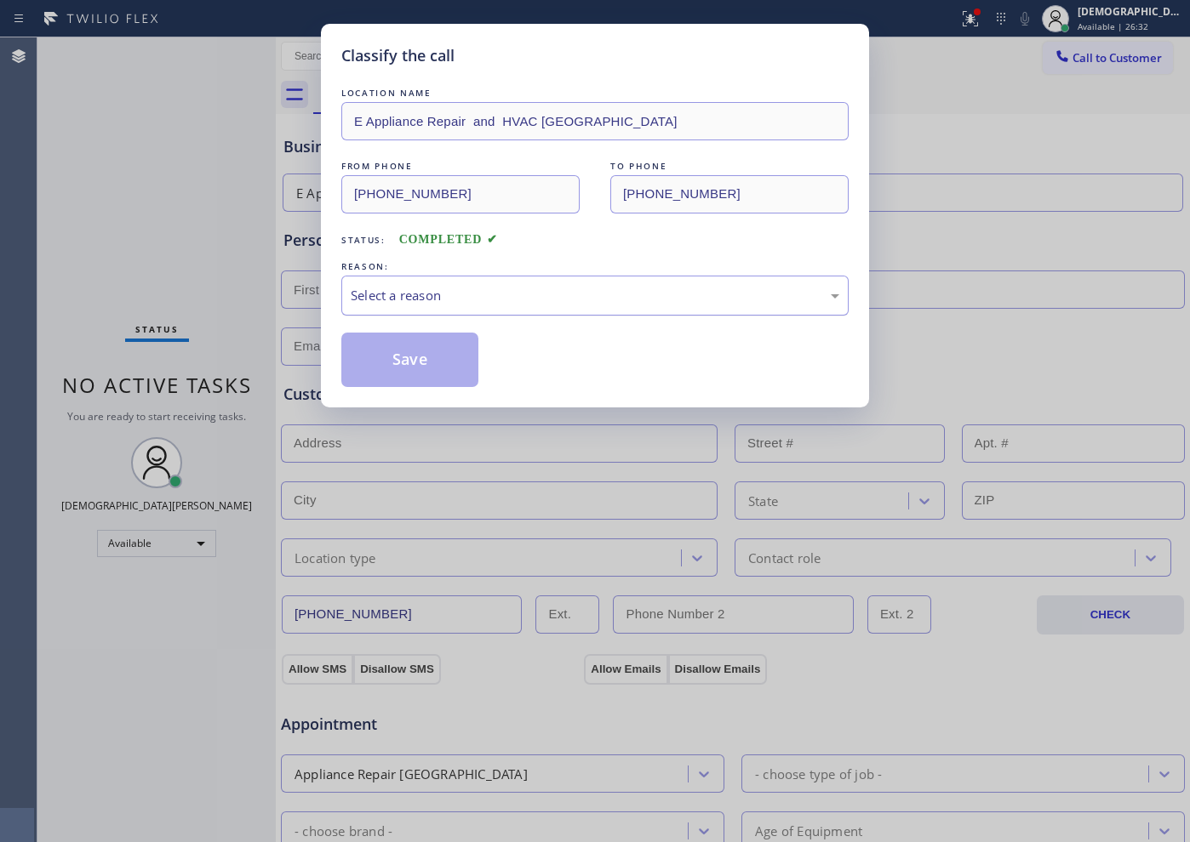
click at [477, 305] on div "Select a reason" at bounding box center [594, 296] width 507 height 40
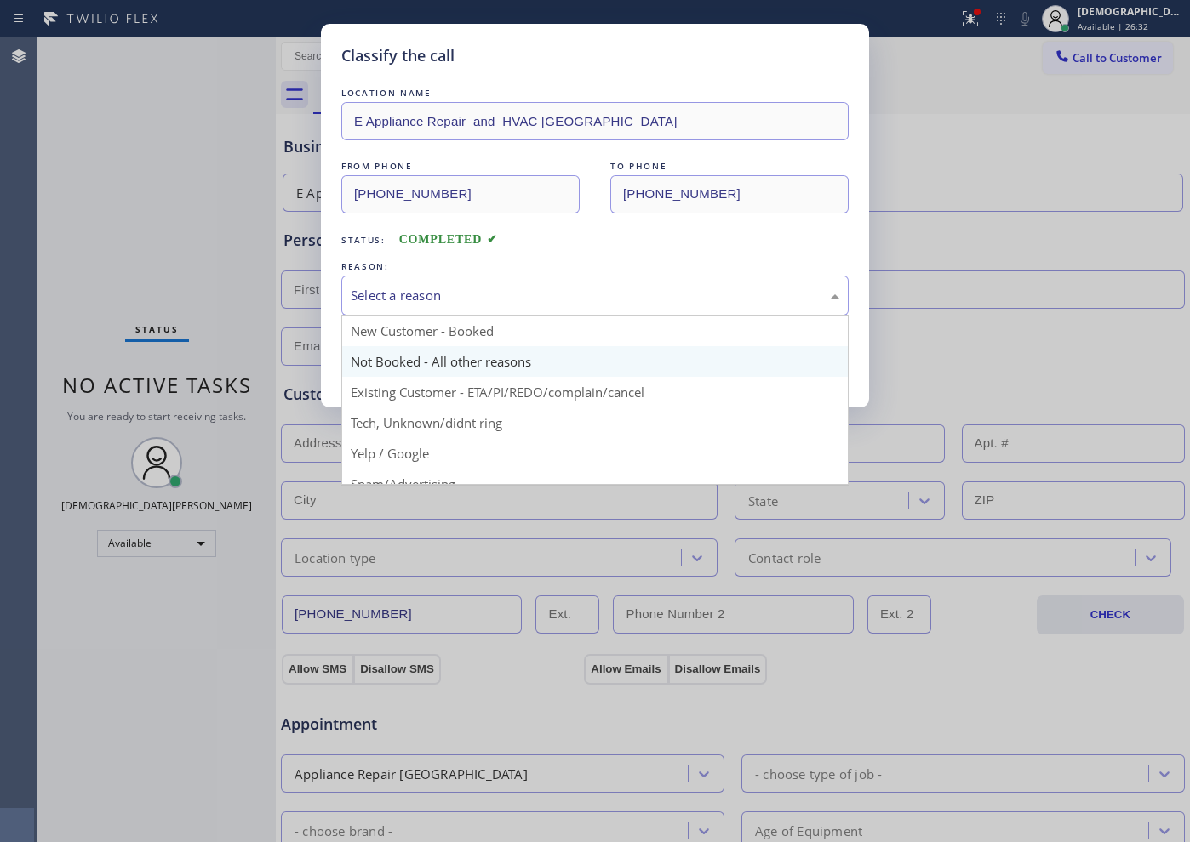
scroll to position [106, 0]
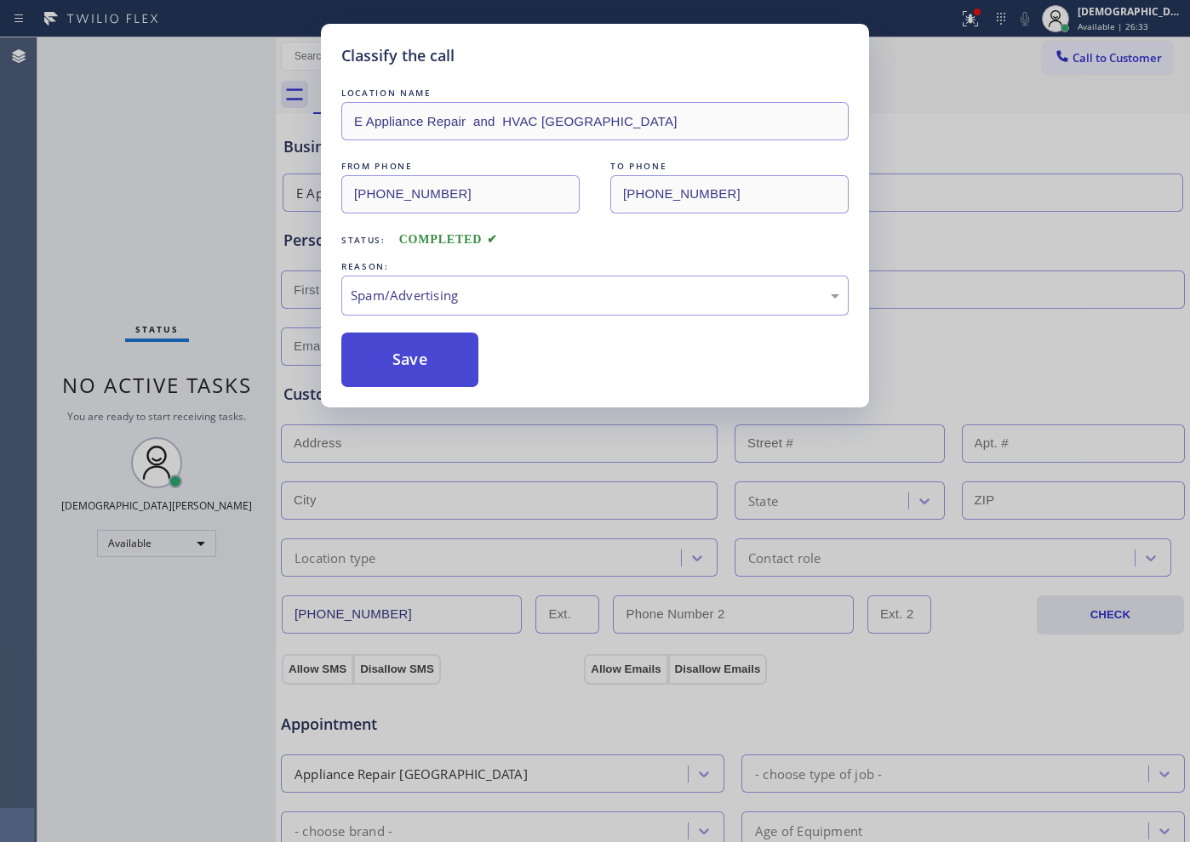
click at [431, 366] on button "Save" at bounding box center [409, 360] width 137 height 54
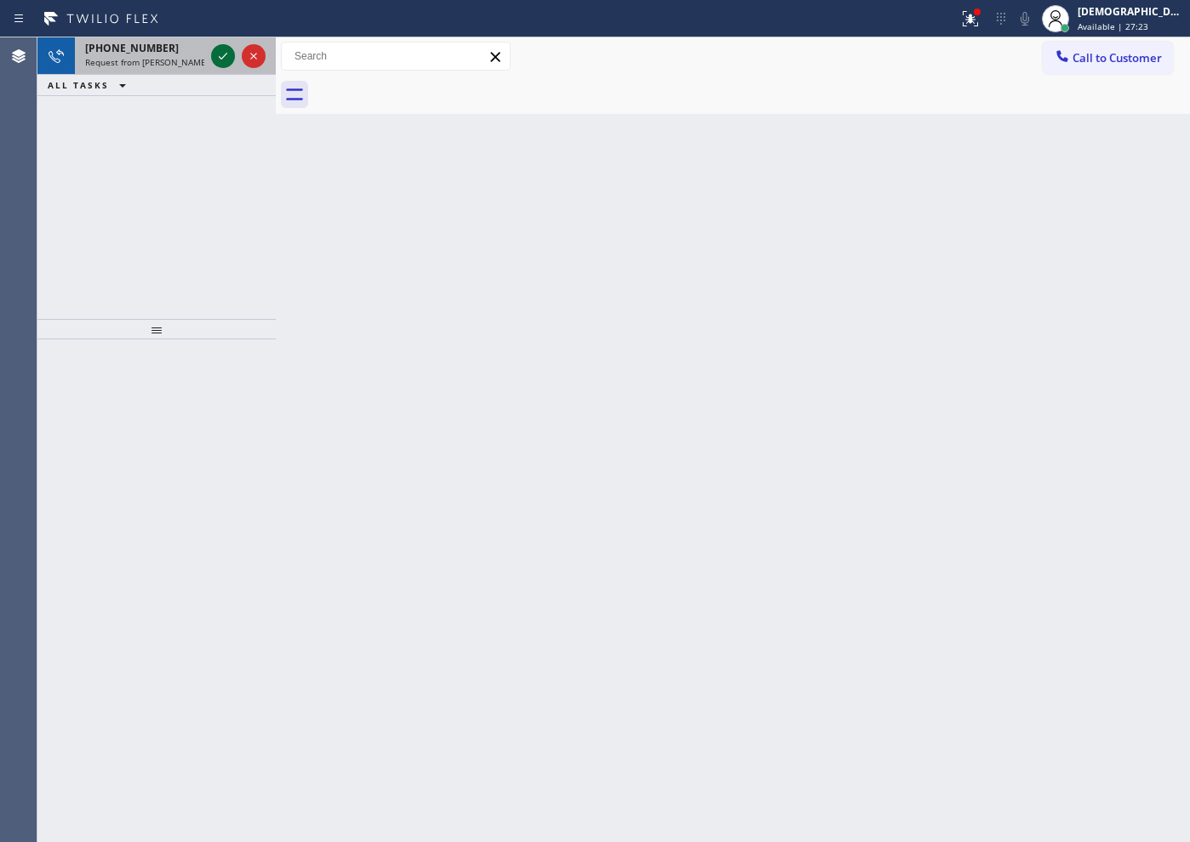
click at [220, 53] on icon at bounding box center [223, 56] width 20 height 20
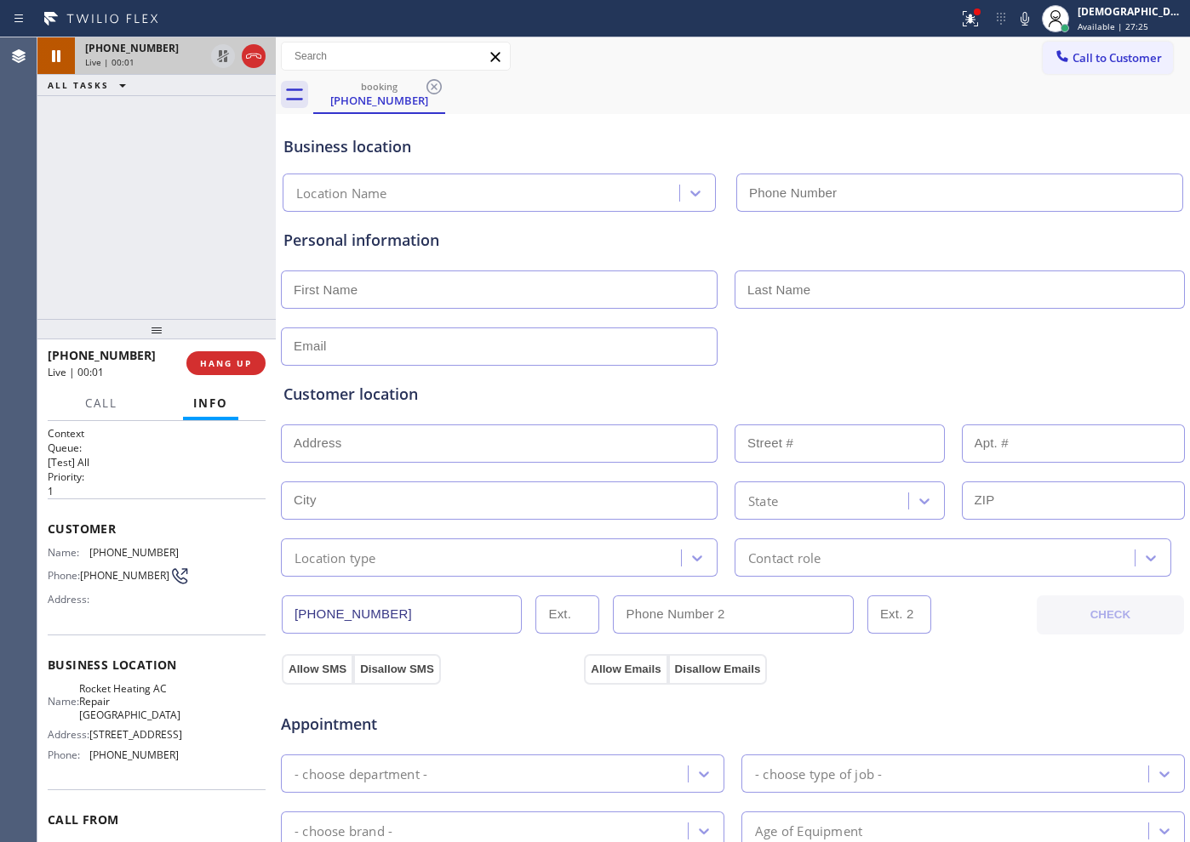
type input "[PHONE_NUMBER]"
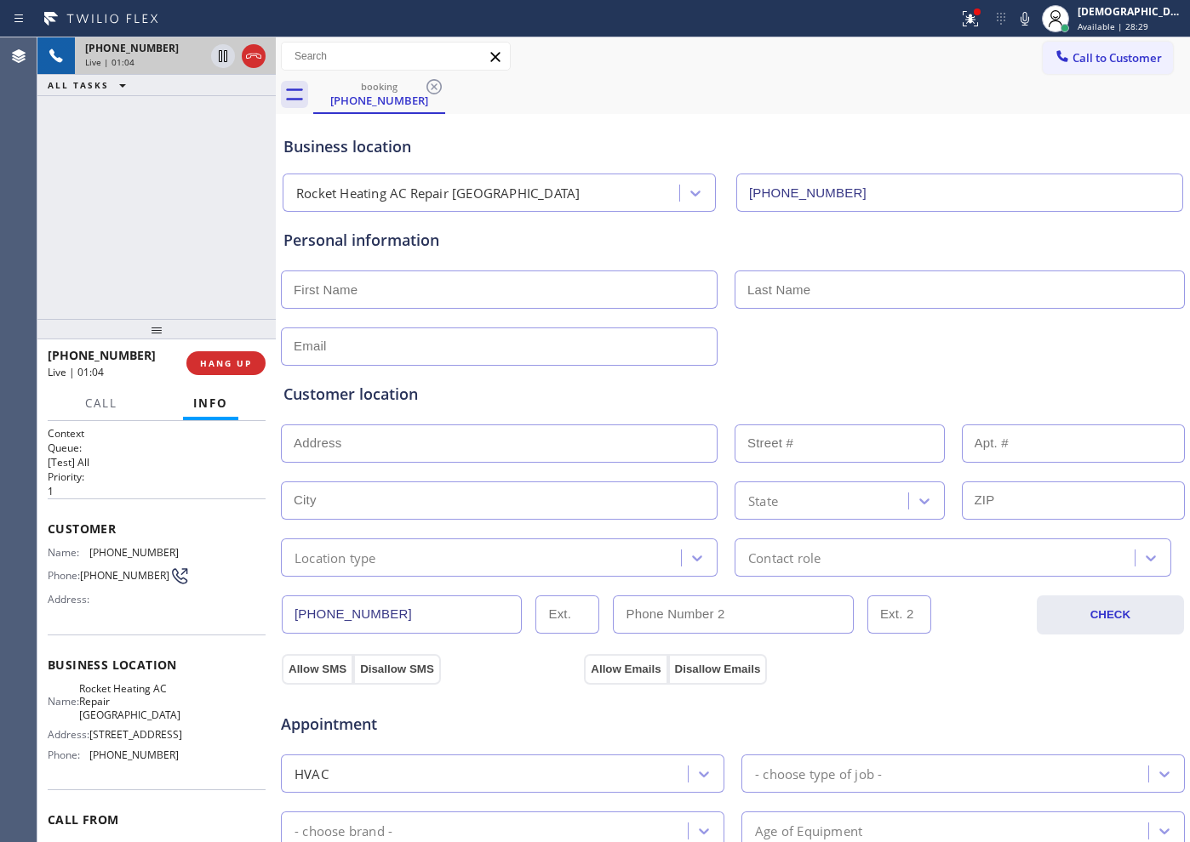
drag, startPoint x: 396, startPoint y: 617, endPoint x: 285, endPoint y: 627, distance: 111.1
click at [285, 627] on div "Business location Rocket Heating AC Repair [GEOGRAPHIC_DATA] [PHONE_NUMBER] Per…" at bounding box center [732, 699] width 905 height 1162
click at [357, 665] on div "Allow SMS Disallow SMS" at bounding box center [361, 669] width 161 height 31
click at [584, 661] on button "Allow Emails" at bounding box center [625, 669] width 83 height 31
click at [87, 402] on span "Call" at bounding box center [101, 403] width 32 height 15
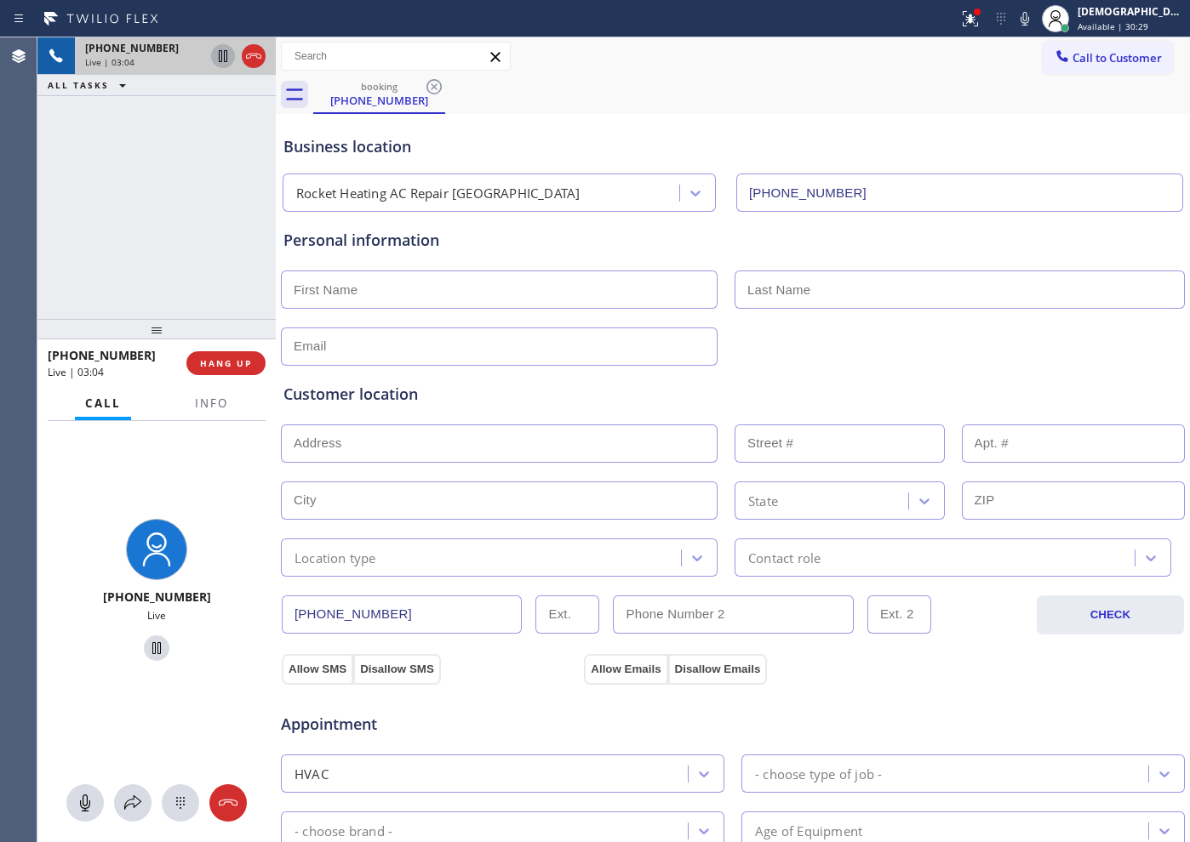
click at [223, 60] on icon at bounding box center [223, 56] width 20 height 20
click at [206, 406] on span "Info" at bounding box center [211, 403] width 33 height 15
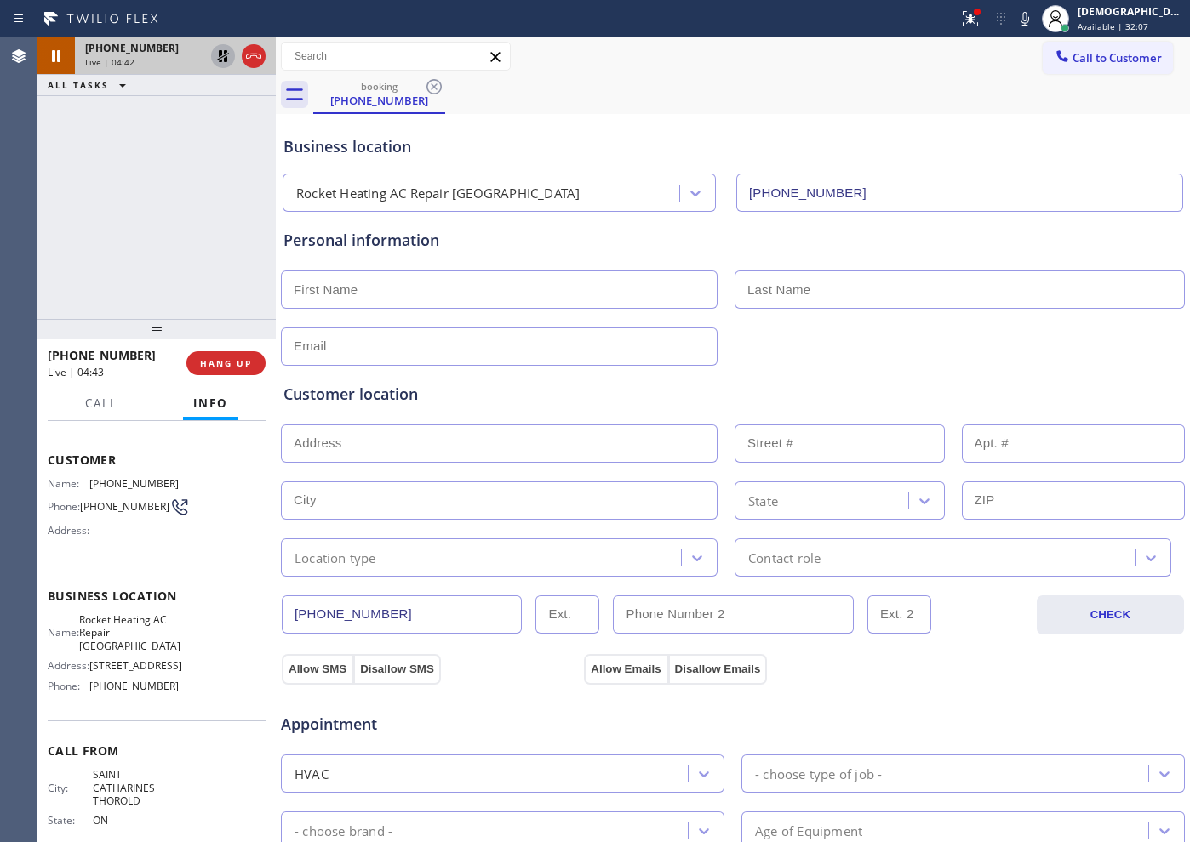
scroll to position [106, 0]
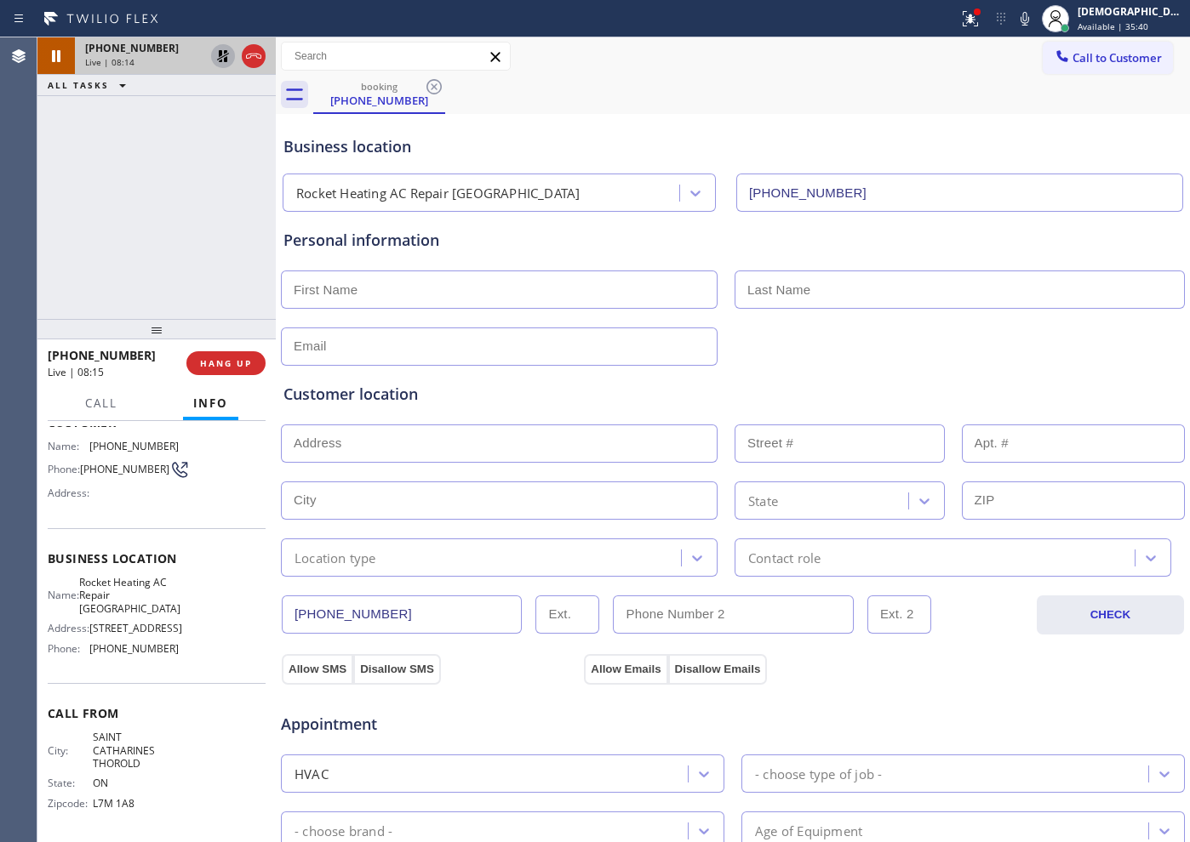
click at [220, 54] on icon at bounding box center [223, 56] width 12 height 12
click at [255, 64] on icon at bounding box center [253, 56] width 20 height 20
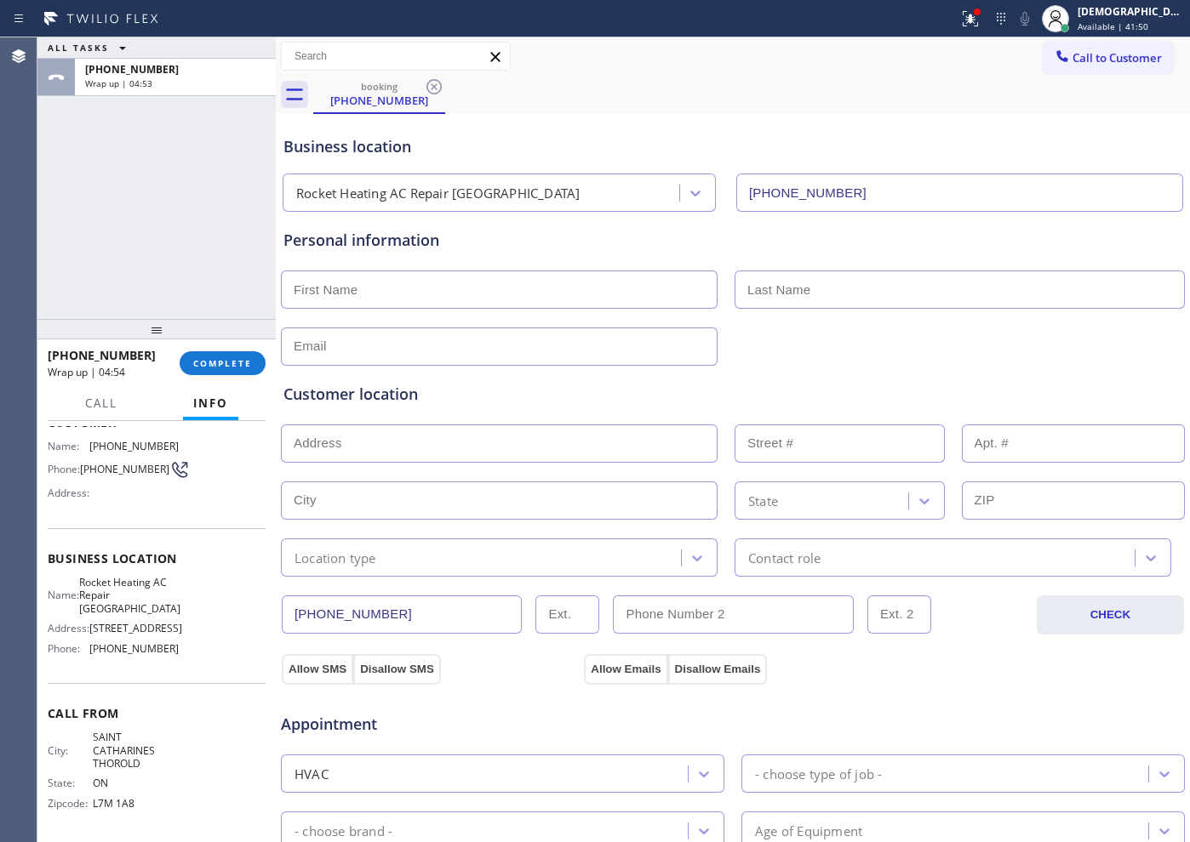
click at [139, 283] on div "ALL TASKS ALL TASKS ACTIVE TASKS TASKS IN WRAP UP [PHONE_NUMBER] Wrap up | 04:53" at bounding box center [156, 178] width 238 height 282
click at [1127, 4] on div "[DEMOGRAPHIC_DATA][PERSON_NAME]" at bounding box center [1130, 11] width 107 height 14
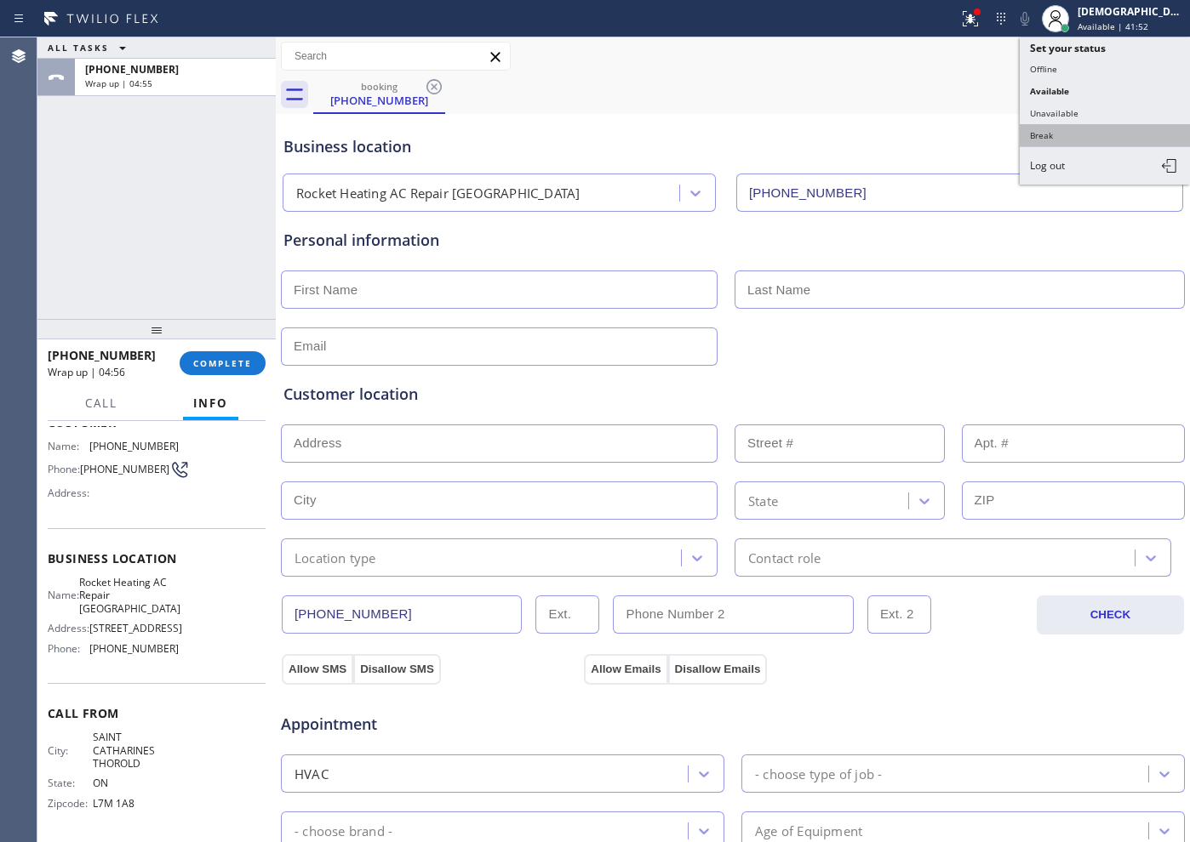
click at [1048, 133] on button "Break" at bounding box center [1104, 135] width 170 height 22
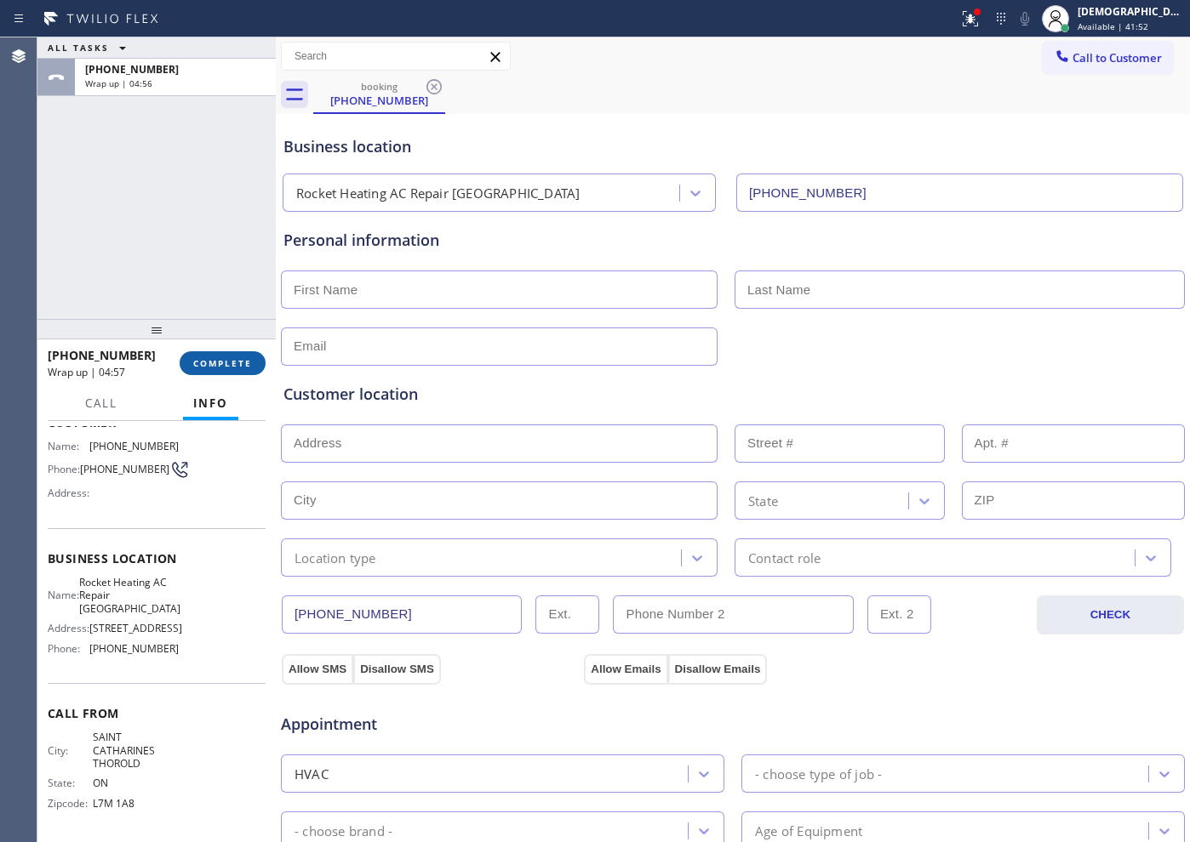
click at [238, 368] on span "COMPLETE" at bounding box center [222, 363] width 59 height 12
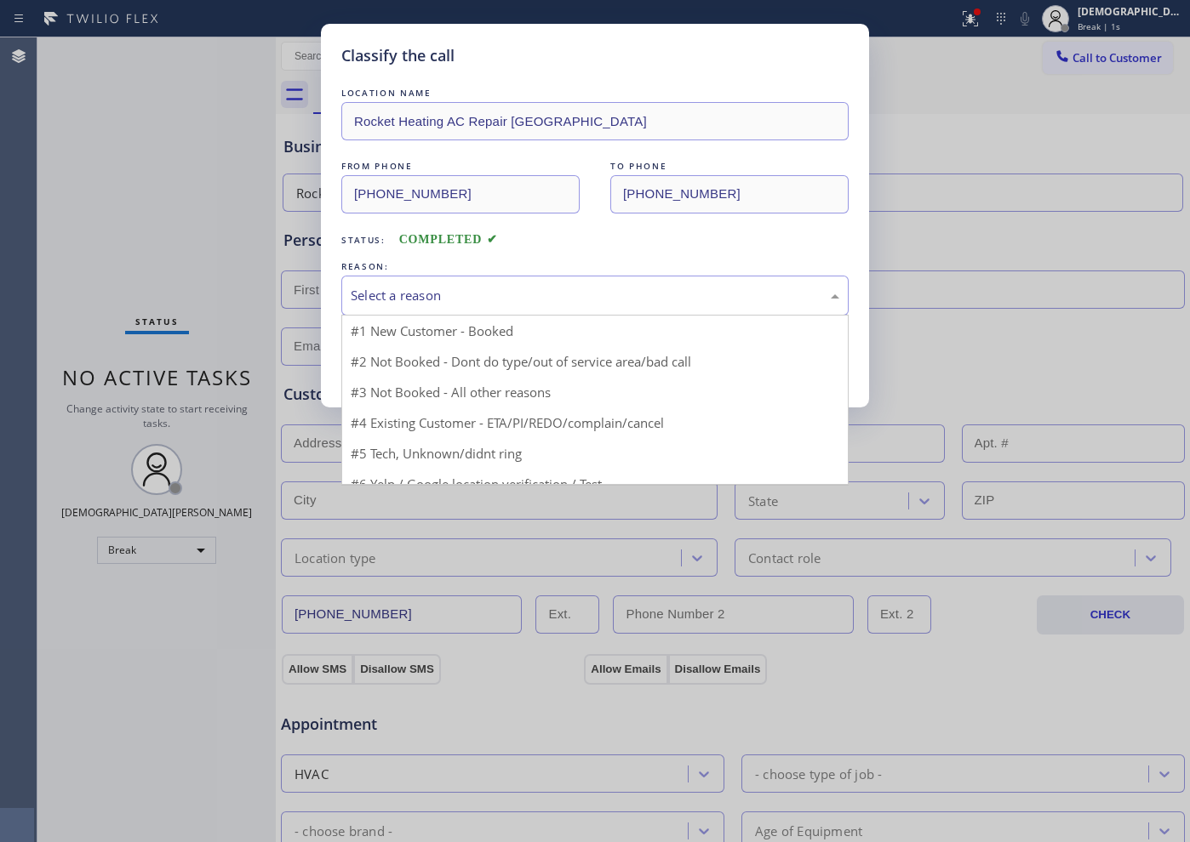
click at [372, 299] on div "Select a reason" at bounding box center [595, 296] width 488 height 20
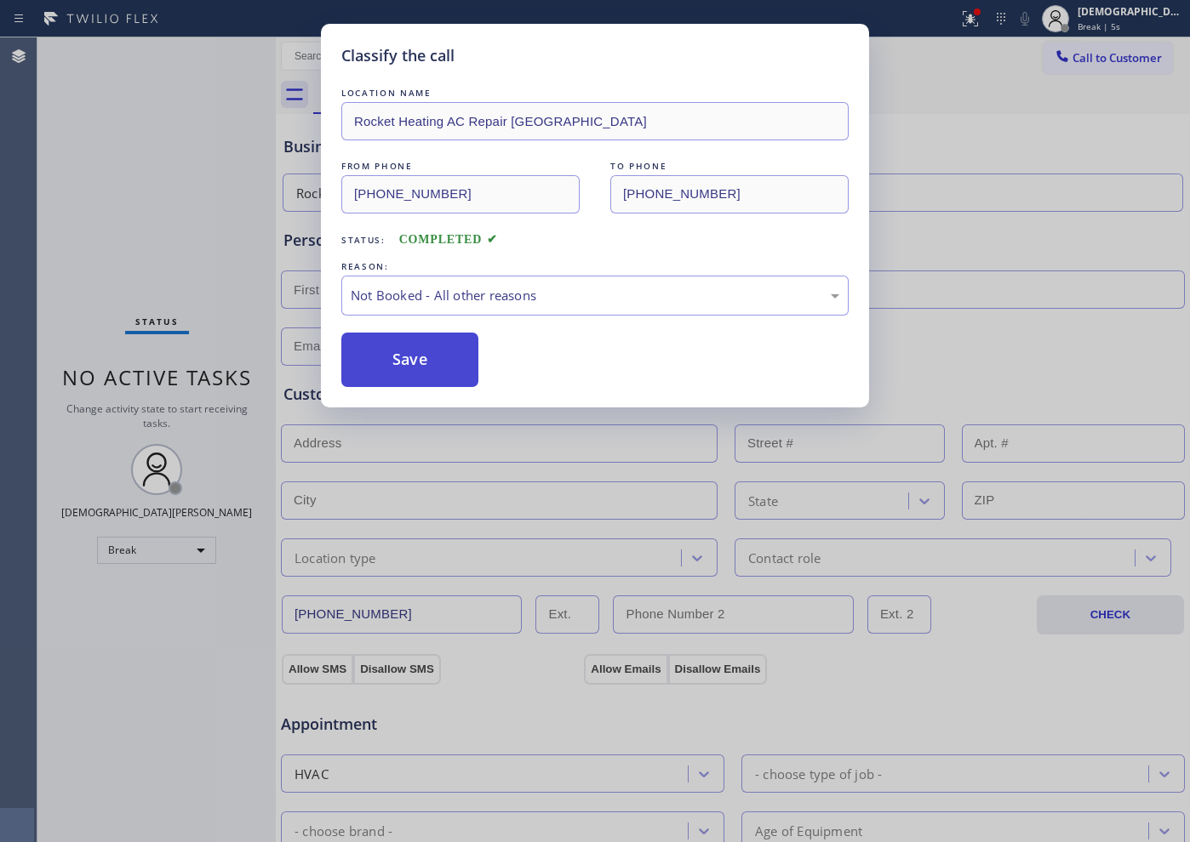
click at [418, 366] on button "Save" at bounding box center [409, 360] width 137 height 54
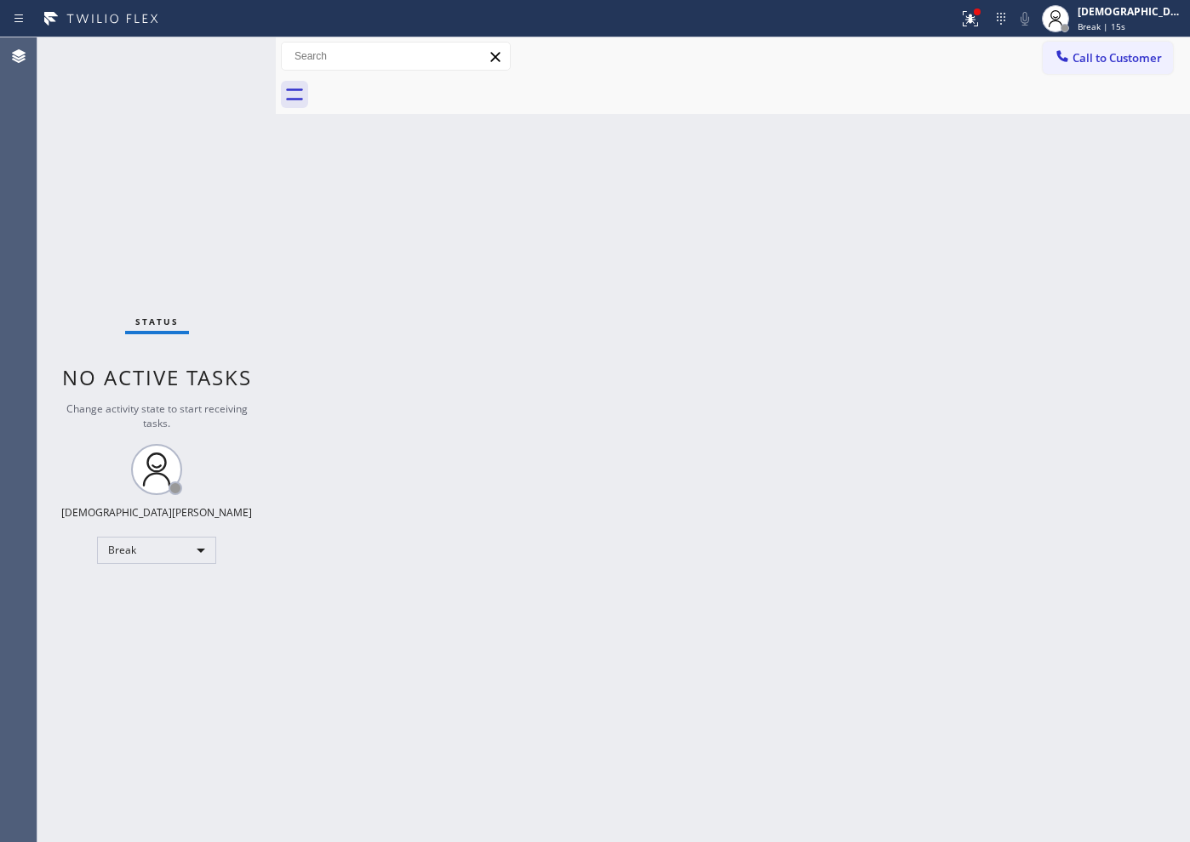
click at [123, 227] on div "Status No active tasks Change activity state to start receiving tasks. Christia…" at bounding box center [156, 439] width 238 height 805
click at [114, 208] on div "Status No active tasks Change activity state to start receiving tasks. Christia…" at bounding box center [156, 439] width 238 height 805
click at [129, 554] on div "Break" at bounding box center [156, 550] width 119 height 27
click at [999, 23] on div at bounding box center [595, 421] width 1190 height 842
click at [980, 26] on icon at bounding box center [970, 19] width 20 height 20
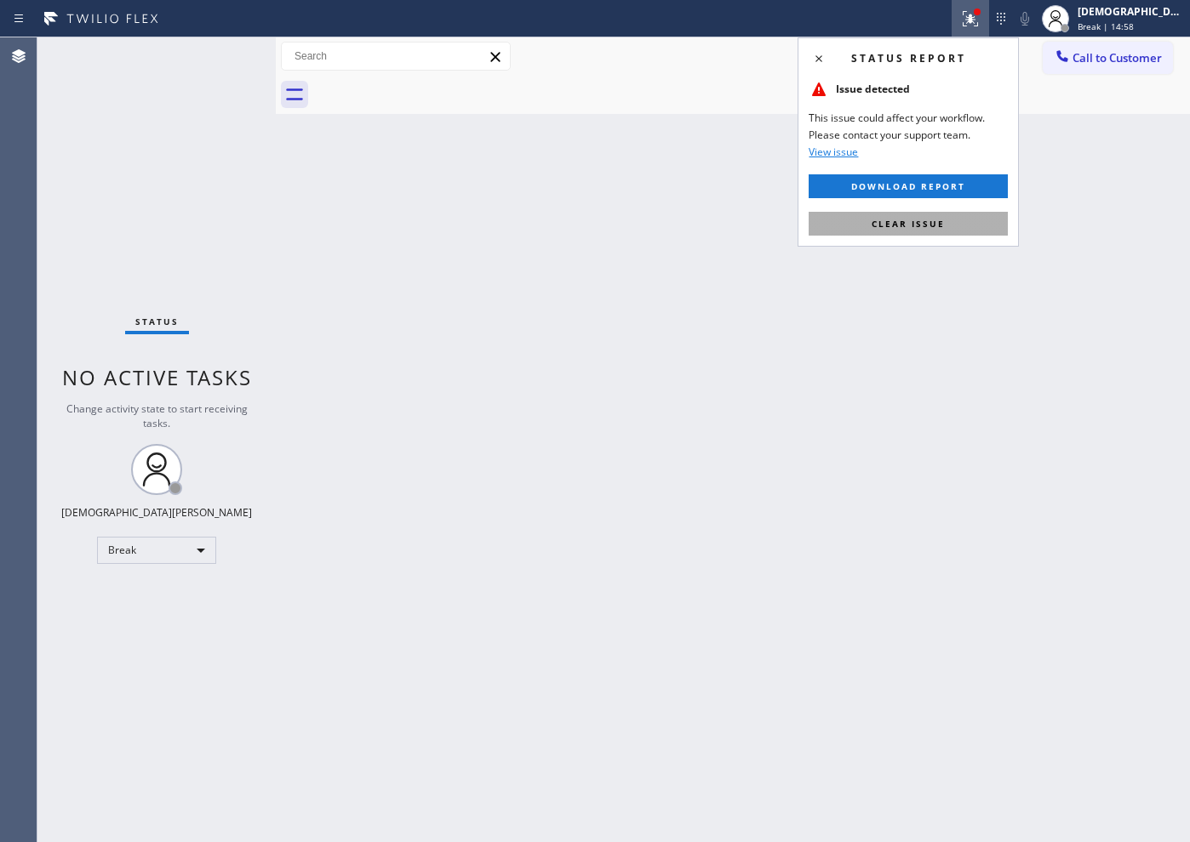
click at [951, 233] on button "Clear issue" at bounding box center [907, 224] width 199 height 24
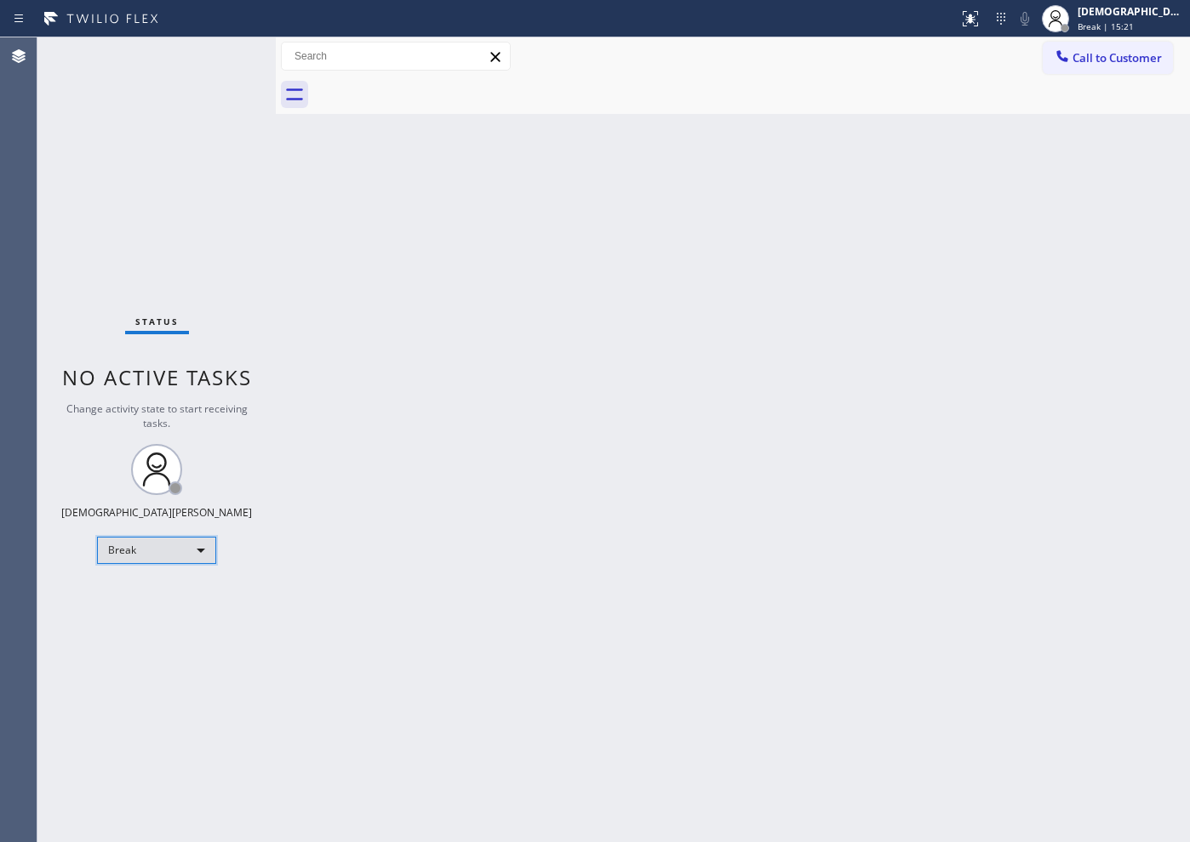
click at [182, 550] on div "Break" at bounding box center [156, 550] width 119 height 27
click at [178, 592] on li "Available" at bounding box center [156, 595] width 116 height 20
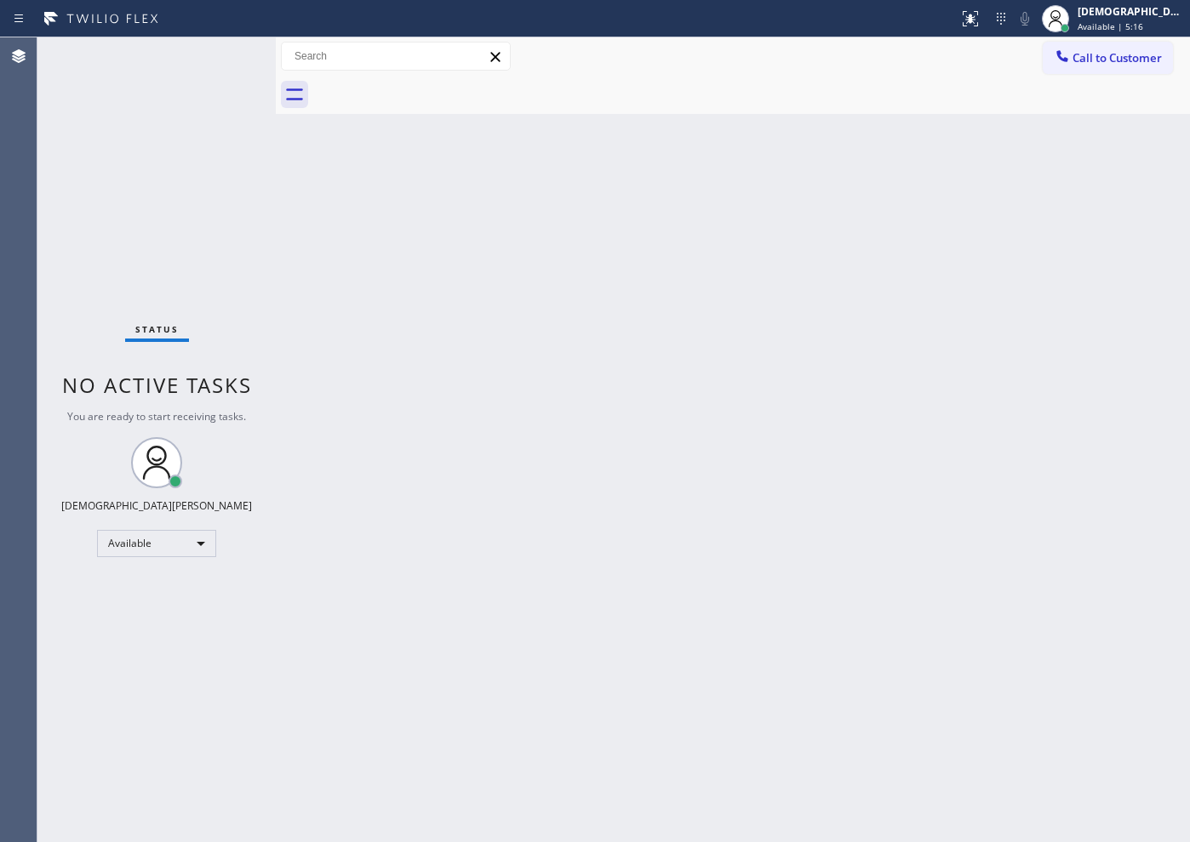
click at [225, 248] on div "Status No active tasks You are ready to start receiving tasks. Christian Cinco …" at bounding box center [156, 439] width 238 height 805
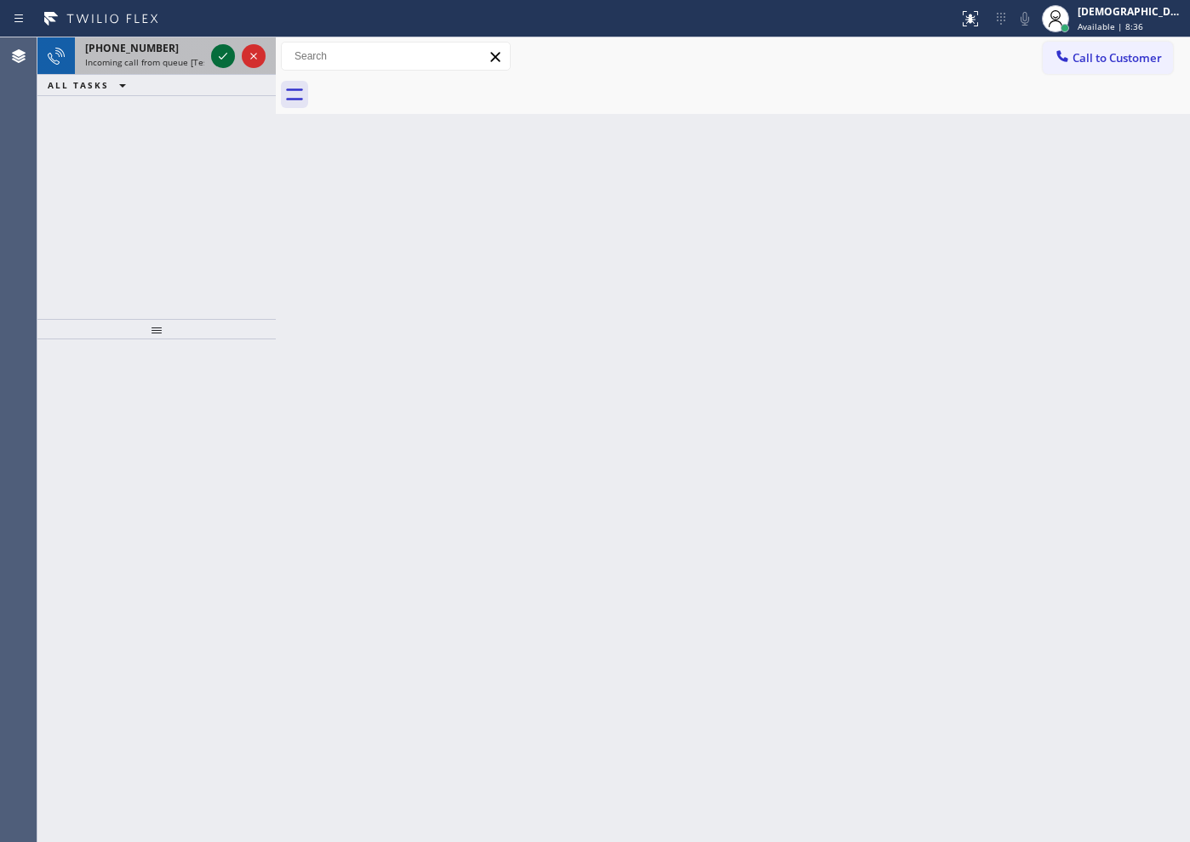
click at [218, 54] on icon at bounding box center [223, 56] width 20 height 20
click at [226, 54] on icon at bounding box center [223, 56] width 20 height 20
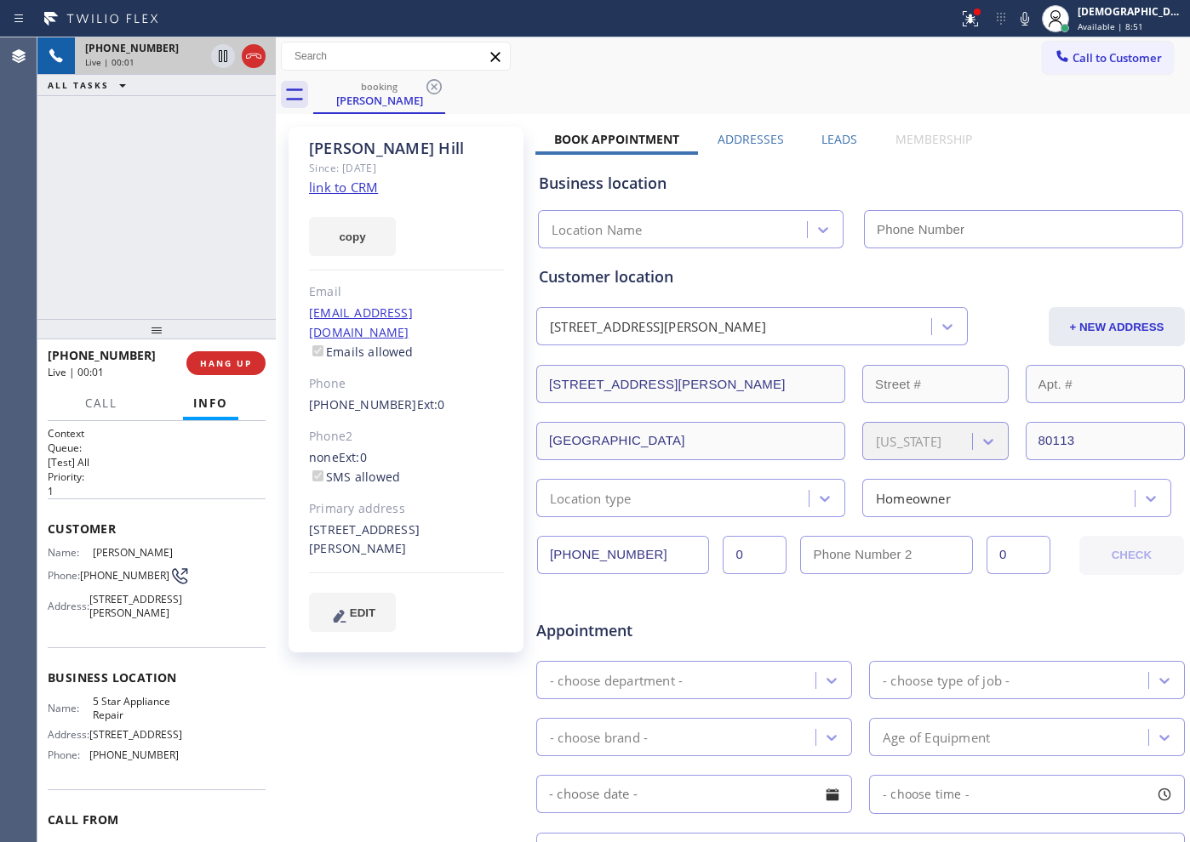
type input "[PHONE_NUMBER]"
click at [349, 189] on link "link to CRM" at bounding box center [343, 187] width 69 height 17
drag, startPoint x: 184, startPoint y: 170, endPoint x: 223, endPoint y: 126, distance: 59.1
click at [188, 168] on div "[PHONE_NUMBER] Live | 01:11 ALL TASKS ALL TASKS ACTIVE TASKS TASKS IN WRAP UP" at bounding box center [156, 178] width 238 height 282
click at [225, 54] on icon at bounding box center [223, 56] width 9 height 12
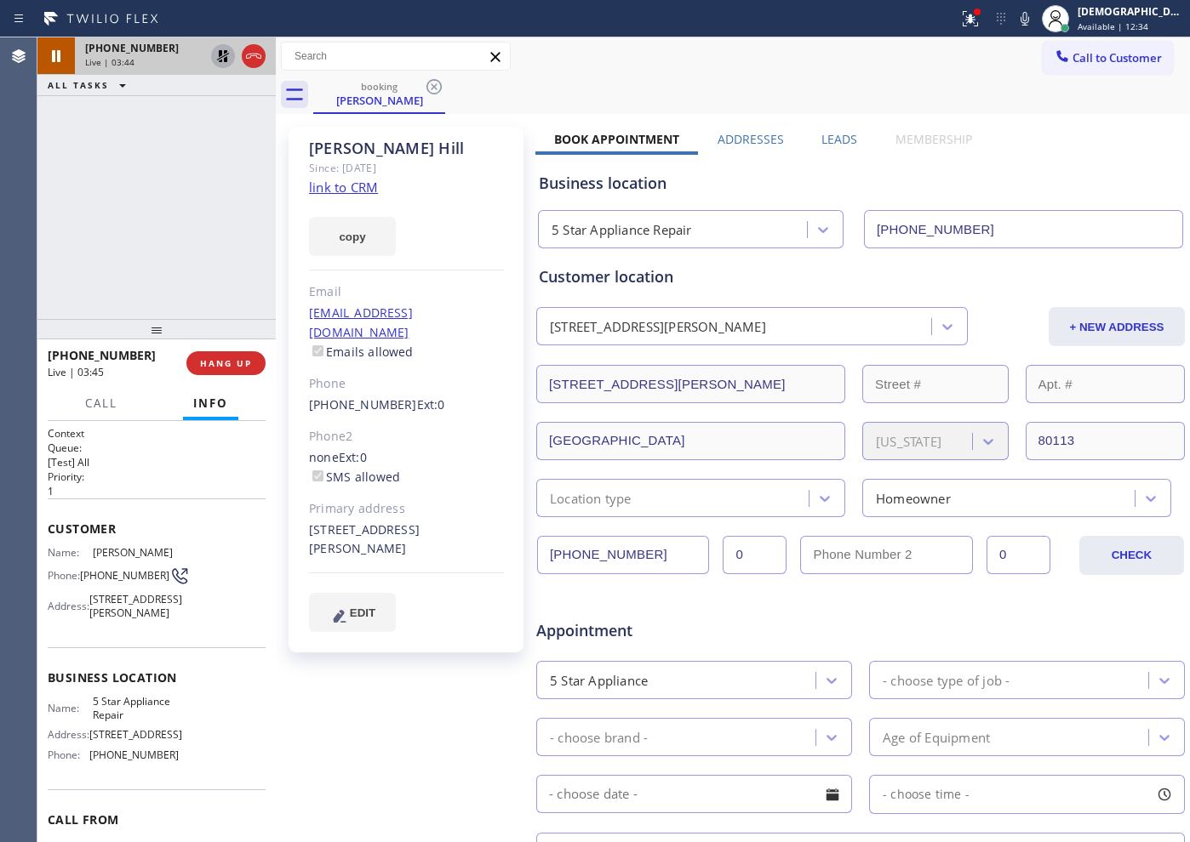
click at [223, 49] on icon at bounding box center [223, 56] width 20 height 20
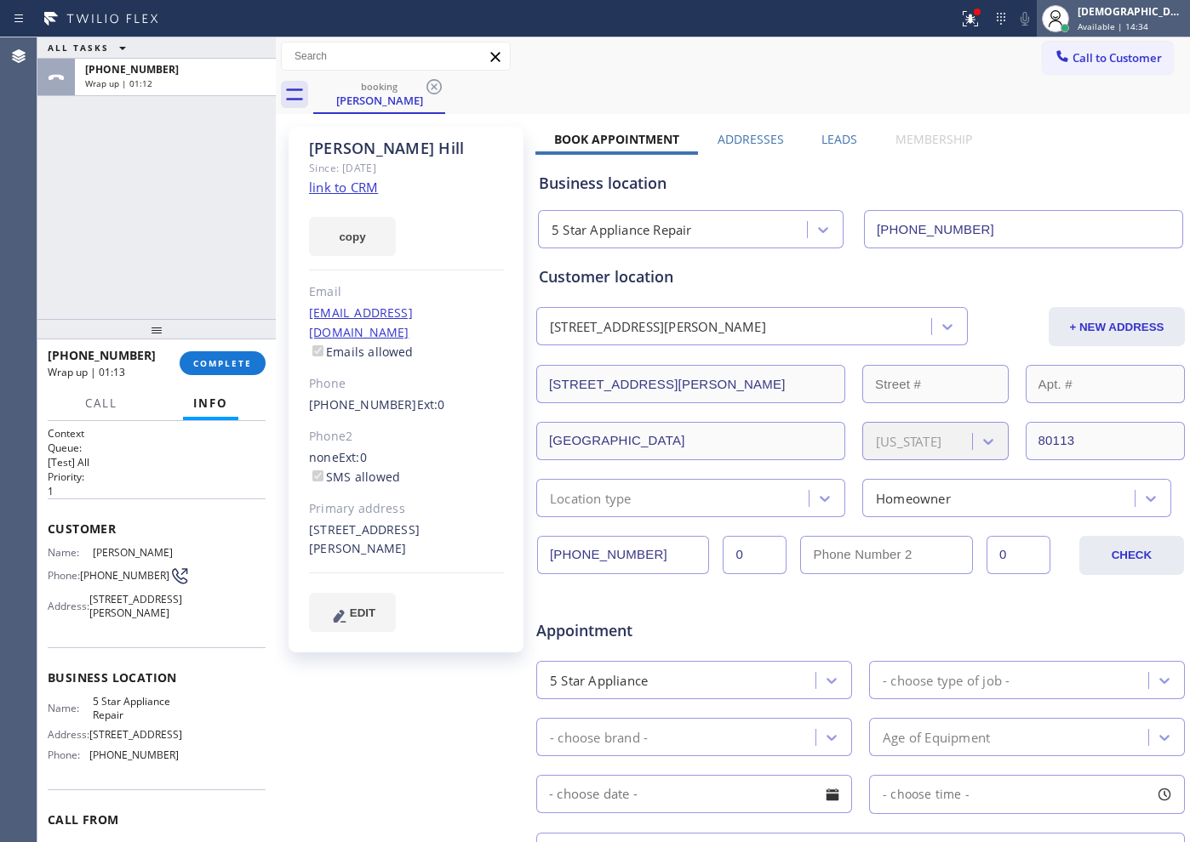
click at [1125, 13] on div "[DEMOGRAPHIC_DATA][PERSON_NAME]" at bounding box center [1130, 11] width 107 height 14
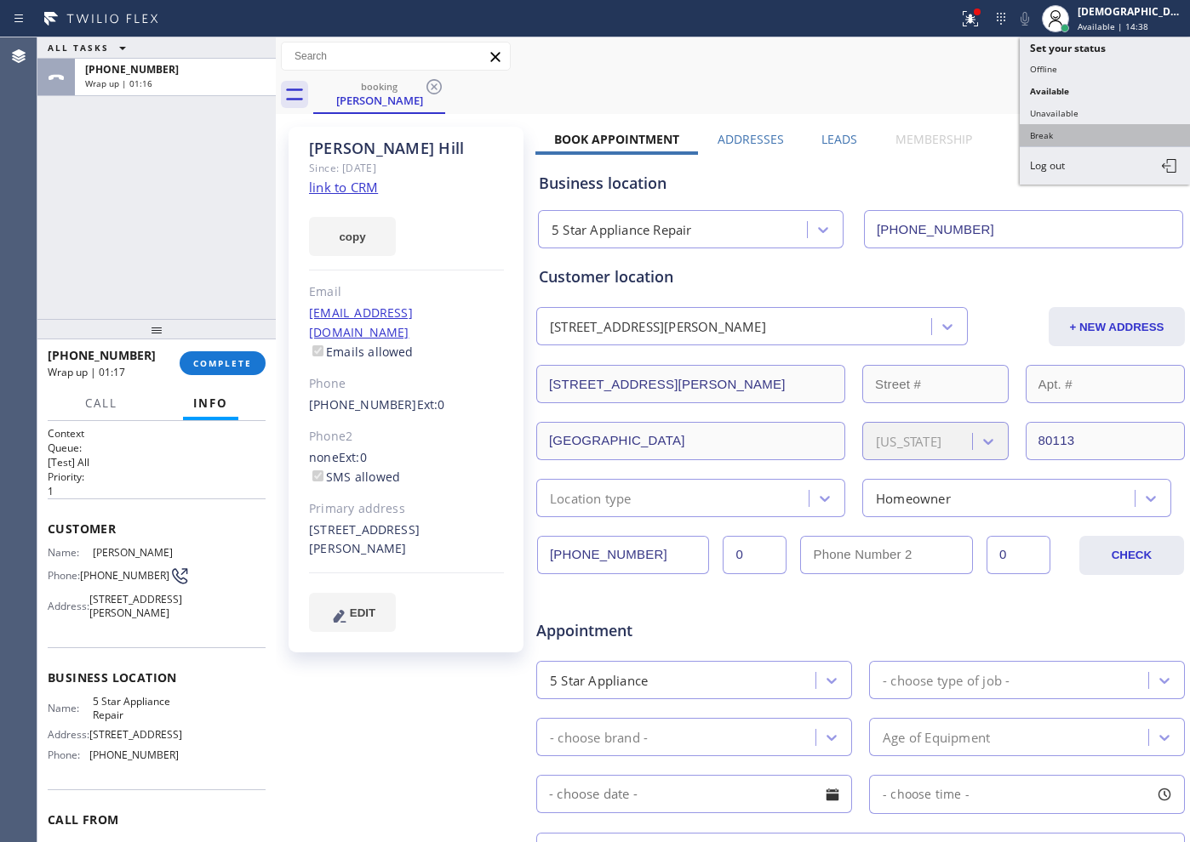
click at [1093, 129] on button "Break" at bounding box center [1104, 135] width 170 height 22
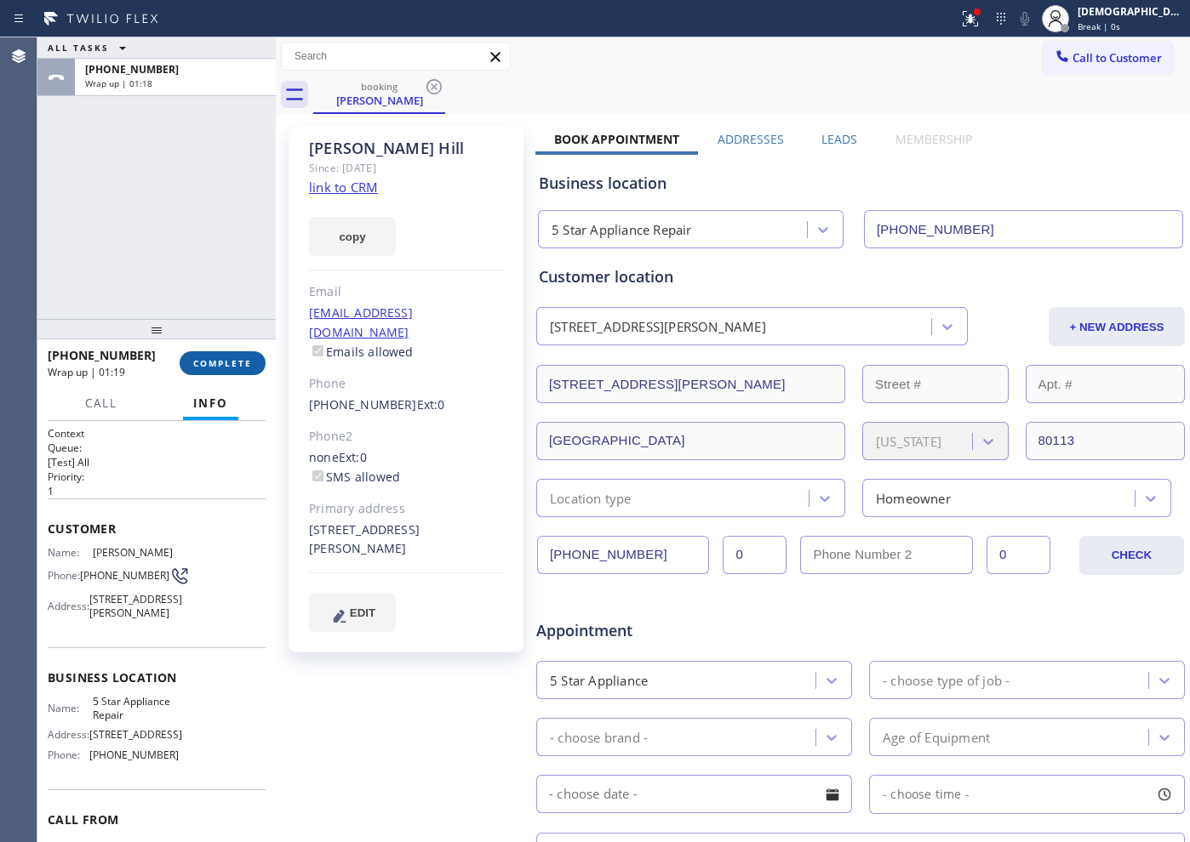
click at [246, 365] on span "COMPLETE" at bounding box center [222, 363] width 59 height 12
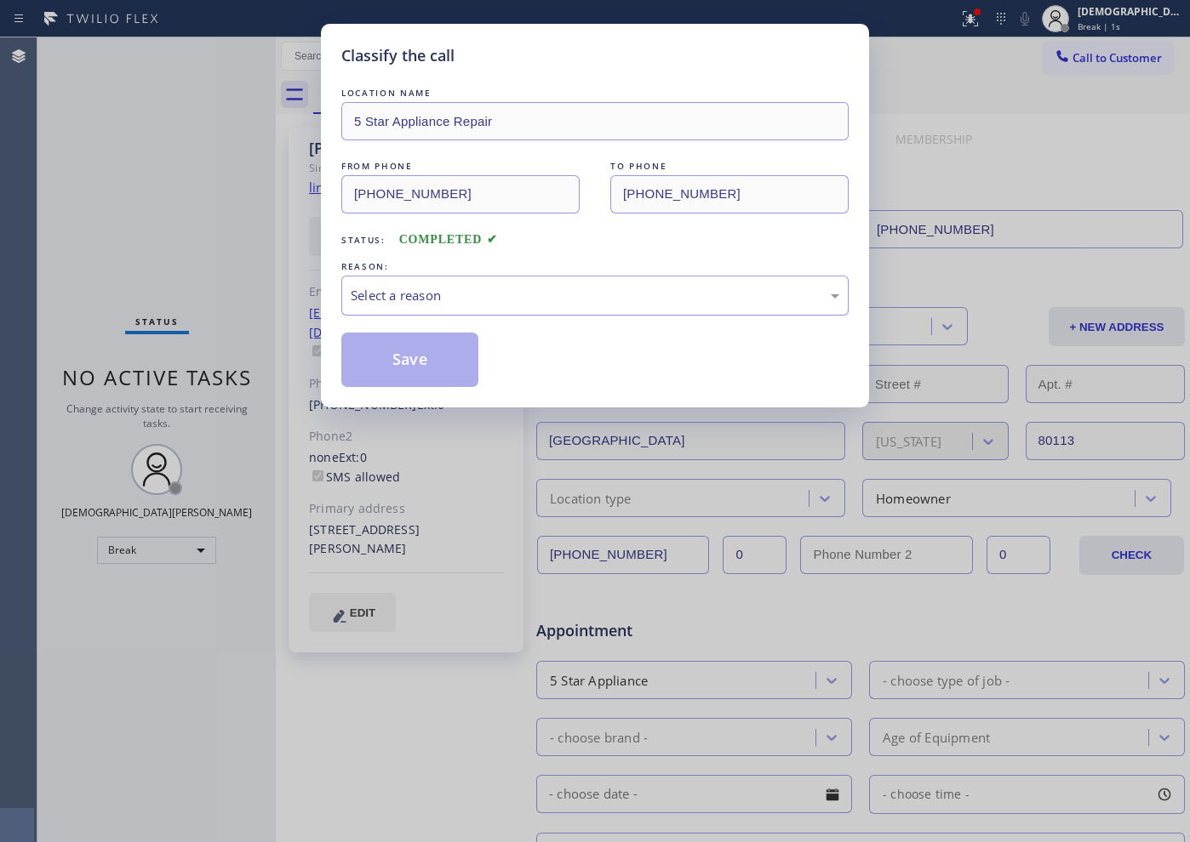
click at [568, 308] on div "Select a reason" at bounding box center [594, 296] width 507 height 40
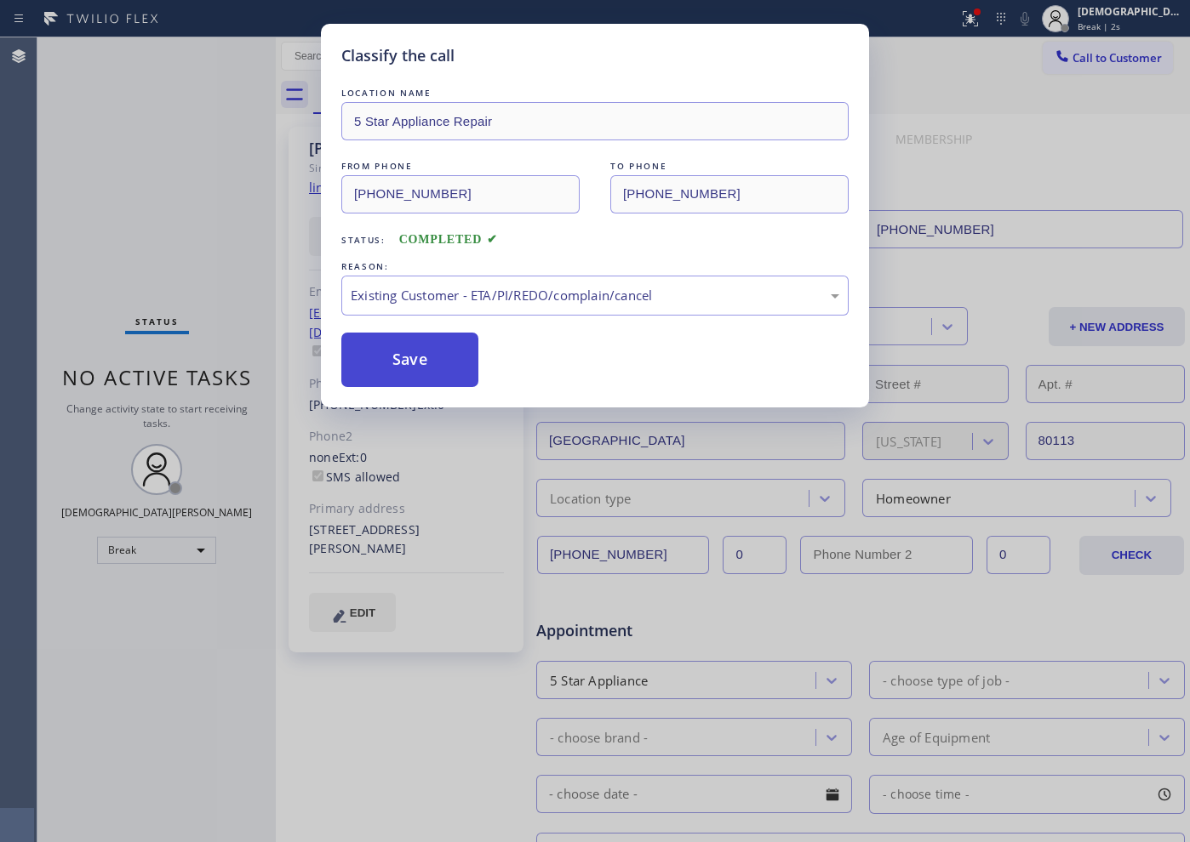
click at [432, 373] on button "Save" at bounding box center [409, 360] width 137 height 54
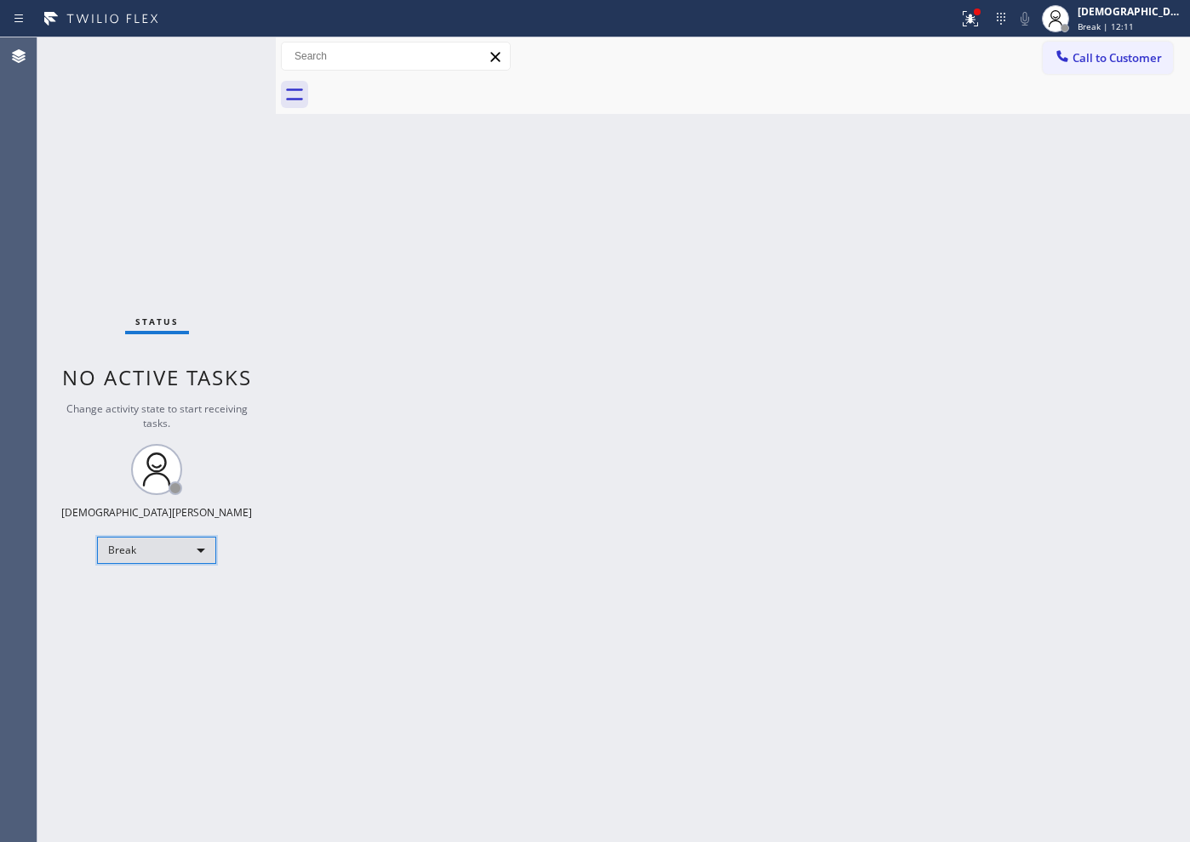
click at [120, 547] on div "Break" at bounding box center [156, 550] width 119 height 27
click at [129, 593] on li "Available" at bounding box center [156, 595] width 116 height 20
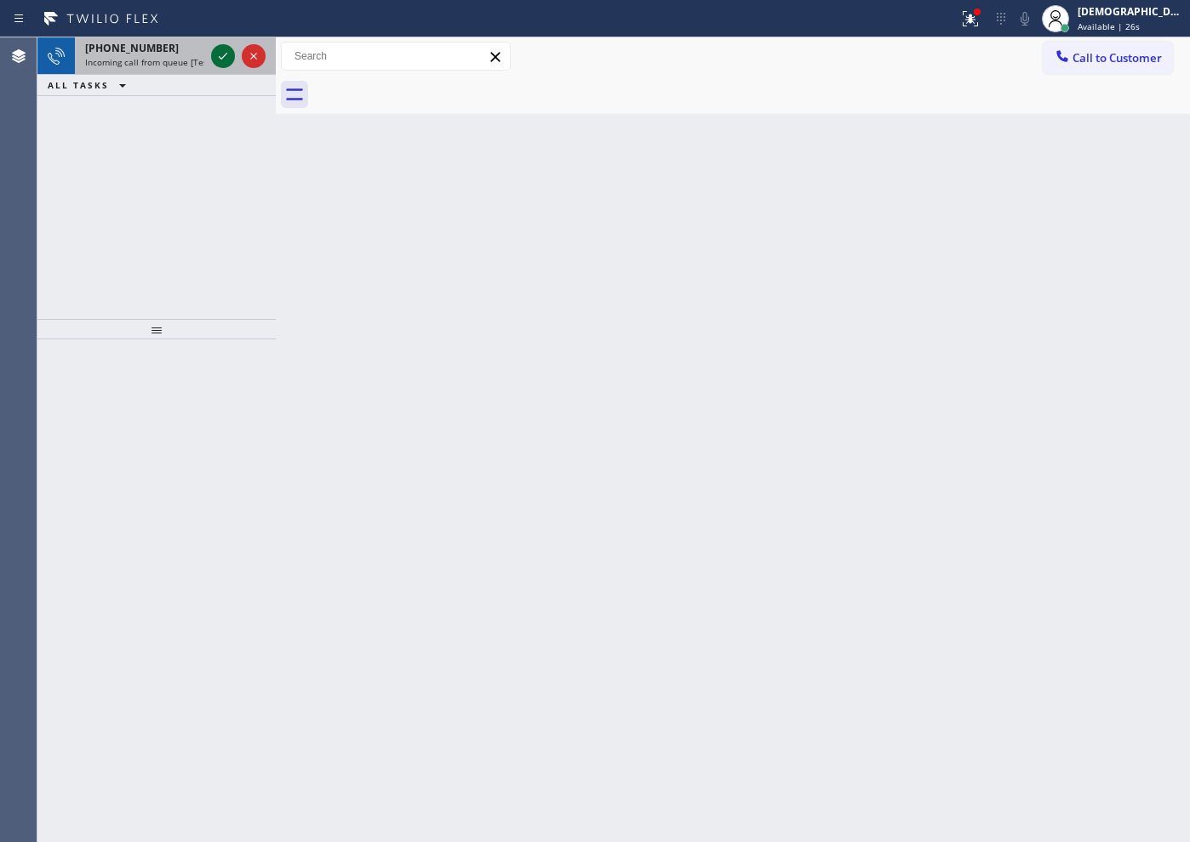
click at [218, 59] on icon at bounding box center [223, 56] width 20 height 20
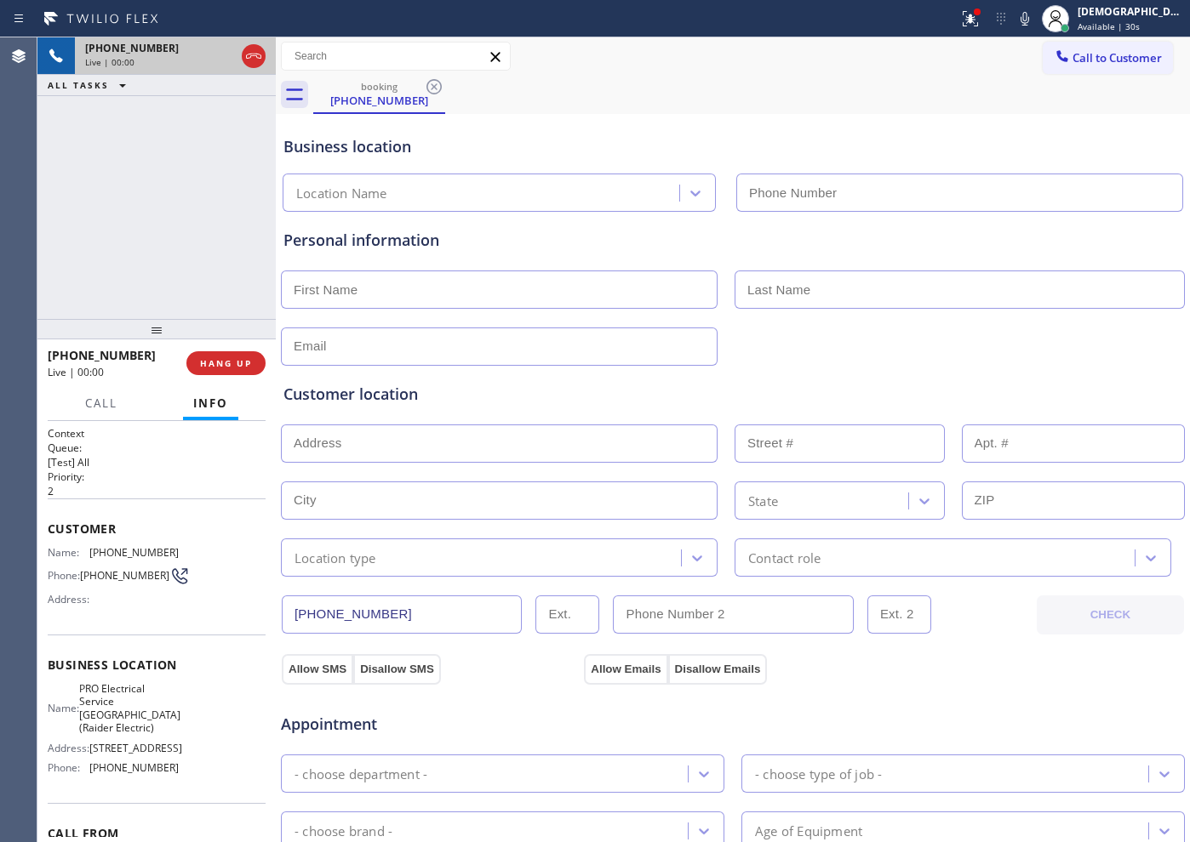
type input "[PHONE_NUMBER]"
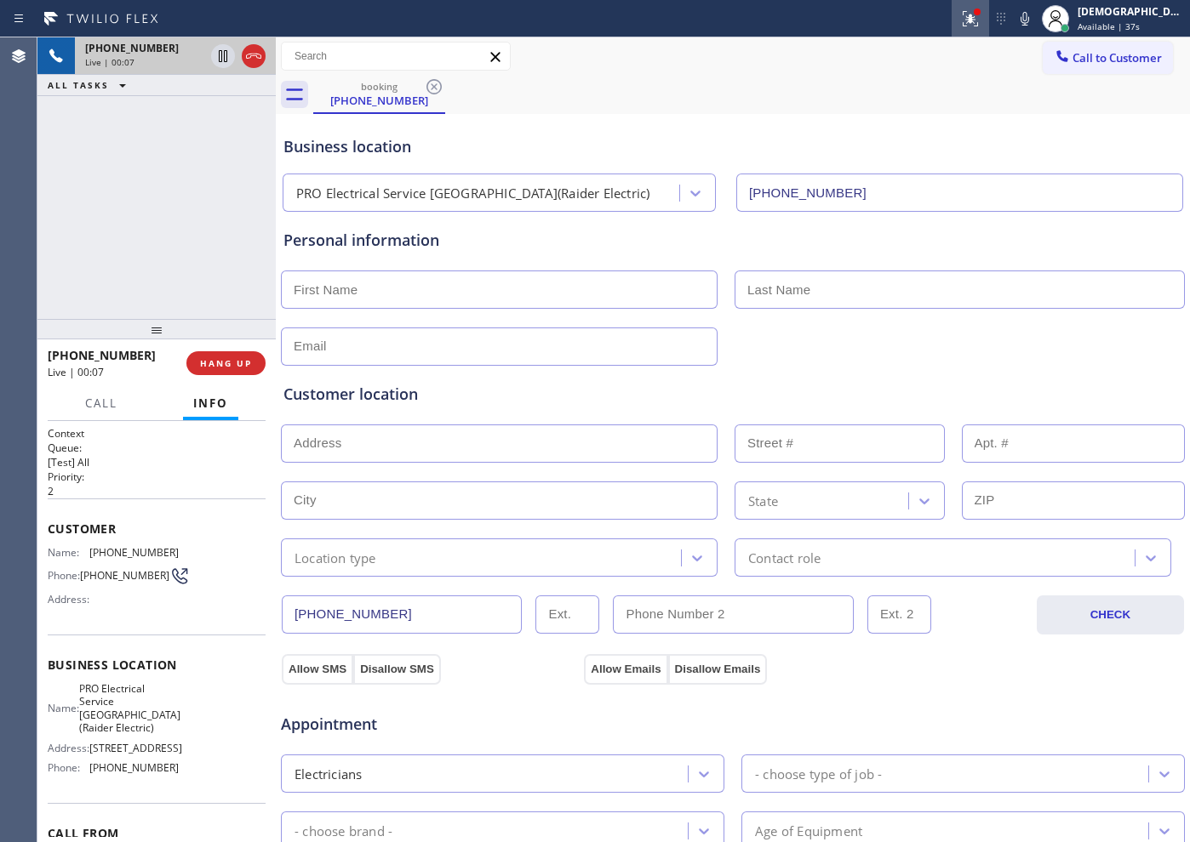
click at [980, 21] on icon at bounding box center [970, 19] width 20 height 20
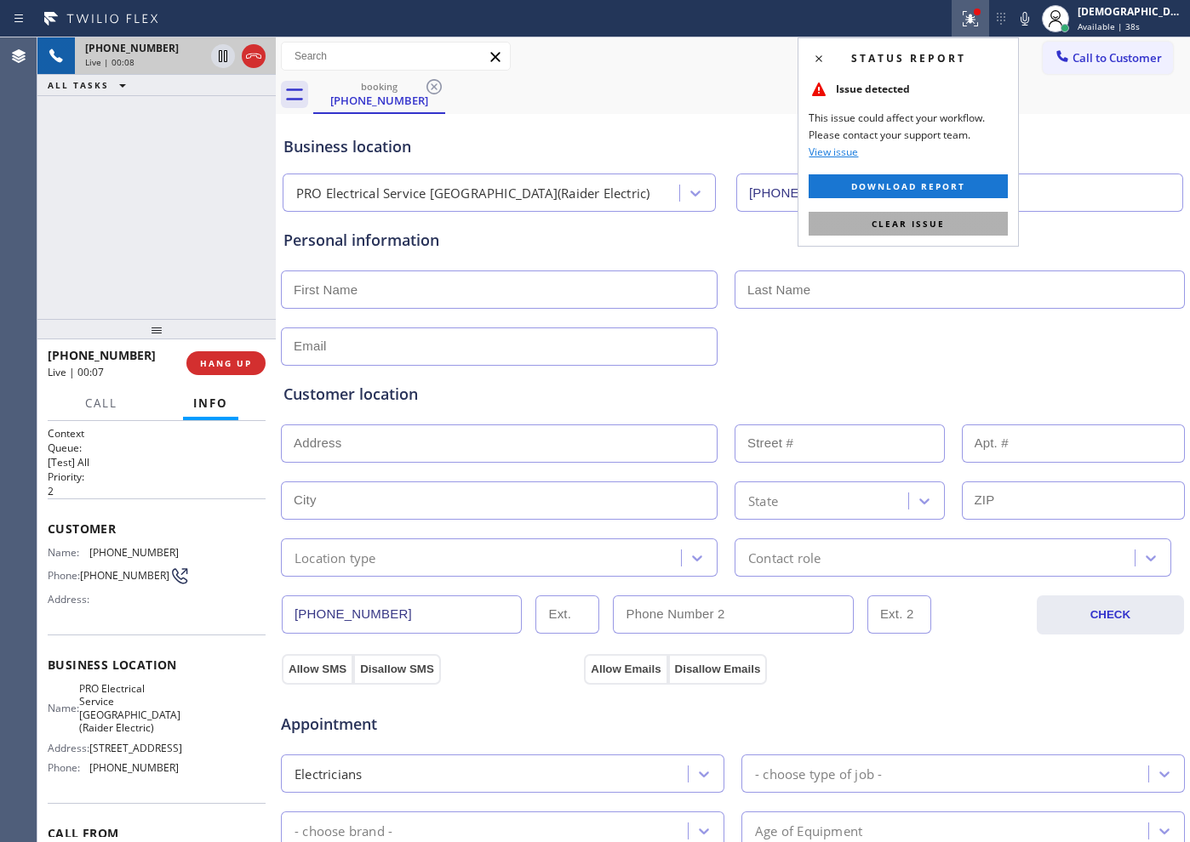
drag, startPoint x: 918, startPoint y: 215, endPoint x: 928, endPoint y: 214, distance: 10.4
click at [919, 218] on span "Clear issue" at bounding box center [907, 224] width 73 height 12
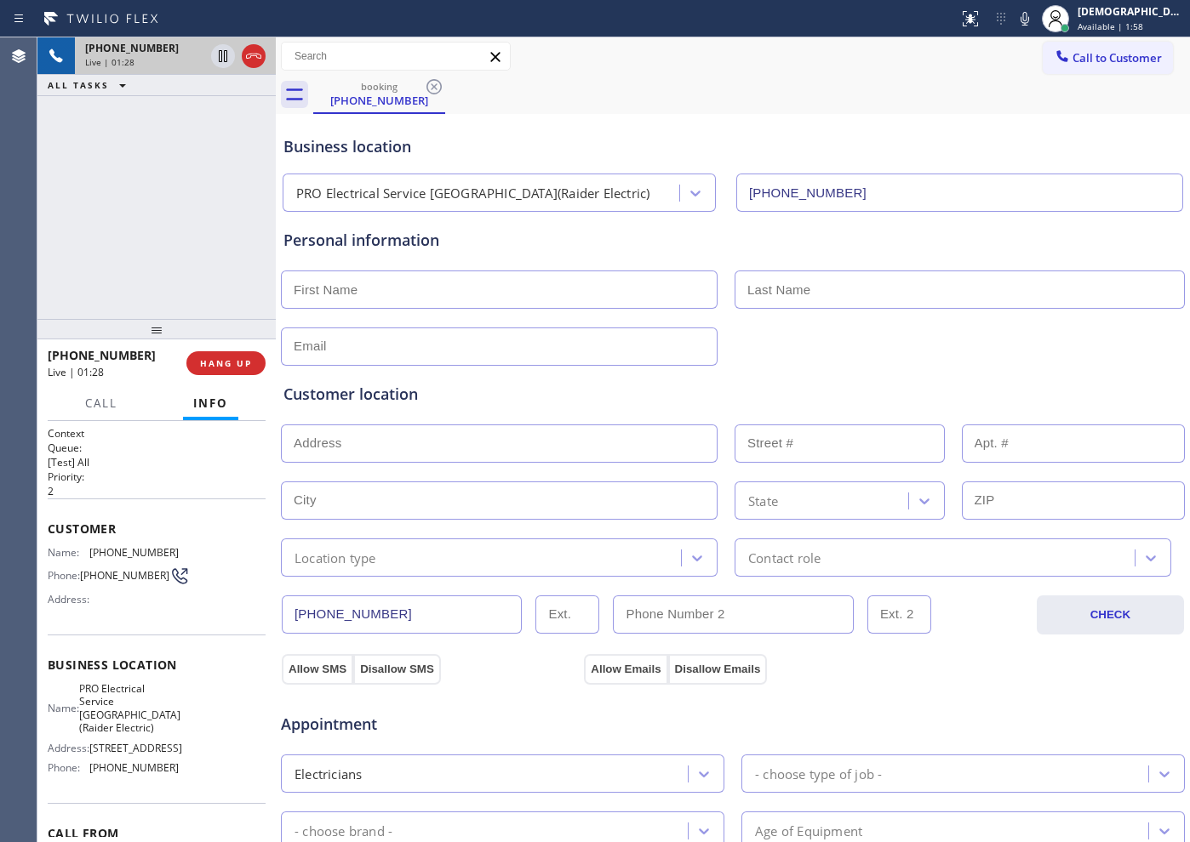
drag, startPoint x: 414, startPoint y: 595, endPoint x: 236, endPoint y: 597, distance: 178.7
click at [236, 597] on div "[PHONE_NUMBER] Live | 01:28 ALL TASKS ALL TASKS ACTIVE TASKS TASKS IN WRAP UP […" at bounding box center [613, 439] width 1152 height 805
click at [257, 57] on icon at bounding box center [253, 56] width 15 height 5
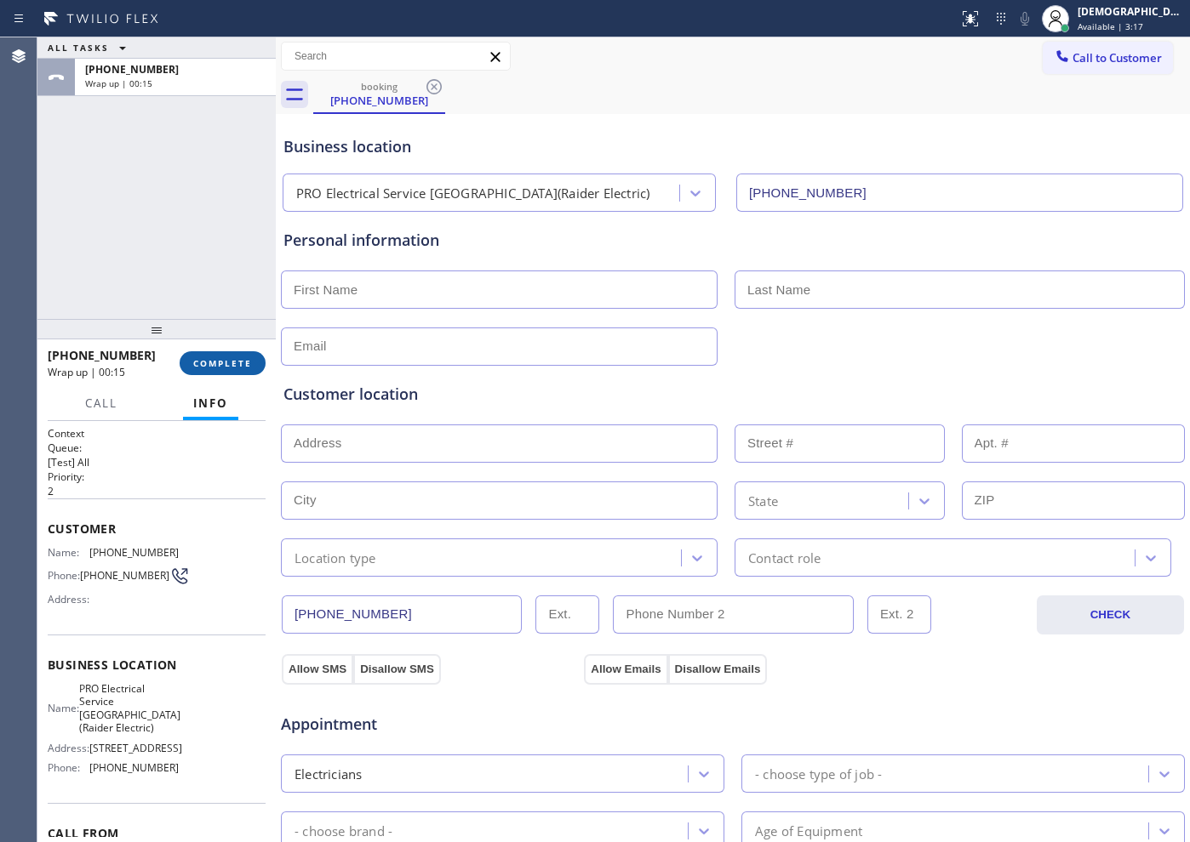
click at [215, 363] on span "COMPLETE" at bounding box center [222, 363] width 59 height 12
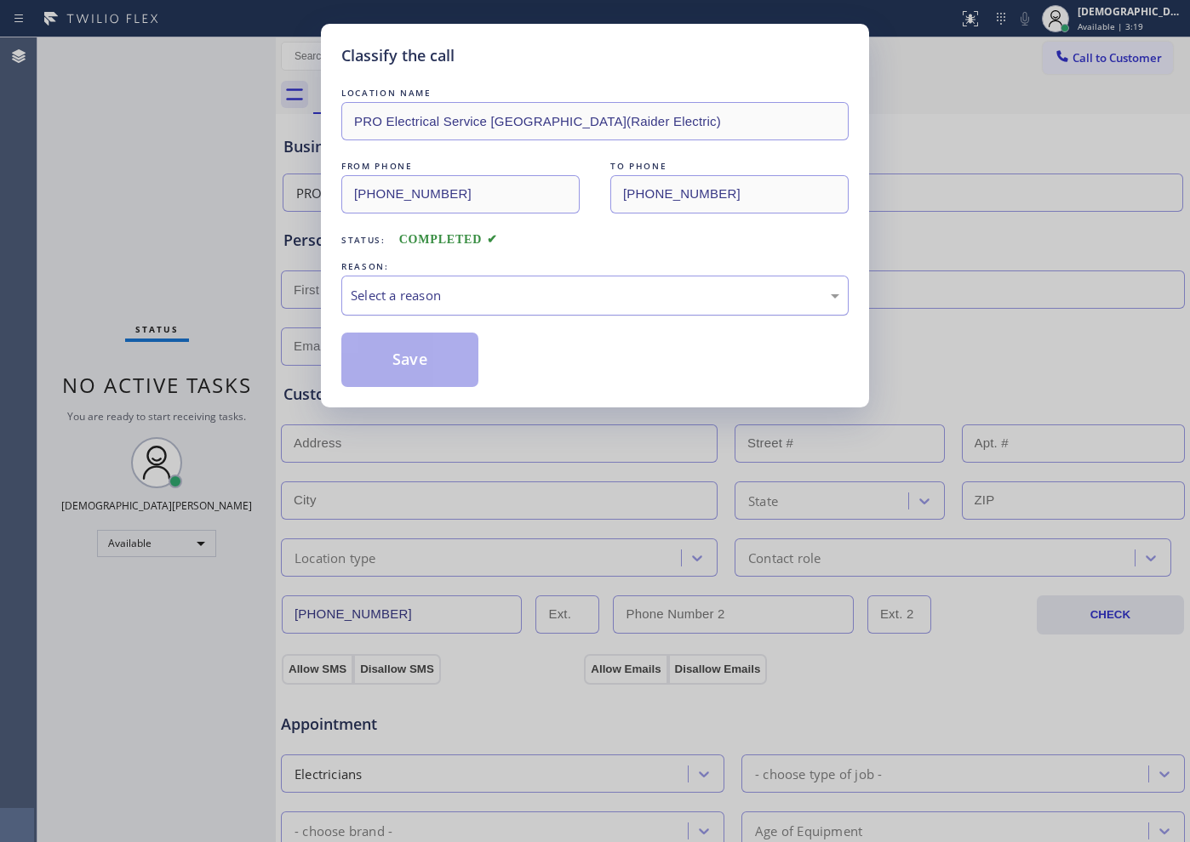
click at [469, 298] on div "Select a reason" at bounding box center [595, 296] width 488 height 20
click at [438, 358] on button "Save" at bounding box center [409, 360] width 137 height 54
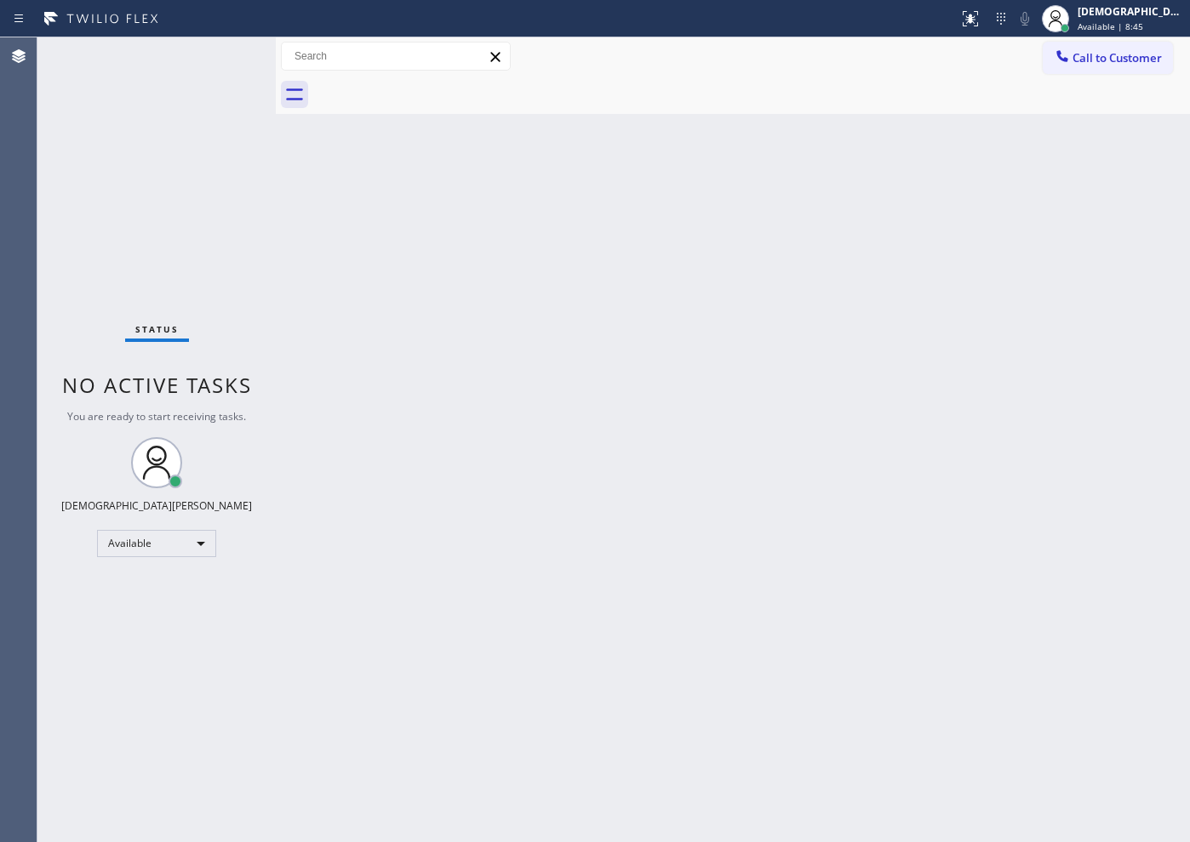
click at [237, 222] on div "Status No active tasks You are ready to start receiving tasks. Christian Cinco …" at bounding box center [156, 439] width 238 height 805
click at [248, 365] on div "Status No active tasks You are ready to start receiving tasks. Christian Cinco …" at bounding box center [156, 439] width 238 height 805
click at [131, 215] on div "Status No active tasks You are ready to start receiving tasks. Christian Cinco …" at bounding box center [156, 439] width 238 height 805
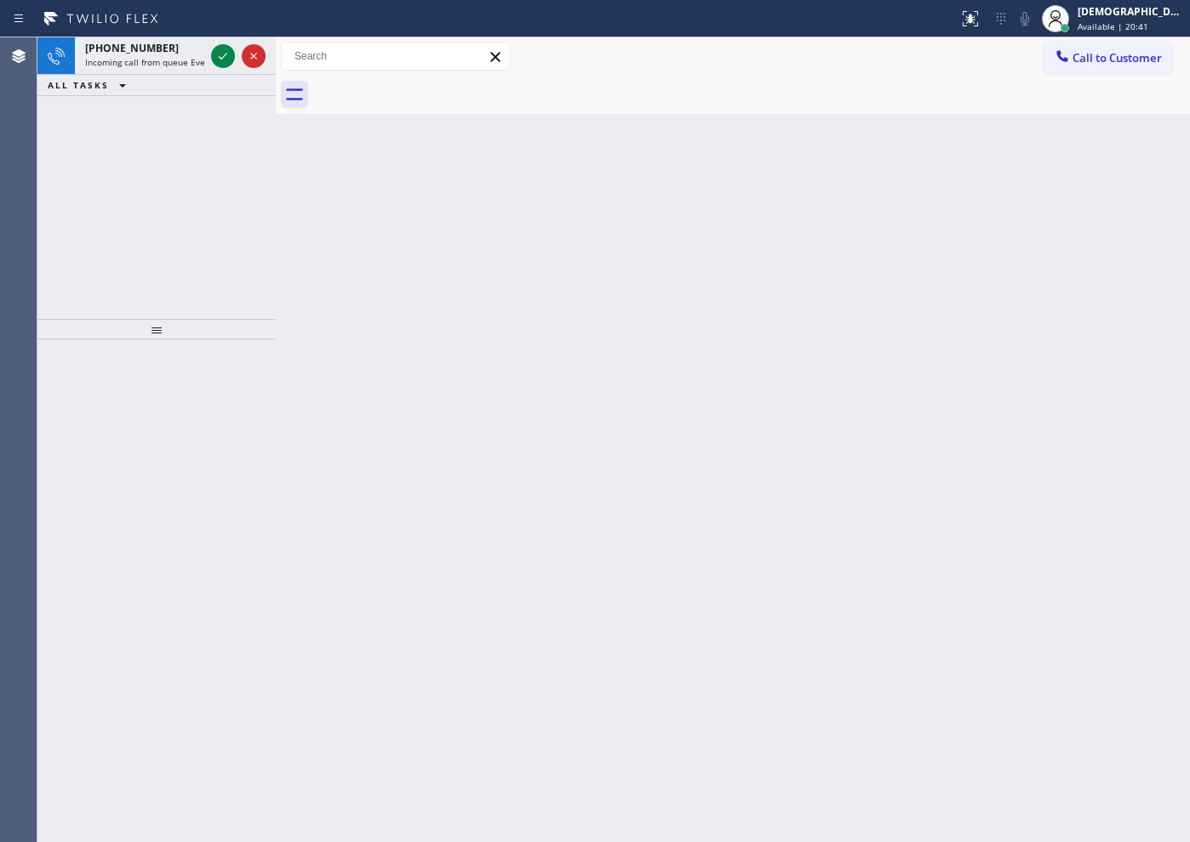
drag, startPoint x: 205, startPoint y: 266, endPoint x: 211, endPoint y: 246, distance: 21.3
click at [207, 265] on div "[PHONE_NUMBER] Incoming call from queue Everybody ALL TASKS ALL TASKS ACTIVE TA…" at bounding box center [156, 178] width 238 height 282
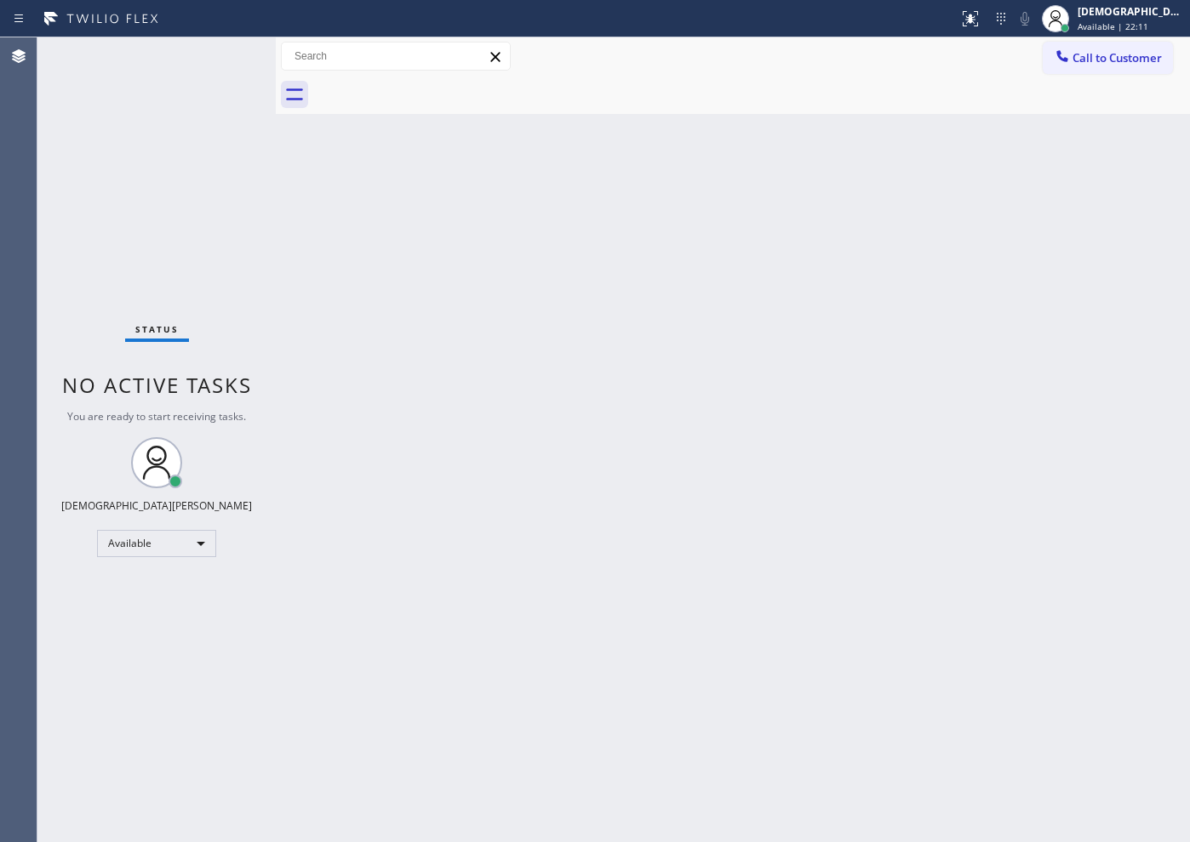
click at [86, 261] on div "Status No active tasks You are ready to start receiving tasks. Christian Cinco …" at bounding box center [156, 439] width 238 height 805
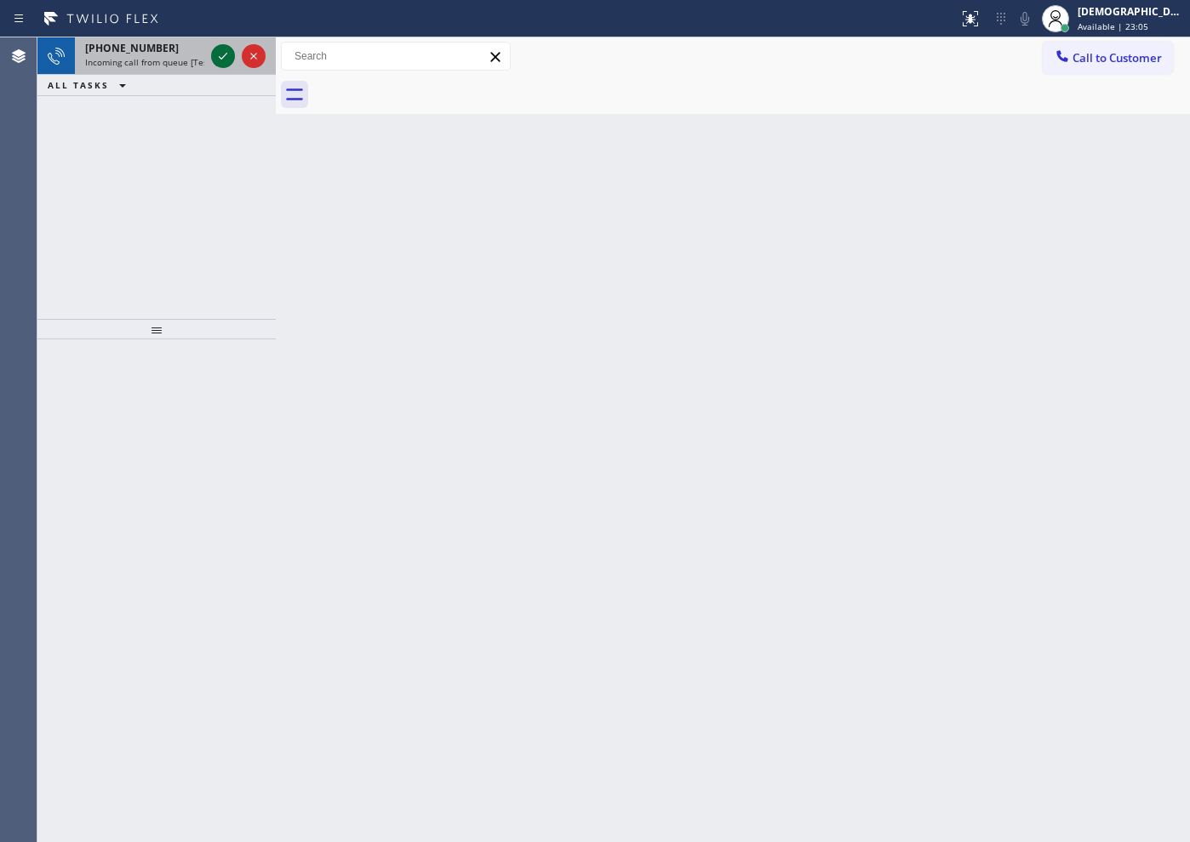
click at [227, 54] on icon at bounding box center [223, 56] width 20 height 20
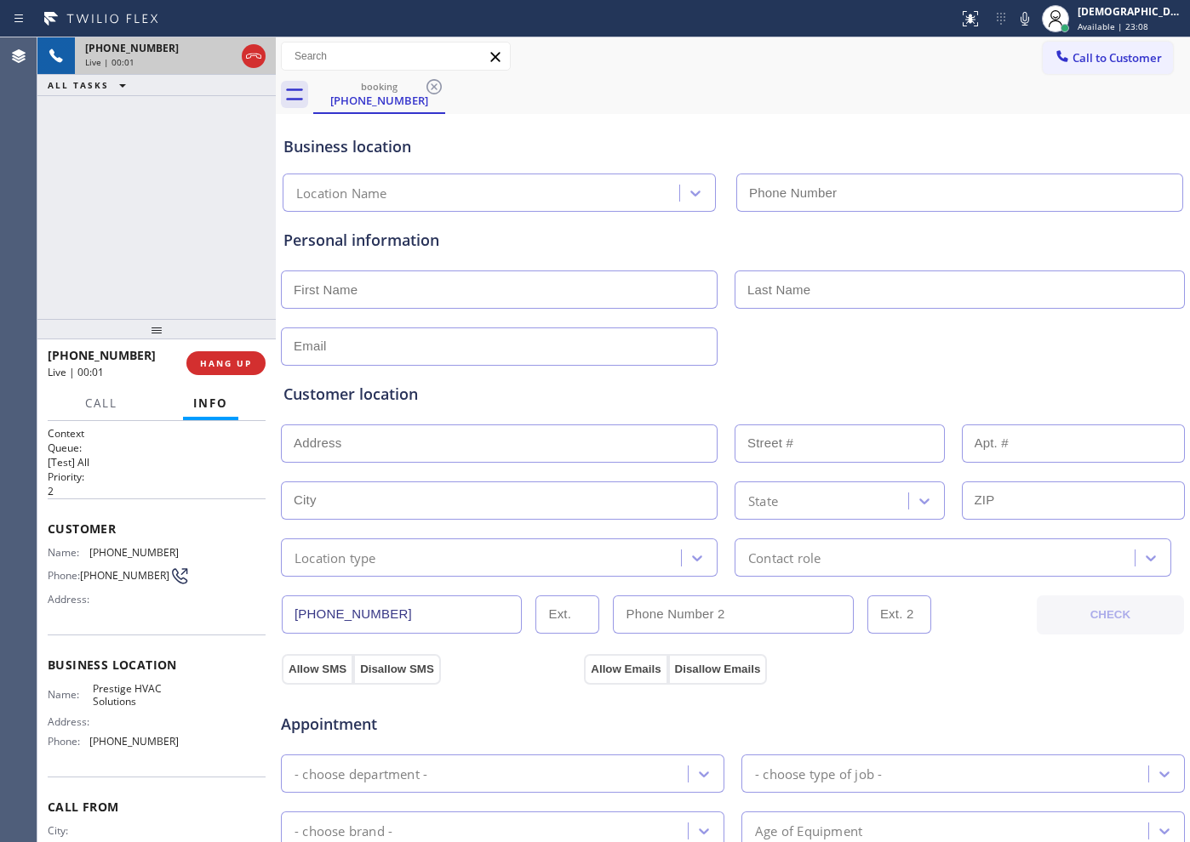
type input "[PHONE_NUMBER]"
click at [232, 357] on span "HANG UP" at bounding box center [226, 363] width 52 height 12
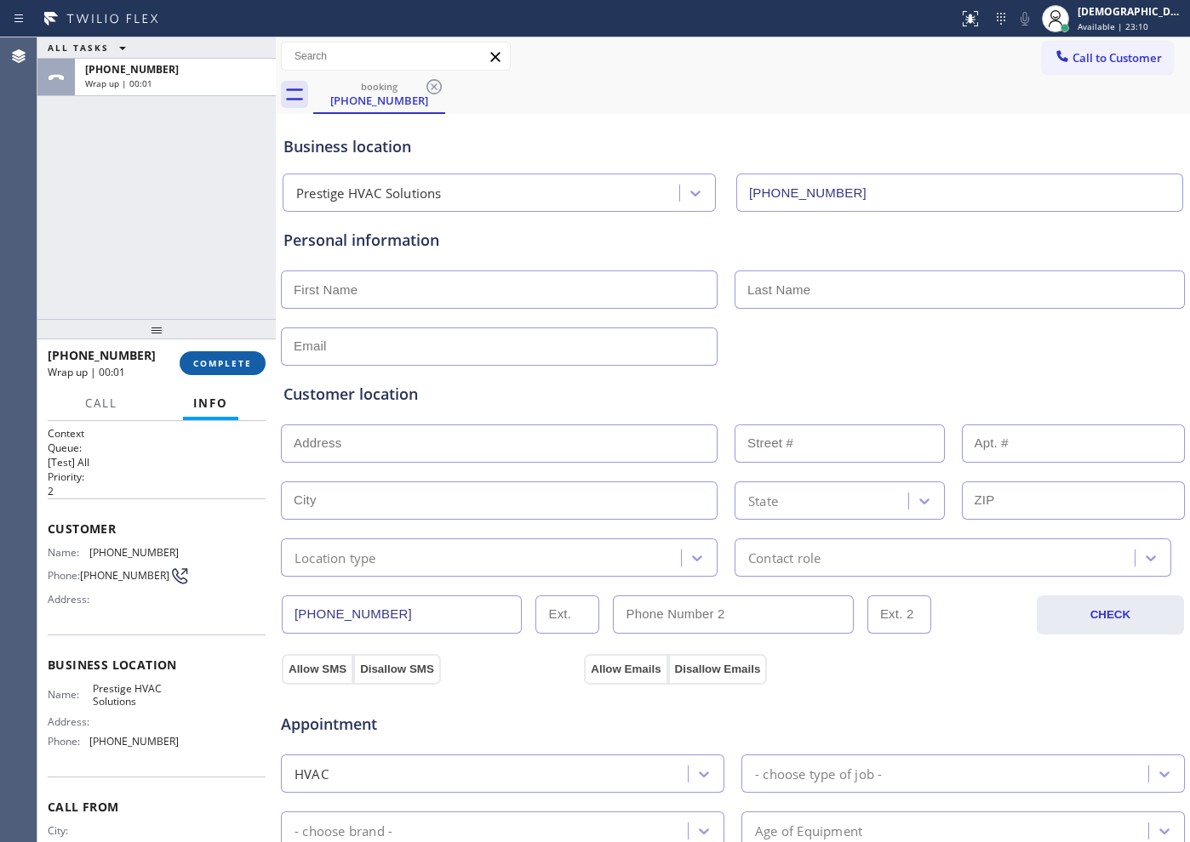
click at [227, 355] on button "COMPLETE" at bounding box center [223, 363] width 86 height 24
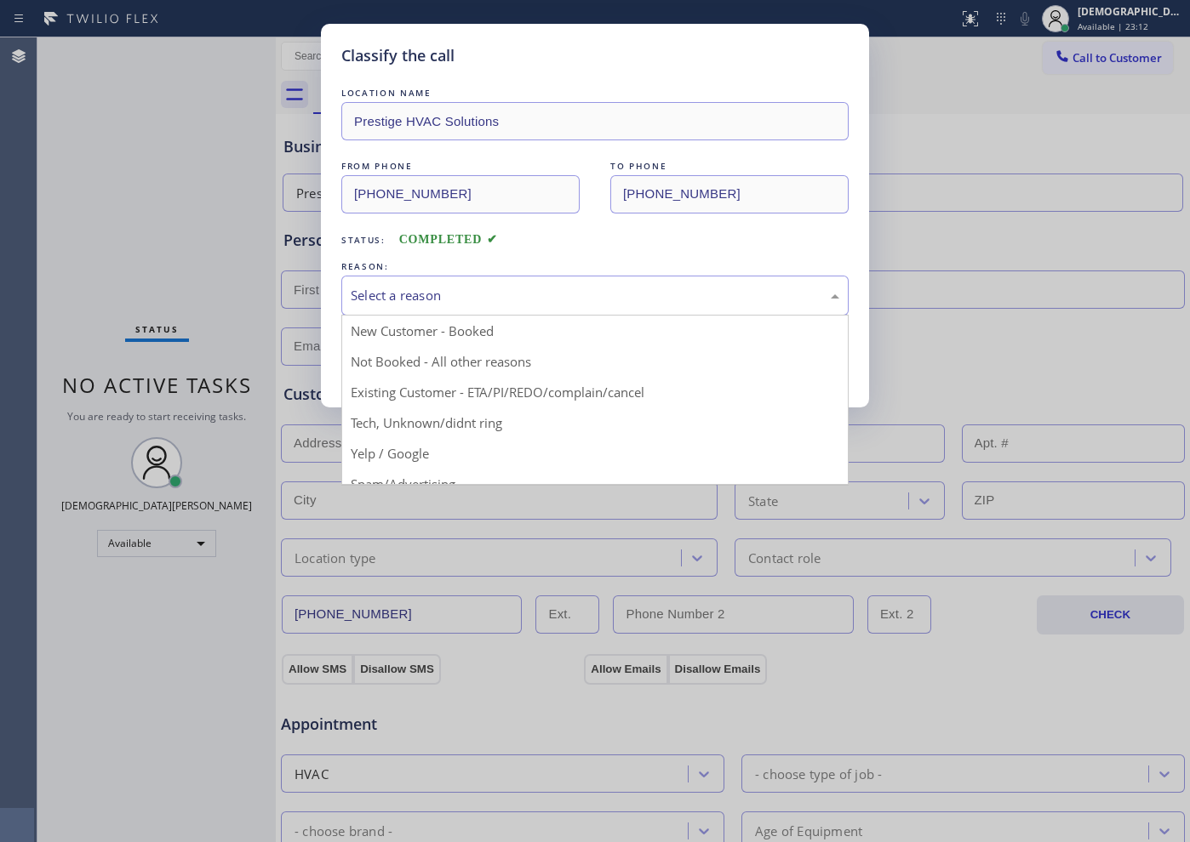
click at [370, 293] on div "Select a reason" at bounding box center [595, 296] width 488 height 20
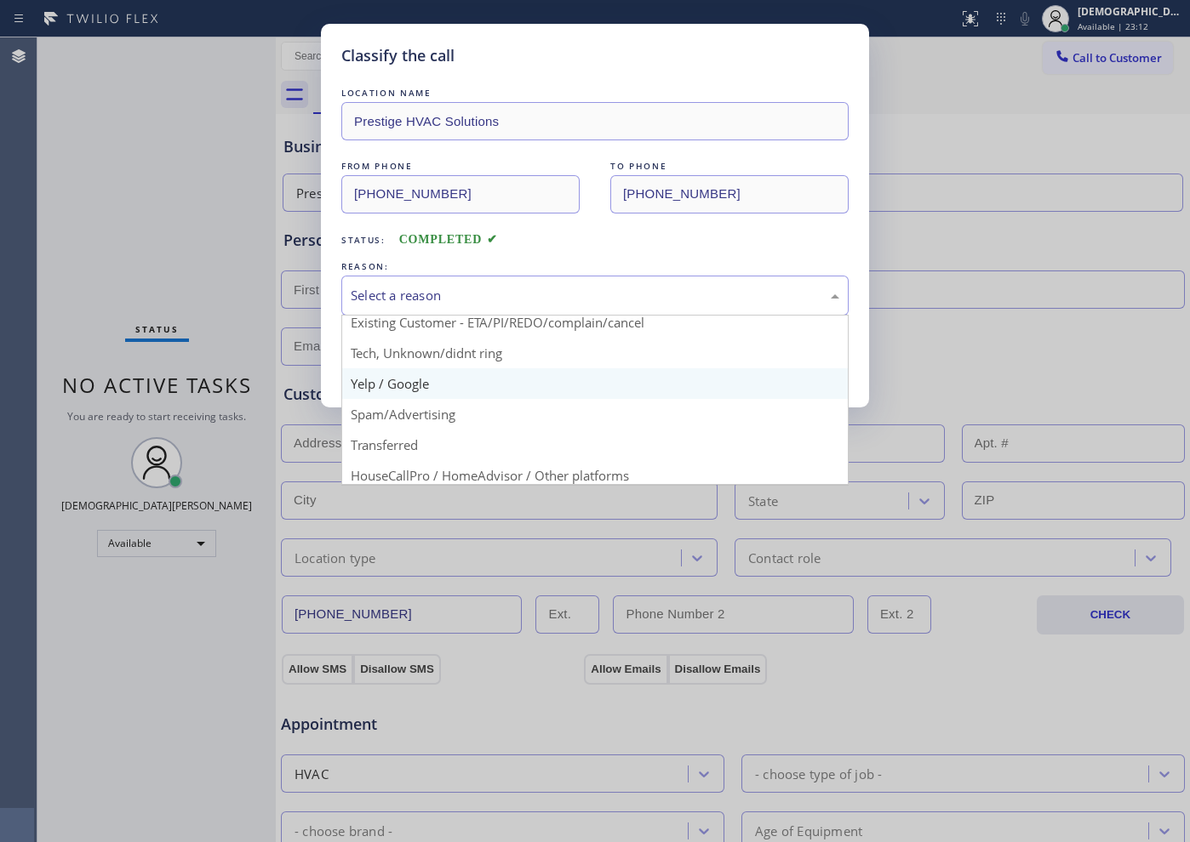
scroll to position [106, 0]
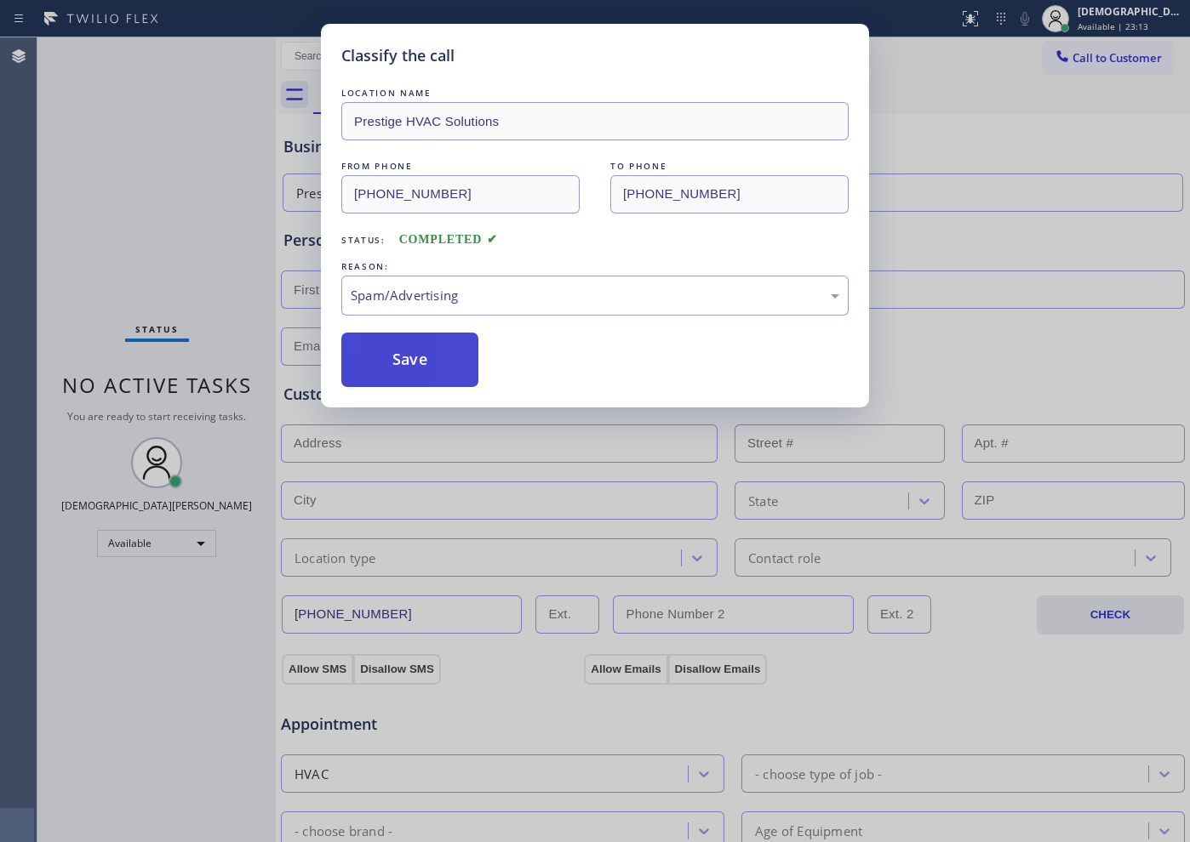
click at [404, 367] on button "Save" at bounding box center [409, 360] width 137 height 54
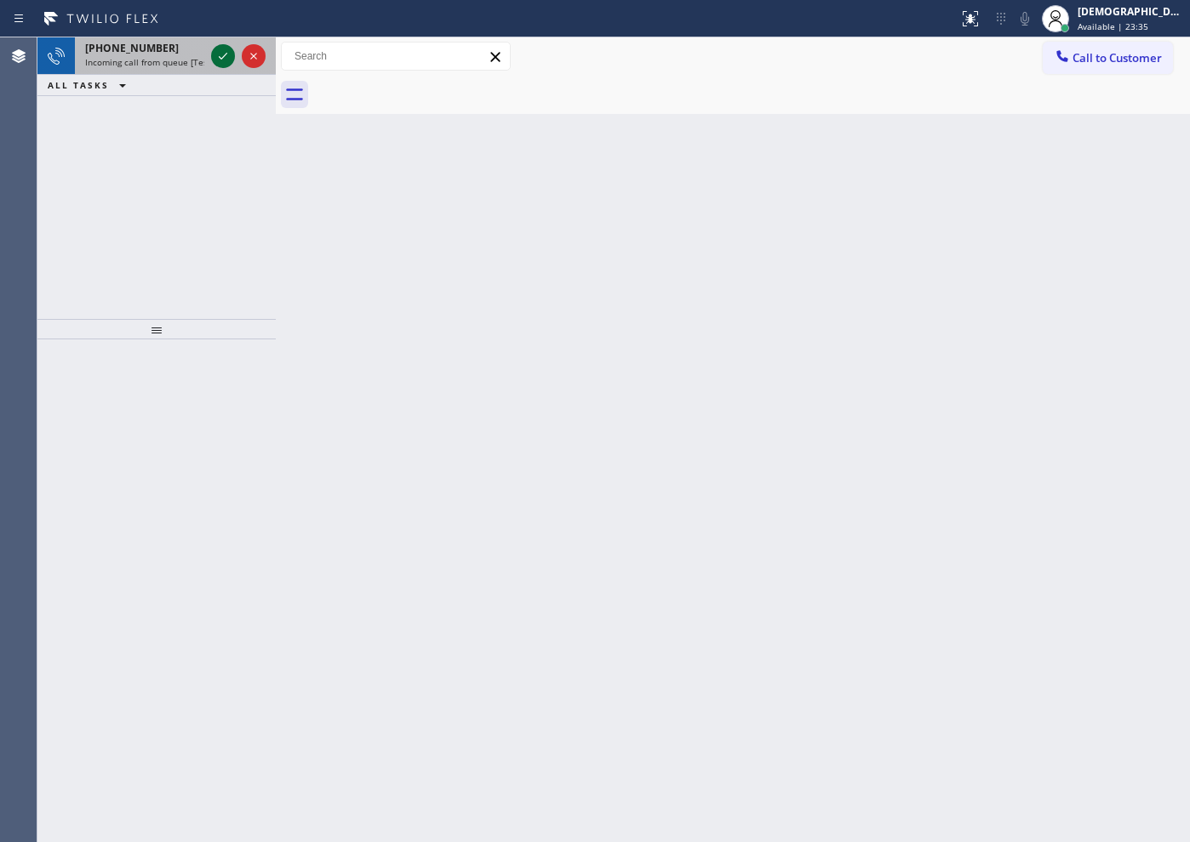
click at [211, 58] on div at bounding box center [223, 56] width 24 height 20
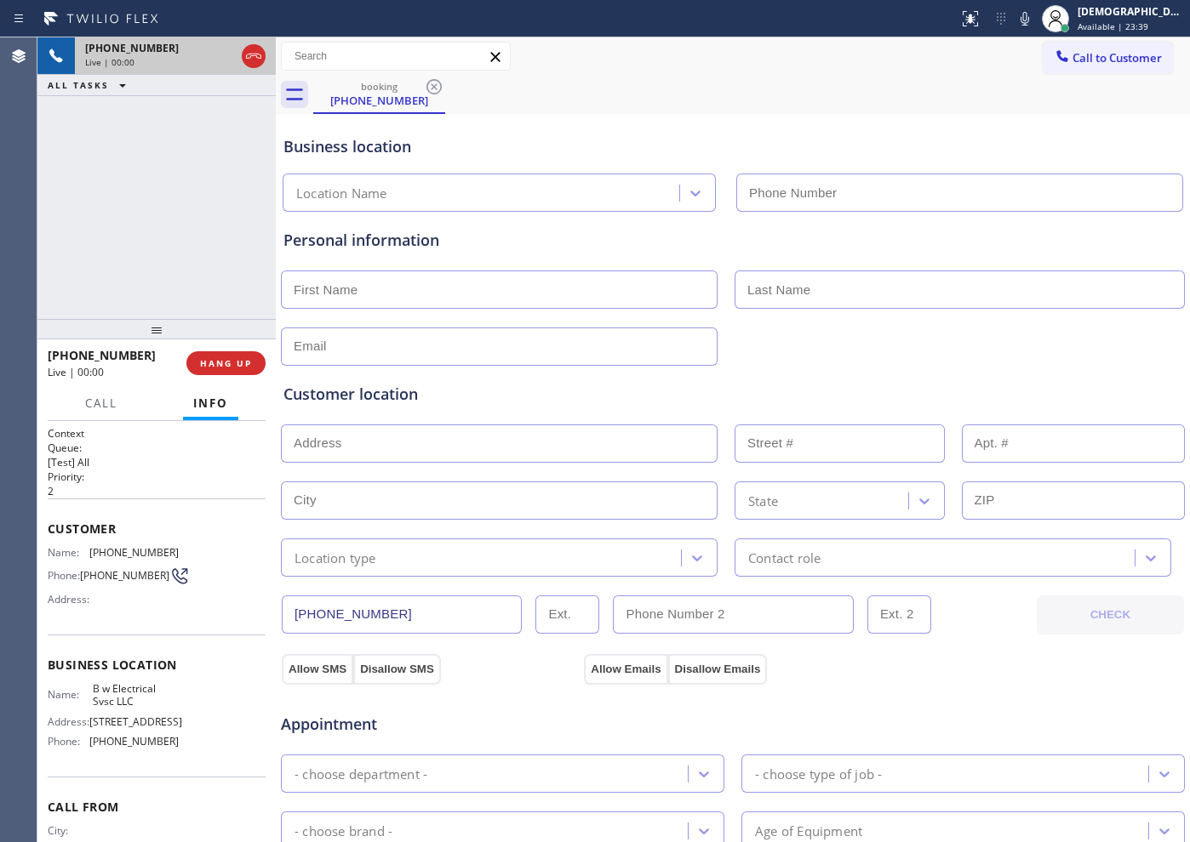
type input "[PHONE_NUMBER]"
click at [223, 362] on span "HANG UP" at bounding box center [226, 363] width 52 height 12
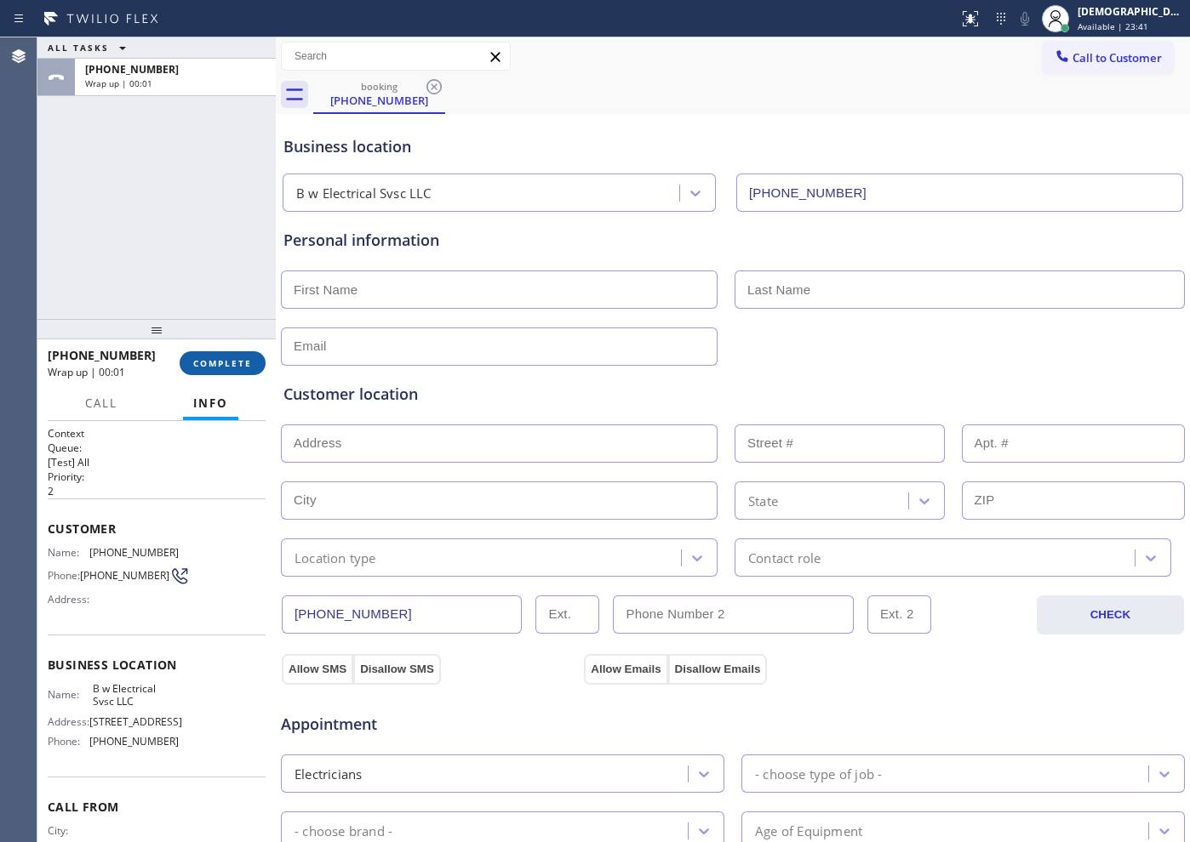
click at [215, 357] on span "COMPLETE" at bounding box center [222, 363] width 59 height 12
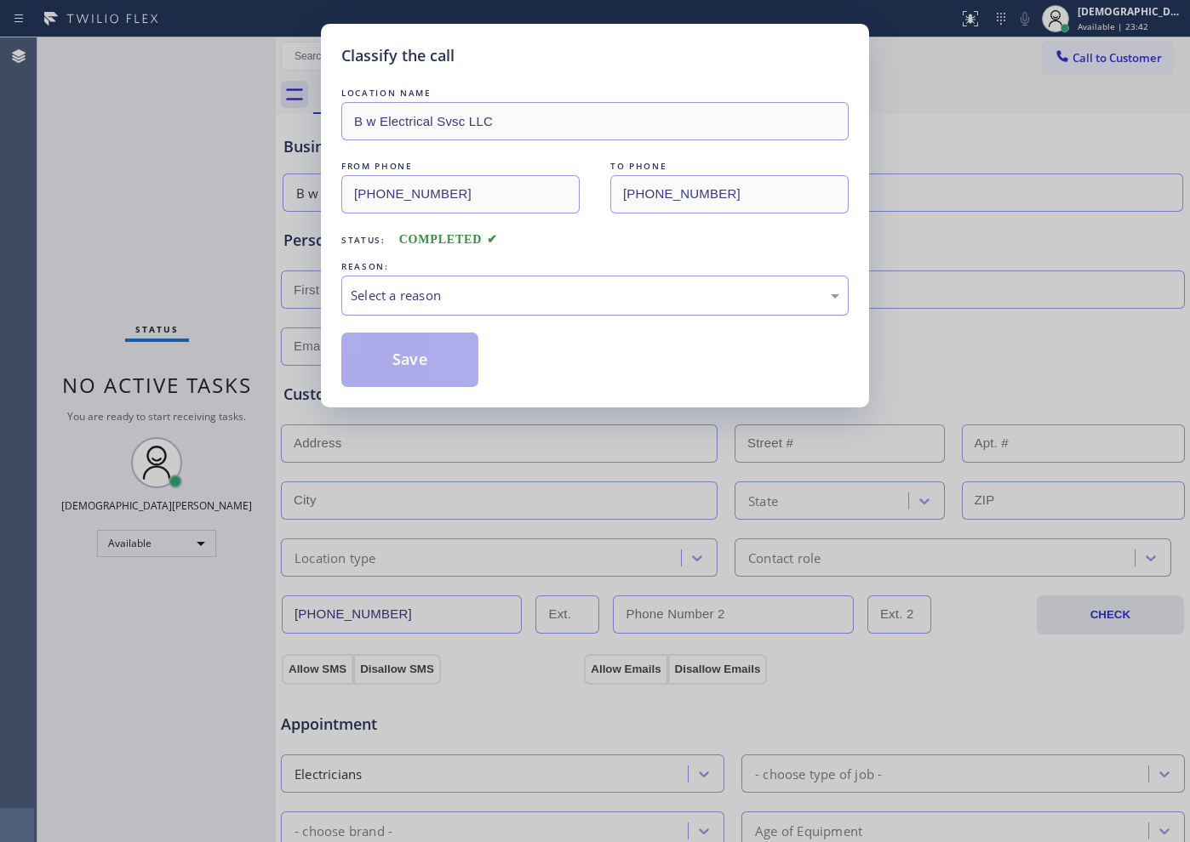
click at [359, 300] on div "Select a reason" at bounding box center [595, 296] width 488 height 20
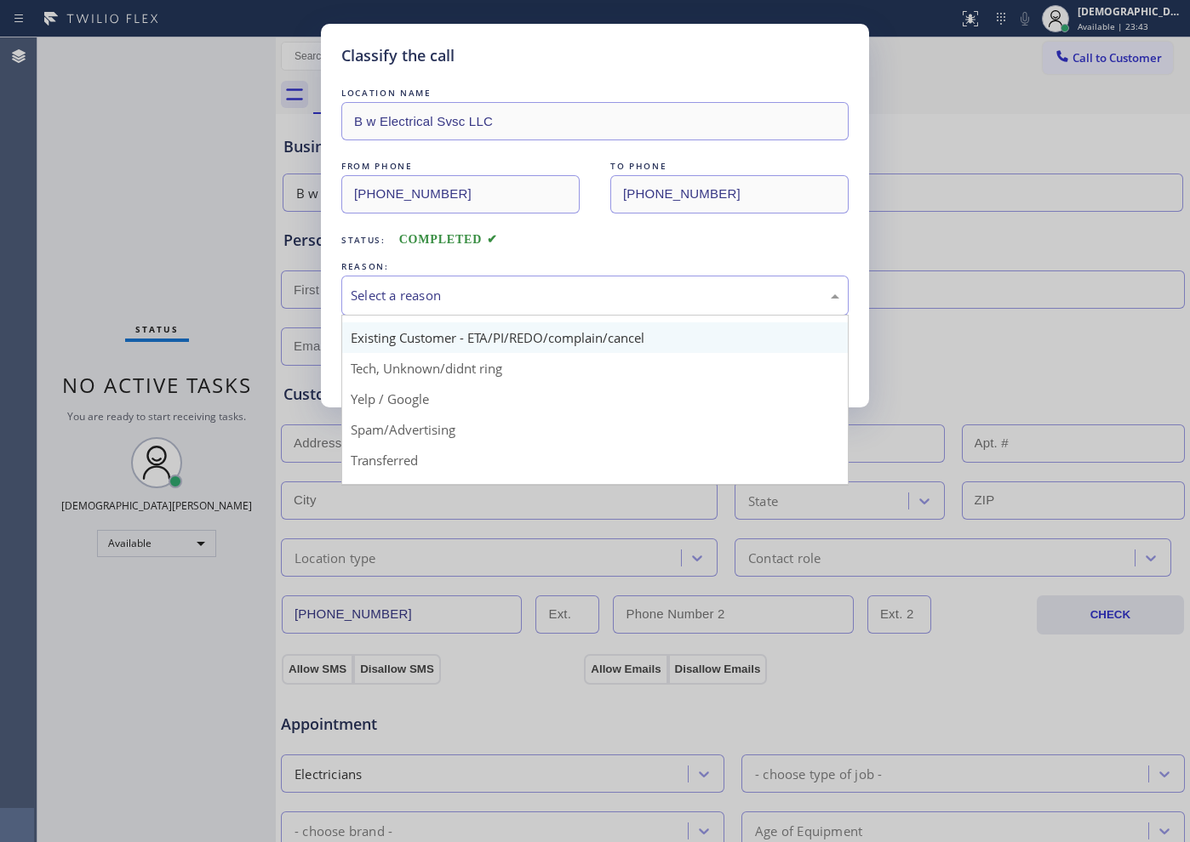
scroll to position [106, 0]
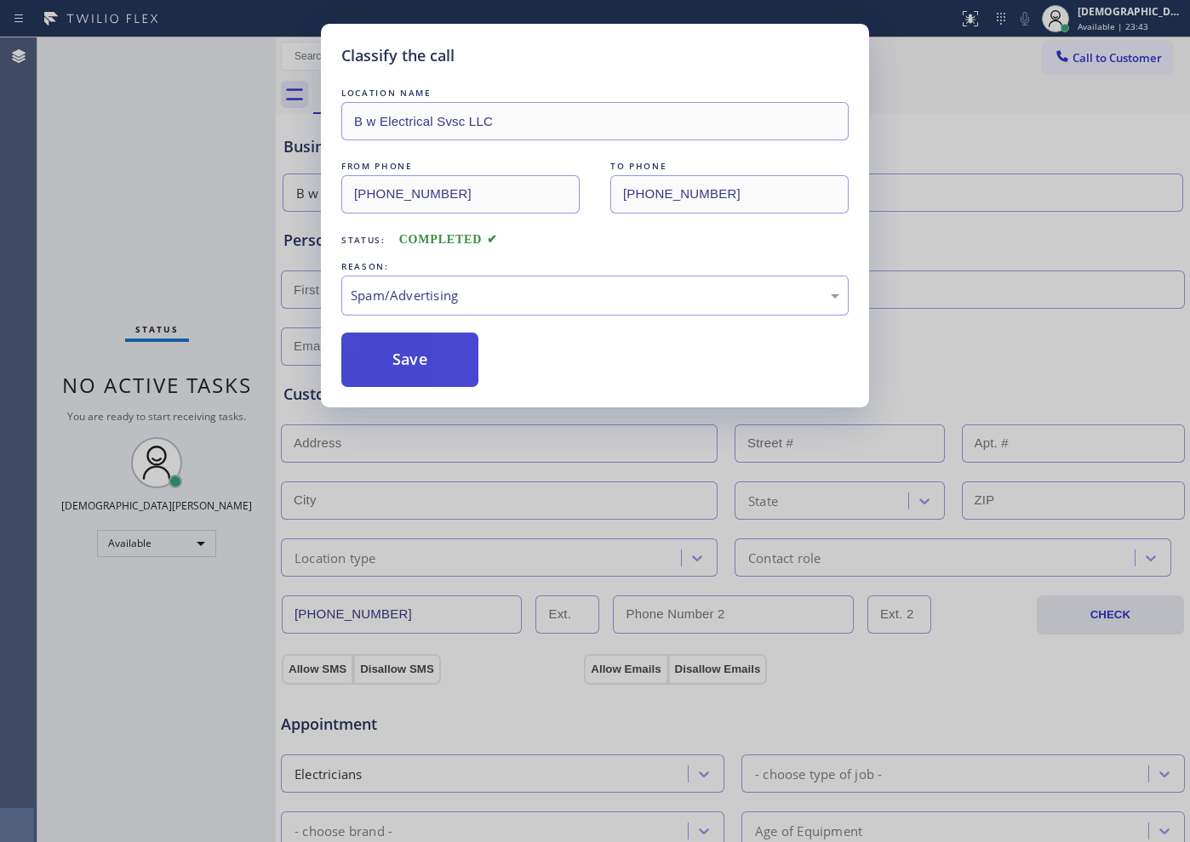
click at [380, 378] on button "Save" at bounding box center [409, 360] width 137 height 54
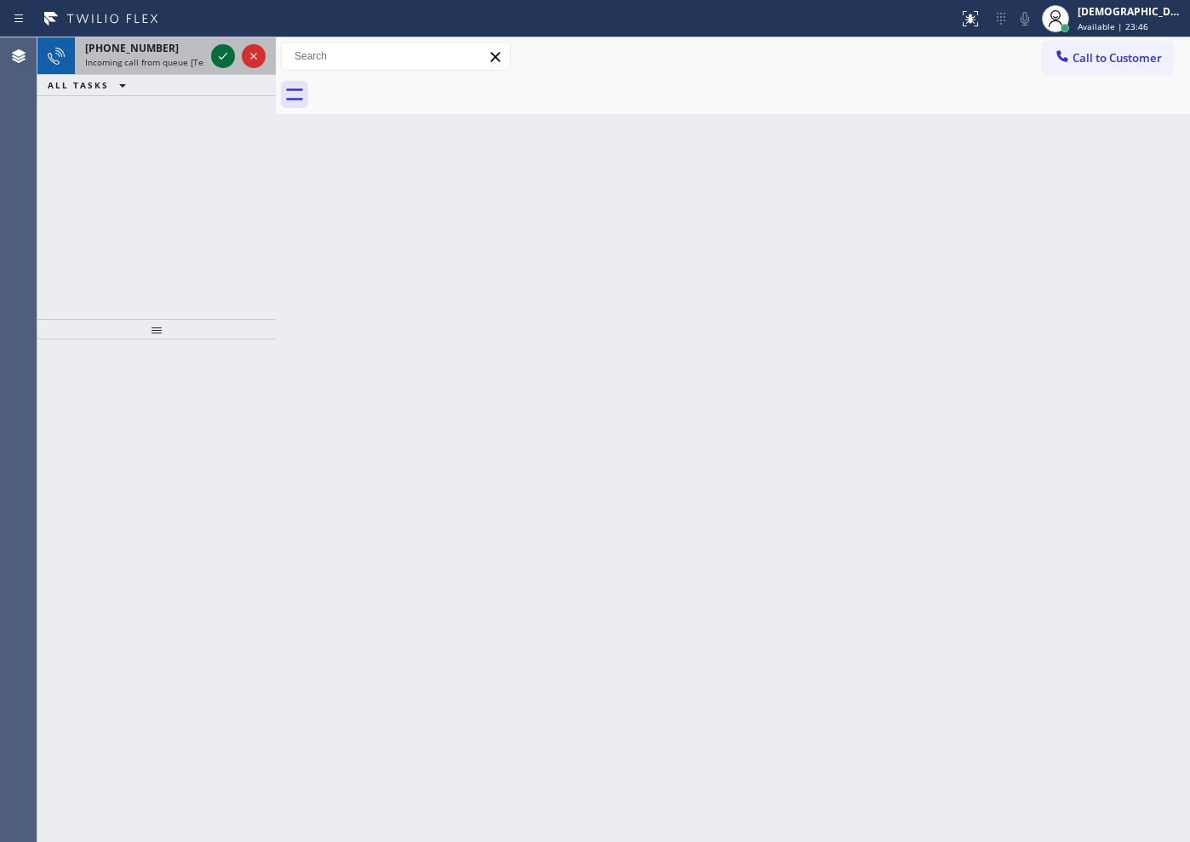
click at [231, 57] on icon at bounding box center [223, 56] width 20 height 20
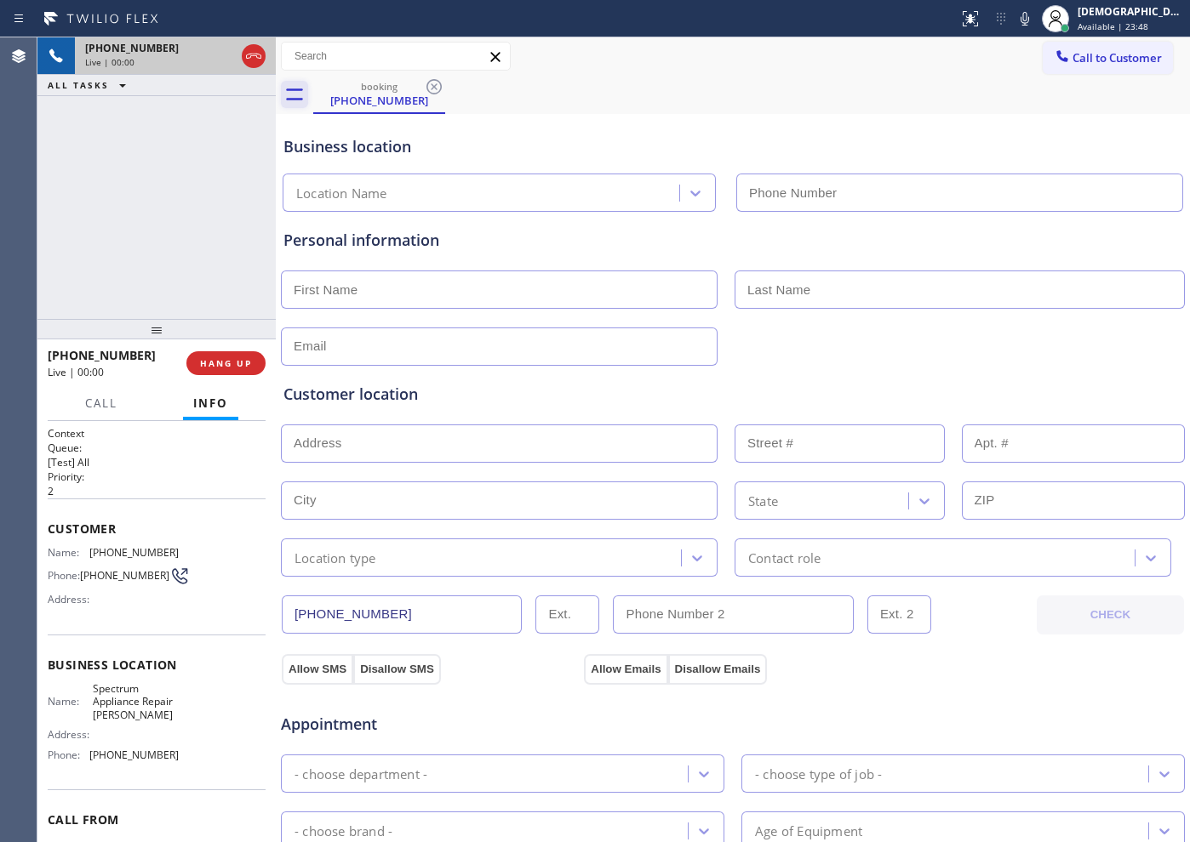
type input "[PHONE_NUMBER]"
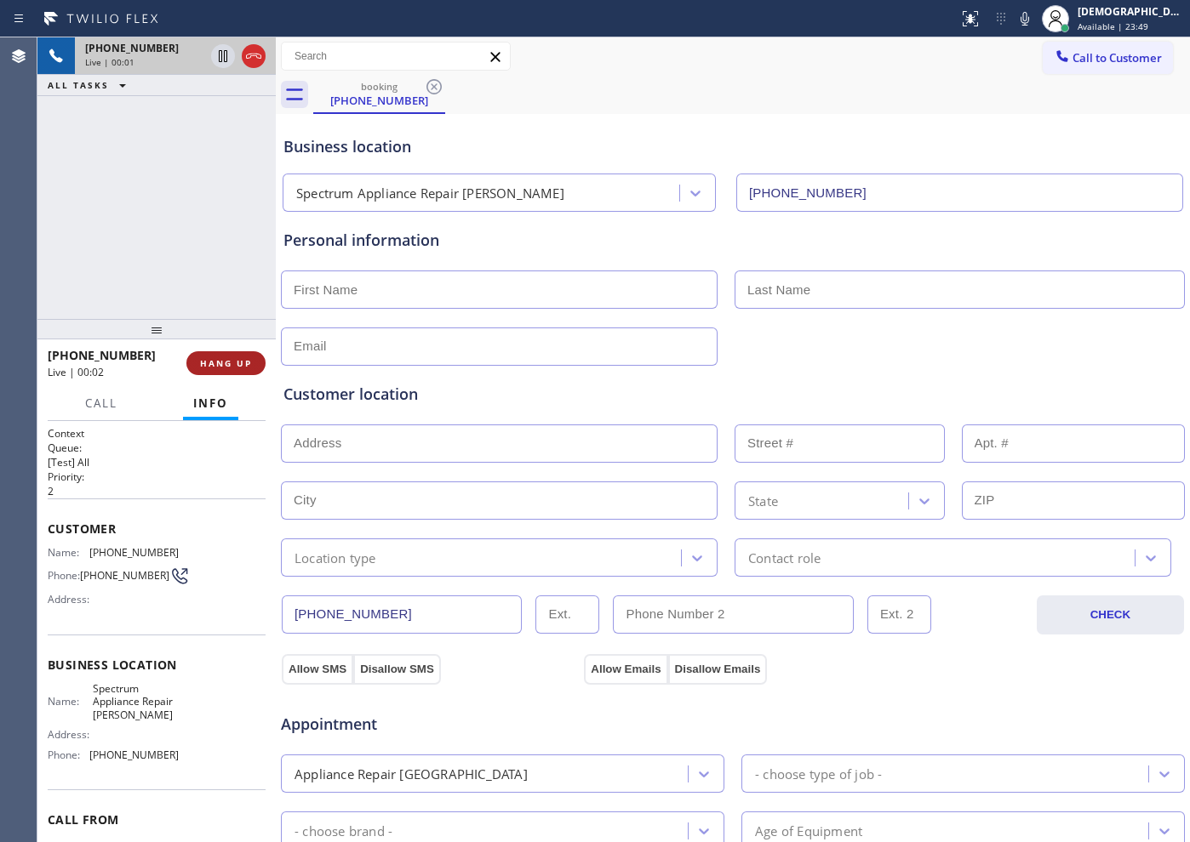
click at [248, 362] on span "HANG UP" at bounding box center [226, 363] width 52 height 12
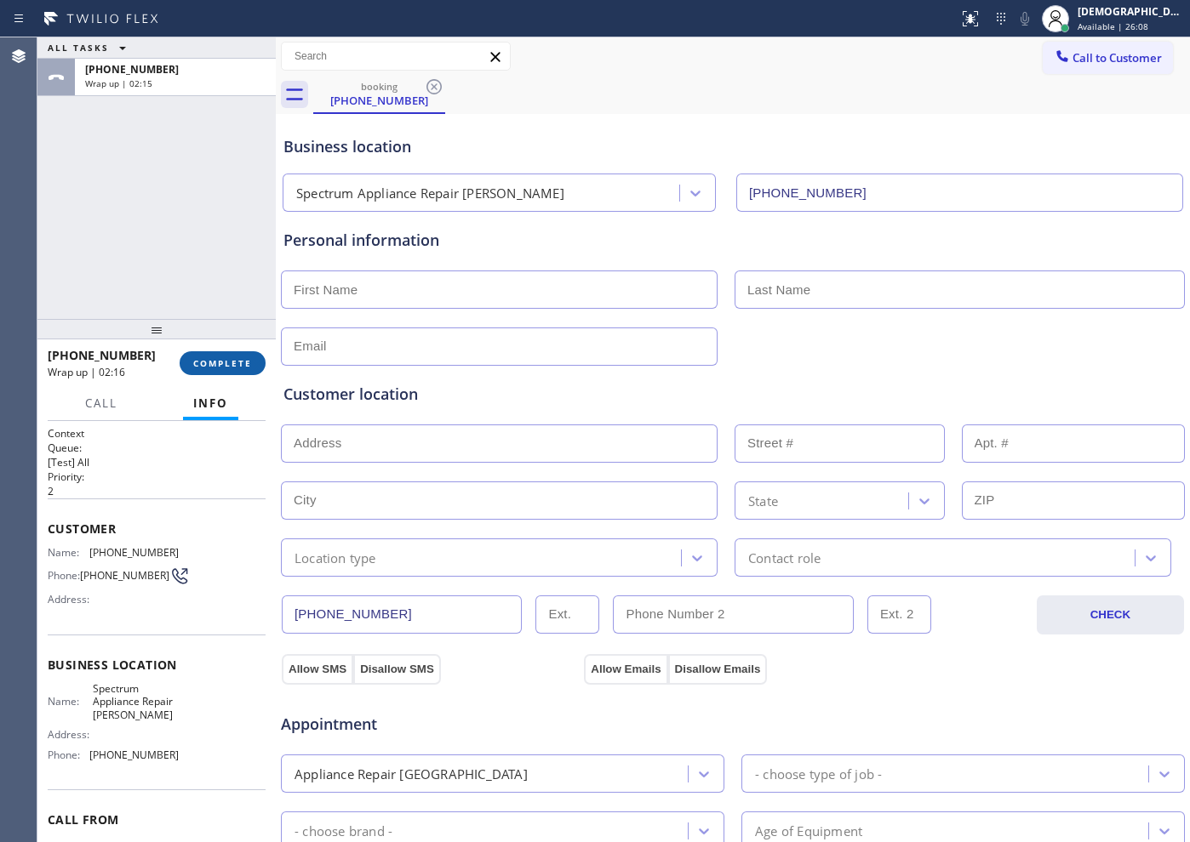
click at [253, 353] on button "COMPLETE" at bounding box center [223, 363] width 86 height 24
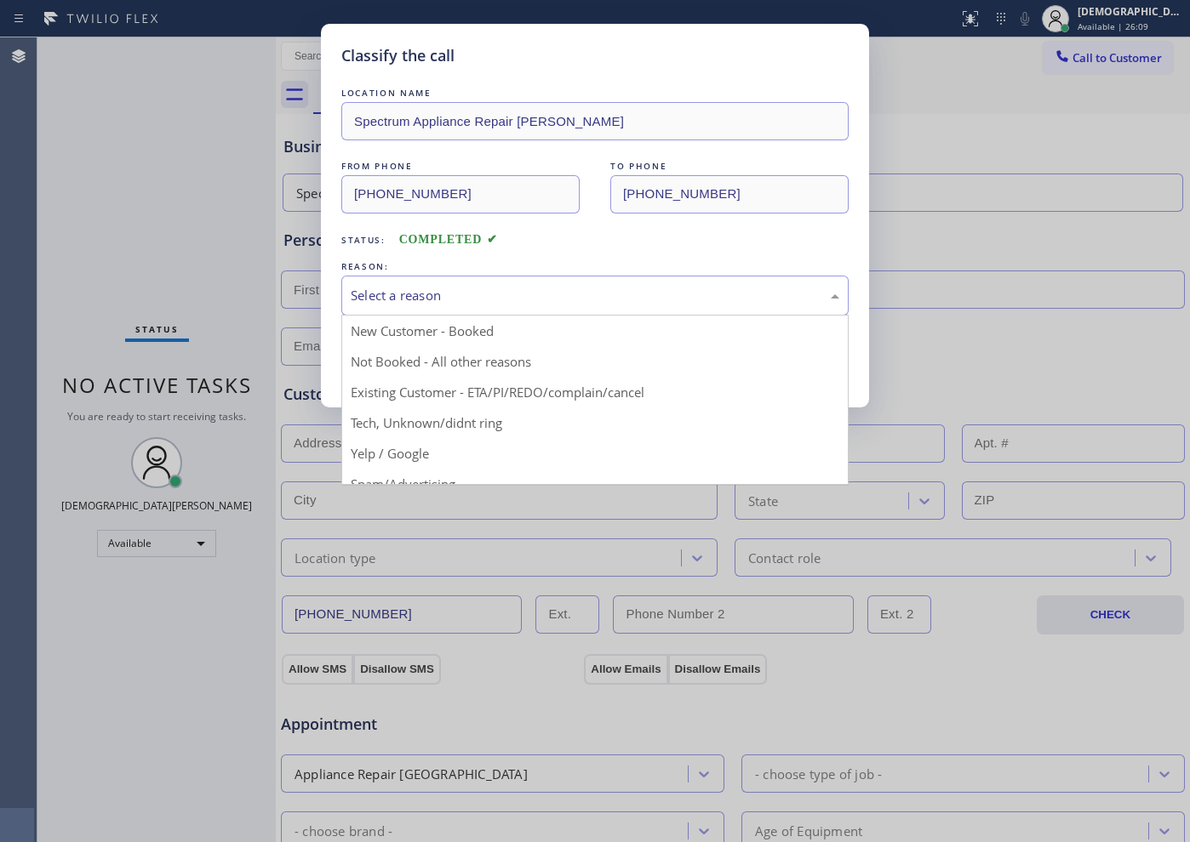
click at [361, 289] on div "Select a reason" at bounding box center [595, 296] width 488 height 20
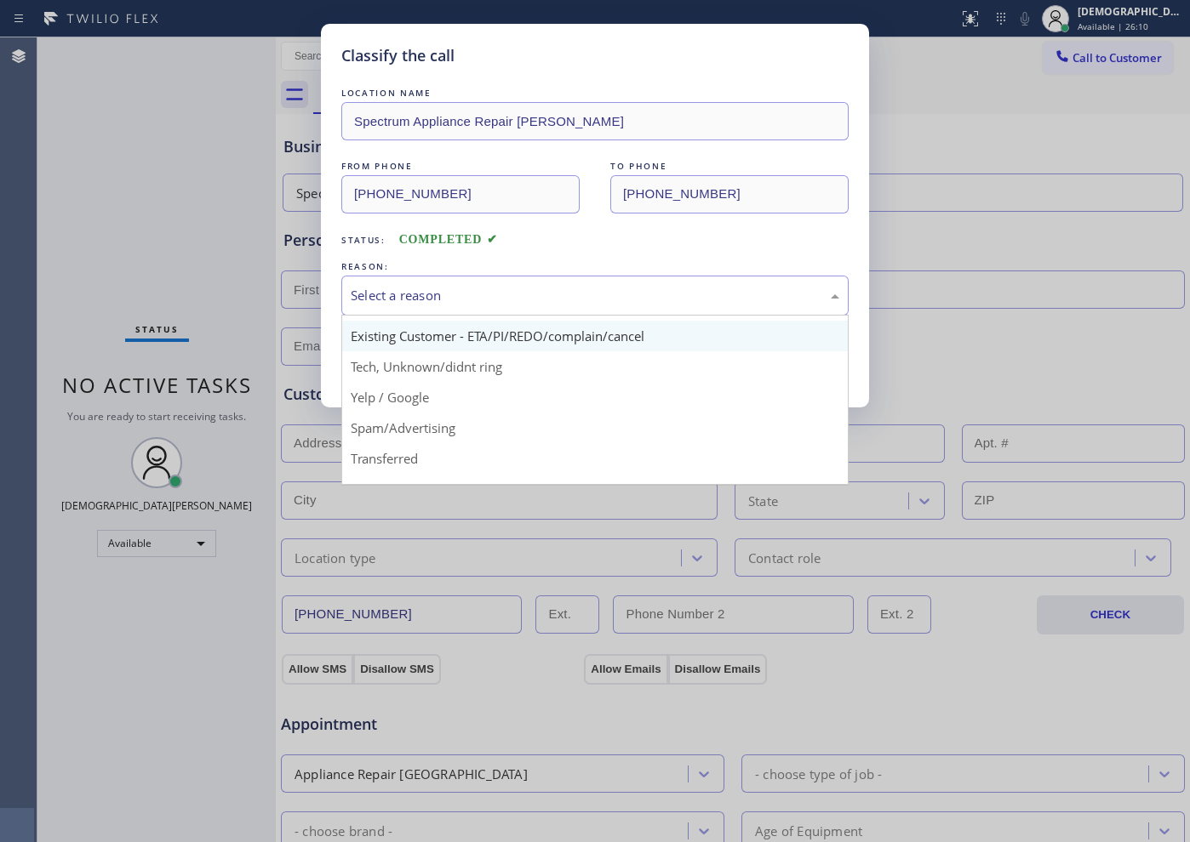
scroll to position [107, 0]
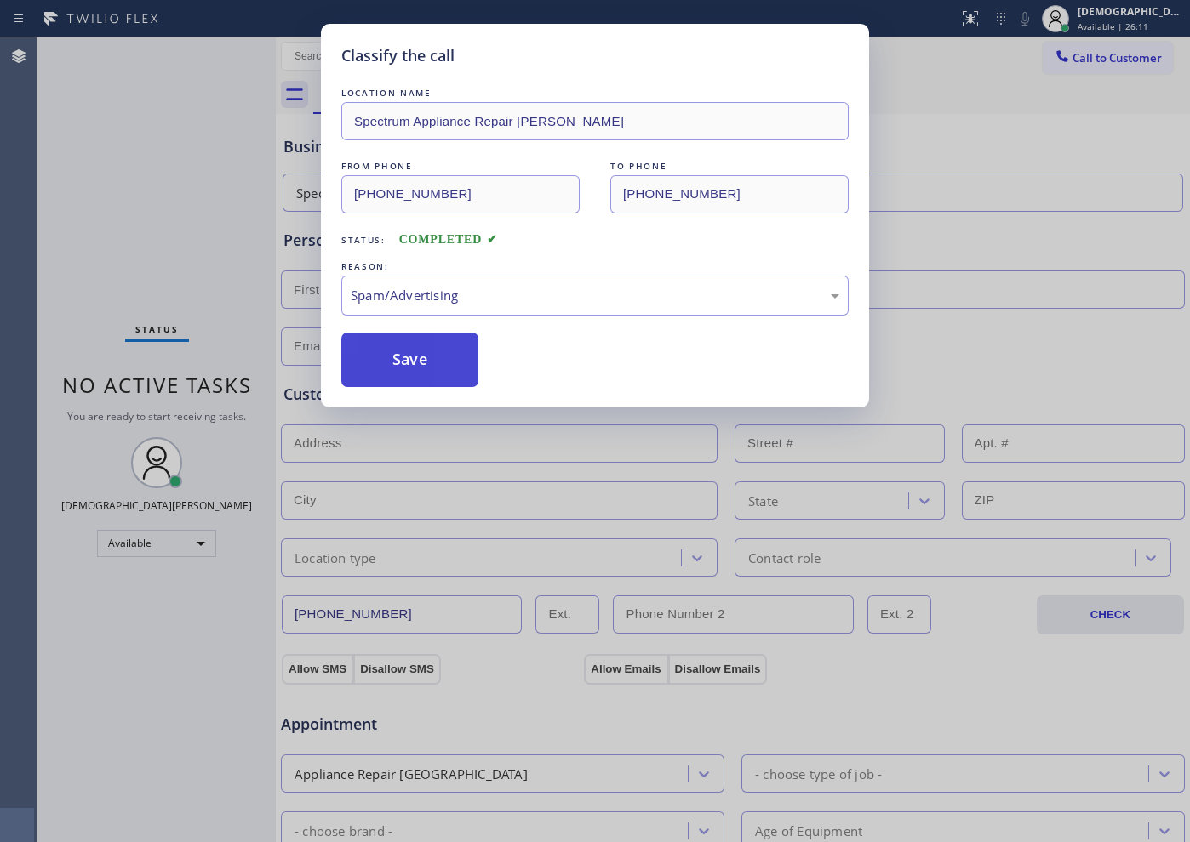
click at [380, 368] on button "Save" at bounding box center [409, 360] width 137 height 54
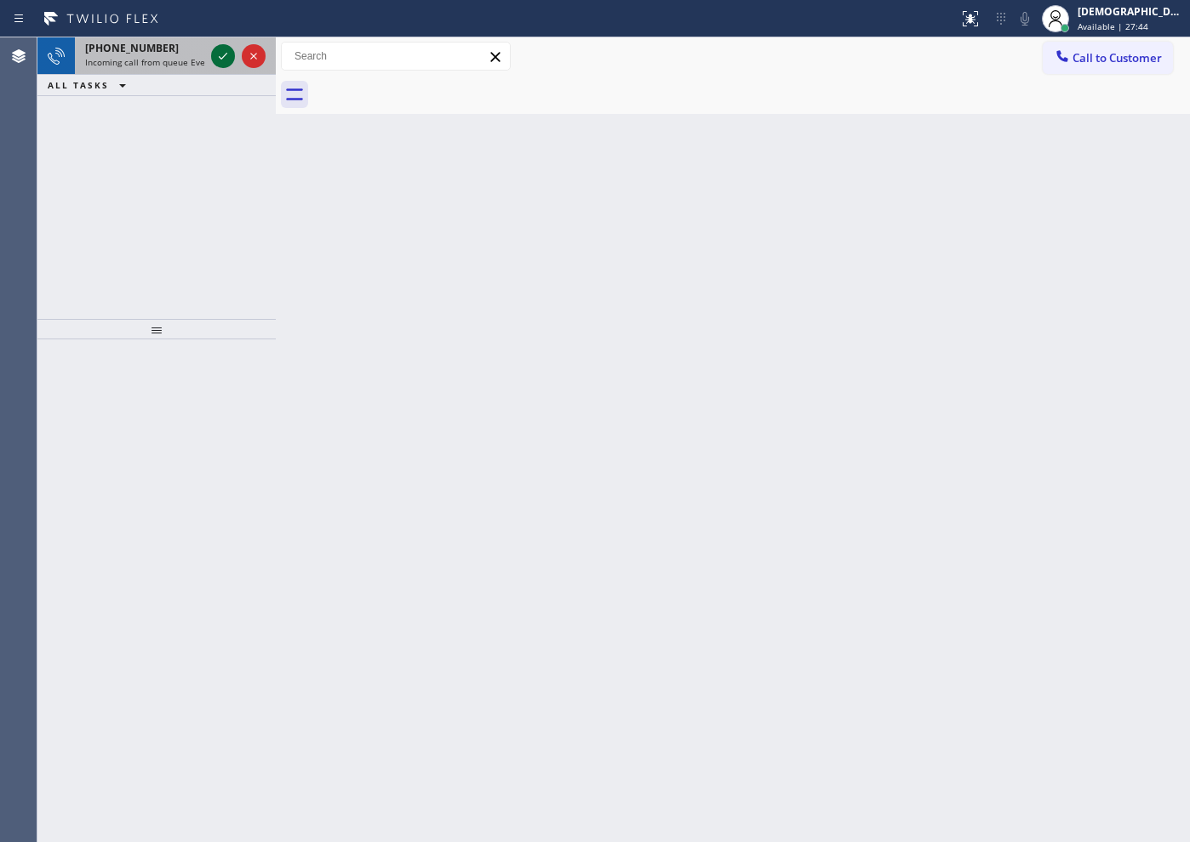
click at [226, 63] on icon at bounding box center [223, 56] width 20 height 20
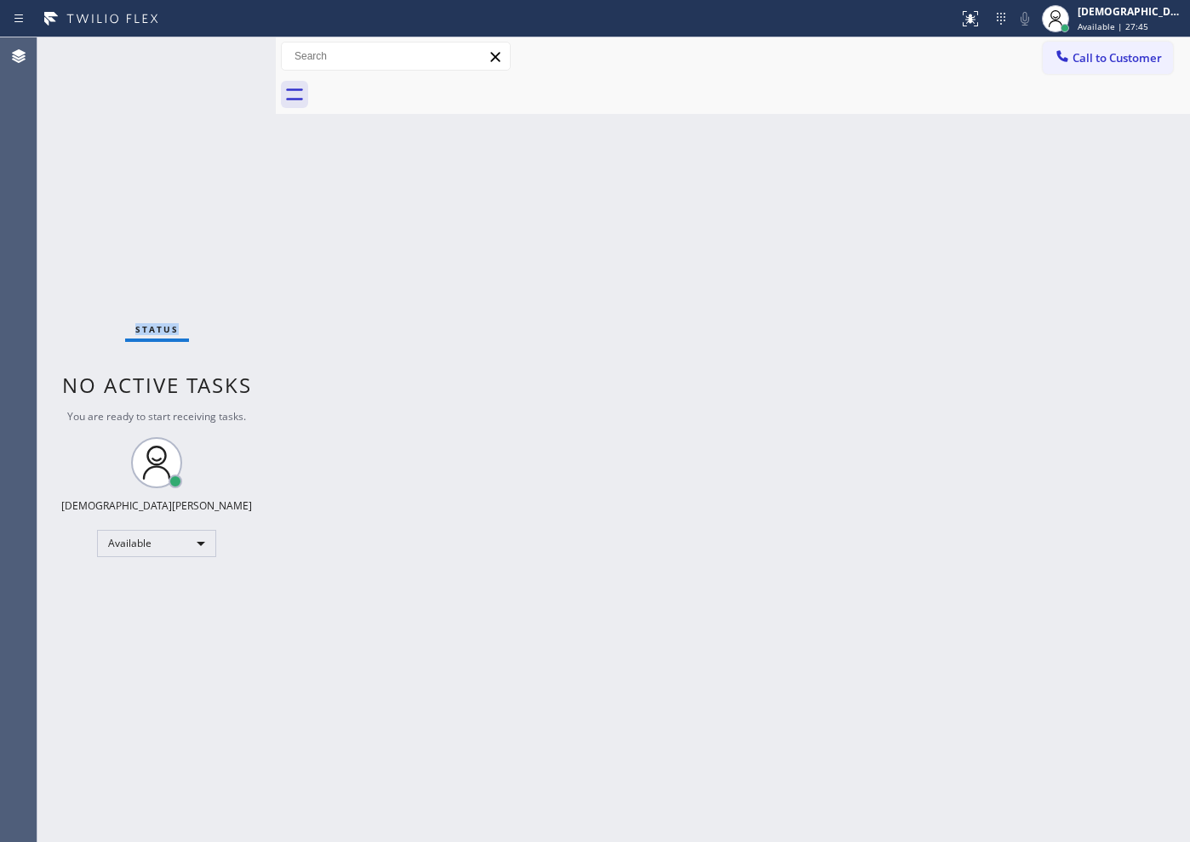
click at [227, 61] on div "Status No active tasks You are ready to start receiving tasks. Christian Cinco …" at bounding box center [156, 439] width 238 height 805
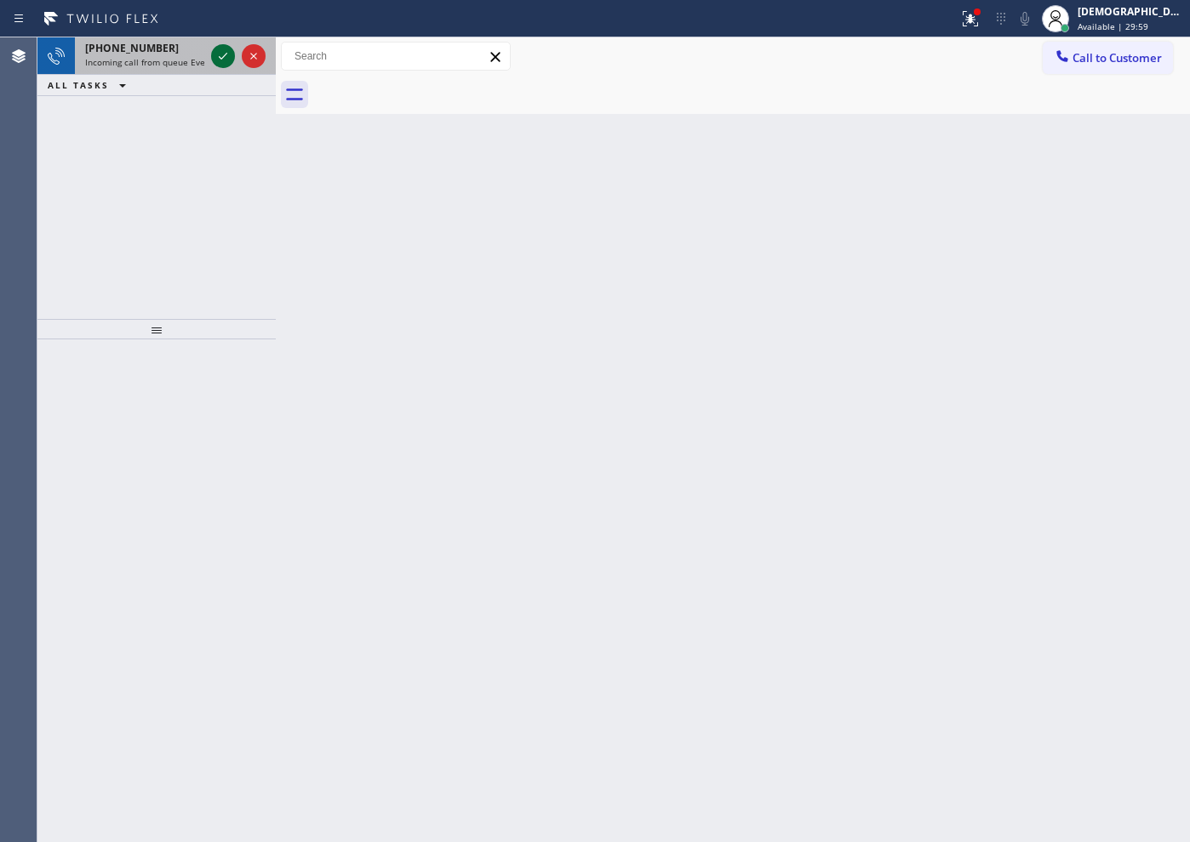
click at [224, 61] on icon at bounding box center [223, 56] width 20 height 20
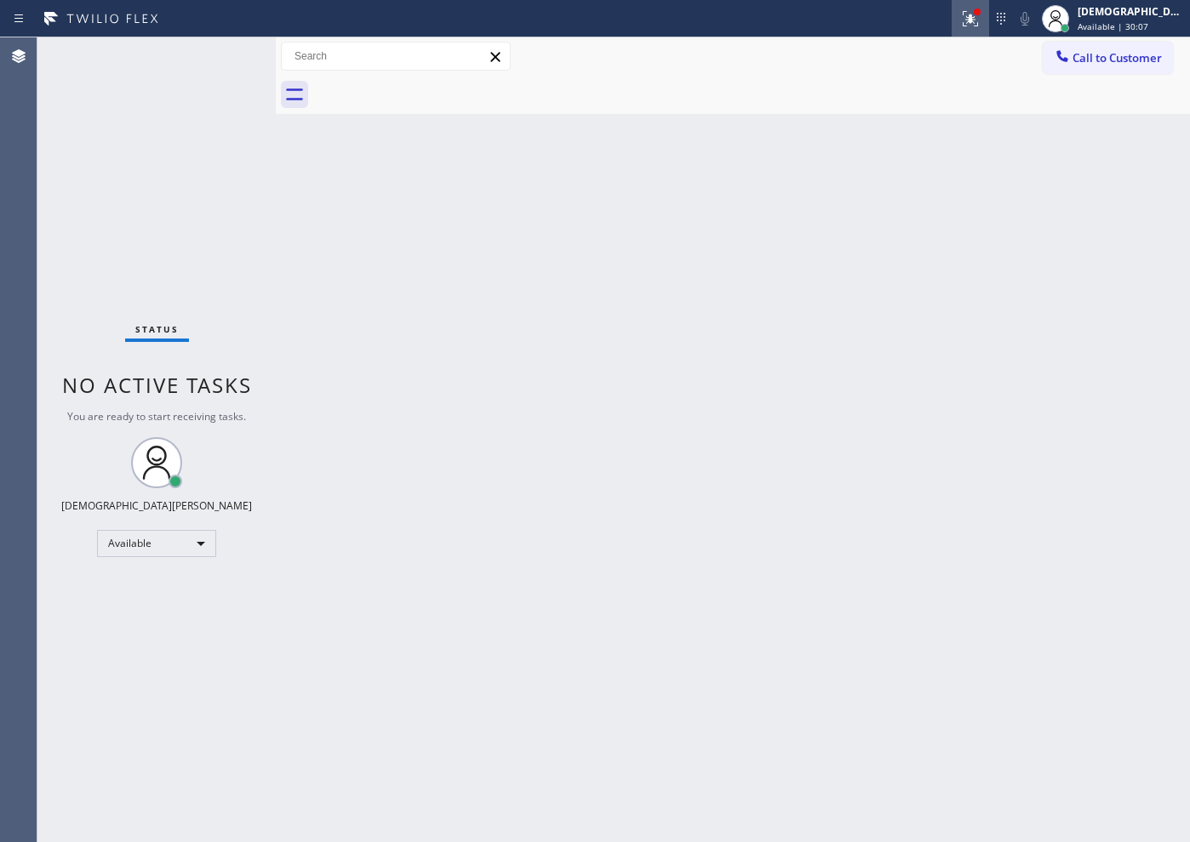
click at [973, 19] on icon at bounding box center [967, 17] width 10 height 12
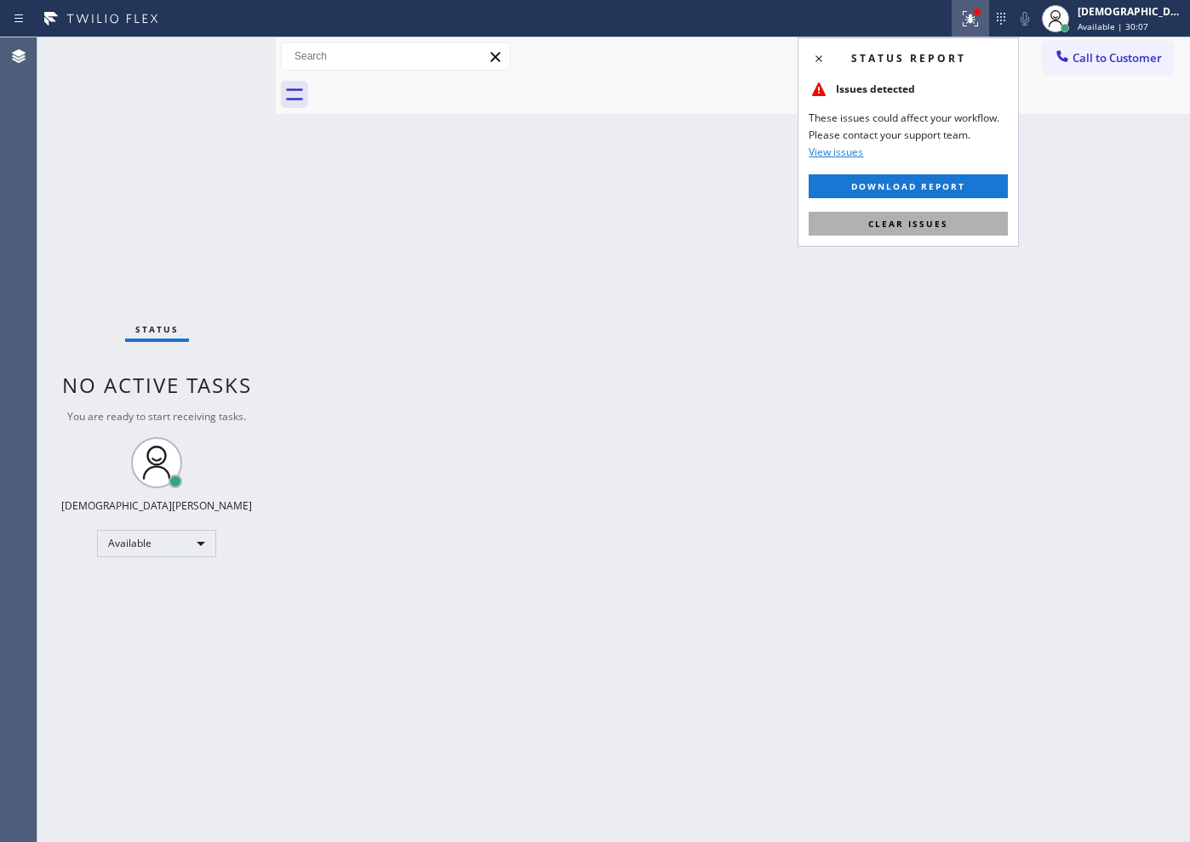
click at [941, 214] on button "Clear issues" at bounding box center [907, 224] width 199 height 24
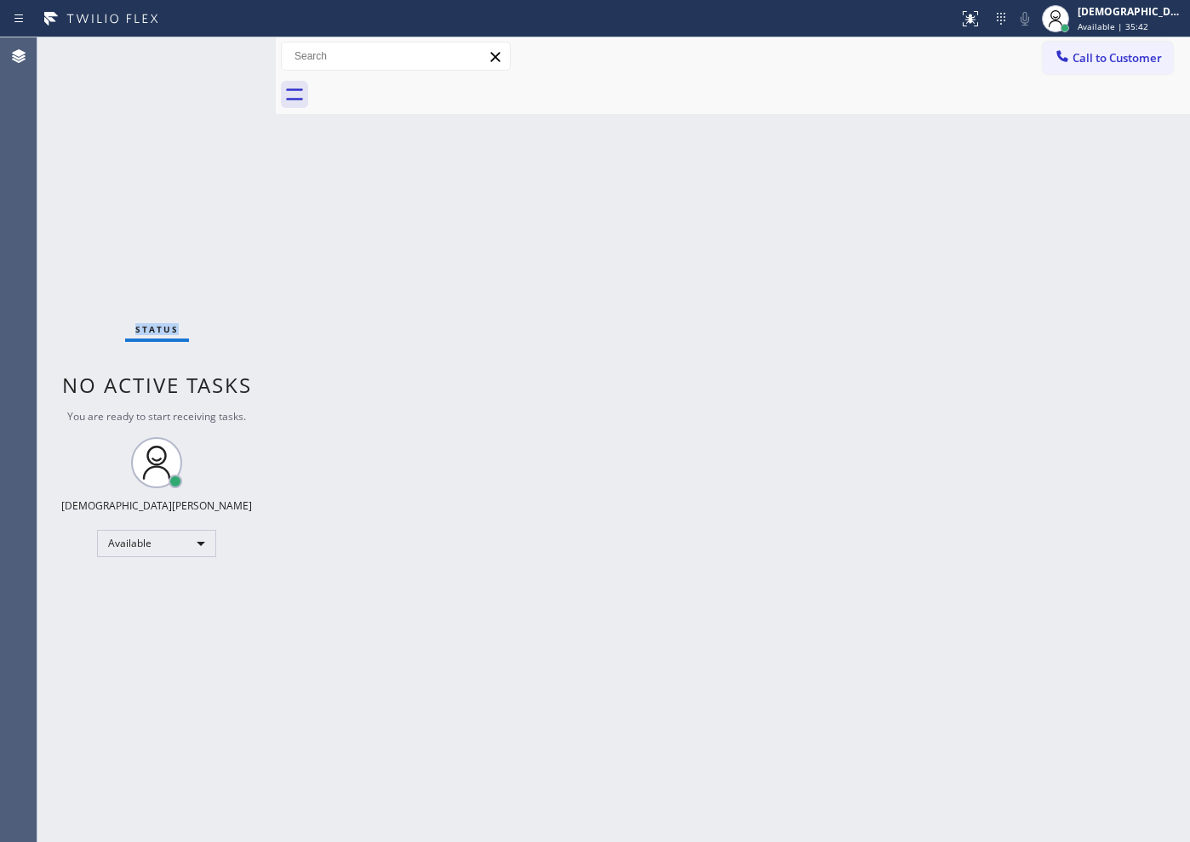
click at [118, 266] on div "Status No active tasks You are ready to start receiving tasks. Christian Cinco …" at bounding box center [156, 439] width 238 height 805
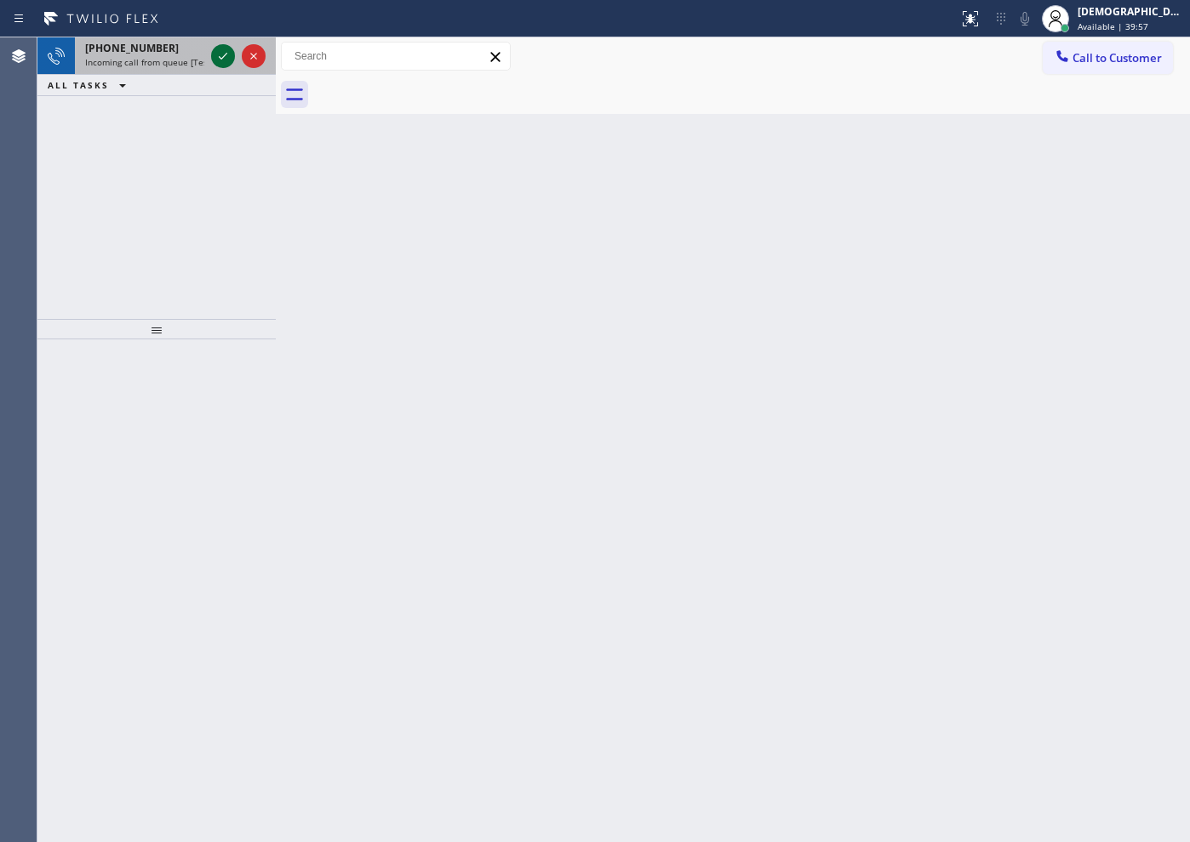
click at [224, 58] on icon at bounding box center [223, 56] width 20 height 20
click at [217, 57] on icon at bounding box center [223, 56] width 20 height 20
click at [222, 58] on icon at bounding box center [223, 56] width 9 height 7
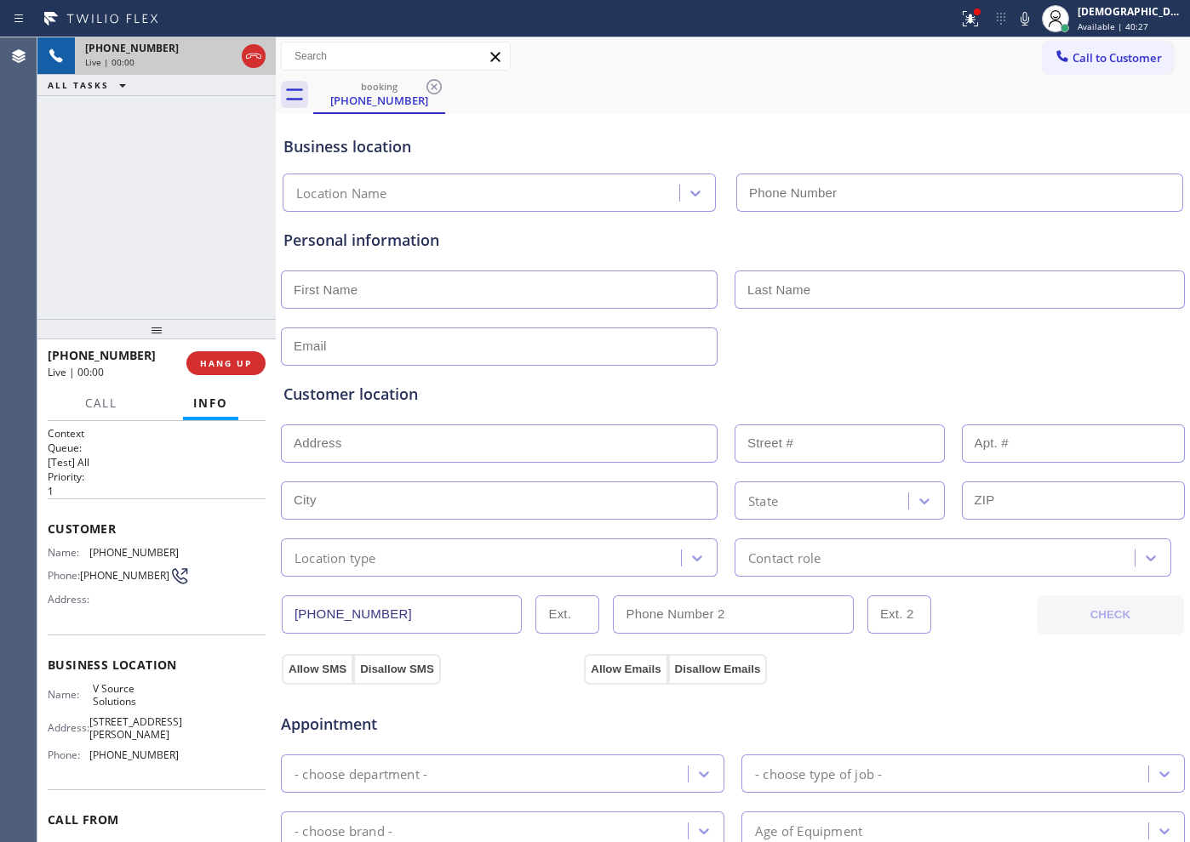
type input "[PHONE_NUMBER]"
click at [262, 49] on icon at bounding box center [253, 56] width 20 height 20
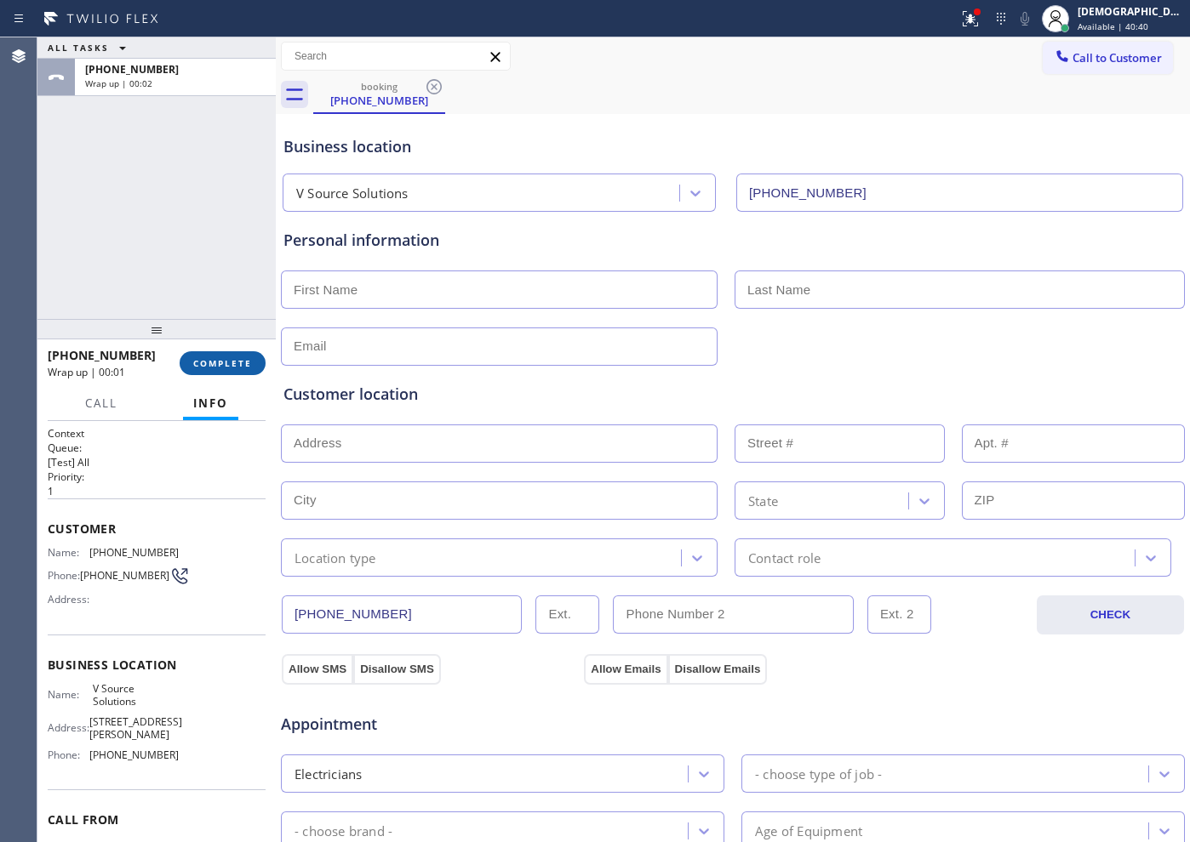
click at [223, 357] on span "COMPLETE" at bounding box center [222, 363] width 59 height 12
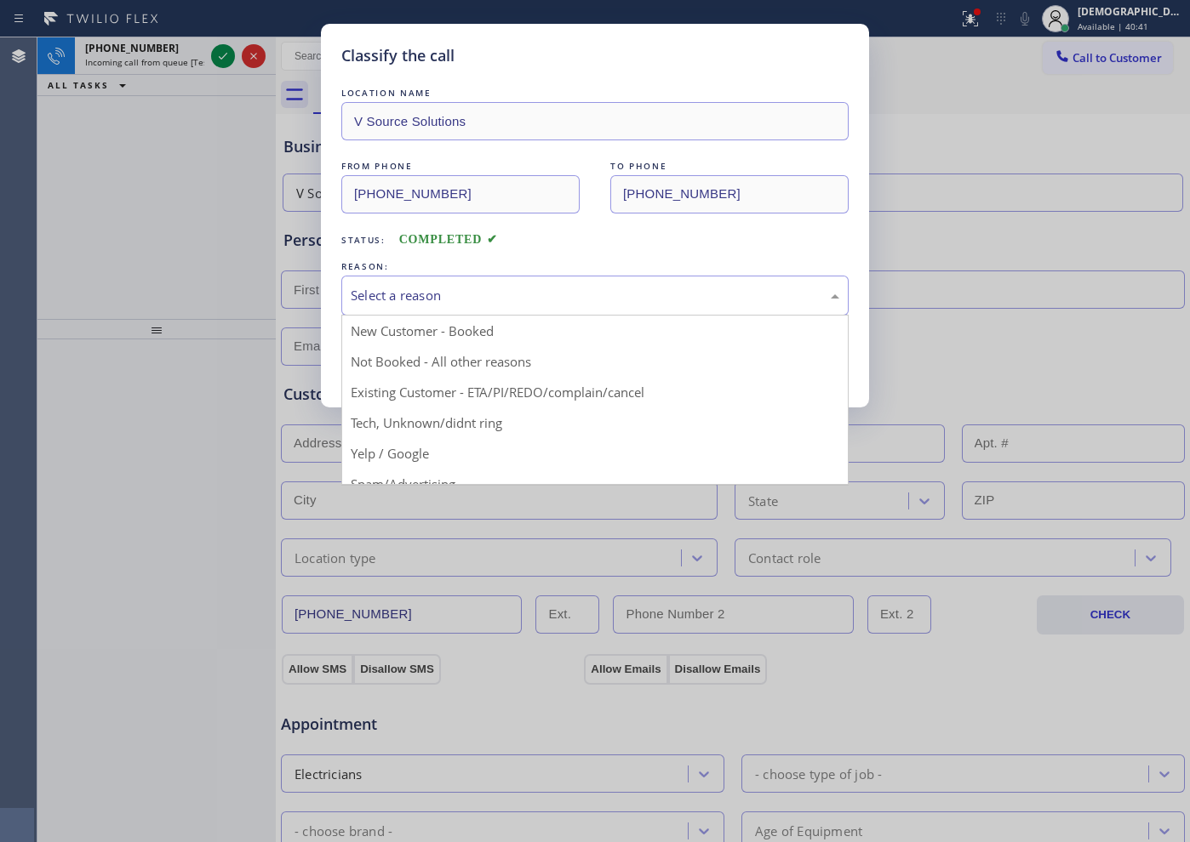
click at [389, 298] on div "Select a reason" at bounding box center [595, 296] width 488 height 20
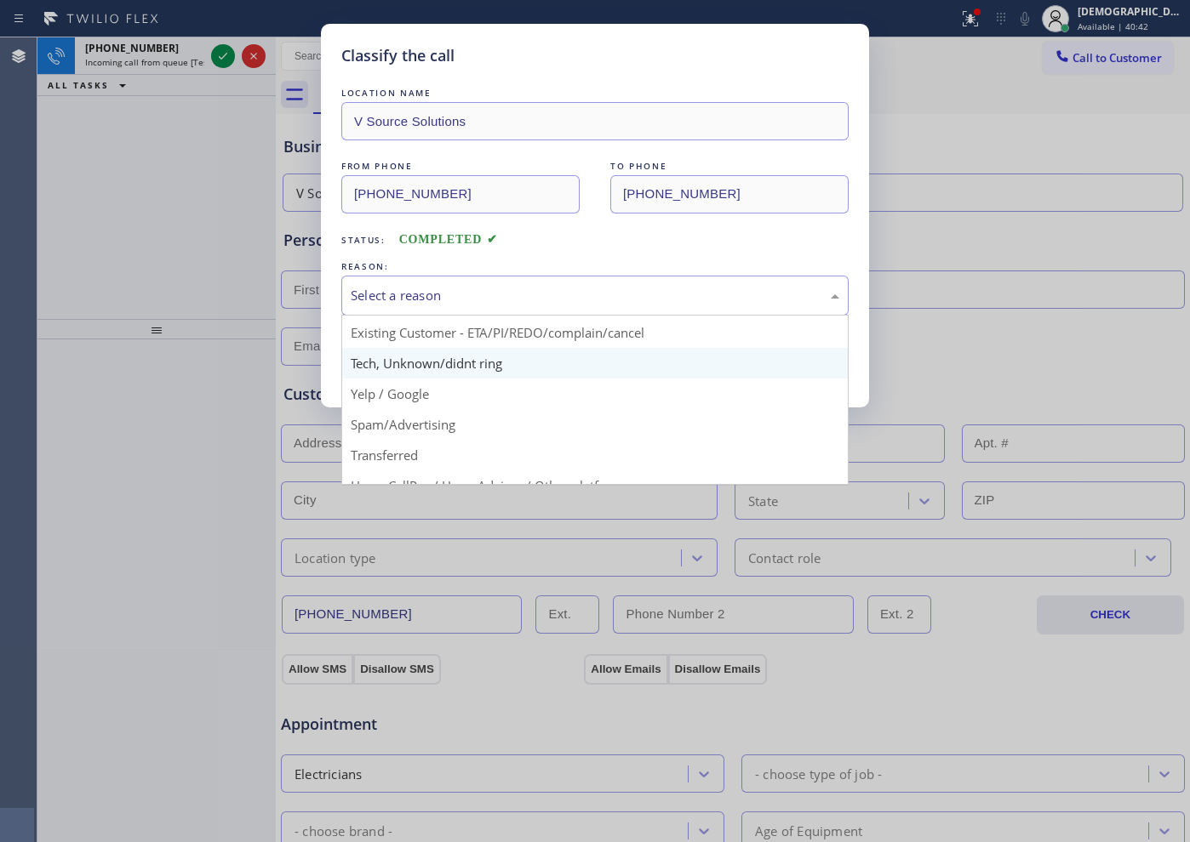
scroll to position [106, 0]
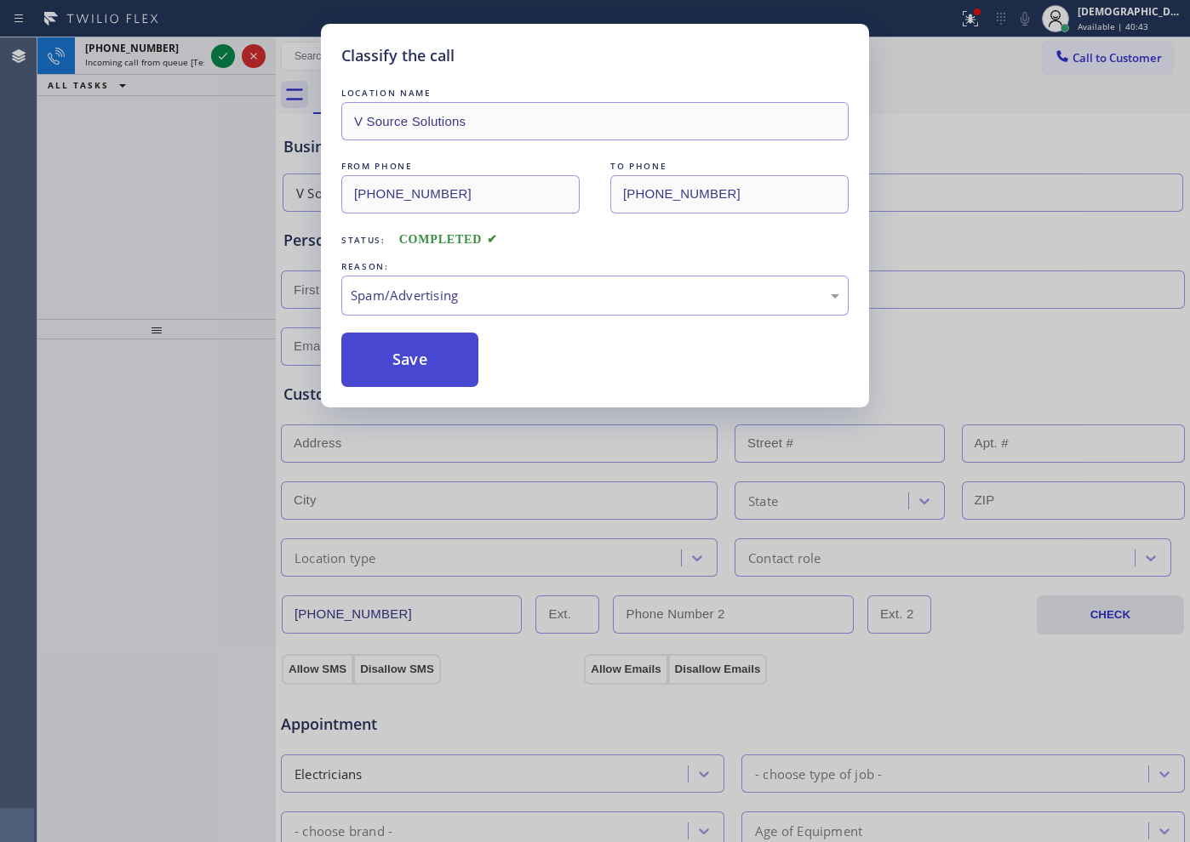
click at [402, 370] on button "Save" at bounding box center [409, 360] width 137 height 54
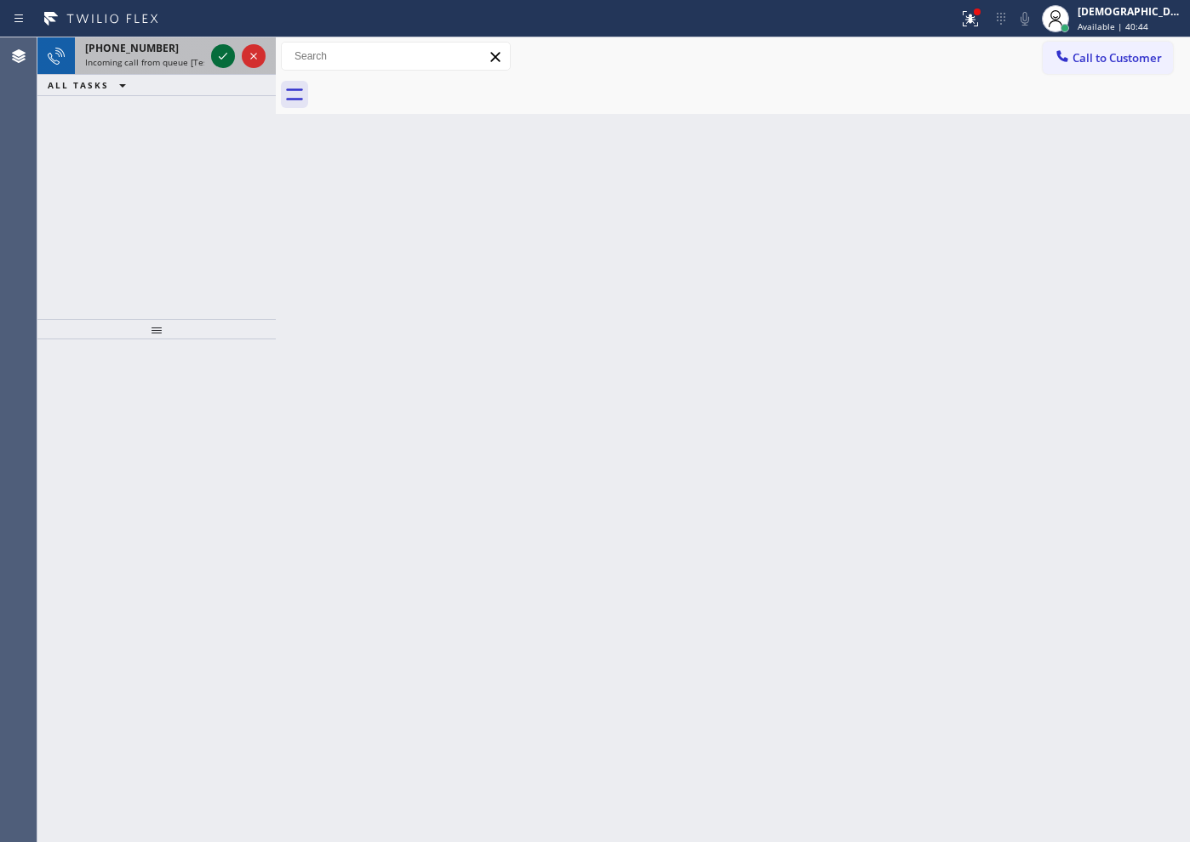
click at [225, 50] on icon at bounding box center [223, 56] width 20 height 20
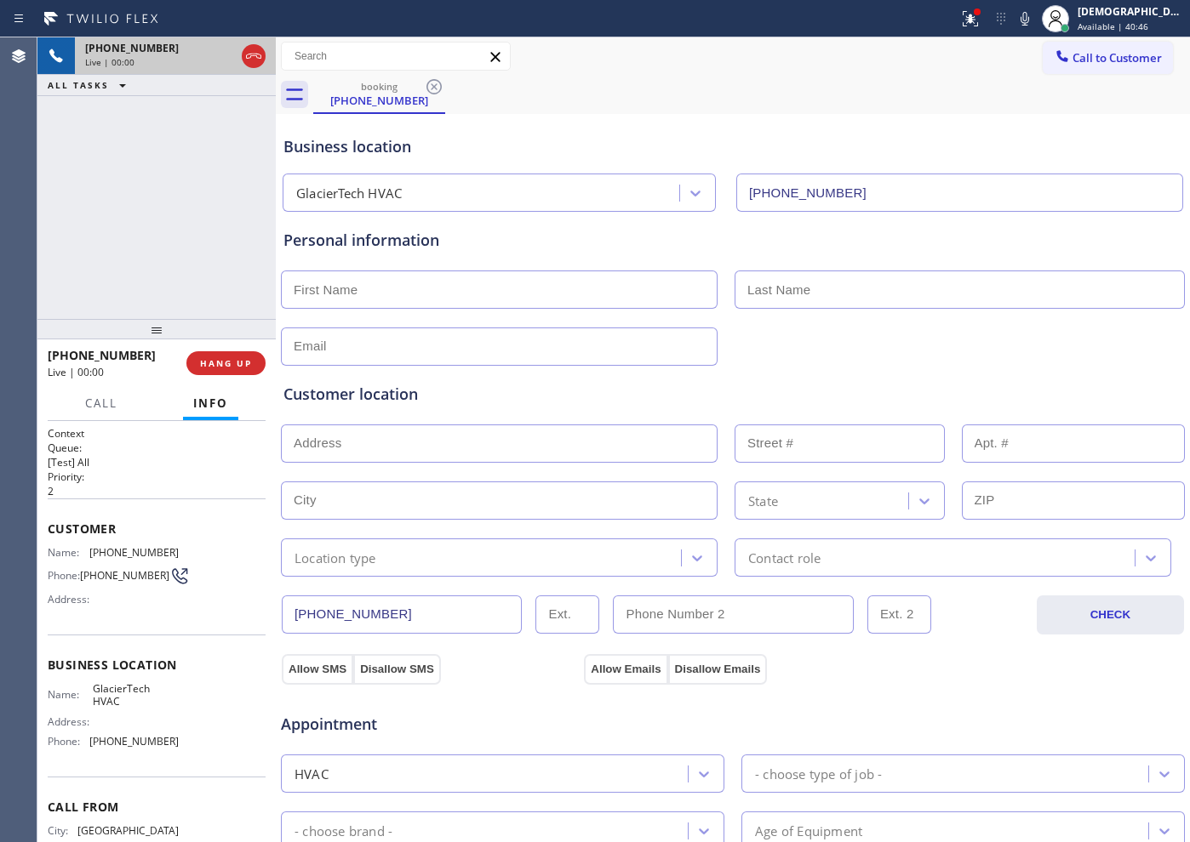
type input "[PHONE_NUMBER]"
click at [225, 358] on span "HANG UP" at bounding box center [226, 363] width 52 height 12
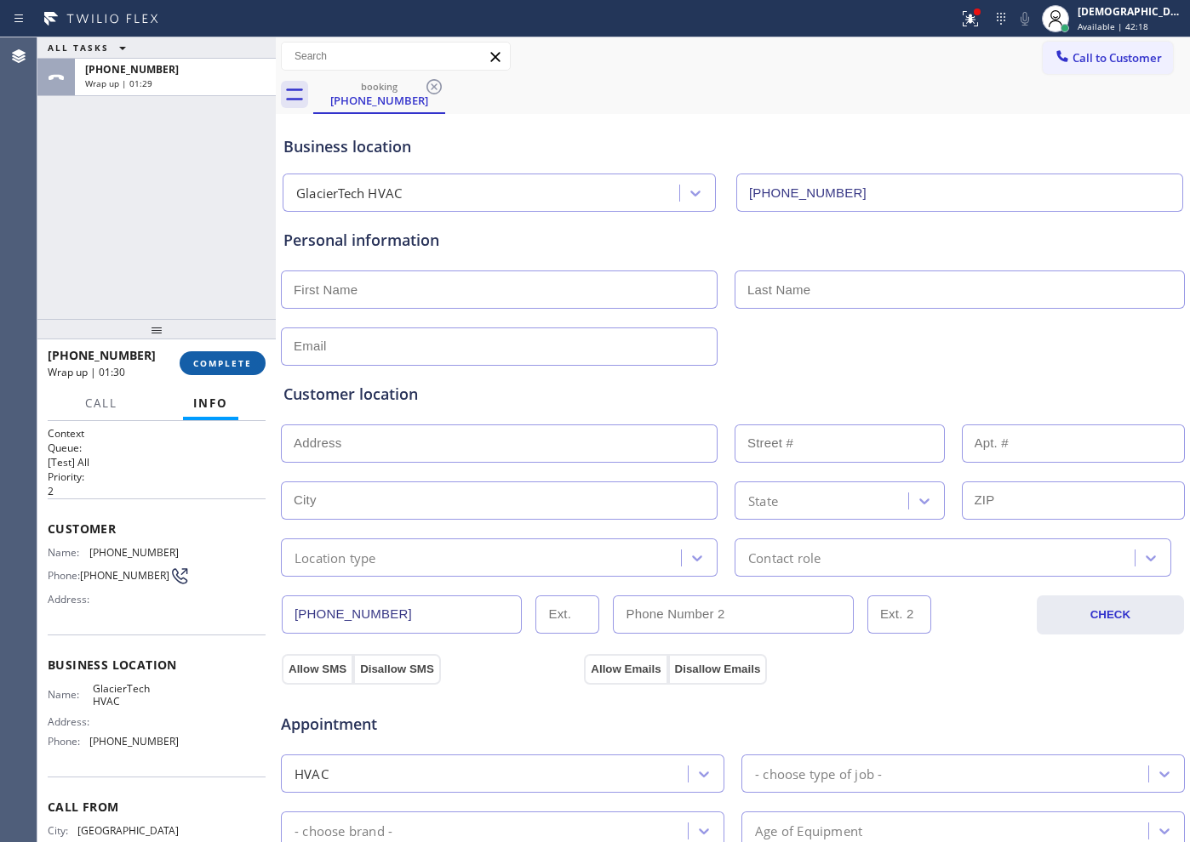
click at [225, 358] on span "COMPLETE" at bounding box center [222, 363] width 59 height 12
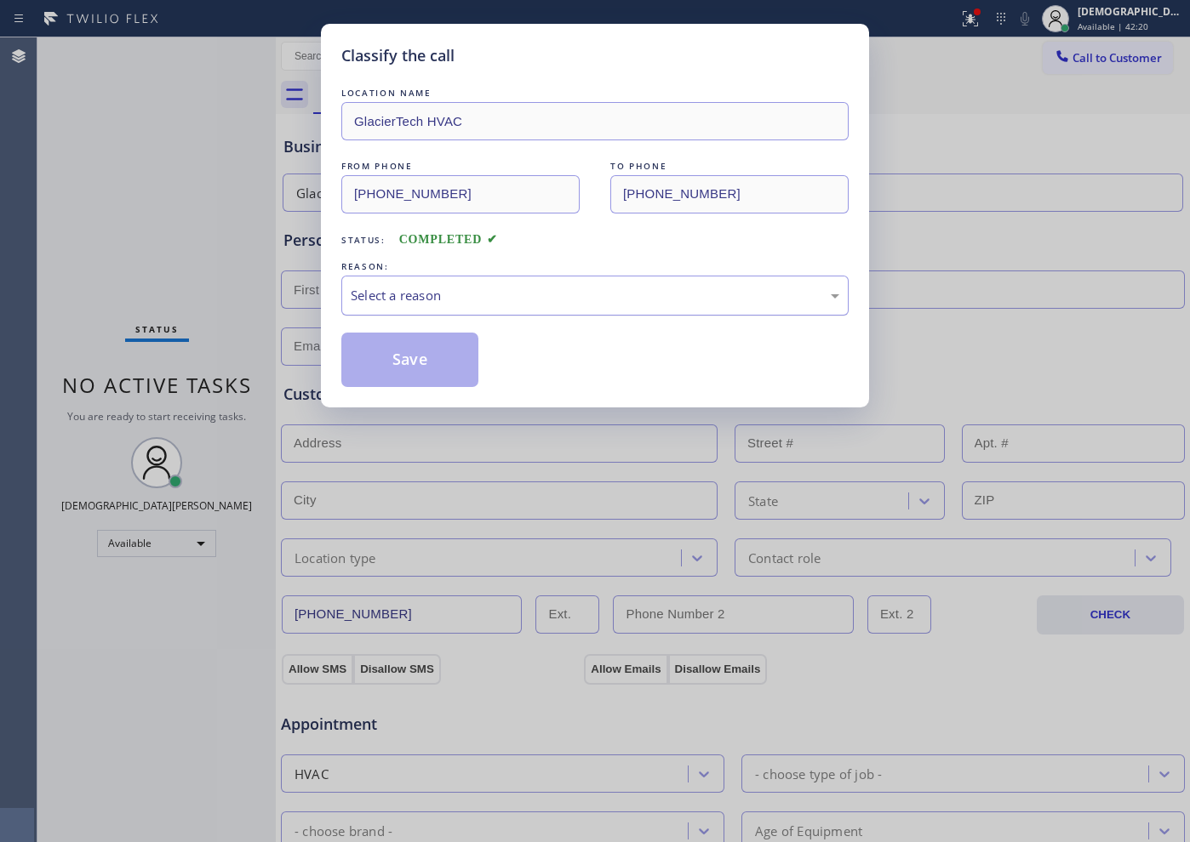
click at [370, 306] on div "Select a reason" at bounding box center [594, 296] width 507 height 40
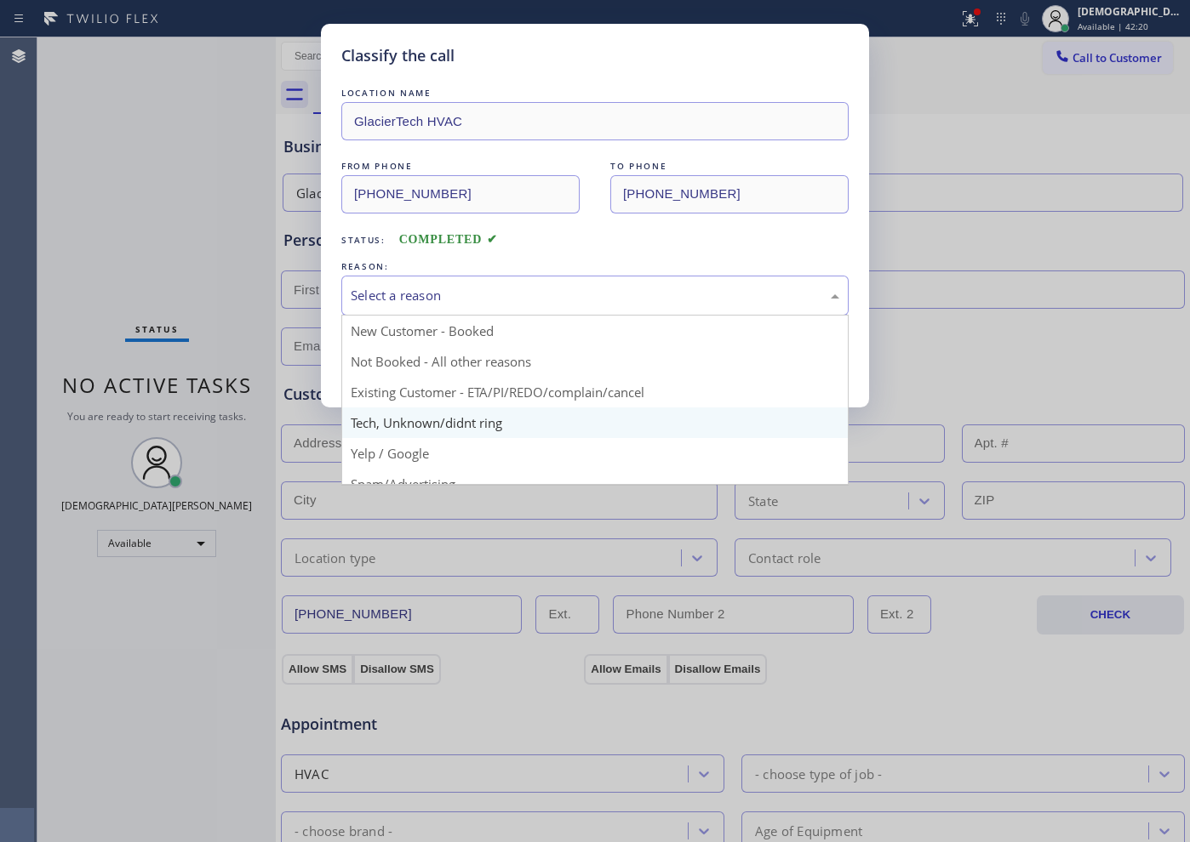
scroll to position [107, 0]
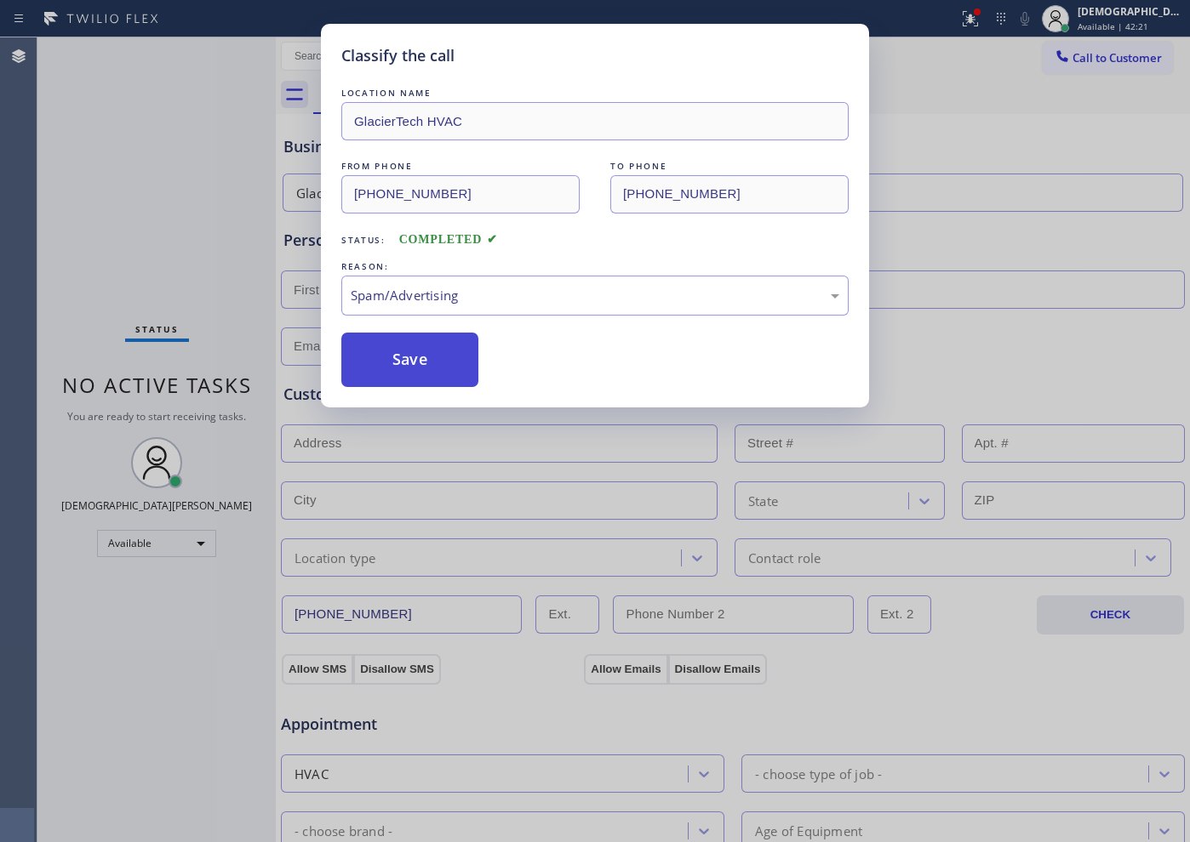
click at [407, 370] on button "Save" at bounding box center [409, 360] width 137 height 54
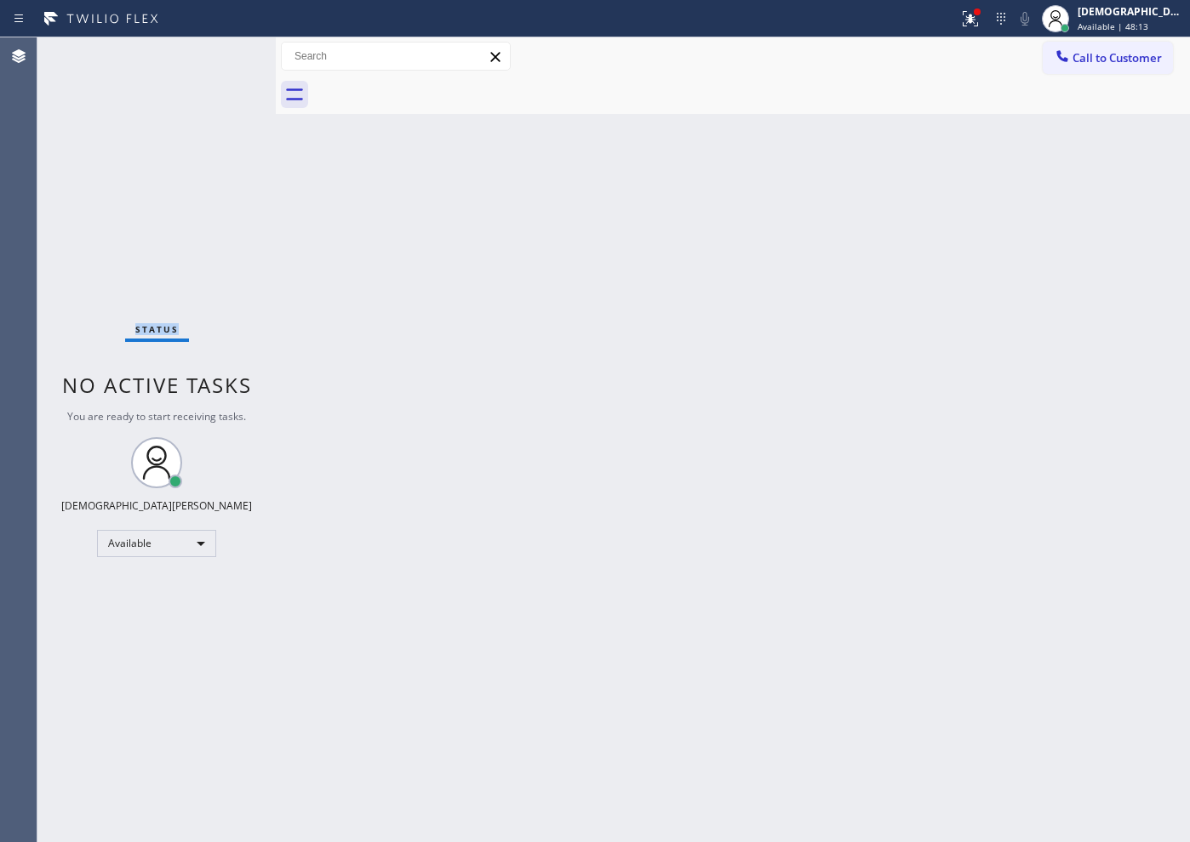
click at [134, 229] on div "Status No active tasks You are ready to start receiving tasks. Christian Cinco …" at bounding box center [156, 439] width 238 height 805
click at [183, 175] on div "Status No active tasks You are ready to start receiving tasks. Christian Cinco …" at bounding box center [156, 439] width 238 height 805
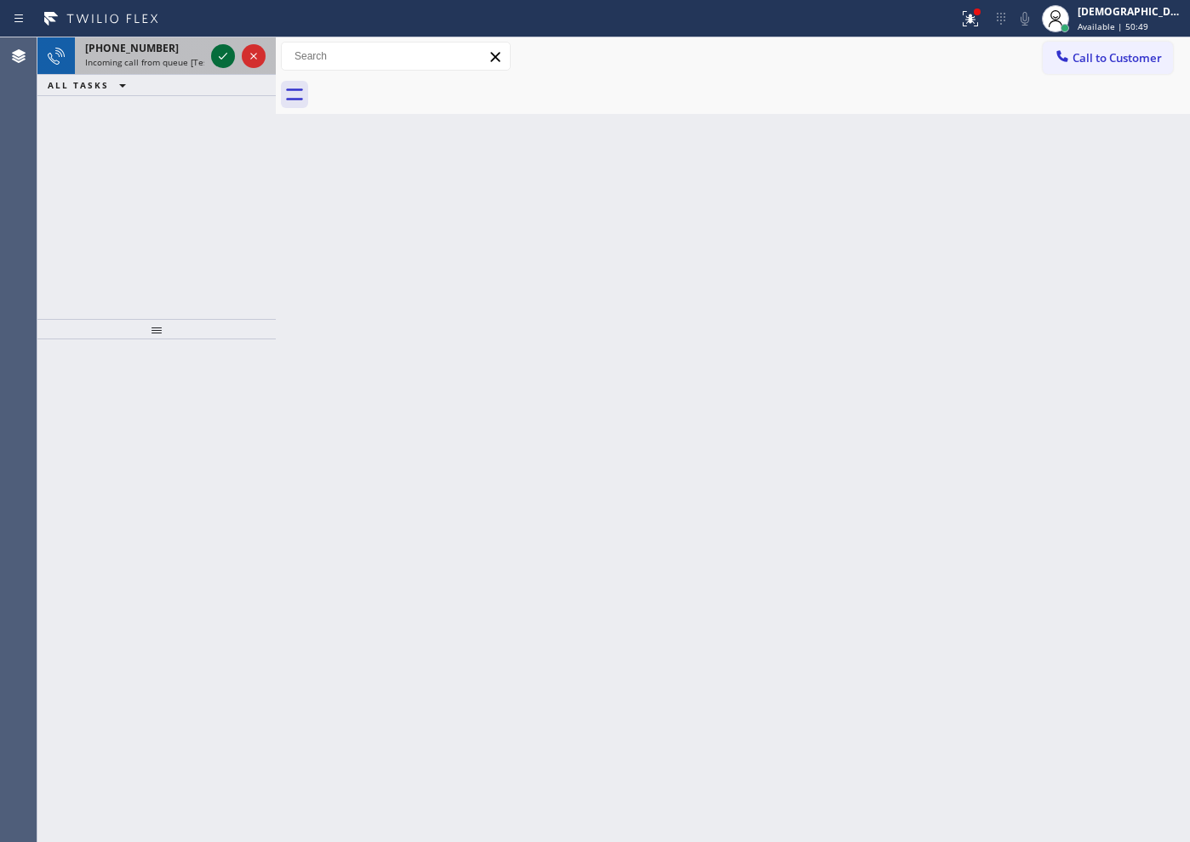
click at [219, 60] on icon at bounding box center [223, 56] width 20 height 20
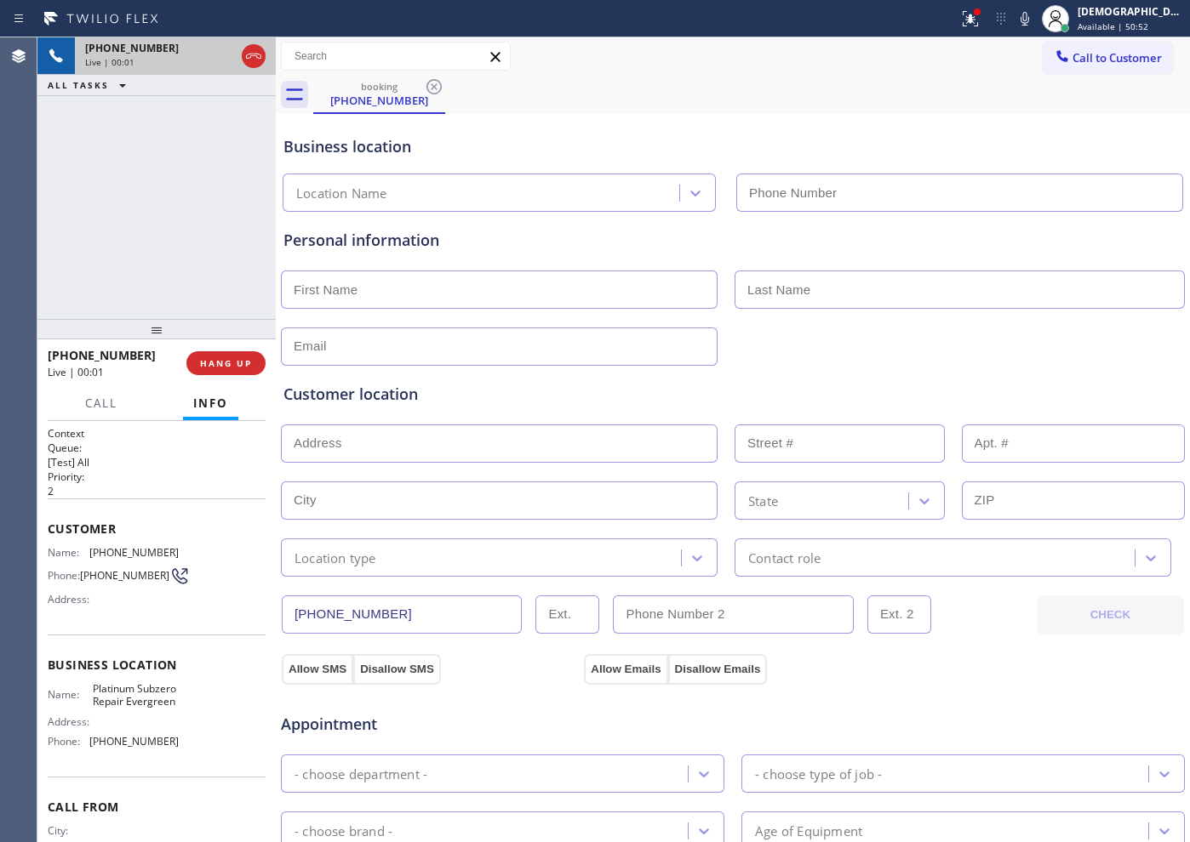
type input "[PHONE_NUMBER]"
click at [251, 52] on icon at bounding box center [253, 56] width 20 height 20
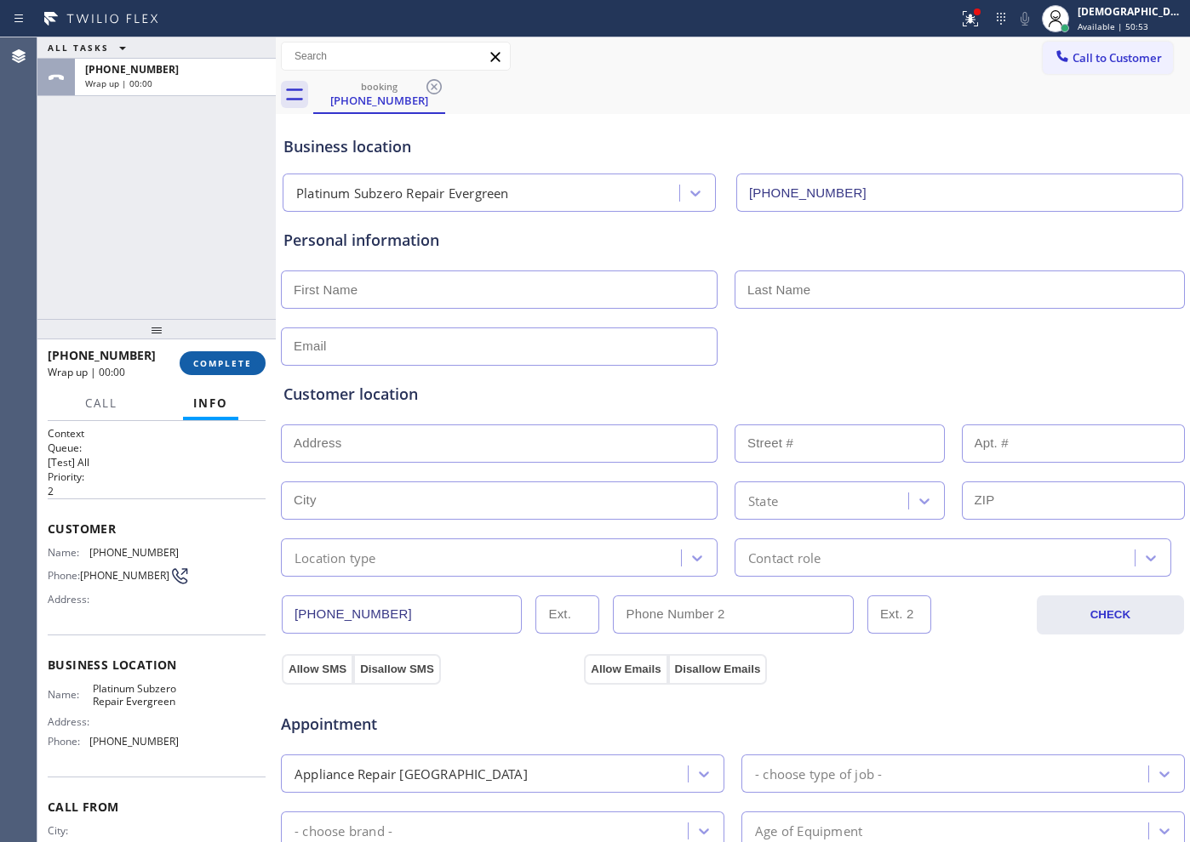
click at [220, 352] on button "COMPLETE" at bounding box center [223, 363] width 86 height 24
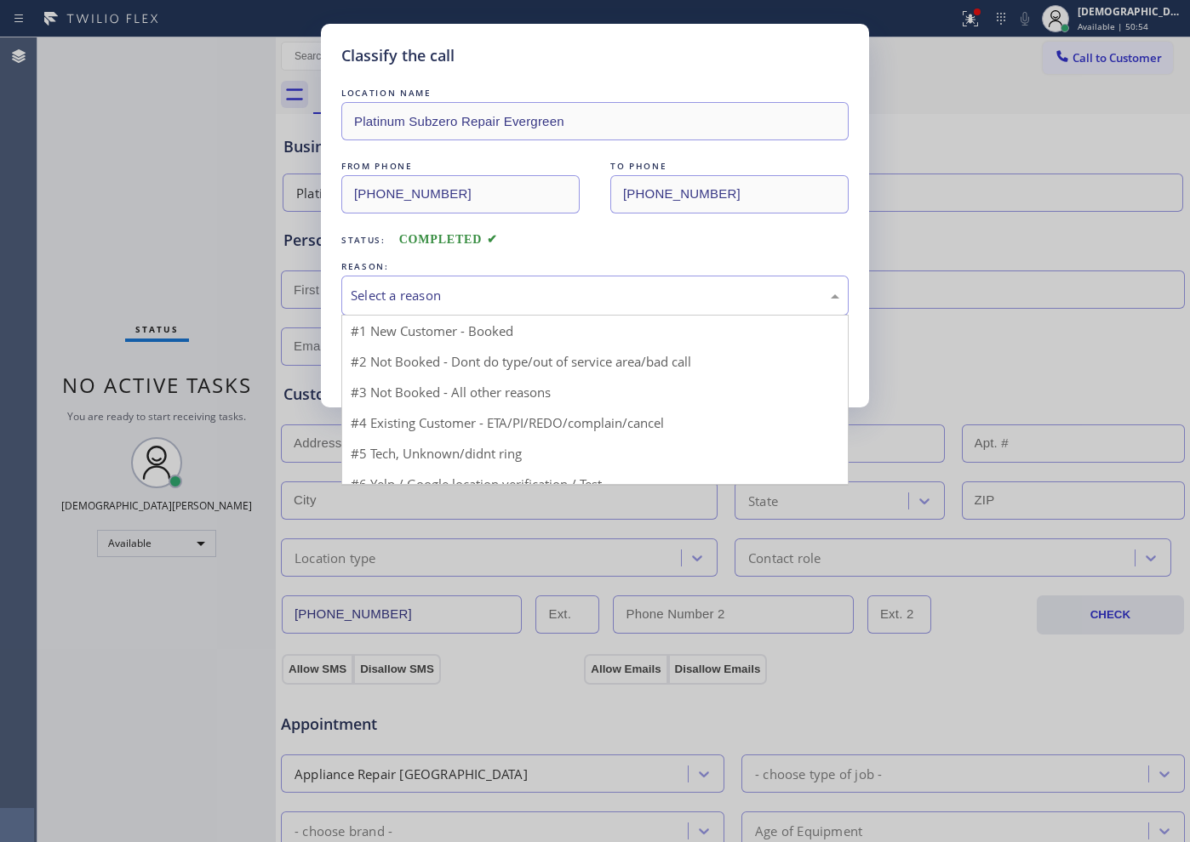
click at [361, 290] on div "Select a reason" at bounding box center [595, 296] width 488 height 20
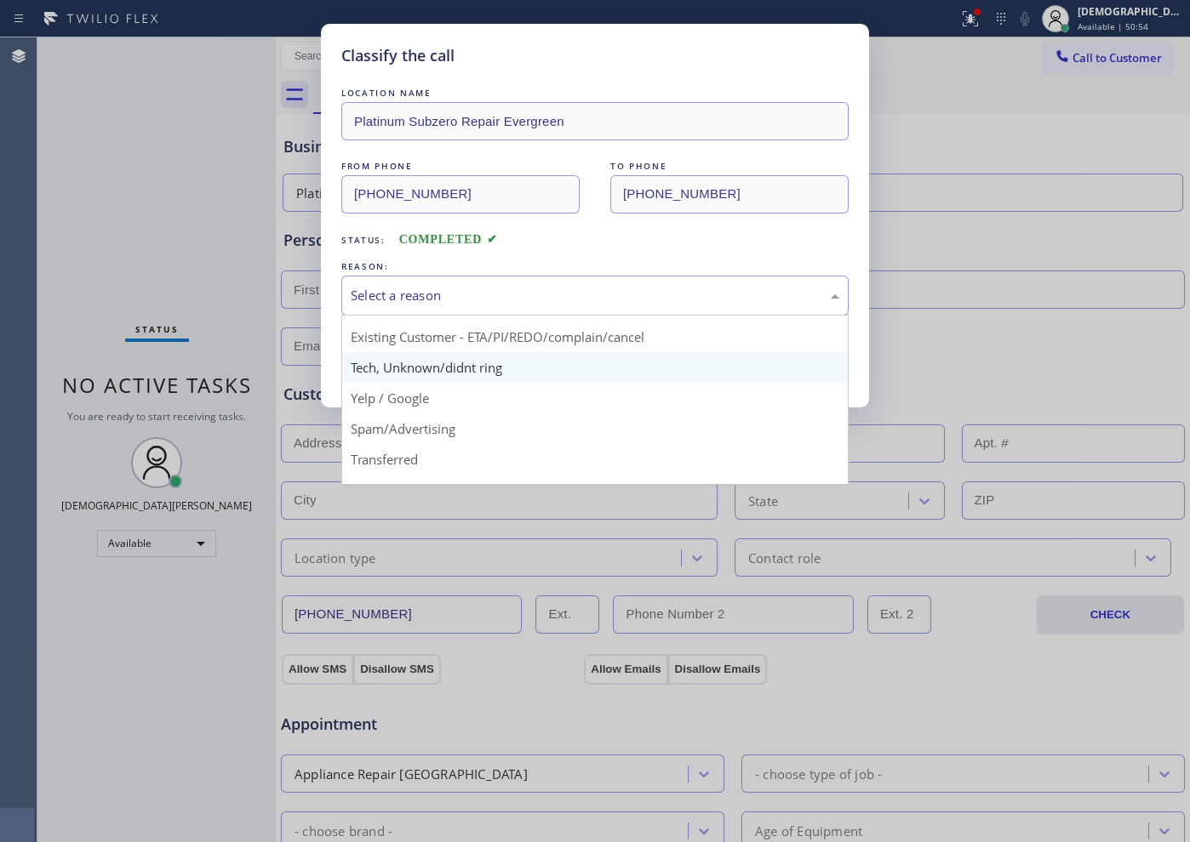
scroll to position [106, 0]
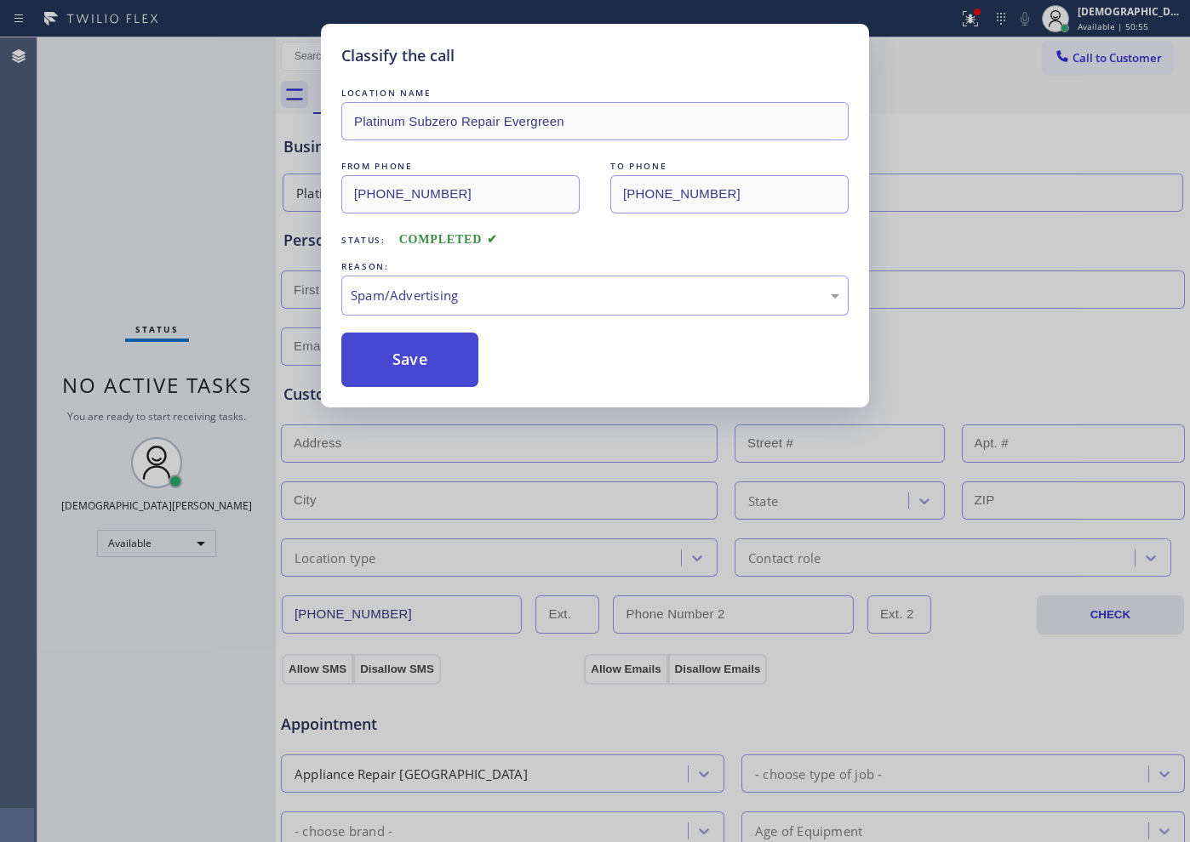
click at [375, 373] on button "Save" at bounding box center [409, 360] width 137 height 54
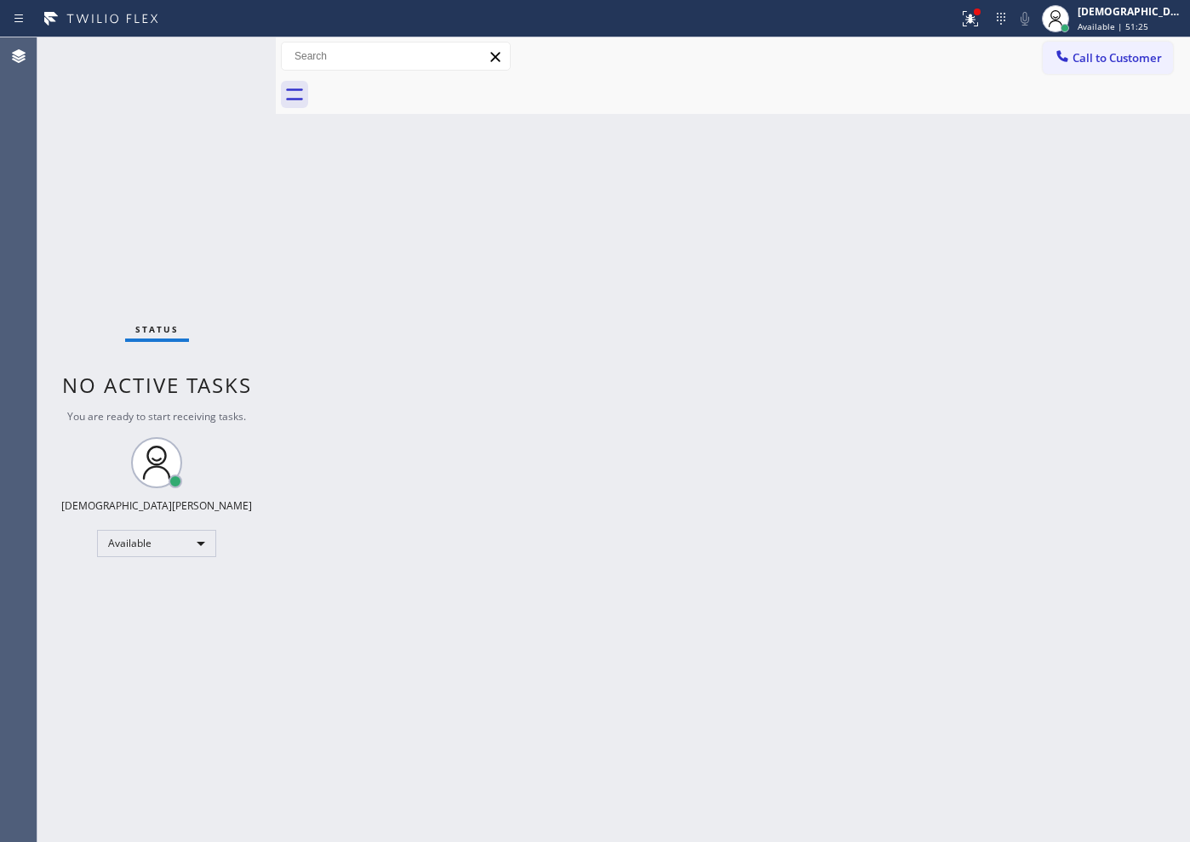
click at [223, 54] on div "Status No active tasks You are ready to start receiving tasks. Christian Cinco …" at bounding box center [156, 439] width 238 height 805
drag, startPoint x: 1003, startPoint y: 20, endPoint x: 995, endPoint y: 33, distance: 15.3
click at [980, 19] on icon at bounding box center [970, 19] width 20 height 20
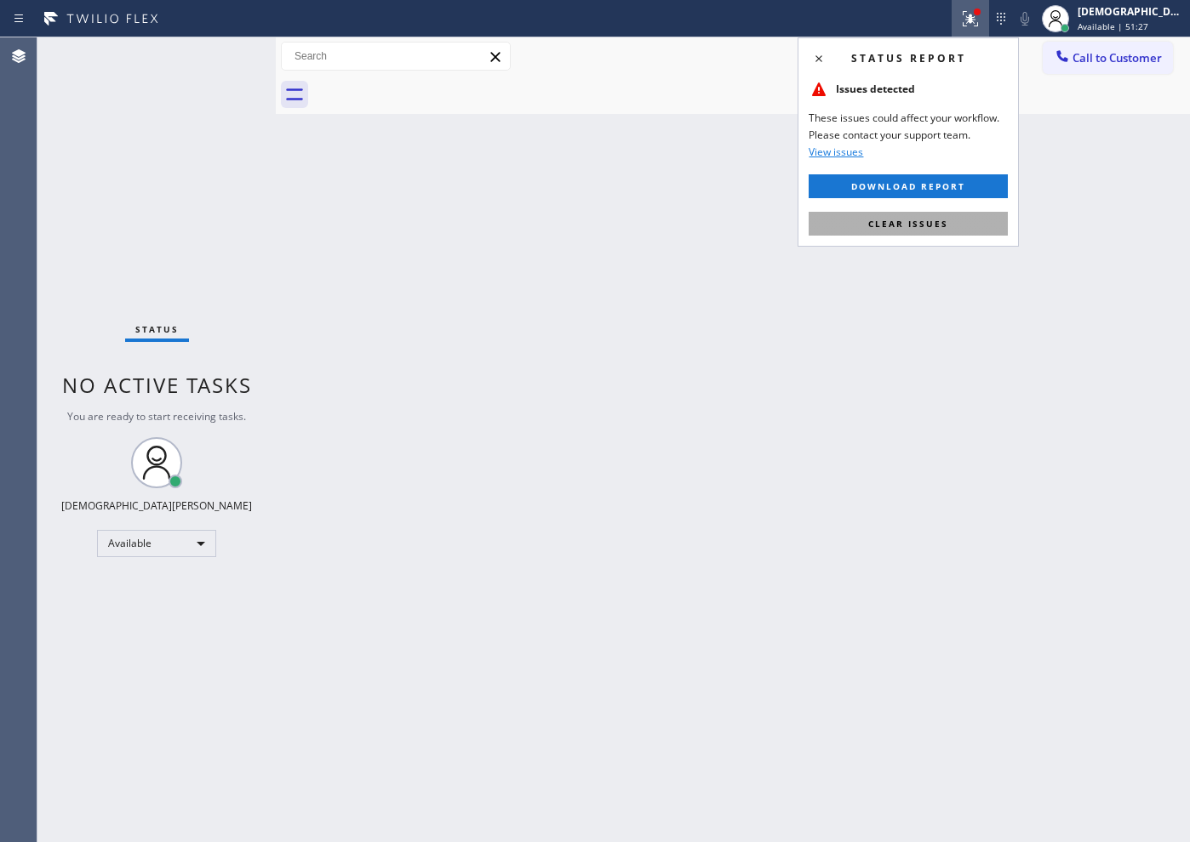
click at [919, 212] on button "Clear issues" at bounding box center [907, 224] width 199 height 24
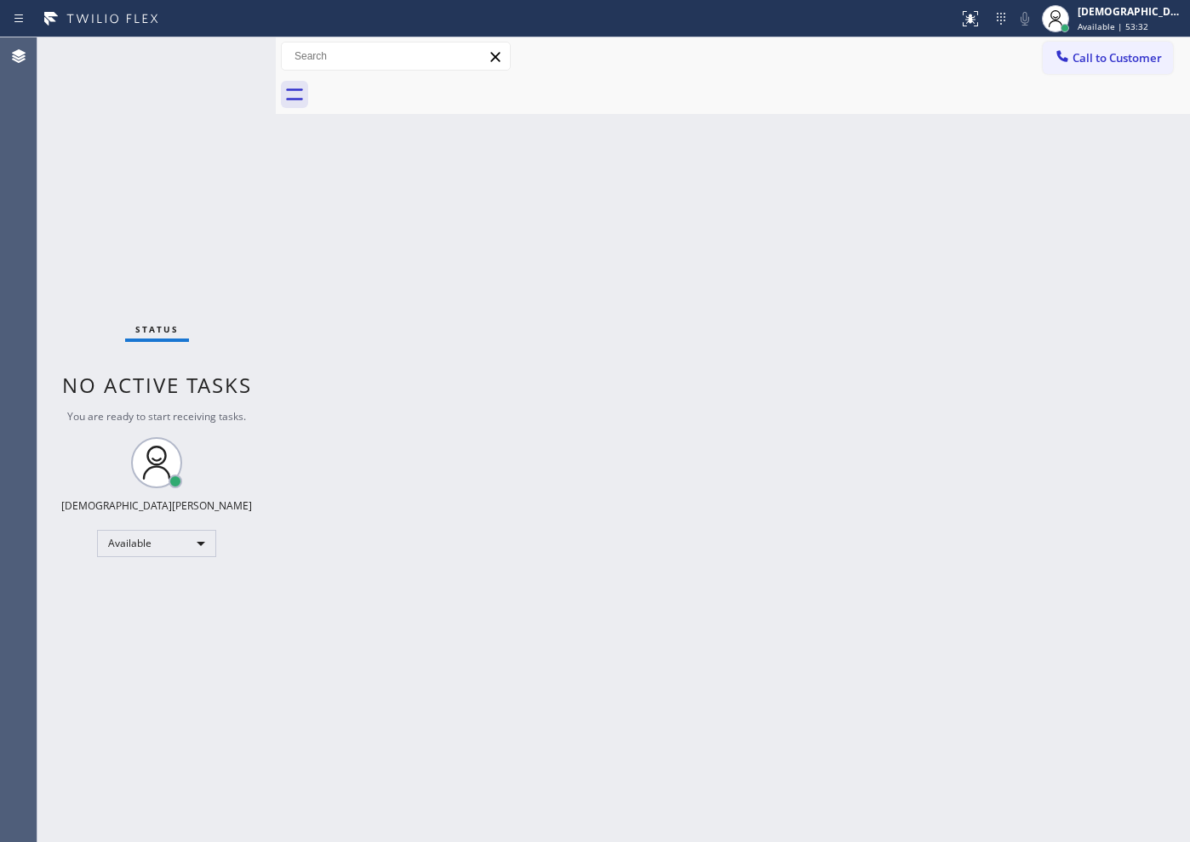
click at [216, 61] on div "Status No active tasks You are ready to start receiving tasks. Christian Cinco …" at bounding box center [156, 439] width 238 height 805
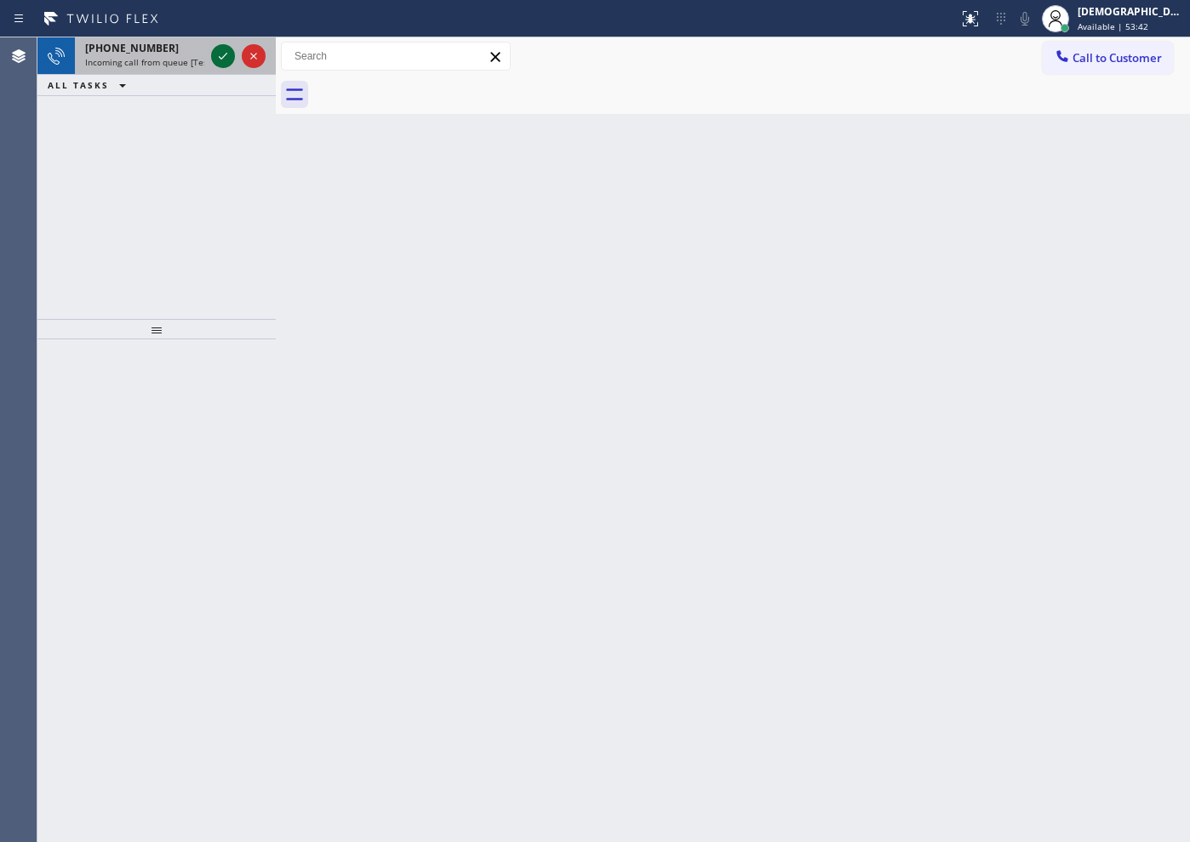
click at [216, 61] on icon at bounding box center [223, 56] width 20 height 20
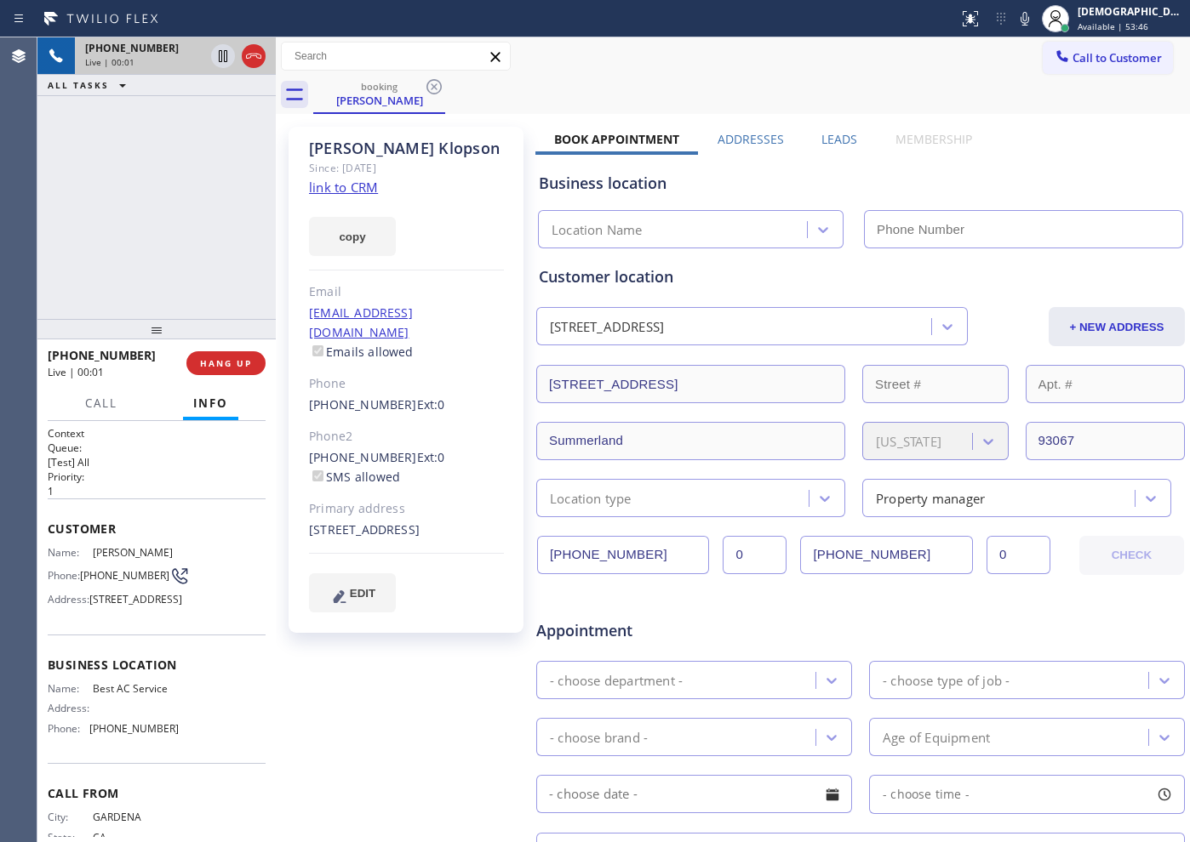
type input "[PHONE_NUMBER]"
click at [372, 188] on link "link to CRM" at bounding box center [343, 187] width 69 height 17
drag, startPoint x: 426, startPoint y: 146, endPoint x: 312, endPoint y: 146, distance: 114.0
click at [312, 146] on div "[PERSON_NAME]" at bounding box center [406, 149] width 195 height 20
copy div "[PERSON_NAME]"
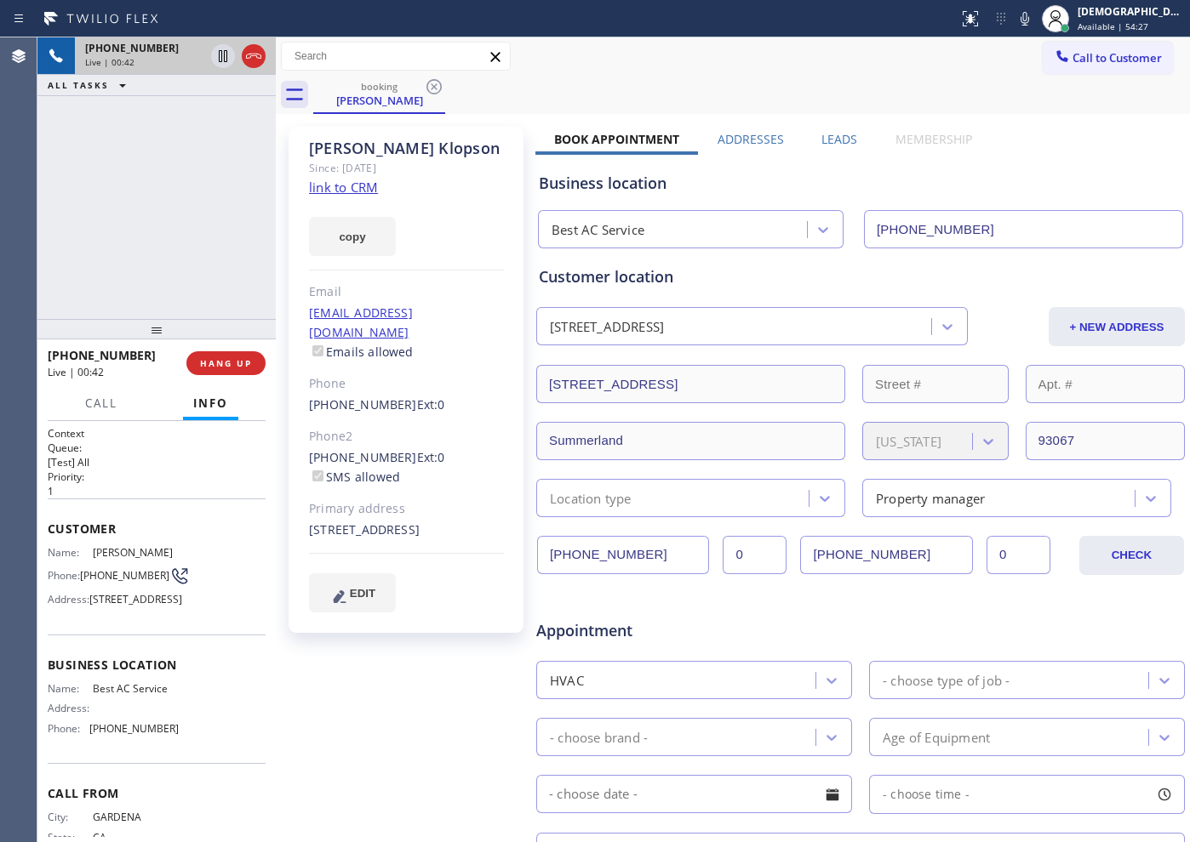
click at [500, 174] on div "Since: [DATE]" at bounding box center [406, 168] width 195 height 20
click at [440, 189] on div "[PERSON_NAME] Since: [DATE] link to CRM copy Email [EMAIL_ADDRESS][DOMAIN_NAME]…" at bounding box center [405, 380] width 235 height 506
click at [217, 53] on icon at bounding box center [223, 56] width 20 height 20
click at [216, 63] on icon at bounding box center [223, 56] width 20 height 20
click at [168, 261] on div "[PHONE_NUMBER] Live | 03:07 ALL TASKS ALL TASKS ACTIVE TASKS TASKS IN WRAP UP" at bounding box center [156, 178] width 238 height 282
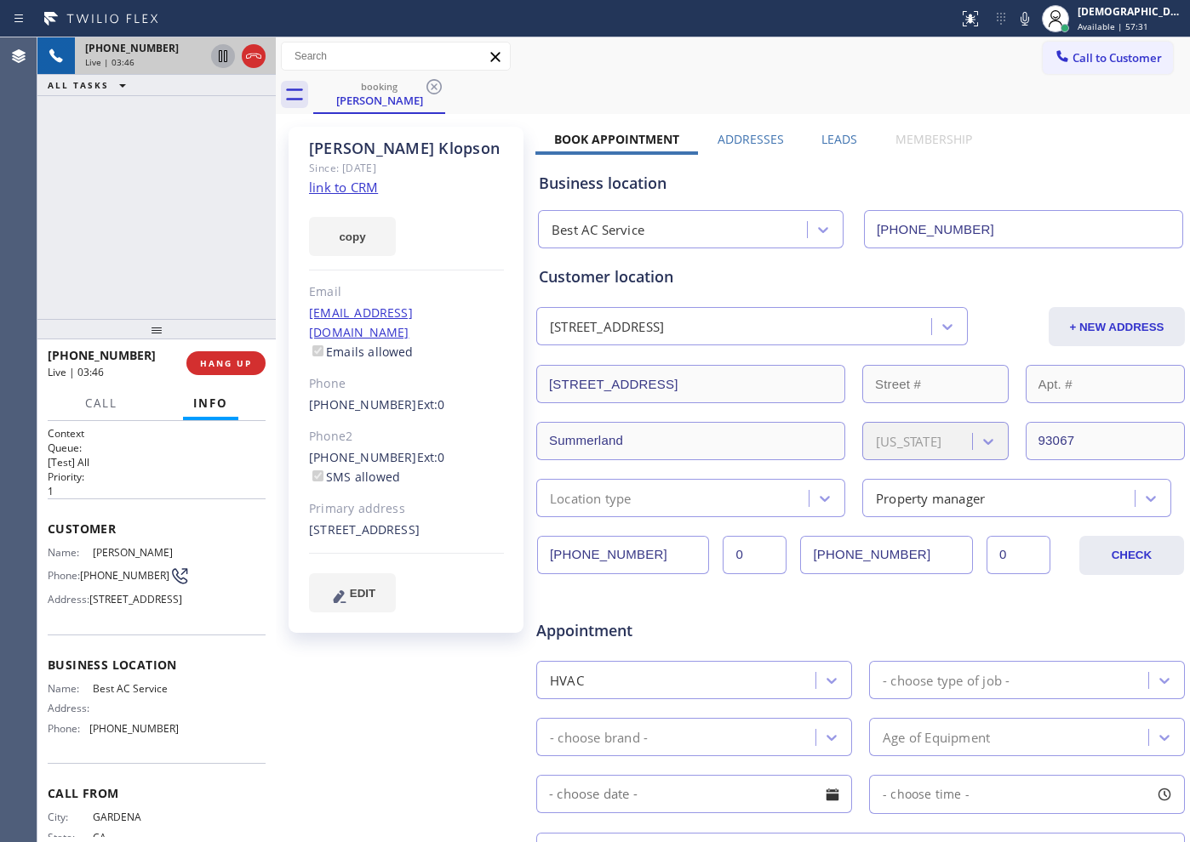
click at [225, 54] on icon at bounding box center [223, 56] width 20 height 20
click at [129, 209] on div "[PHONE_NUMBER] Live | 03:59 ALL TASKS ALL TASKS ACTIVE TASKS TASKS IN WRAP UP" at bounding box center [156, 178] width 238 height 282
click at [141, 111] on div "[PHONE_NUMBER] Live | 04:46 ALL TASKS ALL TASKS ACTIVE TASKS TASKS IN WRAP UP" at bounding box center [156, 178] width 238 height 282
click at [224, 52] on icon at bounding box center [223, 56] width 12 height 12
click at [256, 63] on icon at bounding box center [253, 56] width 20 height 20
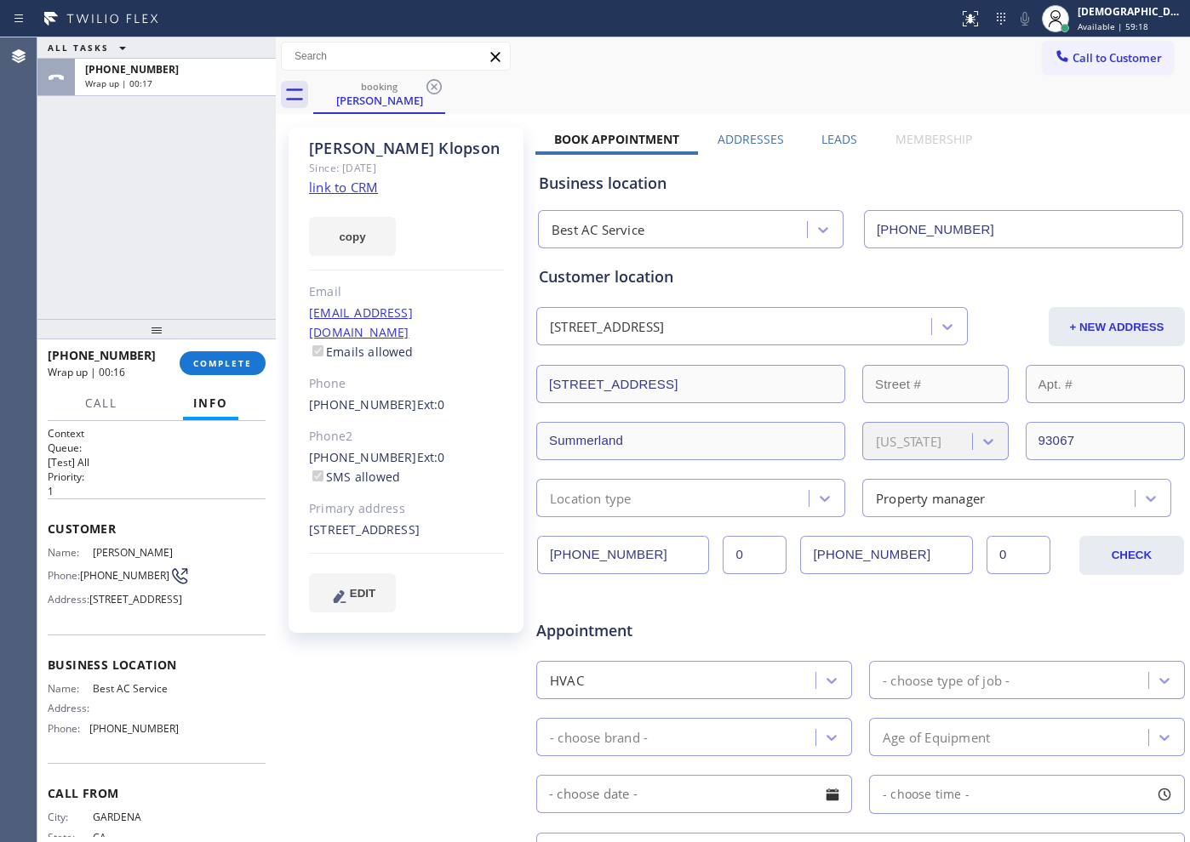
click at [147, 226] on div "ALL TASKS ALL TASKS ACTIVE TASKS TASKS IN WRAP UP [PHONE_NUMBER] Wrap up | 00:17" at bounding box center [156, 178] width 238 height 282
click at [1093, 57] on span "Call to Customer" at bounding box center [1116, 57] width 89 height 15
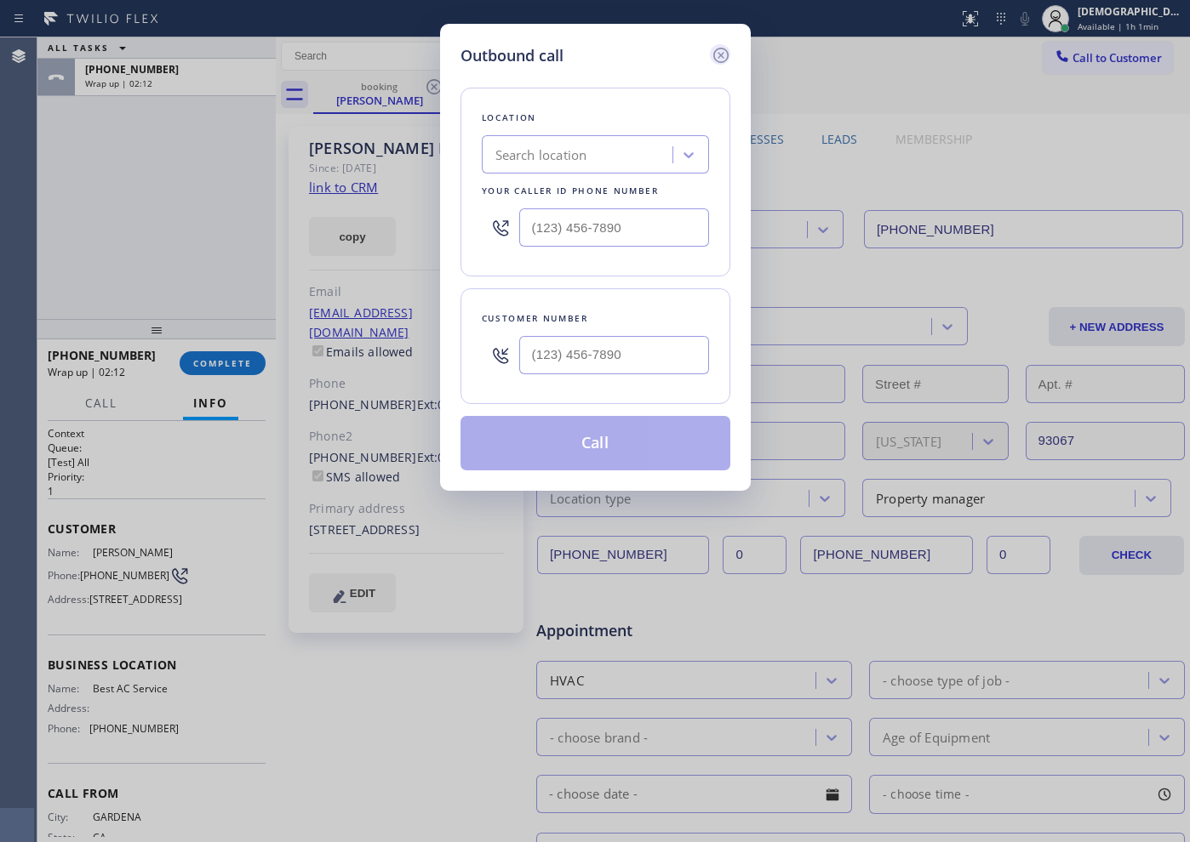
click at [719, 57] on icon at bounding box center [721, 55] width 20 height 20
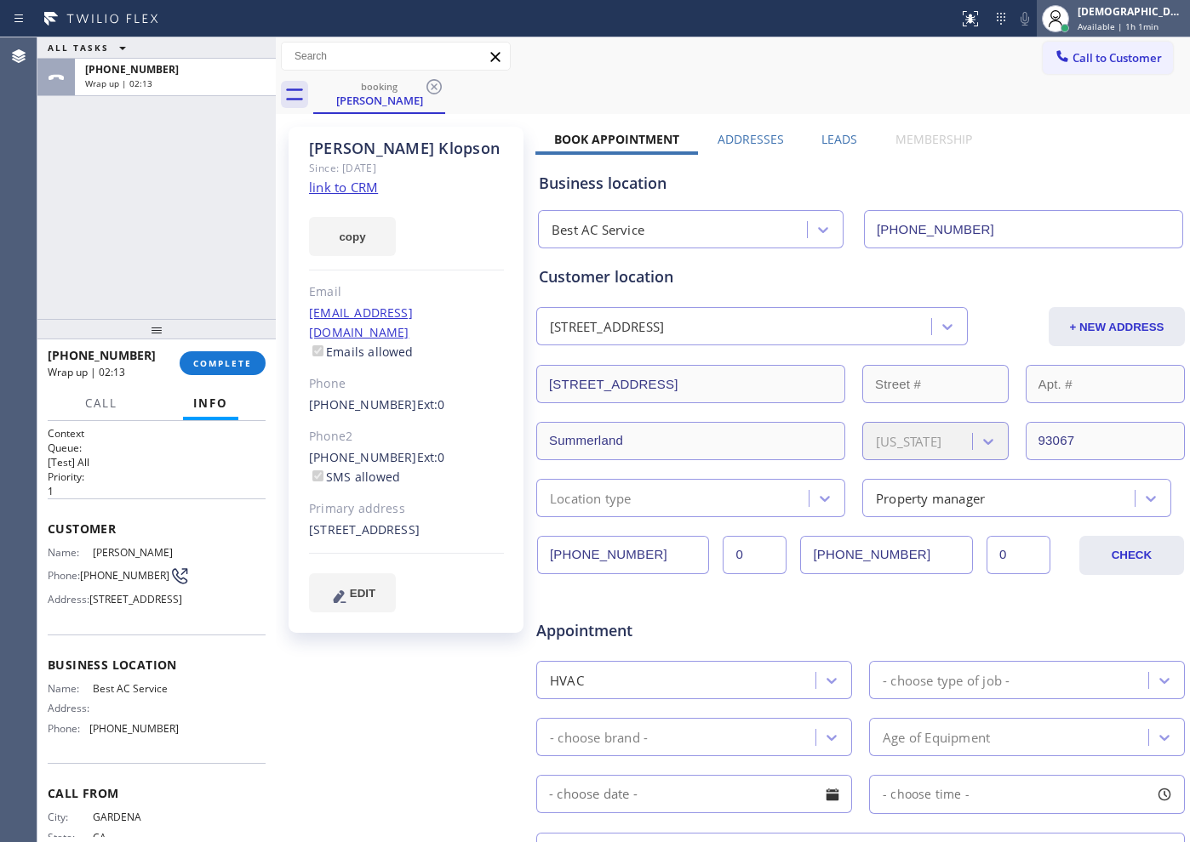
click at [1143, 22] on span "Available | 1h 1min" at bounding box center [1117, 26] width 81 height 12
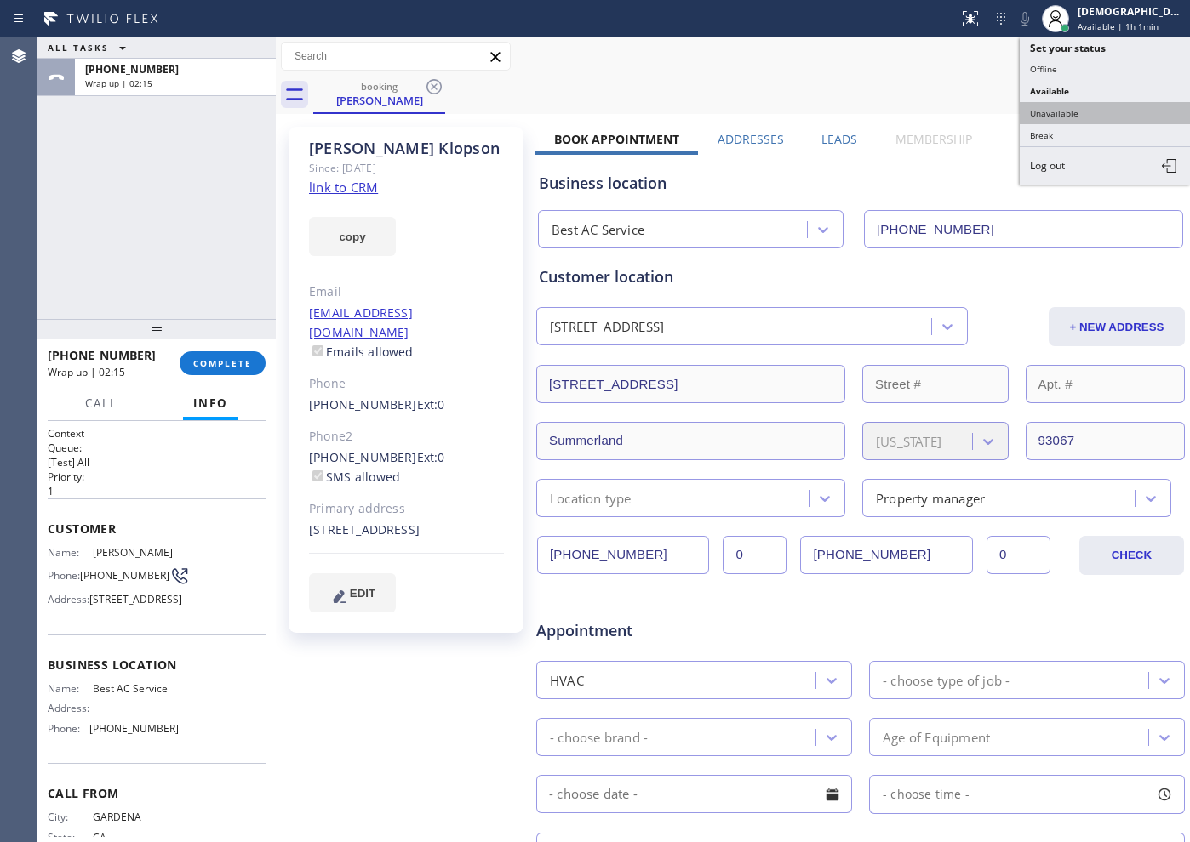
click at [1079, 104] on button "Unavailable" at bounding box center [1104, 113] width 170 height 22
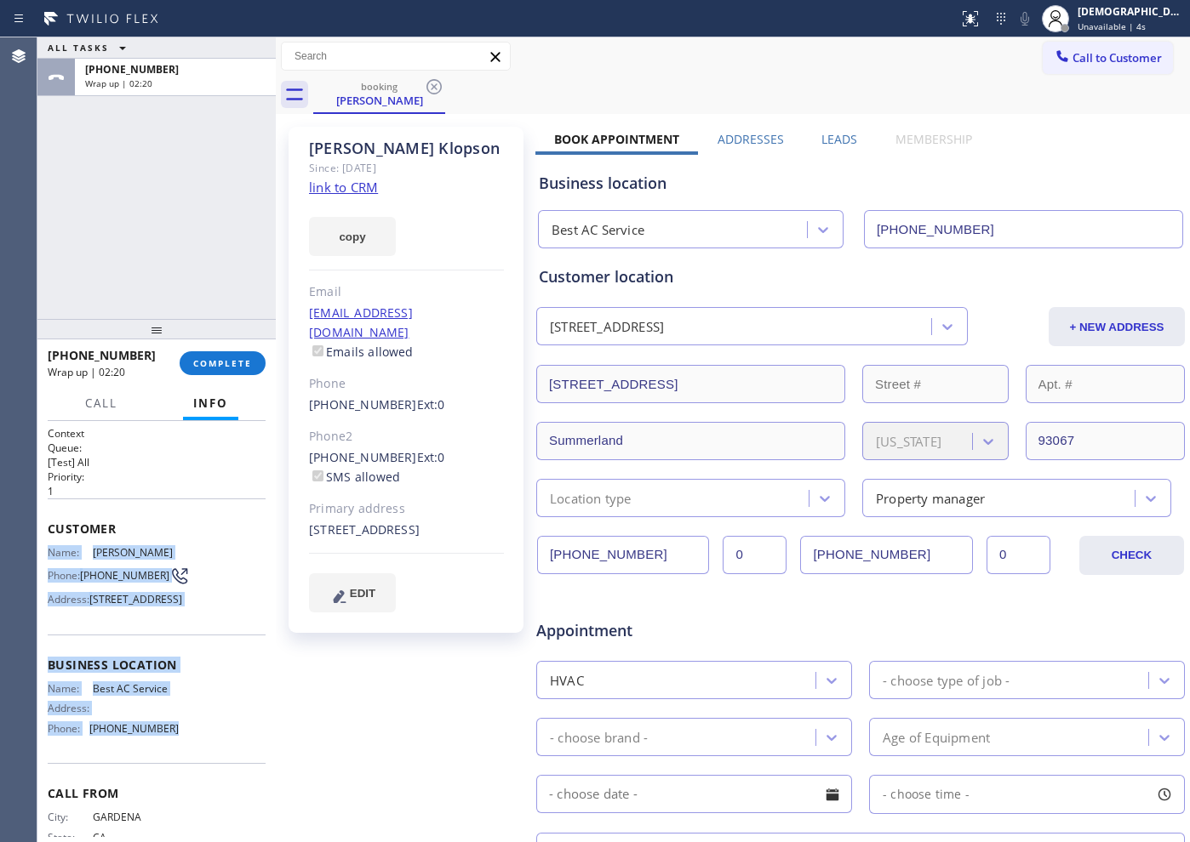
drag, startPoint x: 191, startPoint y: 676, endPoint x: 48, endPoint y: 555, distance: 187.7
click at [48, 555] on div "Context Queue: [Test] All Priority: 1 Customer Name: [PERSON_NAME] Phone: [PHON…" at bounding box center [157, 659] width 218 height 466
copy div "Name: [PERSON_NAME] Phone: [PHONE_NUMBER] Address: [STREET_ADDRESS] Business lo…"
click at [1110, 62] on span "Call to Customer" at bounding box center [1116, 57] width 89 height 15
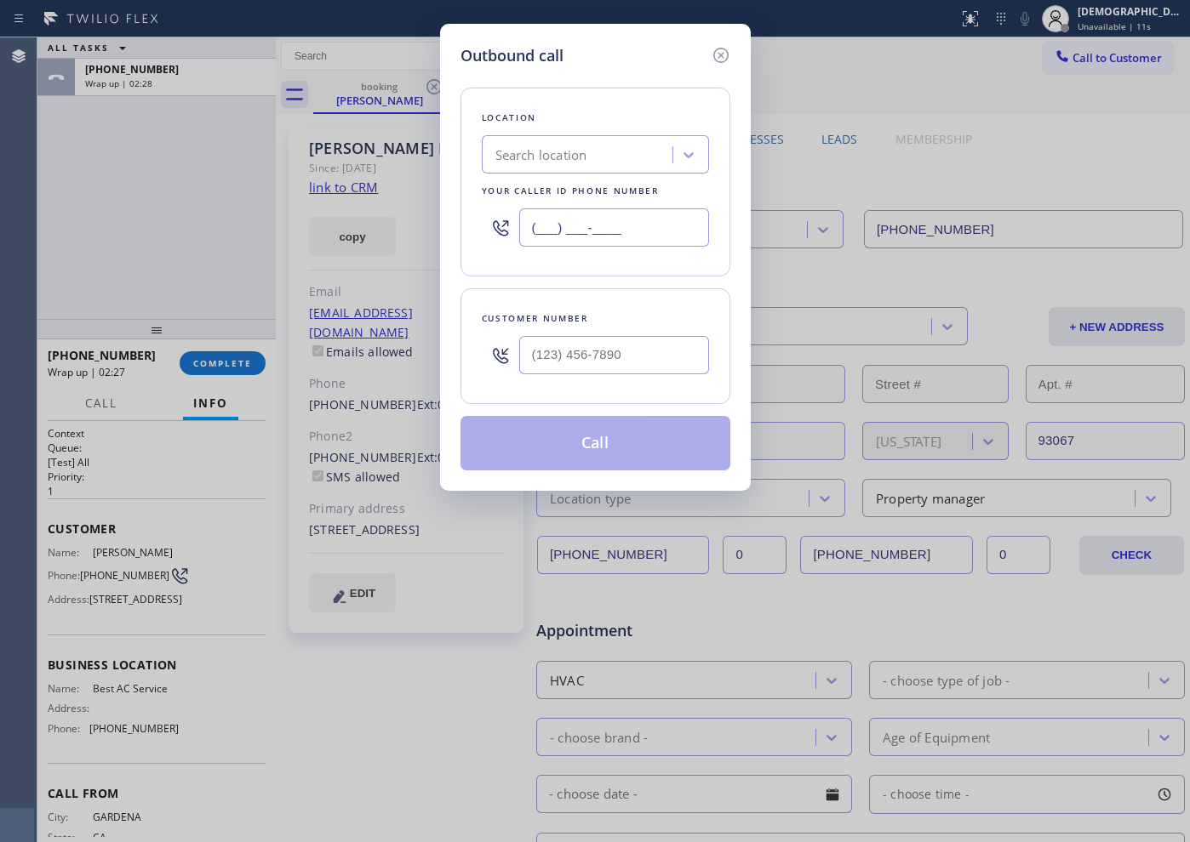
click at [648, 217] on input "(___) ___-____" at bounding box center [614, 227] width 190 height 38
paste input "855) 919-3265"
type input "[PHONE_NUMBER]"
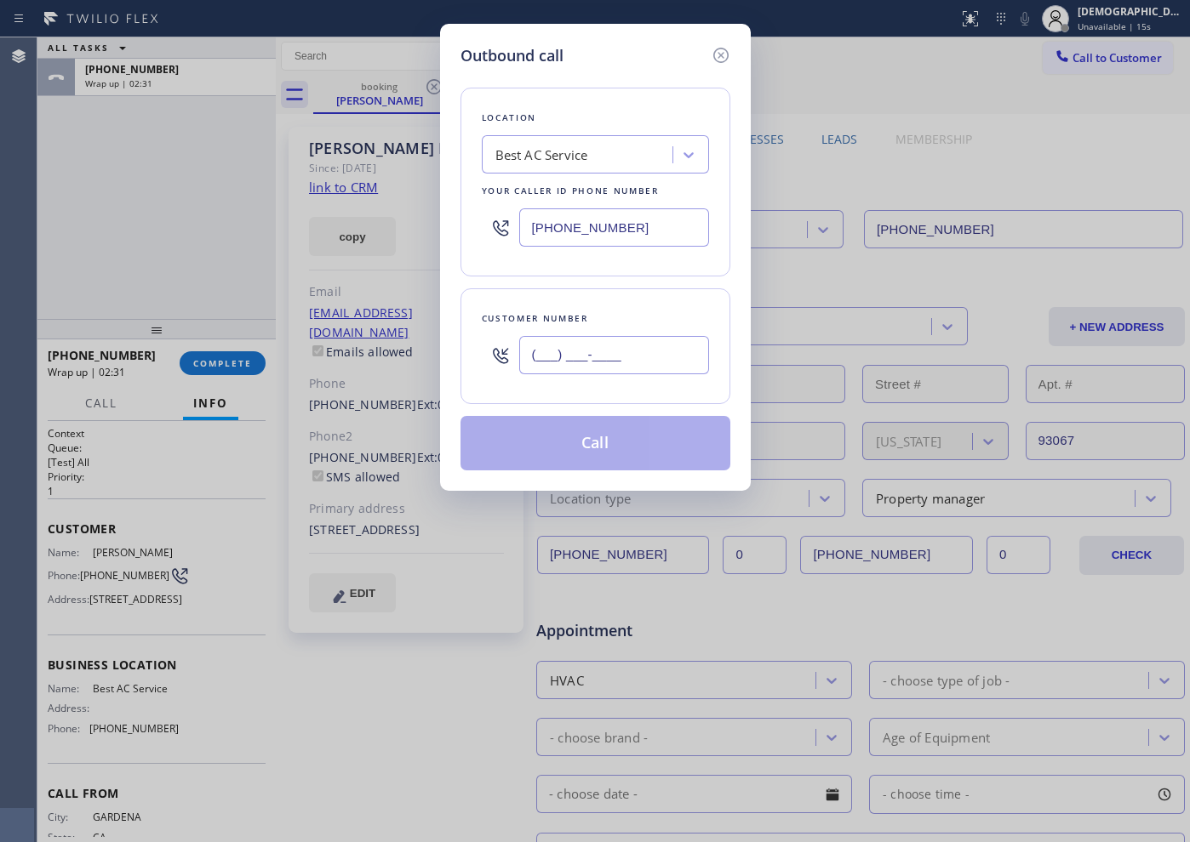
click at [655, 351] on input "(___) ___-____" at bounding box center [614, 355] width 190 height 38
paste input "310) 856-1779"
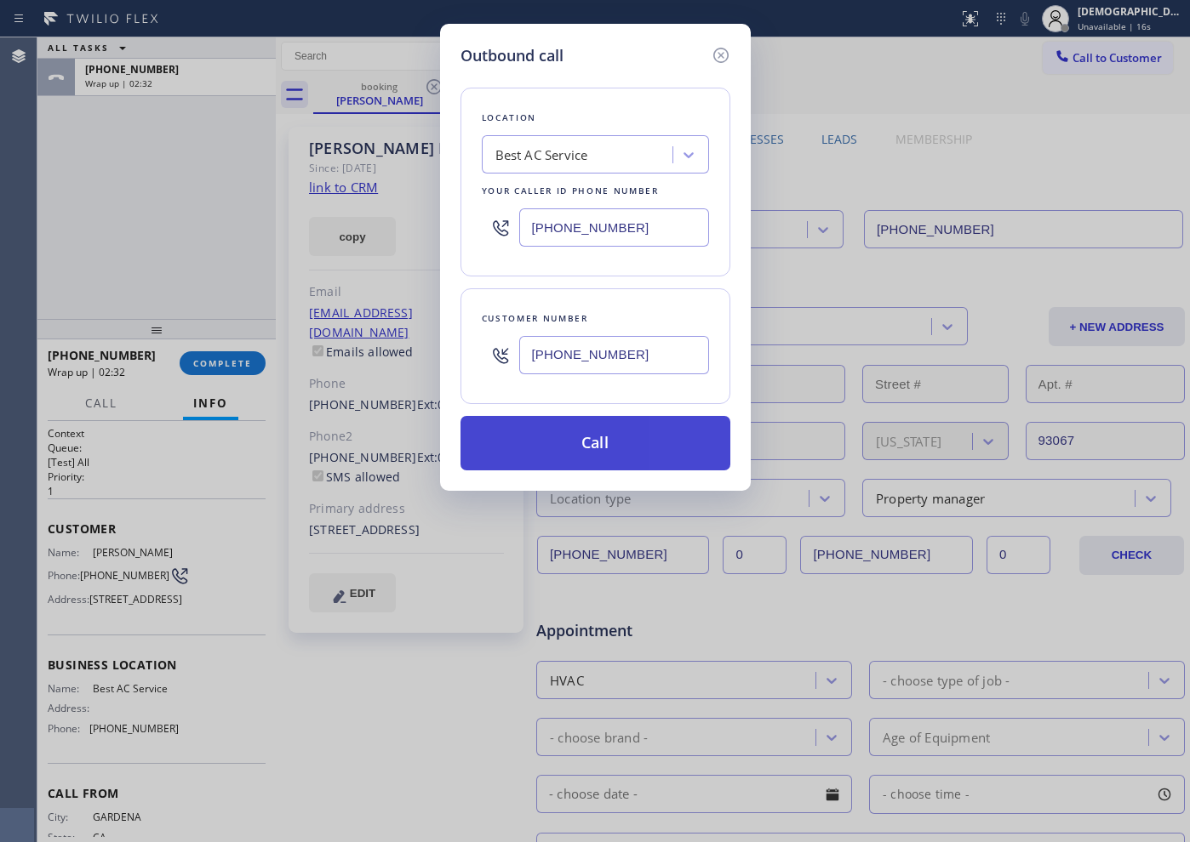
type input "[PHONE_NUMBER]"
click at [669, 427] on button "Call" at bounding box center [595, 443] width 270 height 54
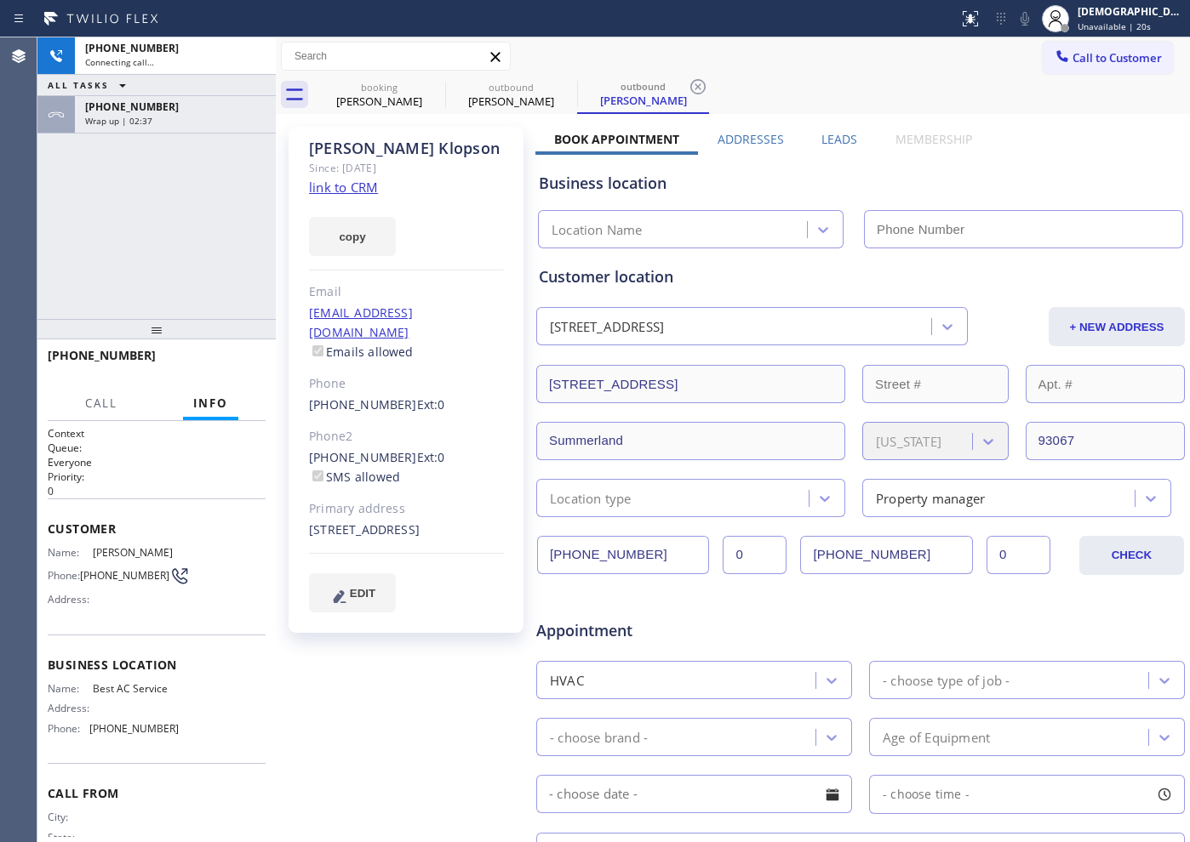
type input "[PHONE_NUMBER]"
click at [135, 231] on div "[PHONE_NUMBER] Live | 00:02 ALL TASKS ALL TASKS ACTIVE TASKS TASKS IN WRAP UP […" at bounding box center [156, 178] width 238 height 282
click at [106, 266] on div "[PHONE_NUMBER] Live | 00:09 ALL TASKS ALL TASKS ACTIVE TASKS TASKS IN WRAP UP […" at bounding box center [156, 178] width 238 height 282
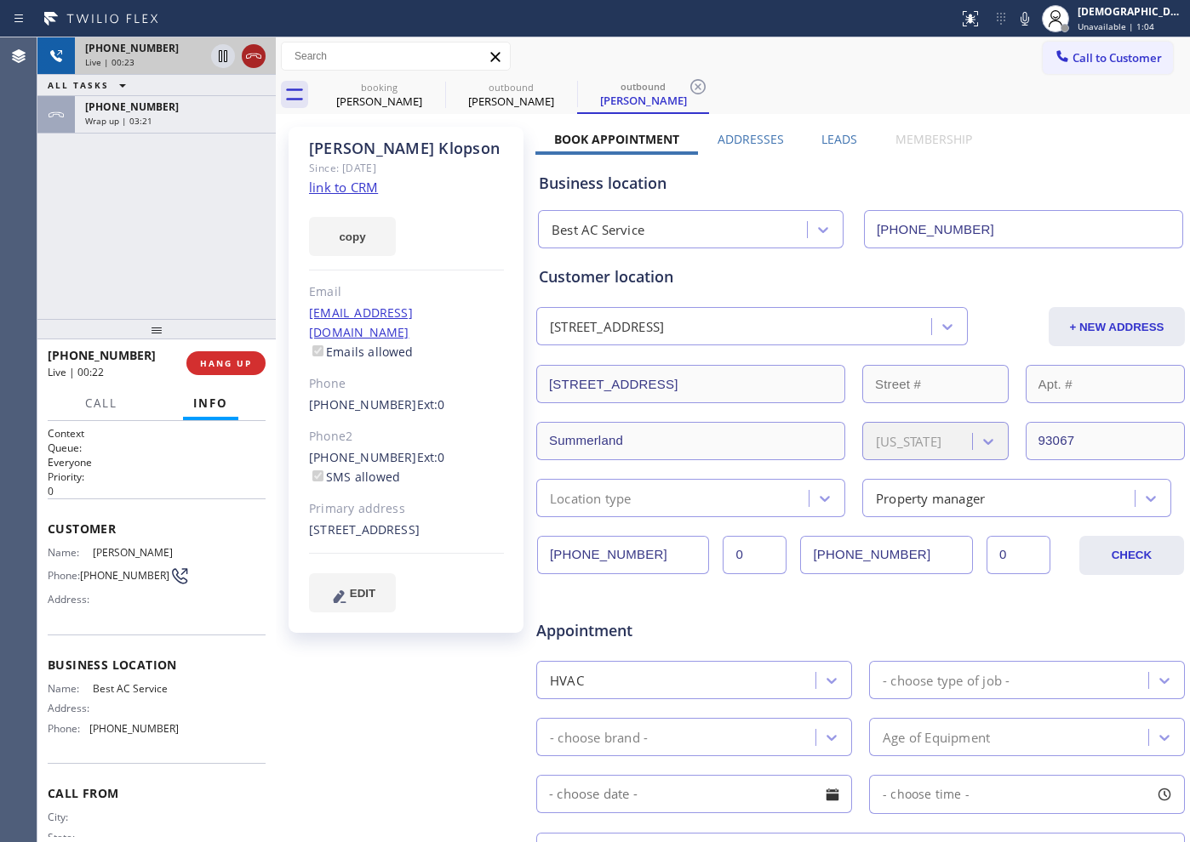
click at [254, 52] on icon at bounding box center [253, 56] width 20 height 20
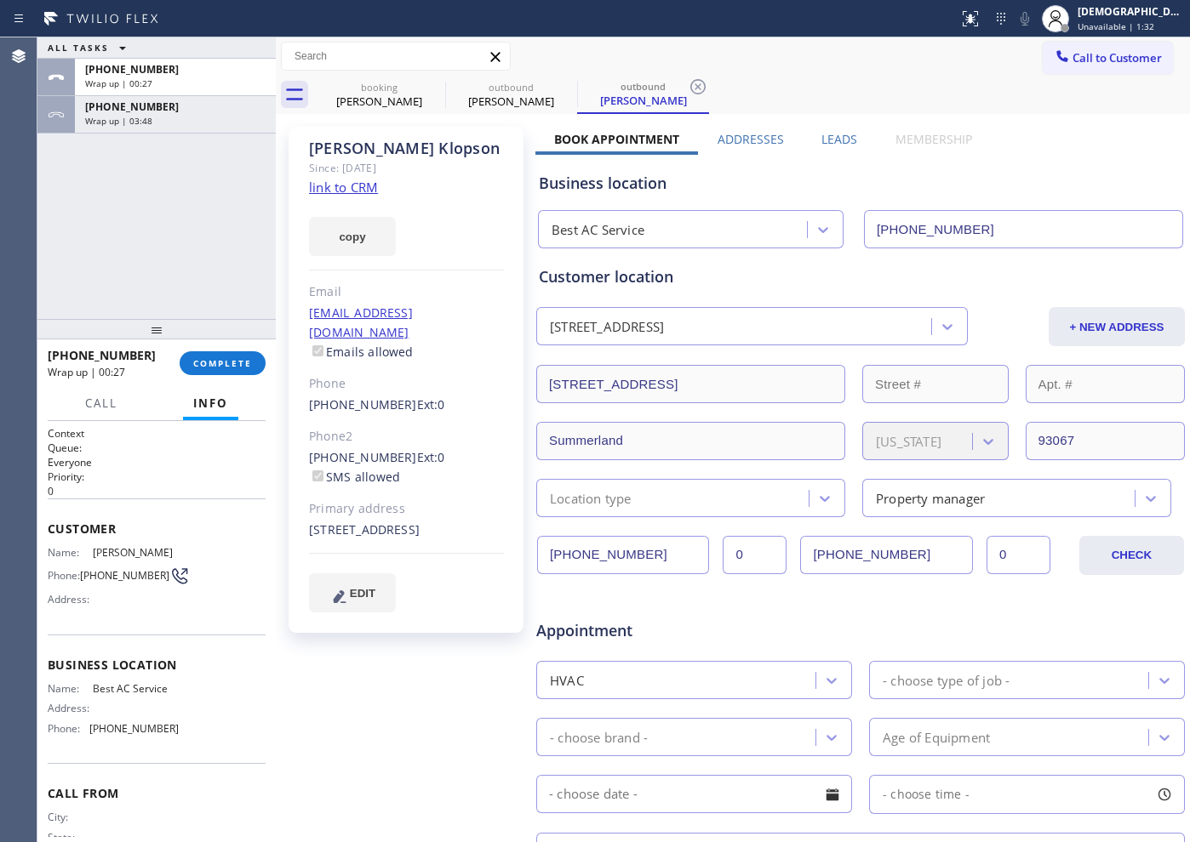
click at [117, 229] on div "ALL TASKS ALL TASKS ACTIVE TASKS TASKS IN WRAP UP [PHONE_NUMBER] Wrap up | 00:2…" at bounding box center [156, 178] width 238 height 282
click at [233, 368] on span "COMPLETE" at bounding box center [222, 363] width 59 height 12
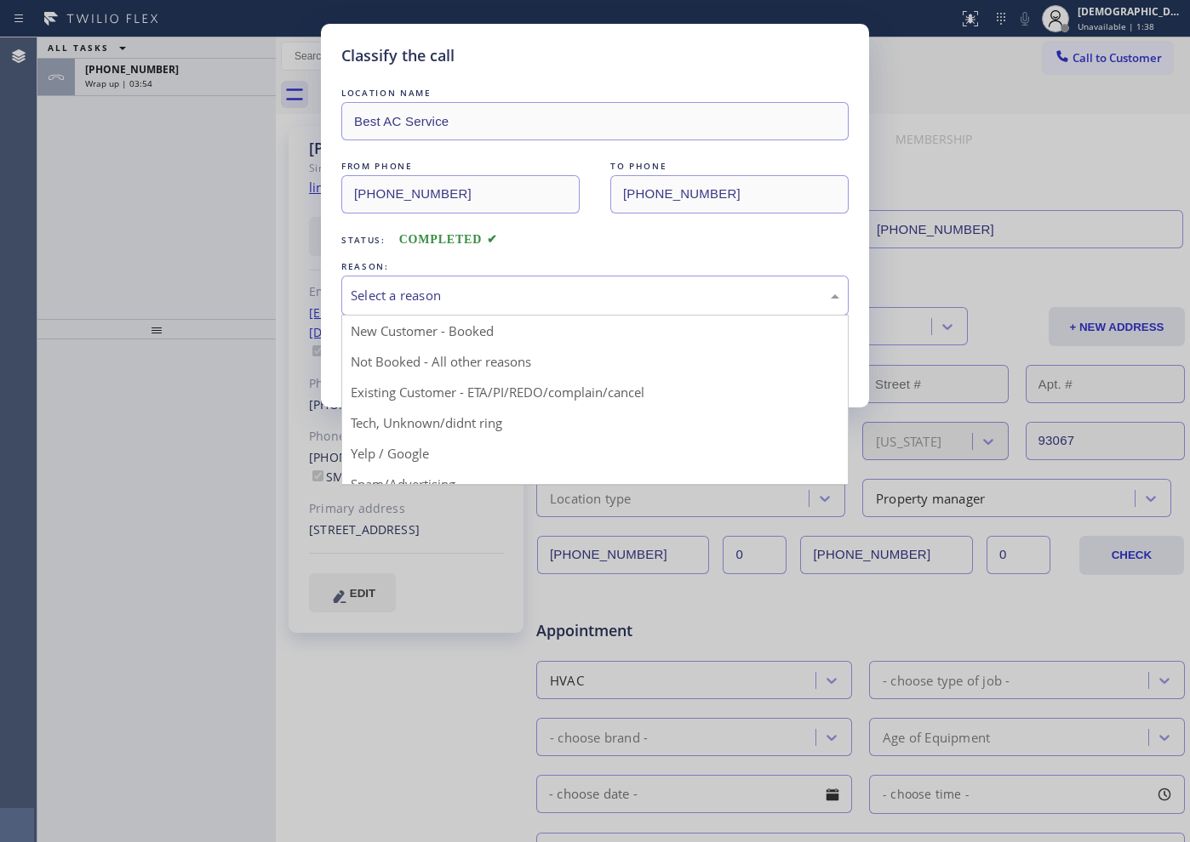
drag, startPoint x: 438, startPoint y: 297, endPoint x: 436, endPoint y: 306, distance: 9.7
click at [438, 298] on div "Select a reason" at bounding box center [595, 296] width 488 height 20
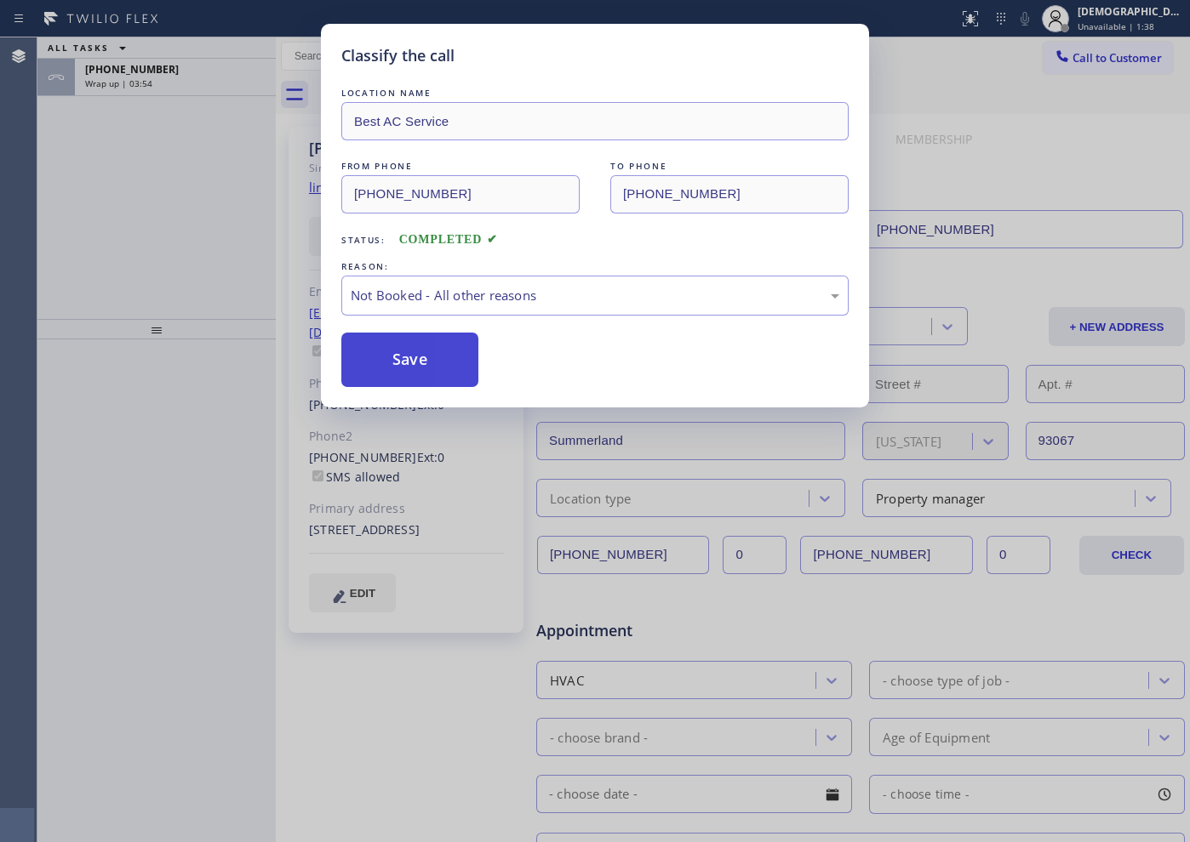
click at [407, 367] on button "Save" at bounding box center [409, 360] width 137 height 54
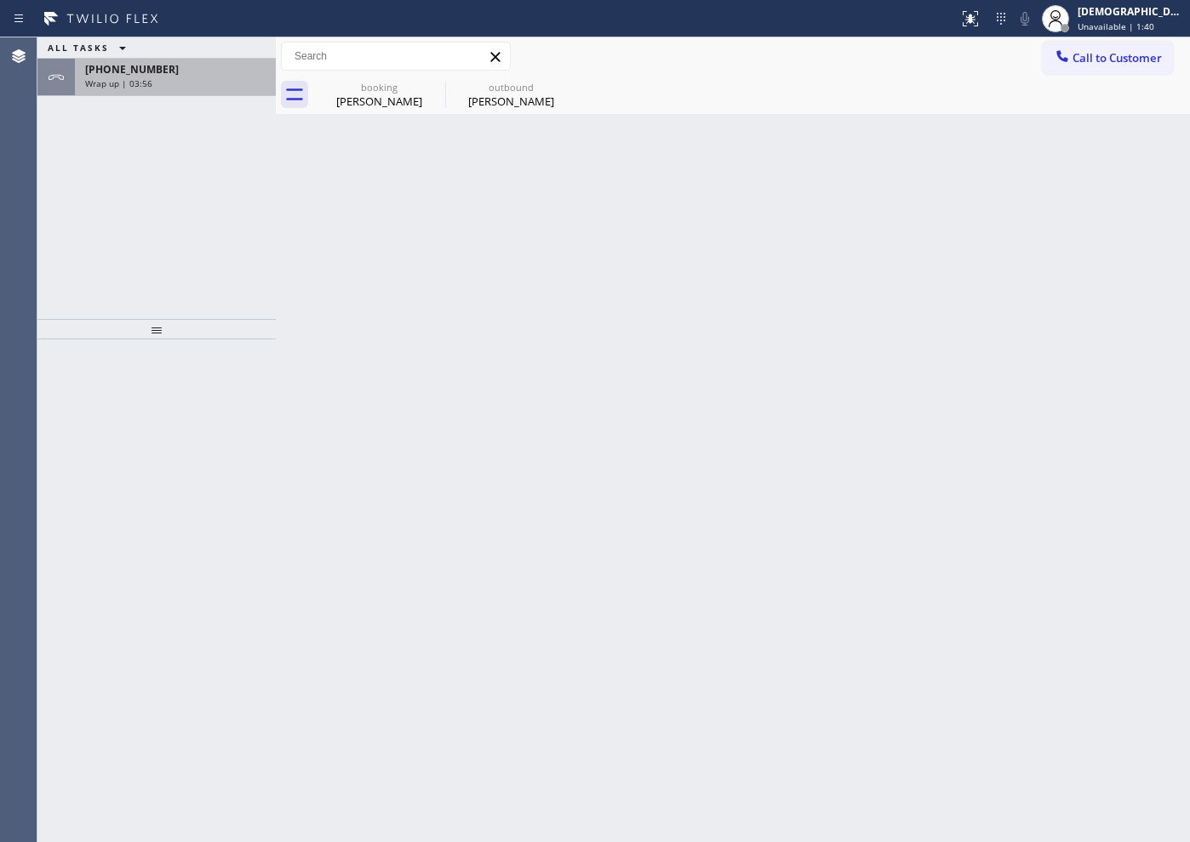
click at [159, 89] on div "[PHONE_NUMBER] Wrap up | 03:56" at bounding box center [172, 77] width 194 height 37
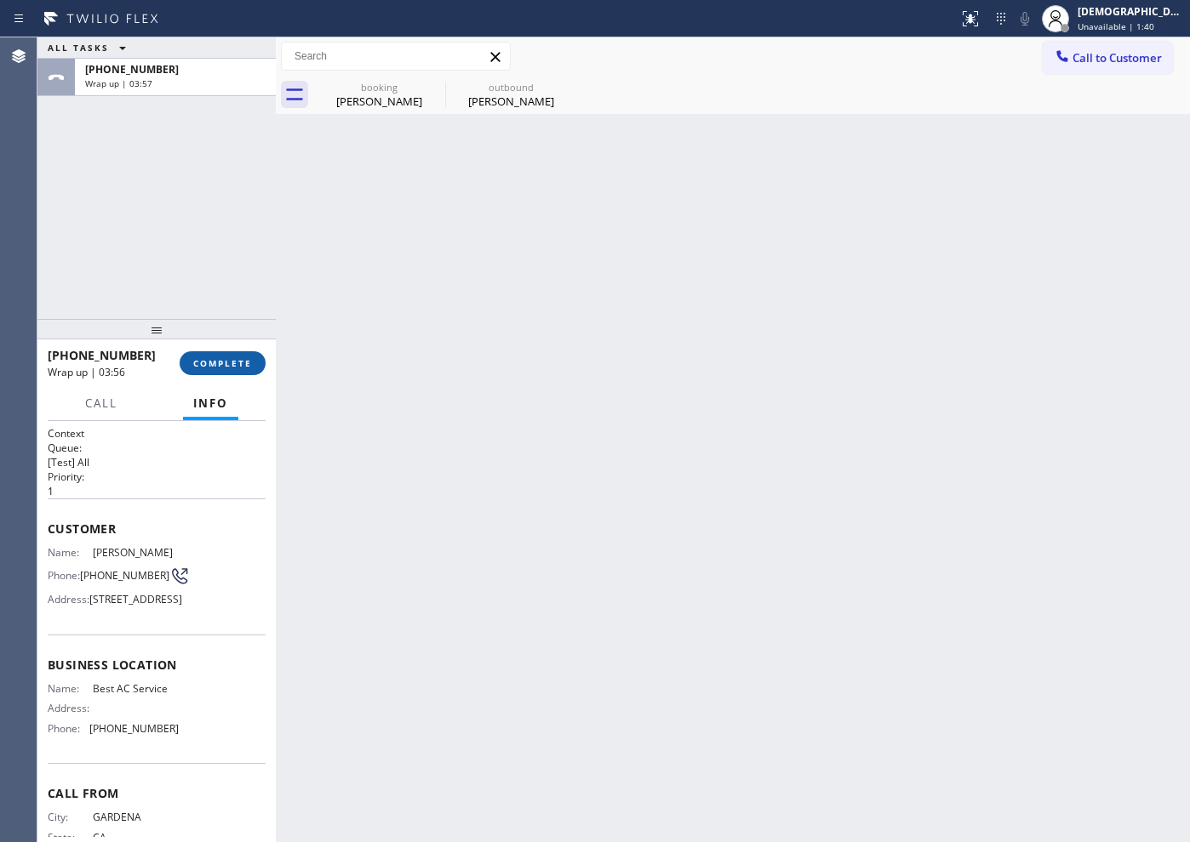
click at [233, 351] on button "COMPLETE" at bounding box center [223, 363] width 86 height 24
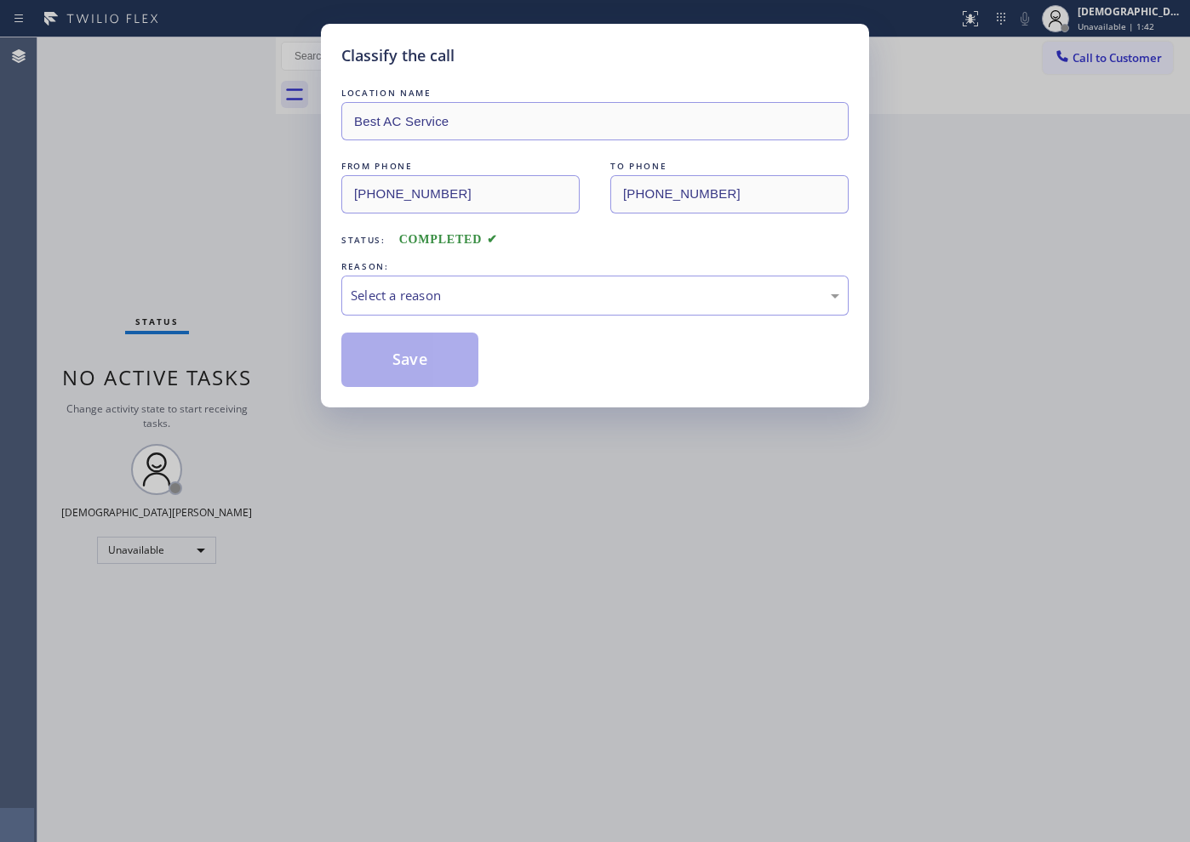
click at [408, 300] on div "Select a reason" at bounding box center [595, 296] width 488 height 20
click at [408, 306] on div "New Customer - Booked" at bounding box center [594, 296] width 507 height 40
click at [400, 359] on button "Save" at bounding box center [409, 360] width 137 height 54
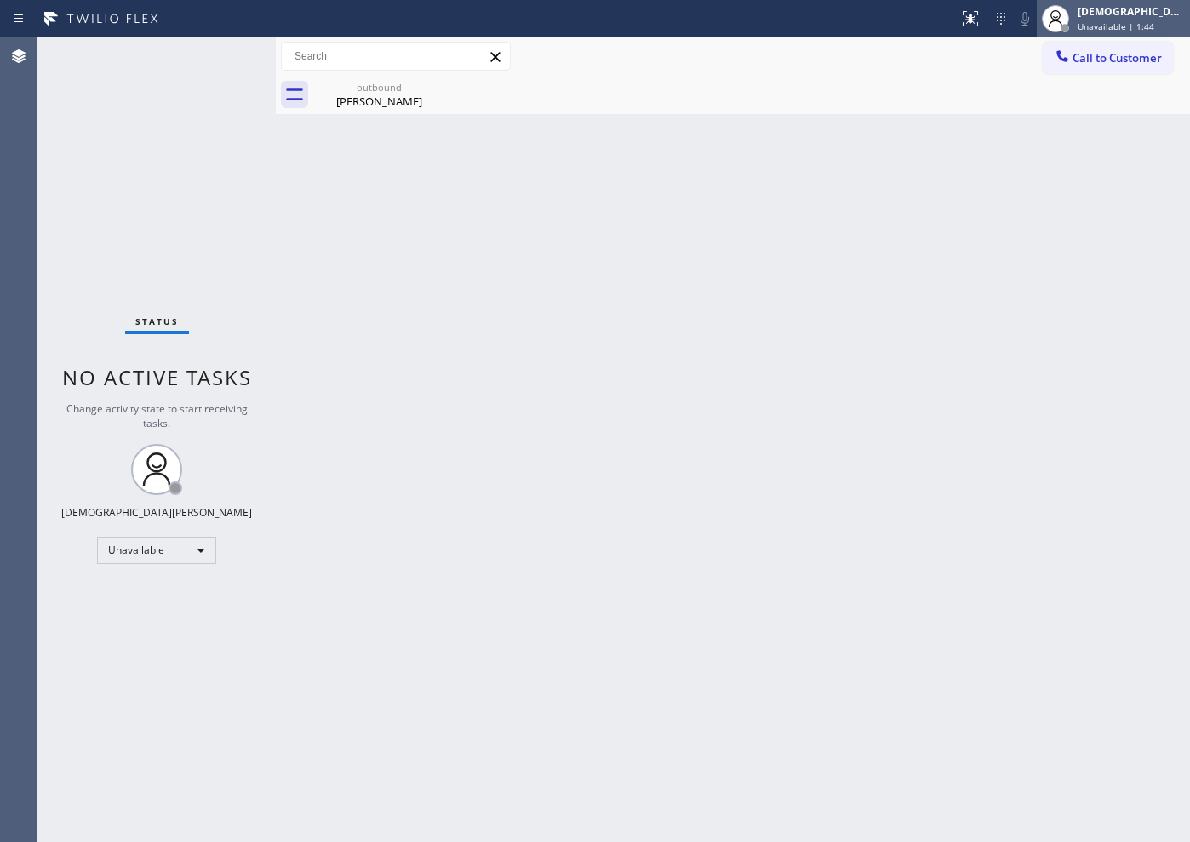
click at [1118, 23] on span "Unavailable | 1:44" at bounding box center [1115, 26] width 77 height 12
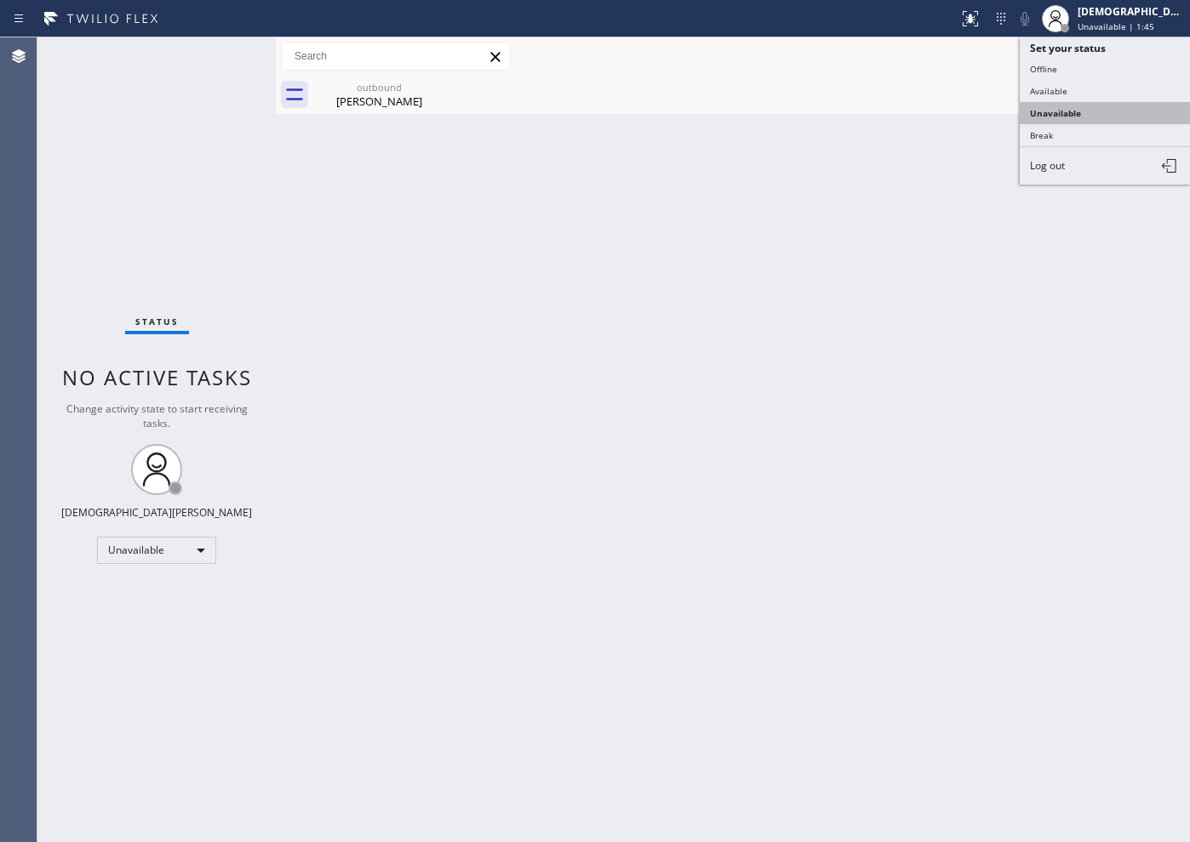
click at [1081, 102] on button "Unavailable" at bounding box center [1104, 113] width 170 height 22
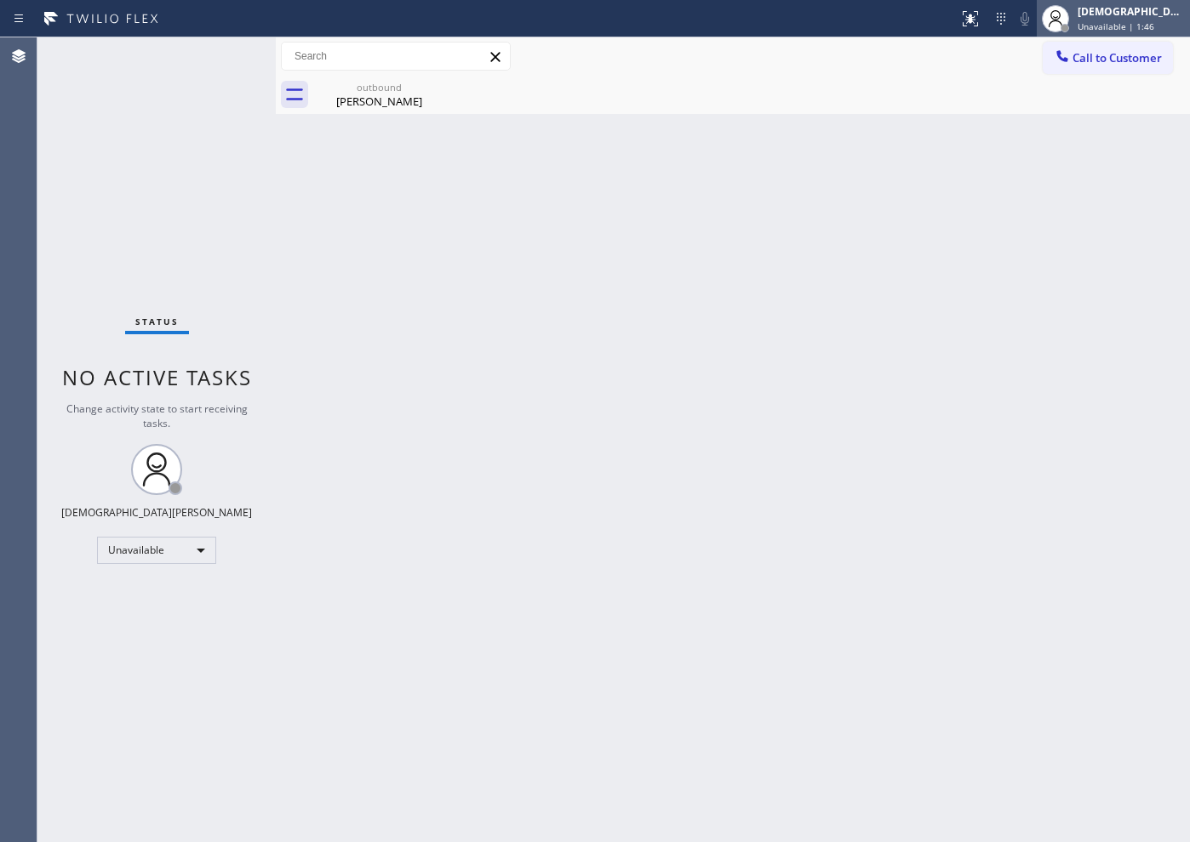
click at [1111, 25] on span "Unavailable | 1:46" at bounding box center [1115, 26] width 77 height 12
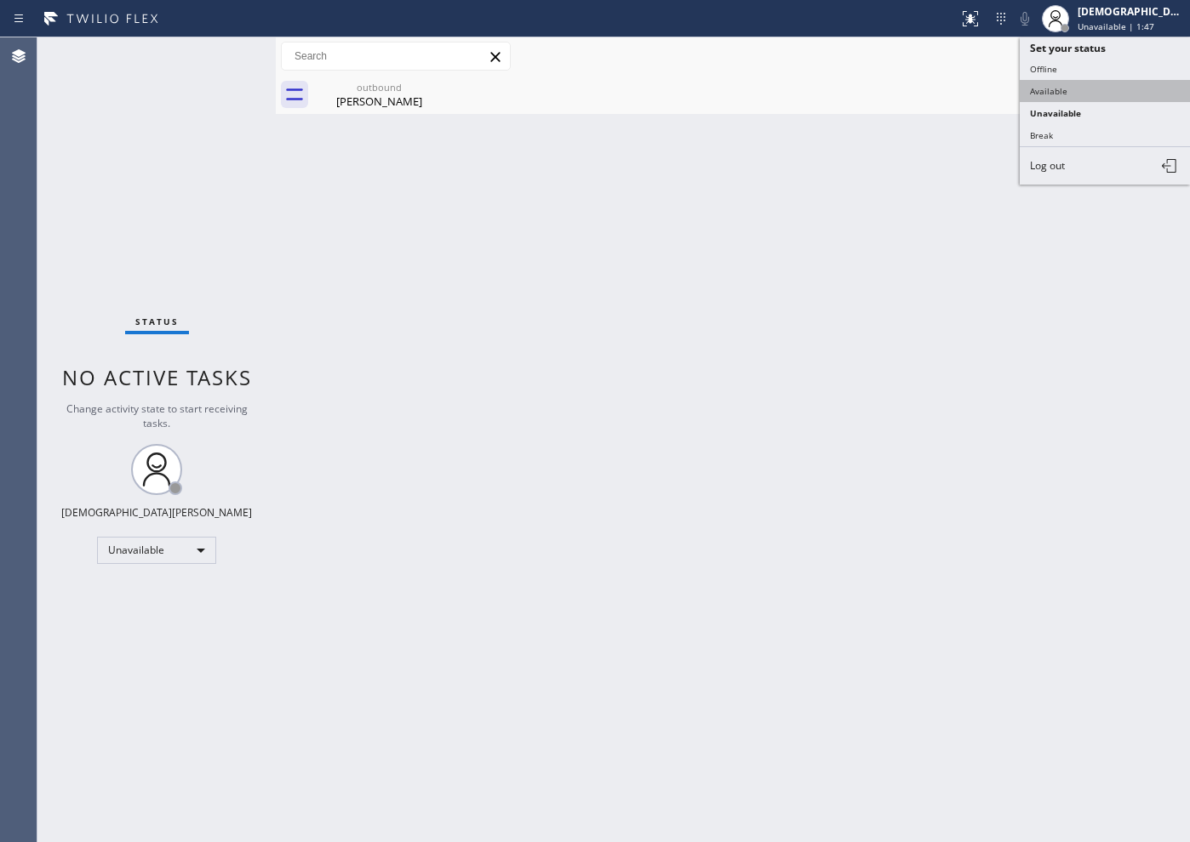
click at [1090, 85] on button "Available" at bounding box center [1104, 91] width 170 height 22
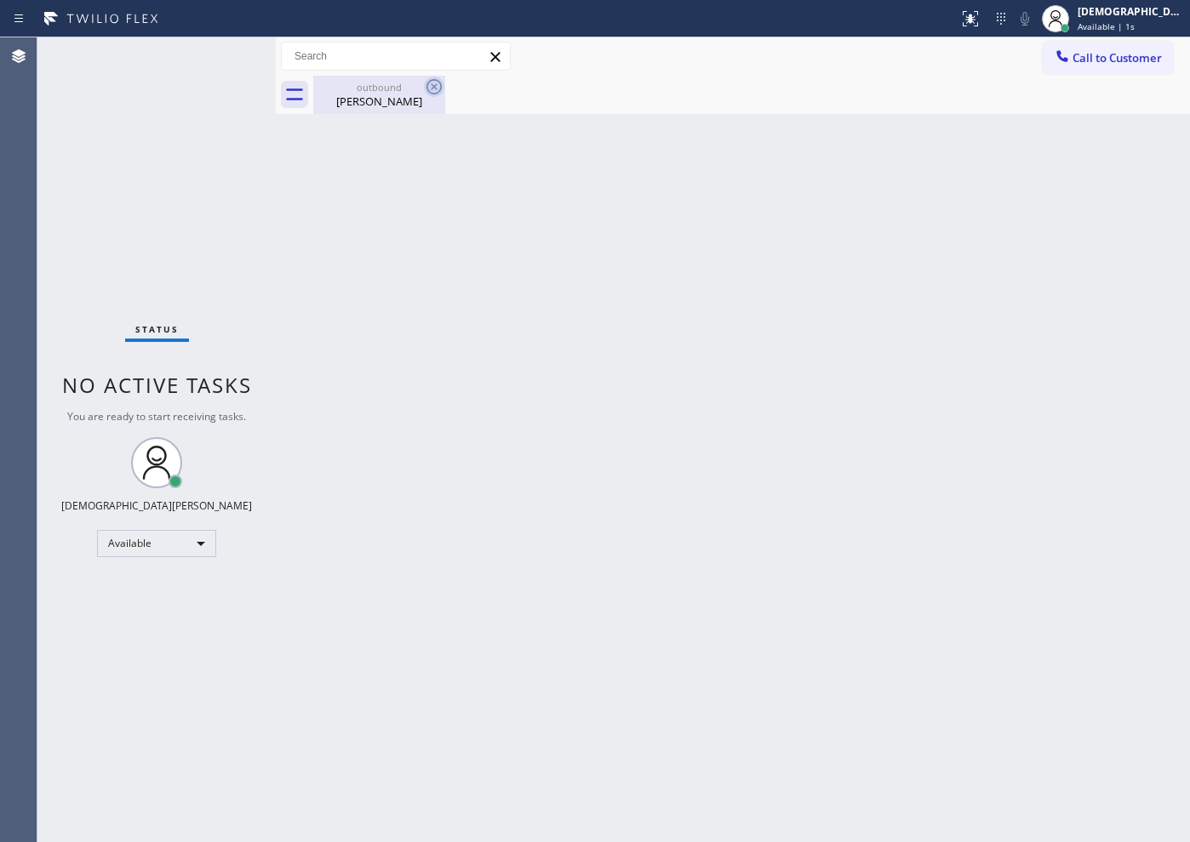
click at [438, 84] on icon at bounding box center [434, 87] width 20 height 20
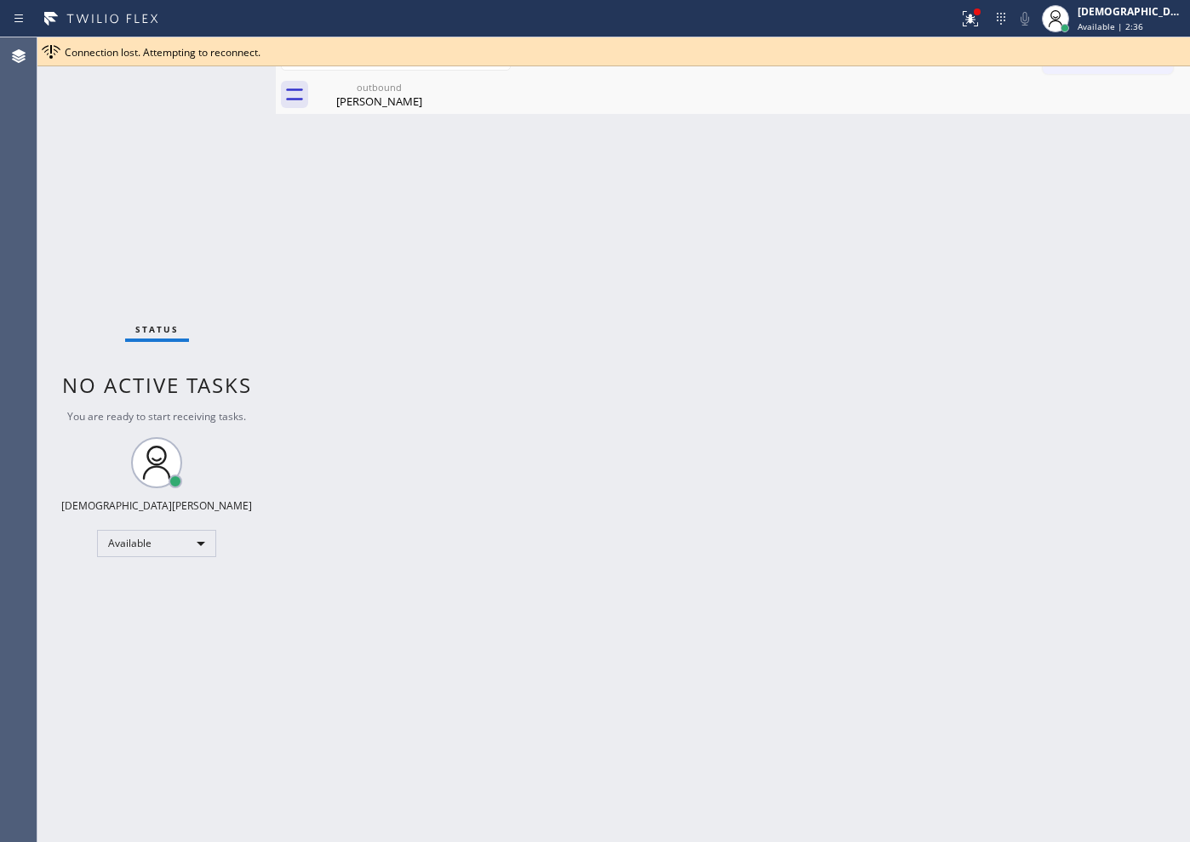
drag, startPoint x: 945, startPoint y: 45, endPoint x: 1006, endPoint y: 47, distance: 60.4
click at [950, 46] on div "Connection lost. Attempting to reconnect." at bounding box center [624, 52] width 1118 height 14
click at [982, 13] on div at bounding box center [969, 19] width 37 height 20
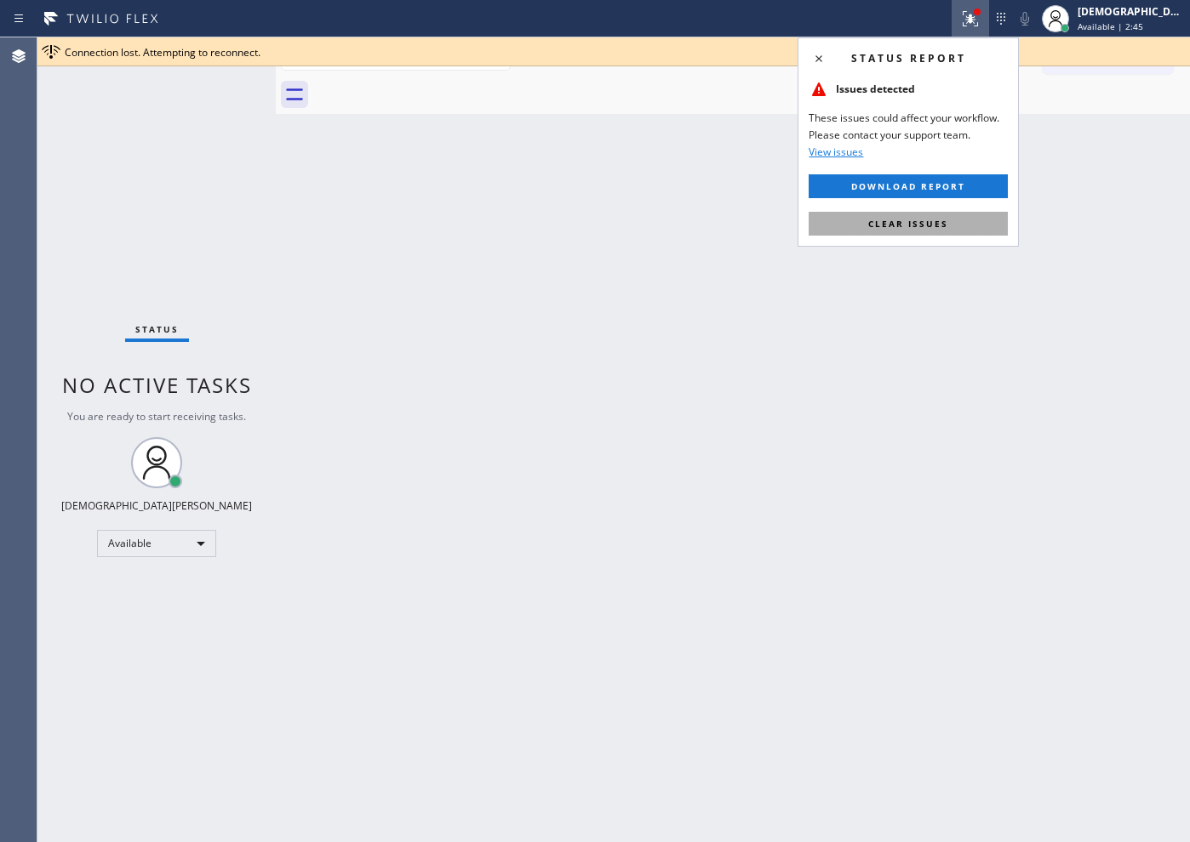
click at [914, 214] on button "Clear issues" at bounding box center [907, 224] width 199 height 24
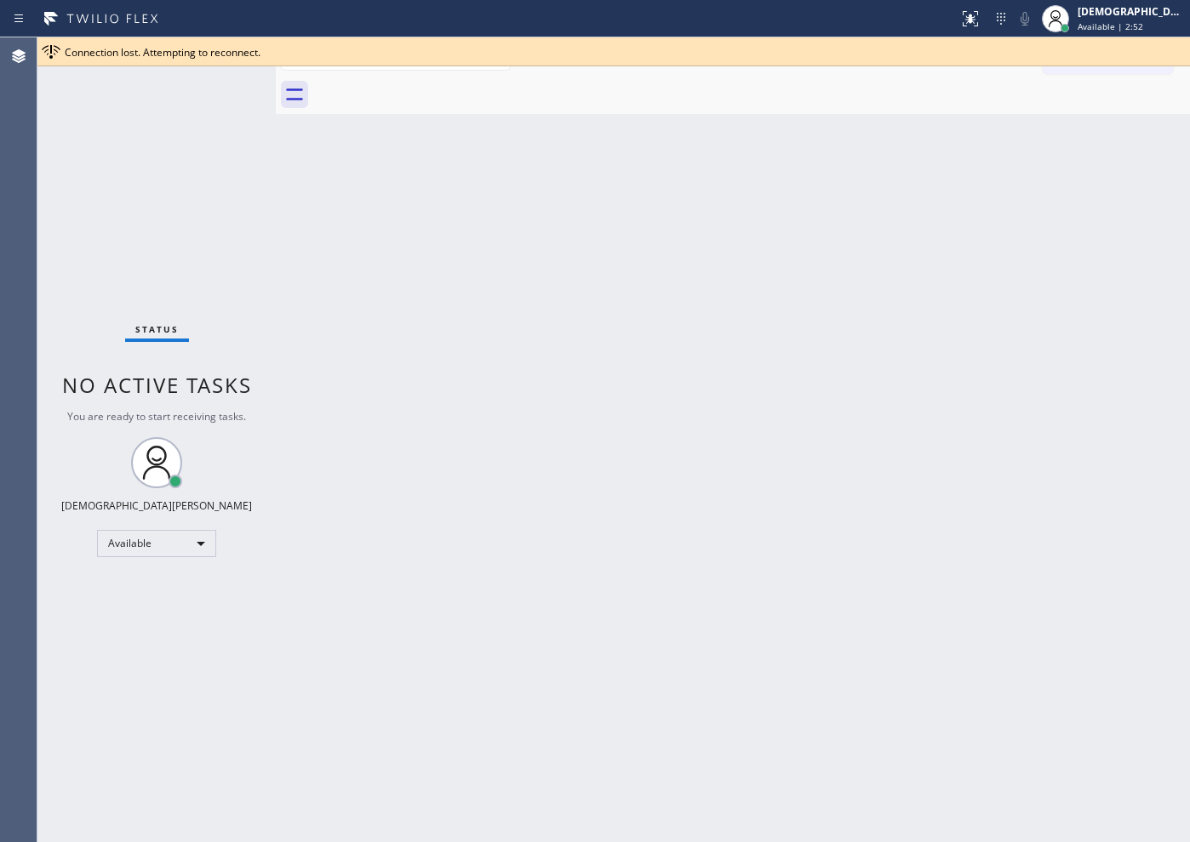
click at [624, 58] on div "Connection lost. Attempting to reconnect." at bounding box center [624, 52] width 1118 height 14
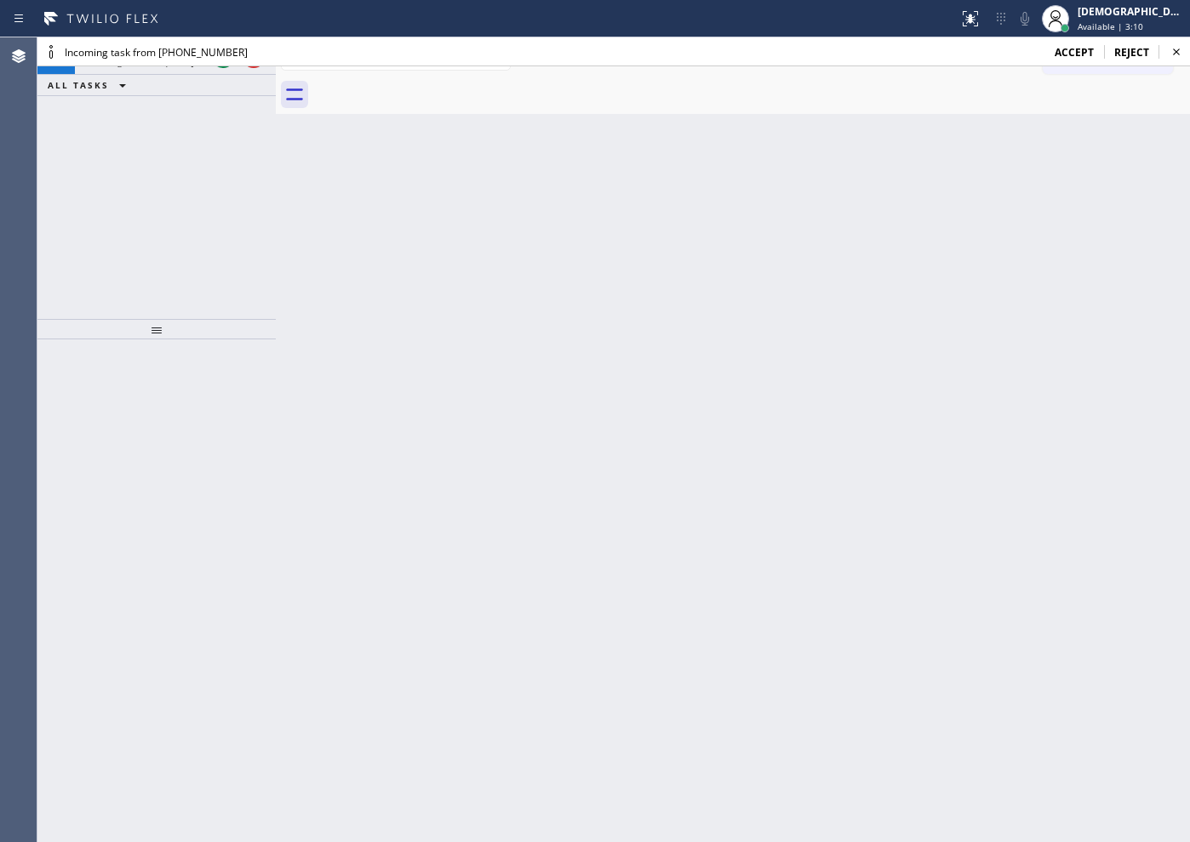
click at [1082, 52] on span "accept" at bounding box center [1073, 52] width 39 height 14
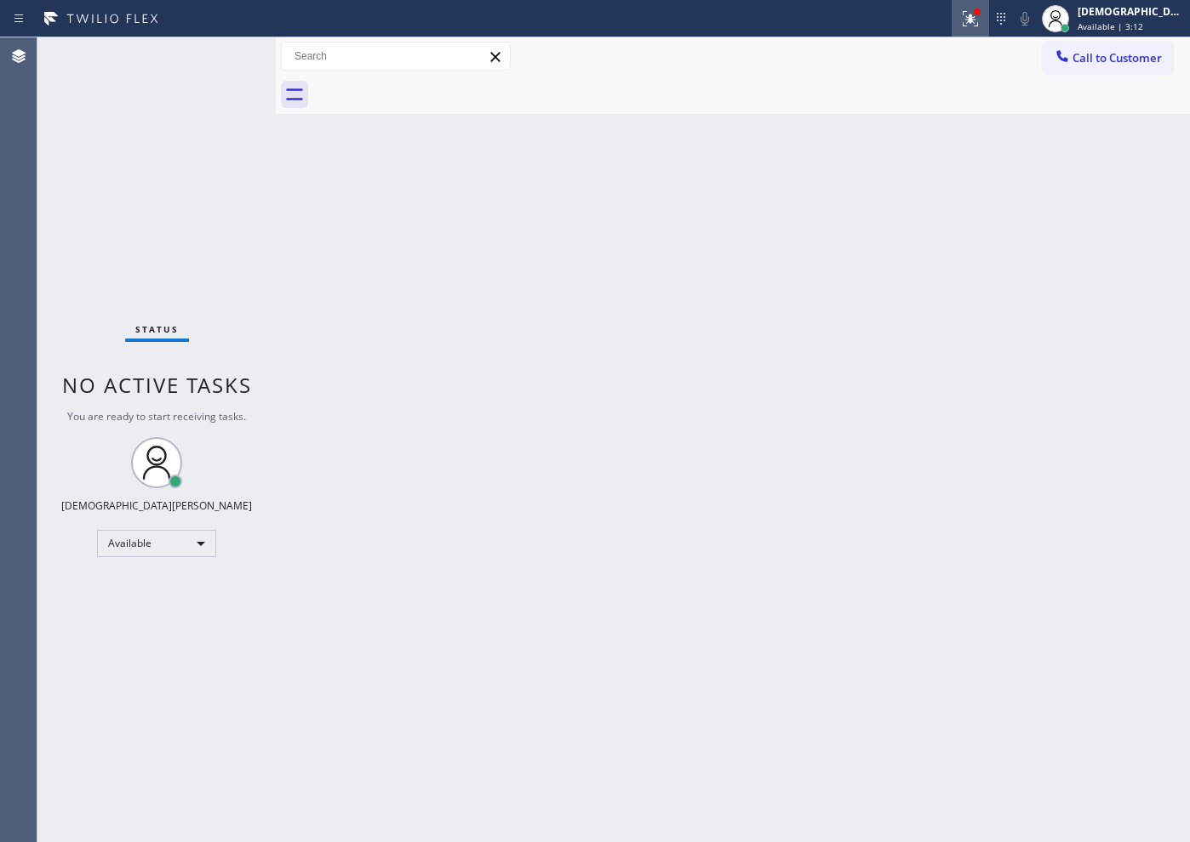
click at [980, 23] on icon at bounding box center [970, 19] width 20 height 20
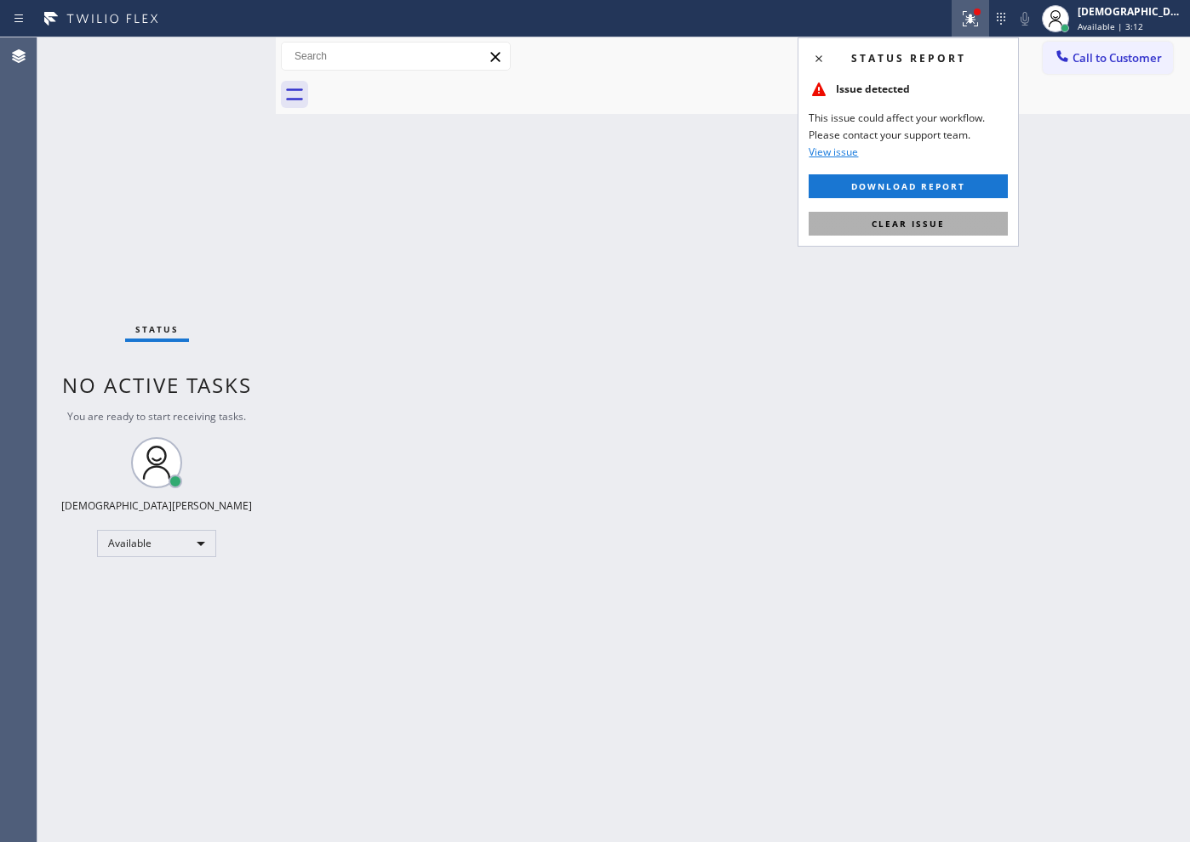
click at [952, 212] on button "Clear issue" at bounding box center [907, 224] width 199 height 24
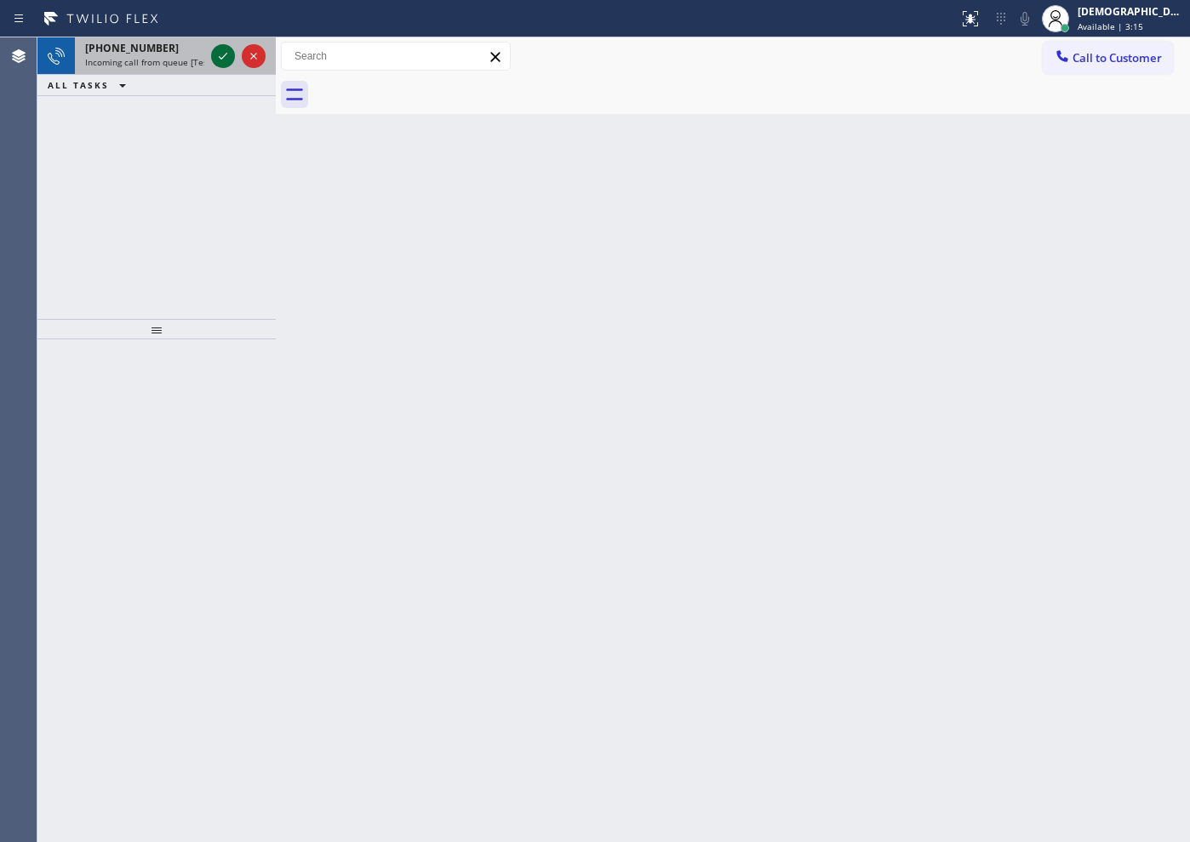
click at [212, 61] on div at bounding box center [223, 56] width 24 height 20
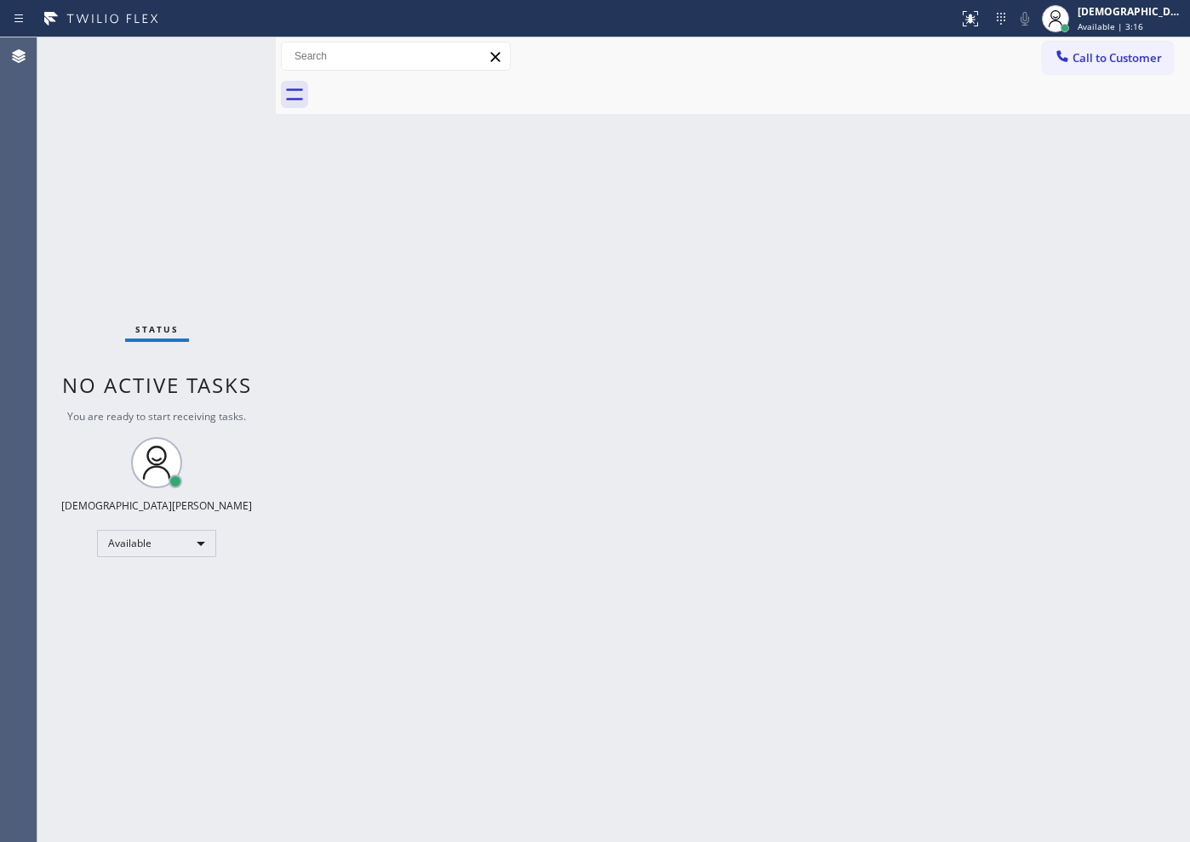
click at [219, 55] on div "Status No active tasks You are ready to start receiving tasks. Christian Cinco …" at bounding box center [156, 439] width 238 height 805
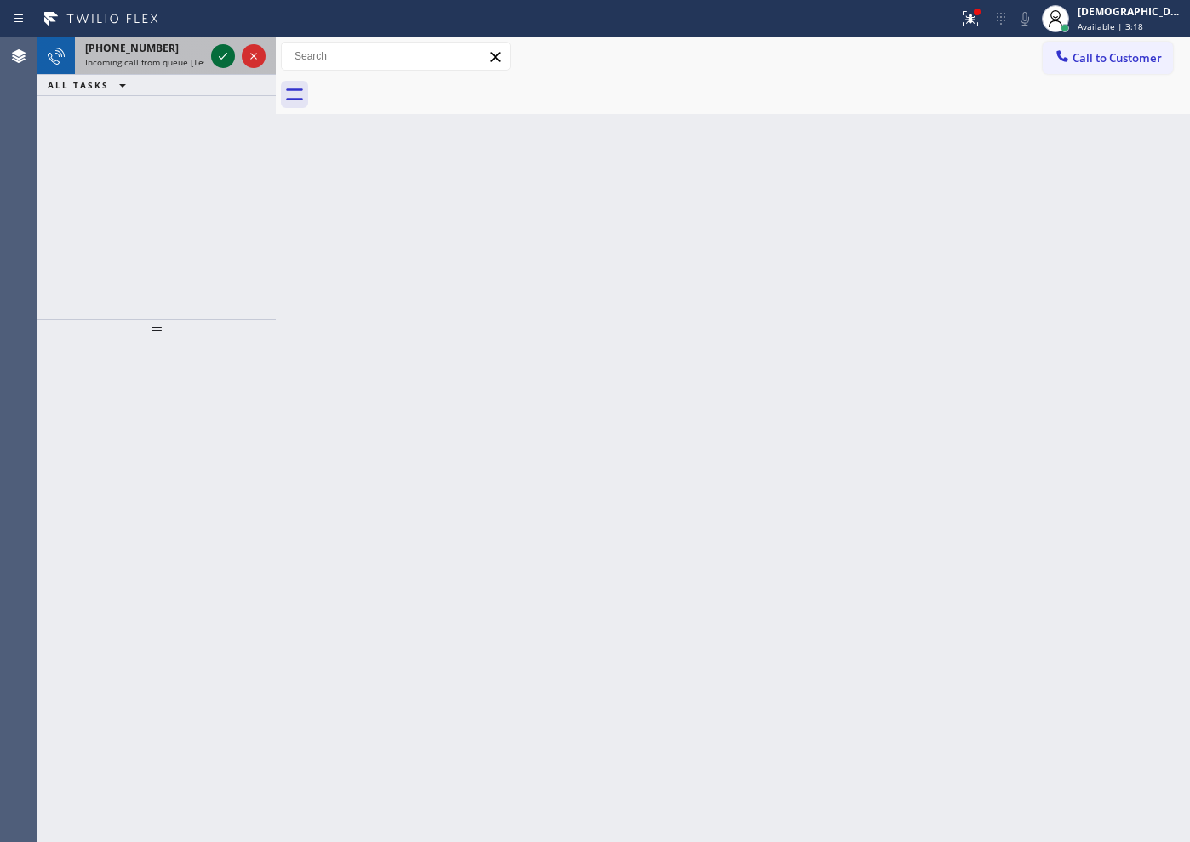
click at [224, 52] on icon at bounding box center [223, 56] width 20 height 20
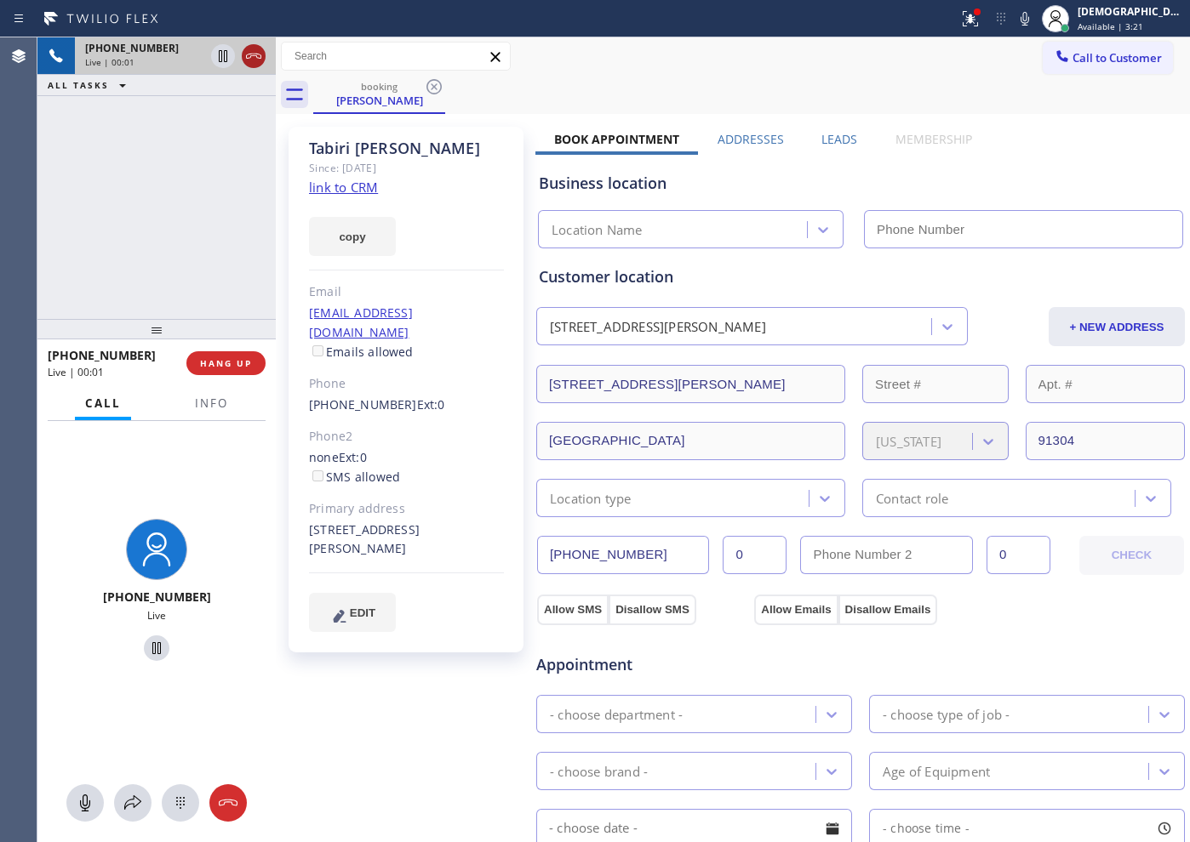
type input "[PHONE_NUMBER]"
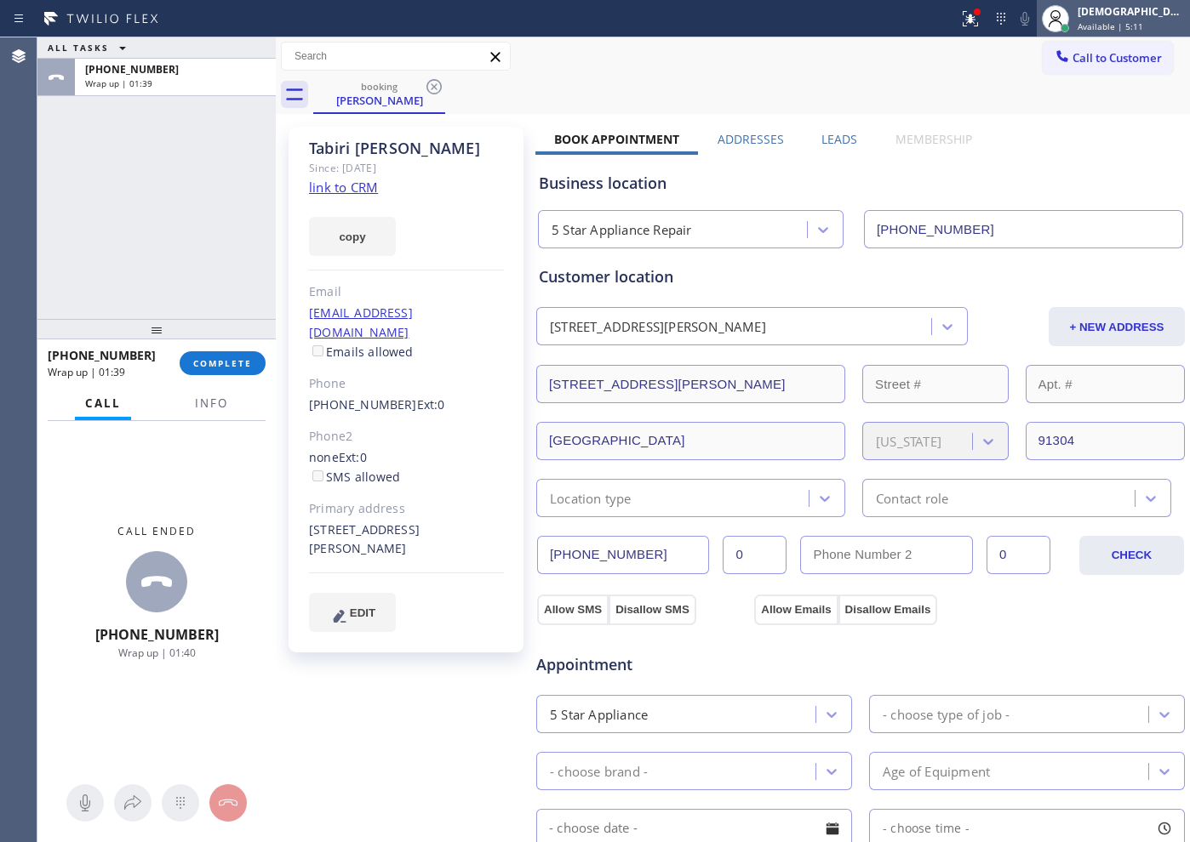
click at [1139, 10] on div "[DEMOGRAPHIC_DATA][PERSON_NAME]" at bounding box center [1130, 11] width 107 height 14
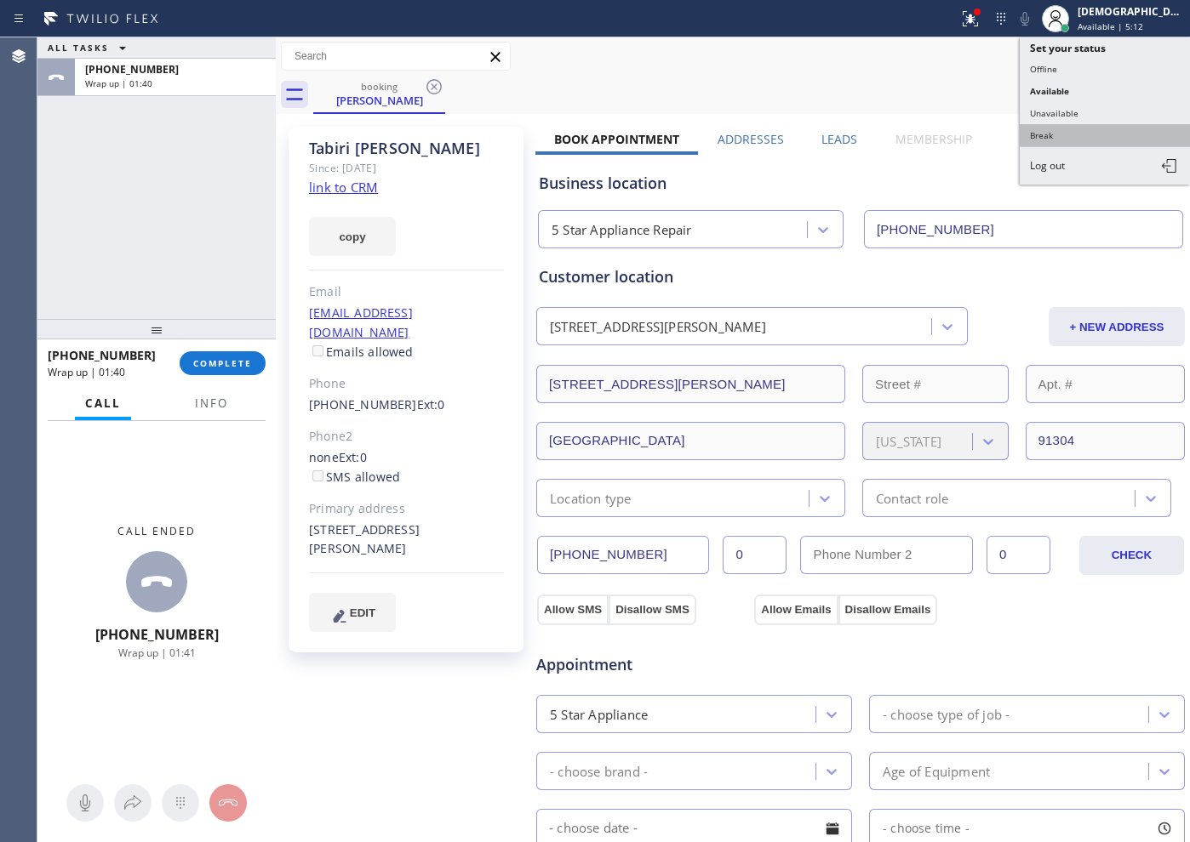
click at [1076, 126] on button "Break" at bounding box center [1104, 135] width 170 height 22
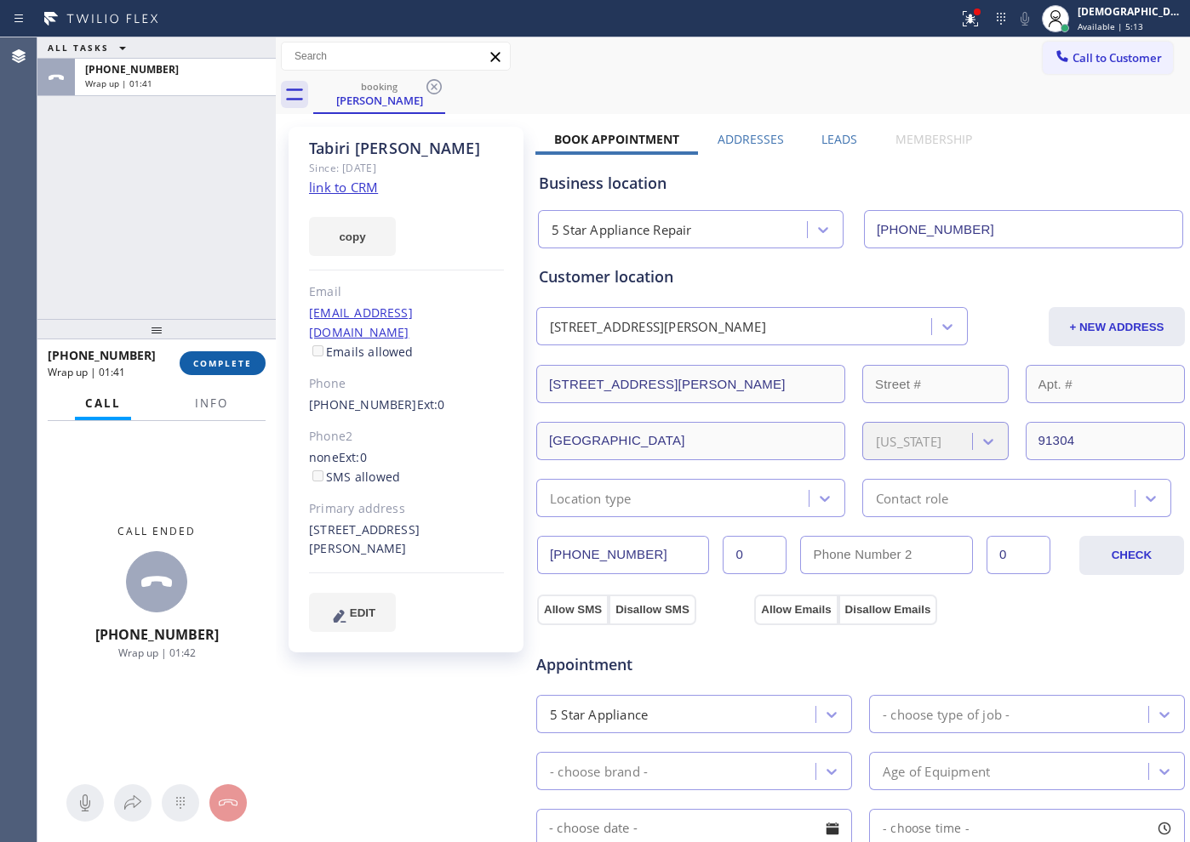
click at [218, 368] on span "COMPLETE" at bounding box center [222, 363] width 59 height 12
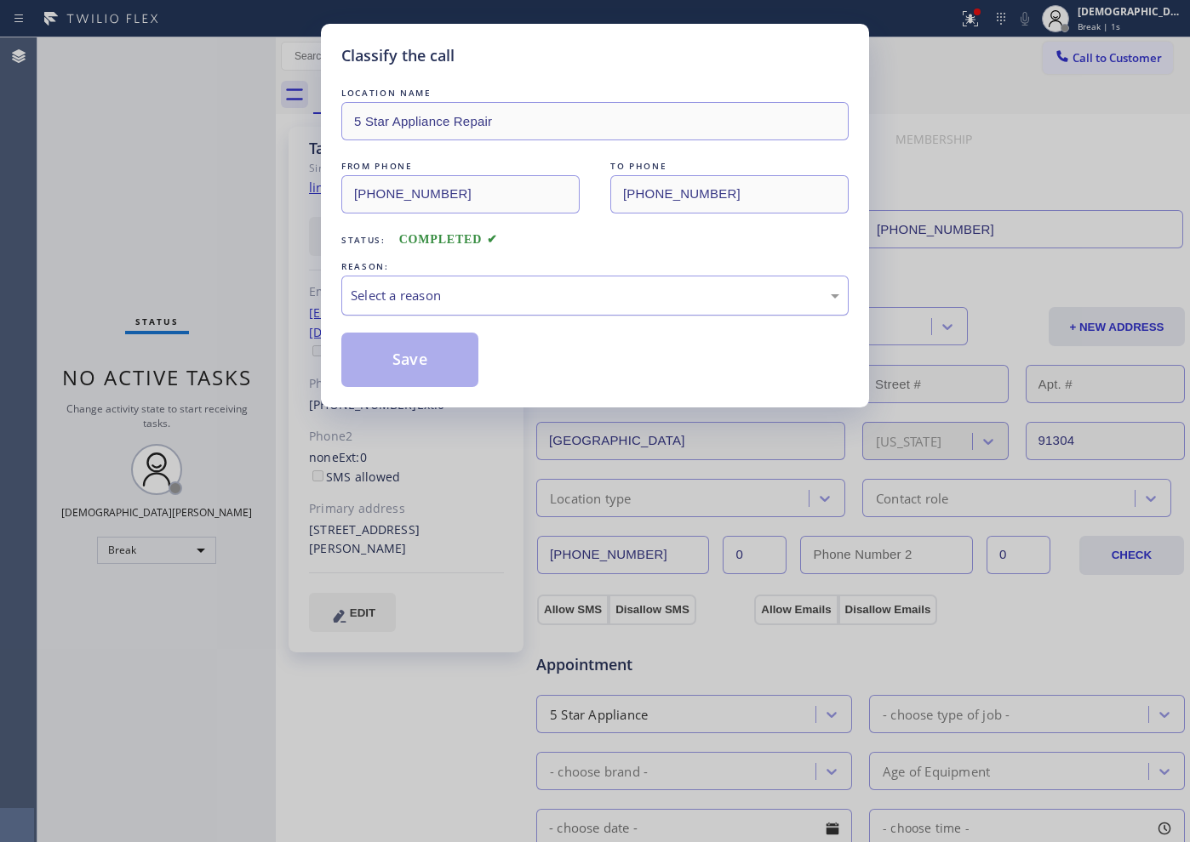
click at [527, 301] on div "Select a reason" at bounding box center [595, 296] width 488 height 20
click at [446, 360] on button "Save" at bounding box center [409, 360] width 137 height 54
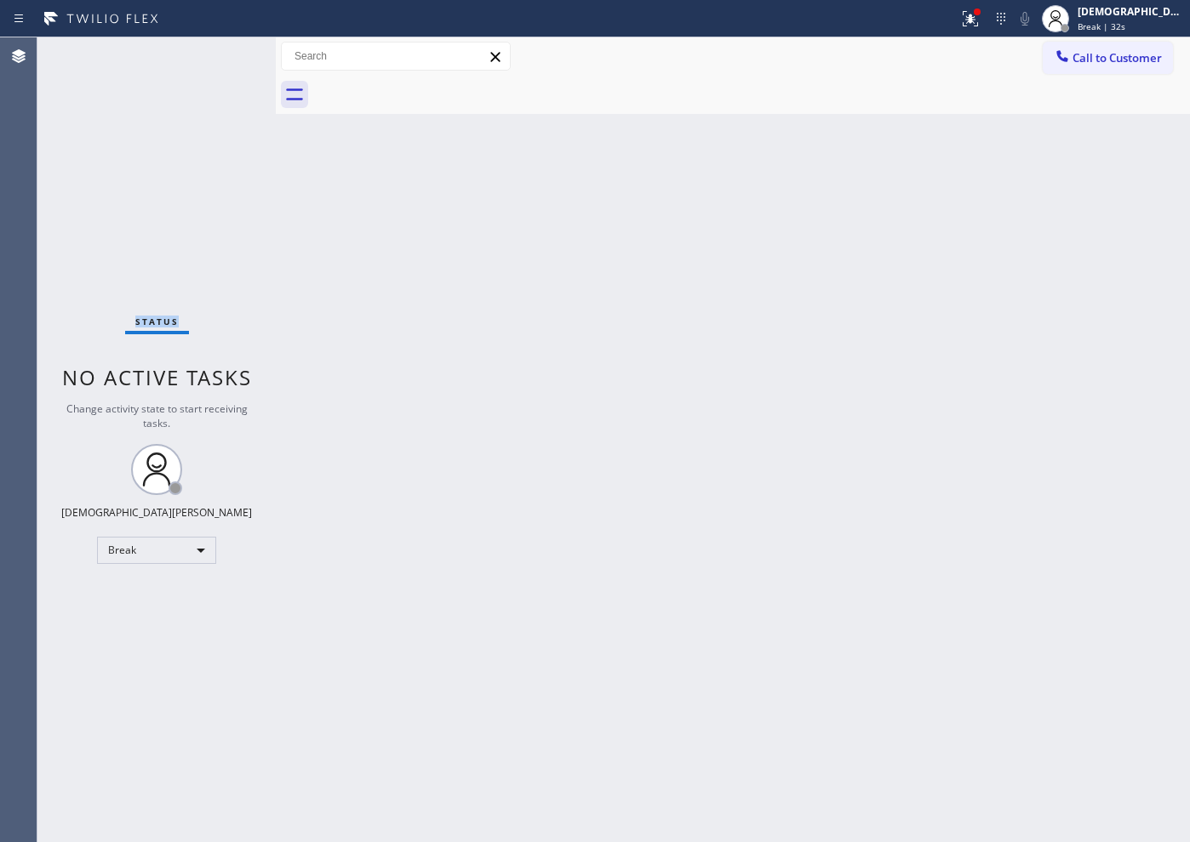
click at [124, 250] on div "Status No active tasks Change activity state to start receiving tasks. Christia…" at bounding box center [156, 439] width 238 height 805
